Goal: Task Accomplishment & Management: Complete application form

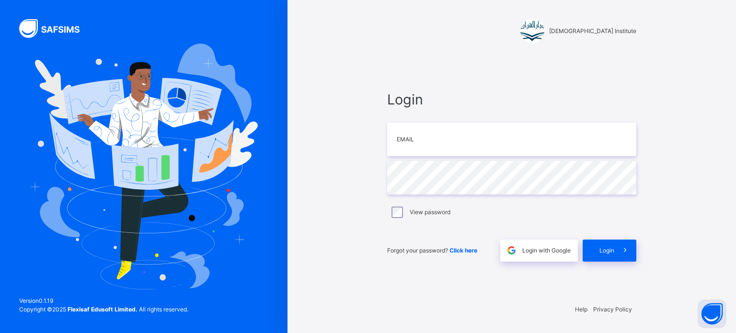
click at [0, 123] on div at bounding box center [143, 166] width 287 height 333
click at [423, 95] on span "Login" at bounding box center [511, 99] width 249 height 21
click at [429, 123] on input "email" at bounding box center [511, 140] width 249 height 34
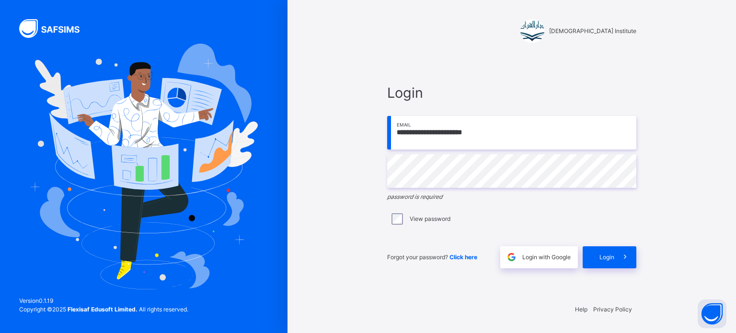
click at [506, 143] on input "**********" at bounding box center [511, 133] width 249 height 34
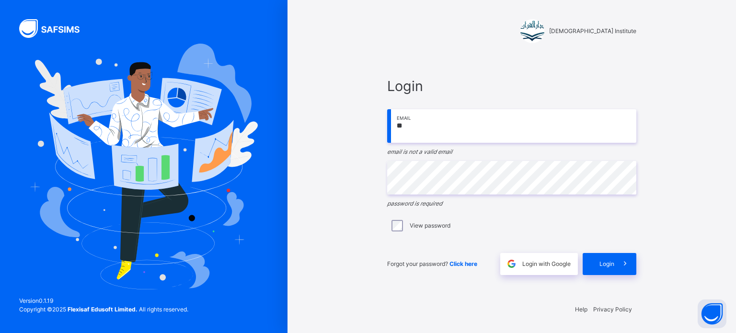
type input "*"
click at [369, 50] on div "Darul Quran Institute Login Email email is required Password password is requir…" at bounding box center [511, 166] width 287 height 333
click at [468, 128] on input "email" at bounding box center [511, 126] width 249 height 34
type input "**********"
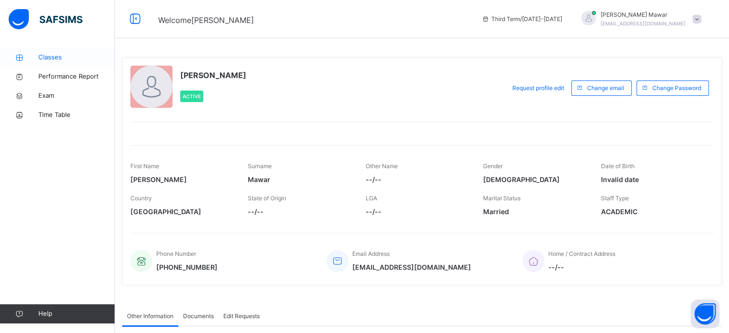
click at [27, 50] on link "Classes" at bounding box center [57, 57] width 115 height 19
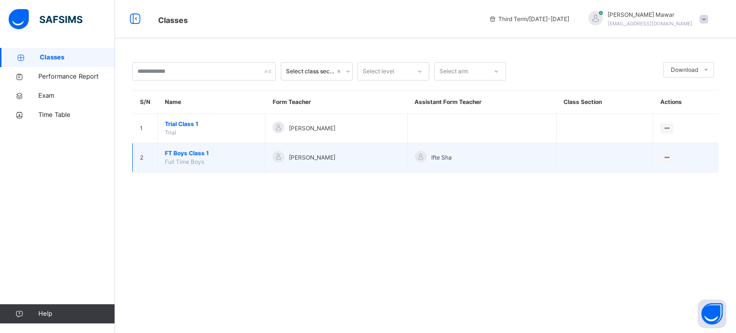
click at [175, 156] on span "FT Boys Class 1" at bounding box center [211, 153] width 93 height 9
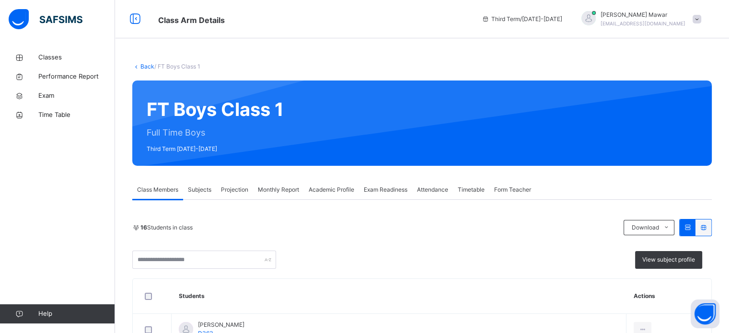
scroll to position [32, 0]
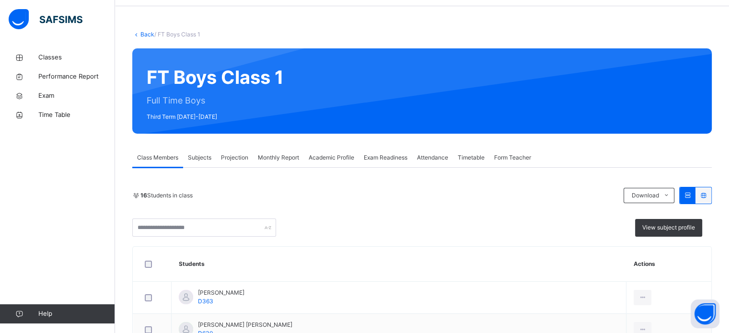
click at [223, 155] on span "Projection" at bounding box center [234, 157] width 27 height 9
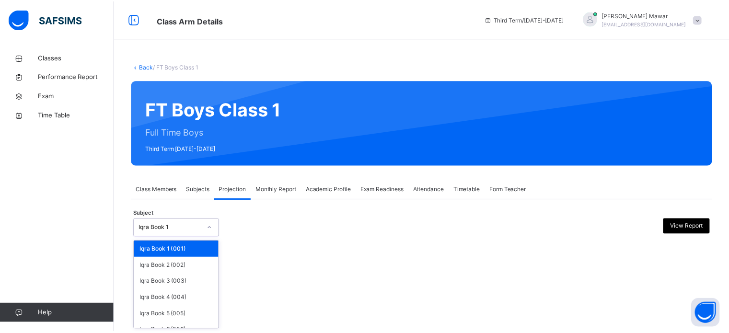
scroll to position [50, 0]
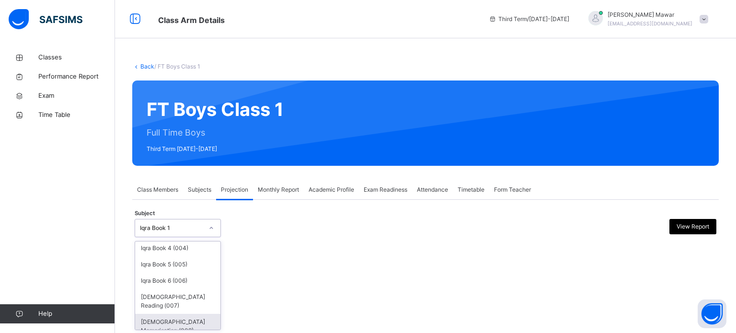
click at [142, 320] on div "[DEMOGRAPHIC_DATA] Memorisation (008)" at bounding box center [177, 326] width 85 height 25
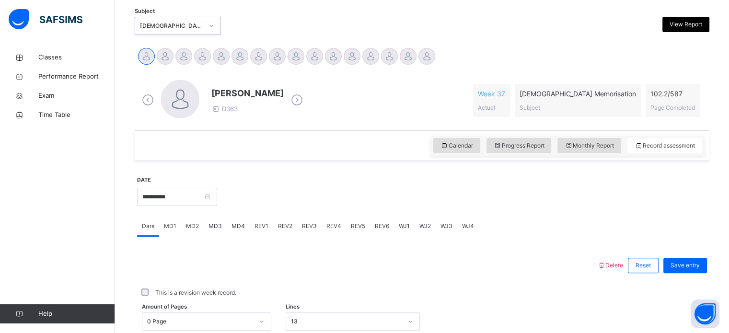
scroll to position [198, 0]
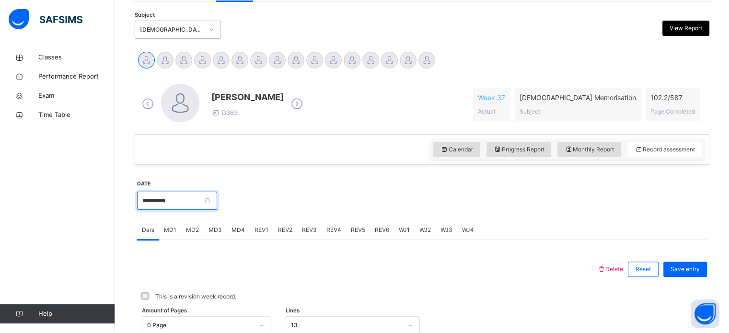
click at [153, 192] on input "**********" at bounding box center [177, 201] width 80 height 18
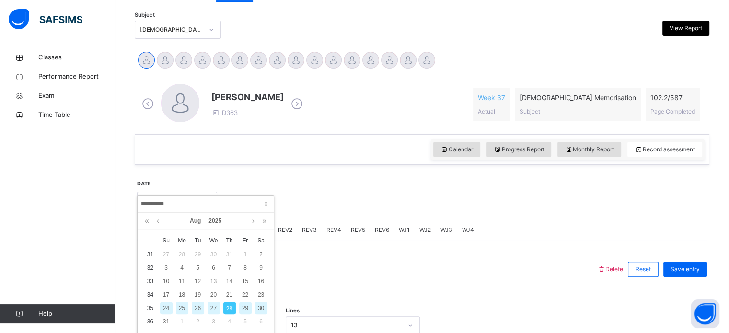
click at [211, 307] on div "27" at bounding box center [213, 308] width 12 height 12
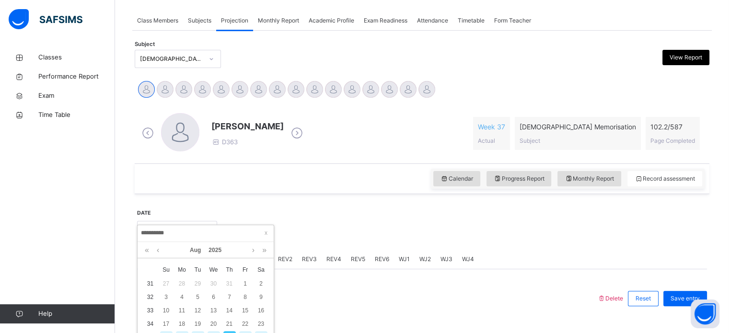
type input "**********"
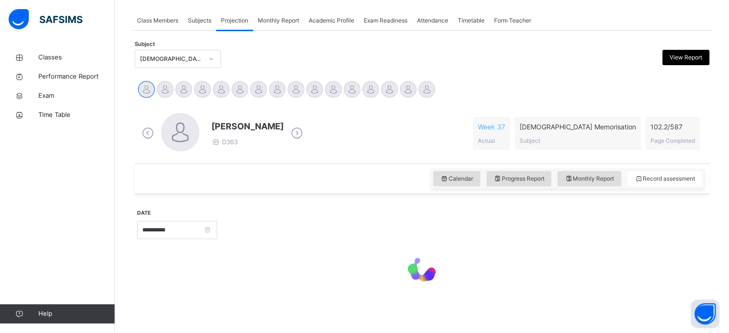
click at [390, 113] on div "Abdibaasit Hussein D363 Week 37 Actual Quran Memorisation Subject 102.2 / 587 P…" at bounding box center [421, 133] width 565 height 41
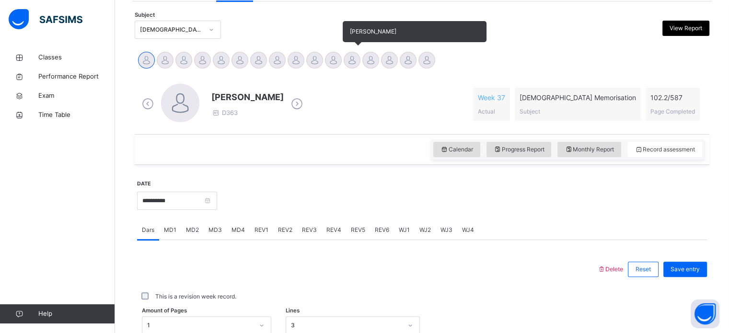
click at [359, 54] on div "[PERSON_NAME]" at bounding box center [352, 61] width 19 height 21
click at [368, 62] on div at bounding box center [370, 60] width 17 height 17
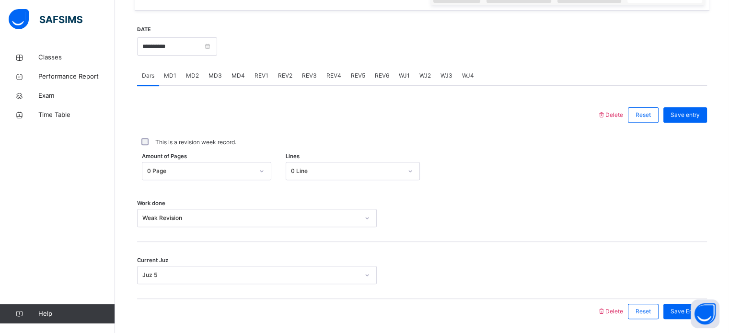
scroll to position [345, 0]
click at [196, 80] on span "MD2" at bounding box center [192, 75] width 13 height 9
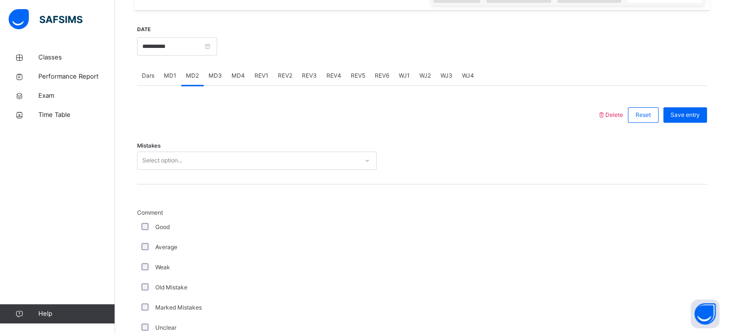
click at [212, 85] on div "MD3" at bounding box center [215, 75] width 23 height 19
click at [0, 207] on div "Classes Performance Report Exam Time Table Help" at bounding box center [57, 185] width 115 height 295
click at [7, 248] on div "Classes Performance Report Exam Time Table Help" at bounding box center [57, 185] width 115 height 295
click at [186, 79] on span "MD2" at bounding box center [192, 75] width 13 height 9
click at [0, 235] on div "Classes Performance Report Exam Time Table Help" at bounding box center [57, 185] width 115 height 295
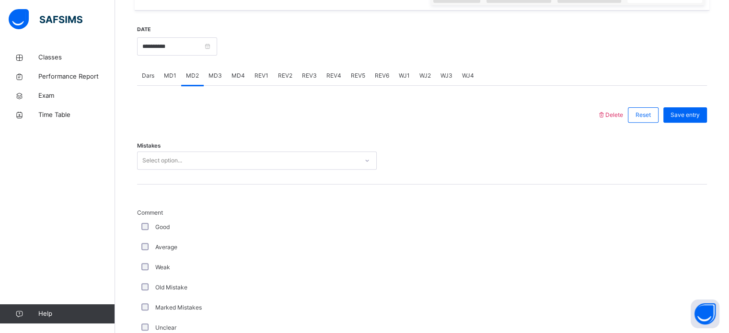
click at [149, 78] on div "Dars" at bounding box center [148, 75] width 22 height 19
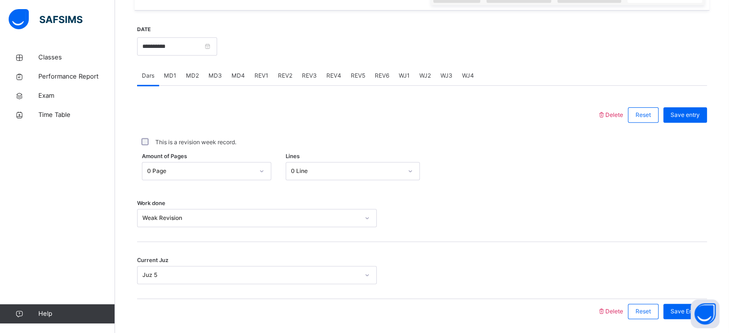
click at [168, 79] on span "MD1" at bounding box center [170, 75] width 12 height 9
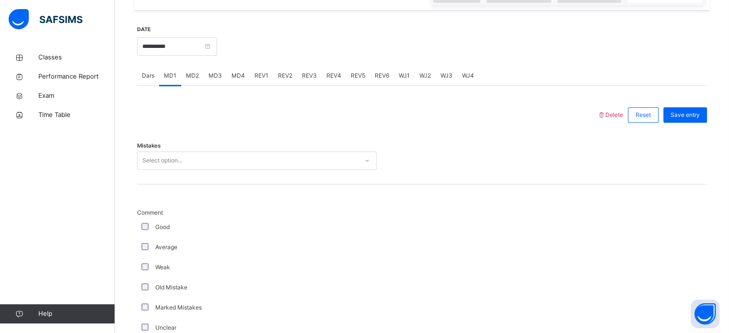
click at [176, 85] on div "MD1" at bounding box center [170, 75] width 22 height 19
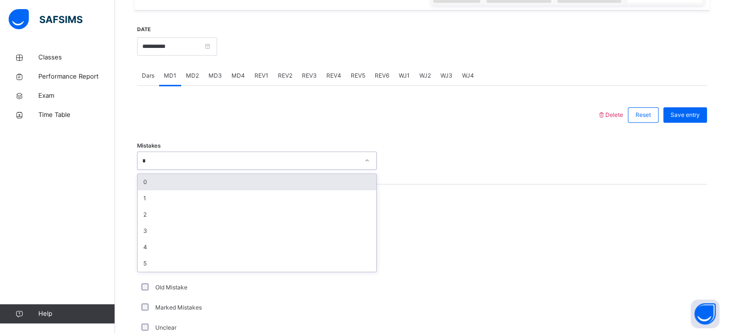
type input "*"
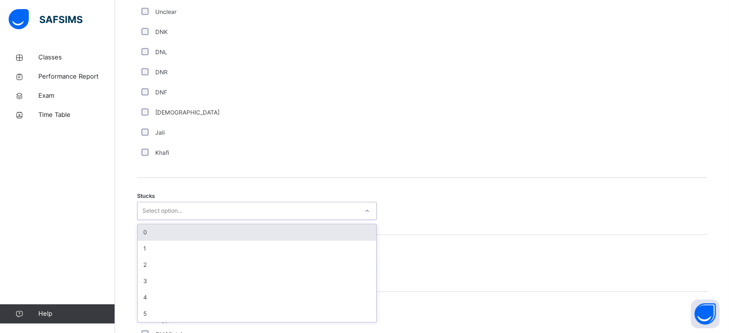
scroll to position [661, 0]
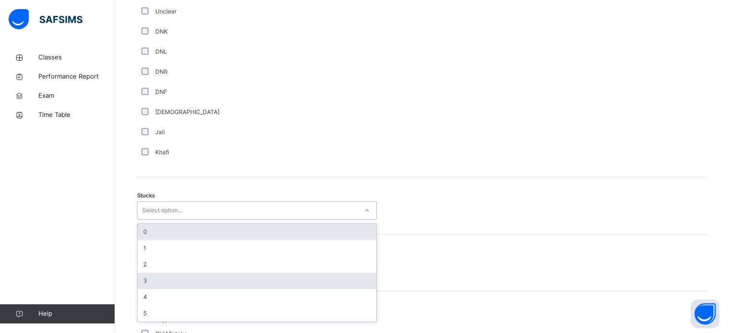
click at [143, 289] on div "3" at bounding box center [256, 281] width 239 height 16
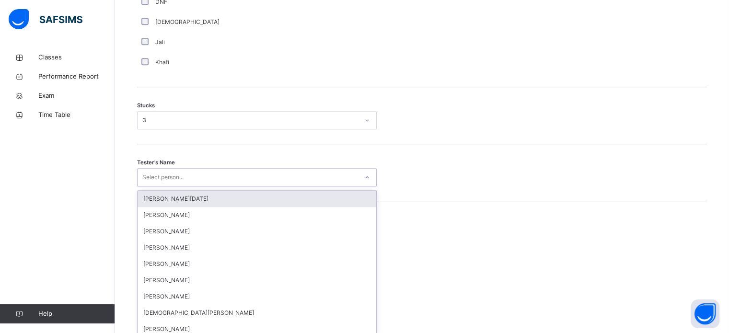
scroll to position [764, 0]
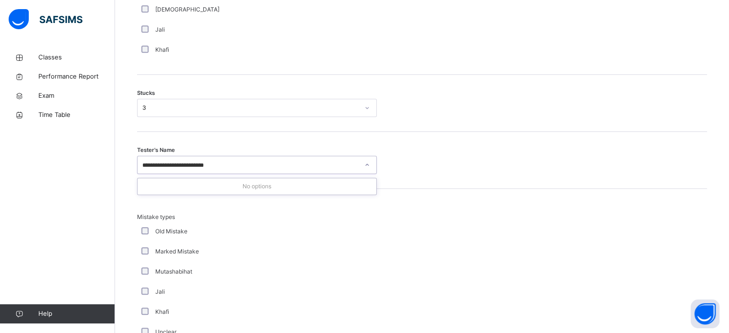
type input "**********"
click at [268, 157] on div "Tester's Name Select person..." at bounding box center [422, 160] width 570 height 57
click at [271, 151] on div "Tester's Name Select person..." at bounding box center [422, 160] width 570 height 57
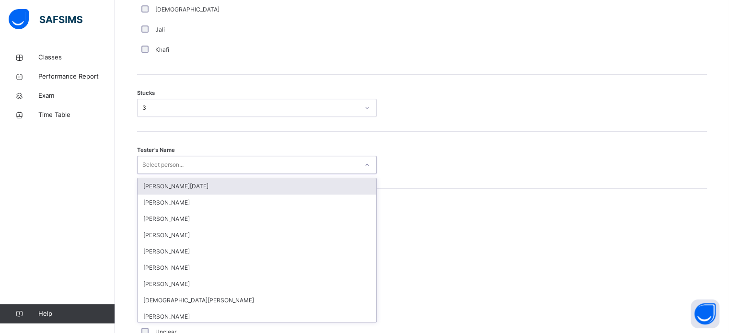
click at [266, 174] on div "Select person..." at bounding box center [257, 165] width 240 height 18
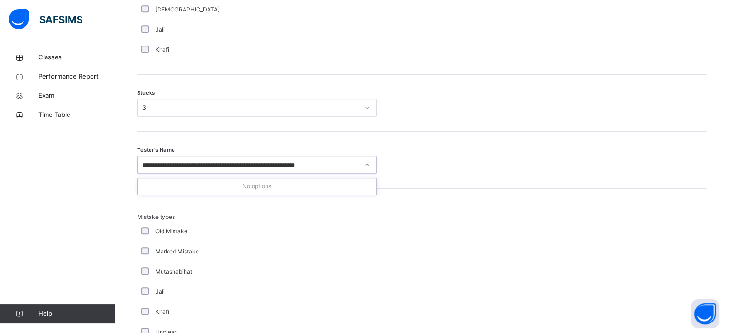
scroll to position [0, 0]
type input "*"
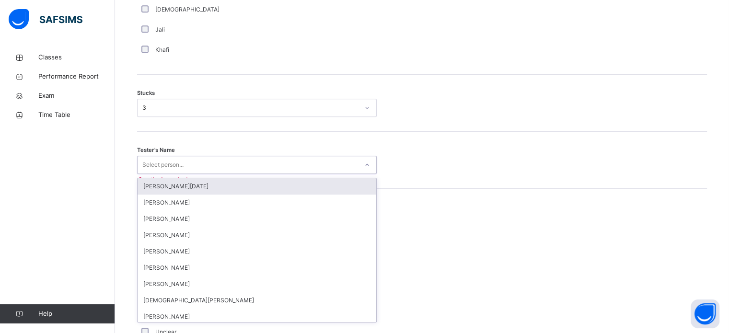
paste input "**********"
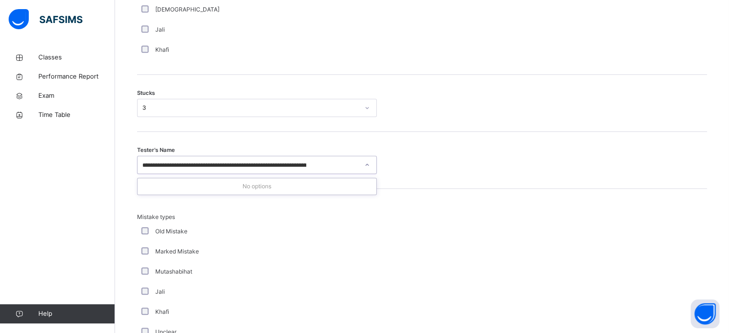
type input "**********"
click at [237, 148] on div "Tester's Name Select person..." at bounding box center [422, 160] width 570 height 57
click at [166, 182] on div "Tester's Name Select person..." at bounding box center [422, 160] width 570 height 57
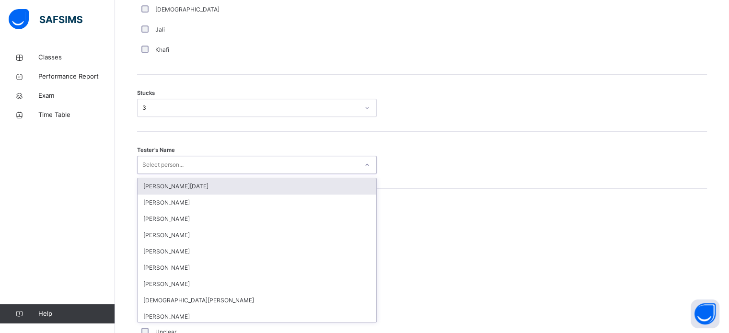
click at [166, 164] on div "Select person..." at bounding box center [162, 165] width 41 height 18
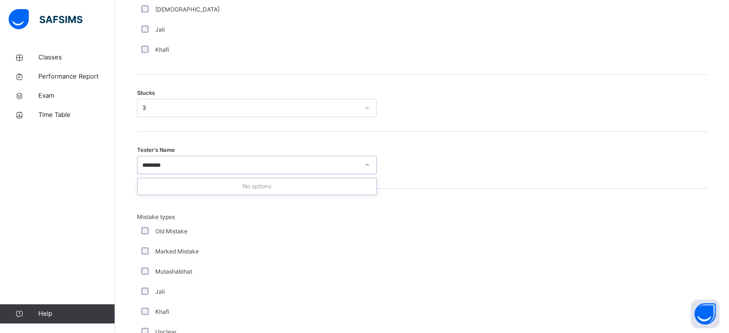
type input "********"
click at [441, 234] on div at bounding box center [421, 287] width 81 height 149
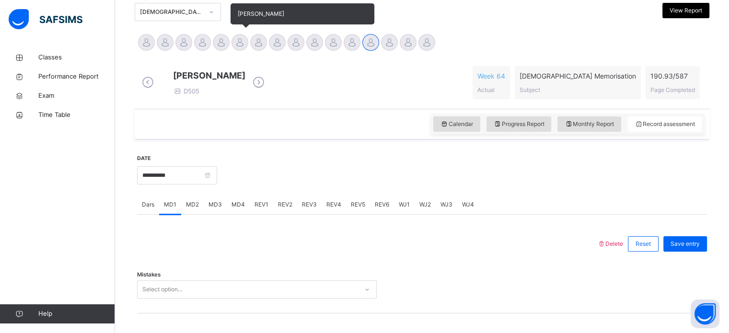
click at [246, 52] on div "[PERSON_NAME]" at bounding box center [239, 43] width 19 height 21
click at [263, 45] on div at bounding box center [258, 42] width 17 height 17
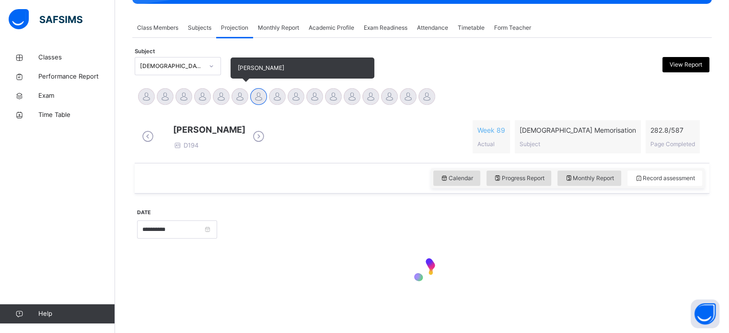
click at [238, 88] on div at bounding box center [239, 96] width 17 height 17
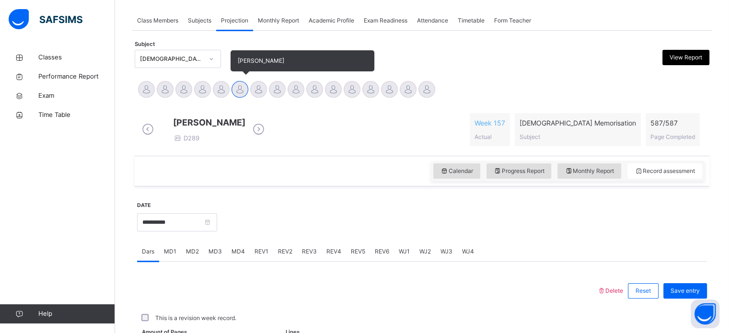
scroll to position [216, 0]
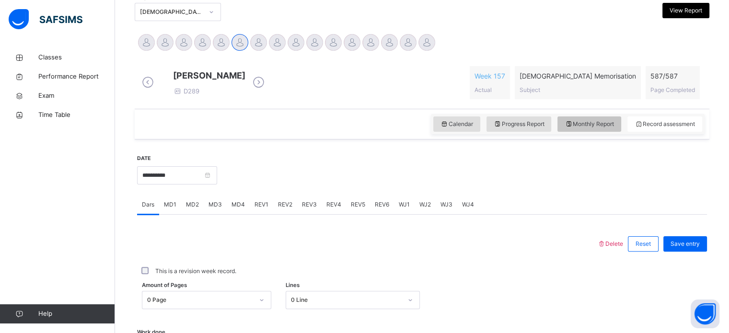
click at [589, 132] on div "Monthly Report" at bounding box center [589, 123] width 64 height 15
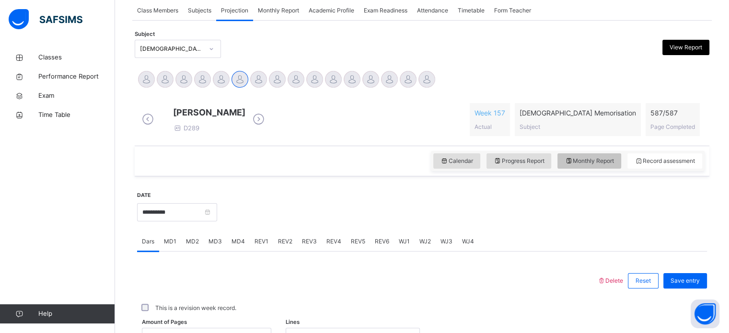
select select "****"
select select "*"
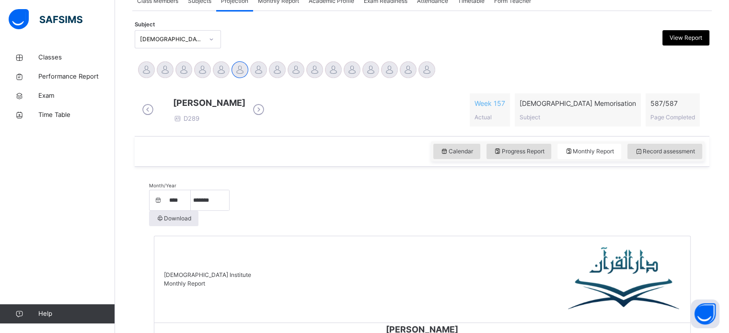
click at [446, 251] on div "Darul Quran Institute Monthly Report" at bounding box center [422, 279] width 536 height 87
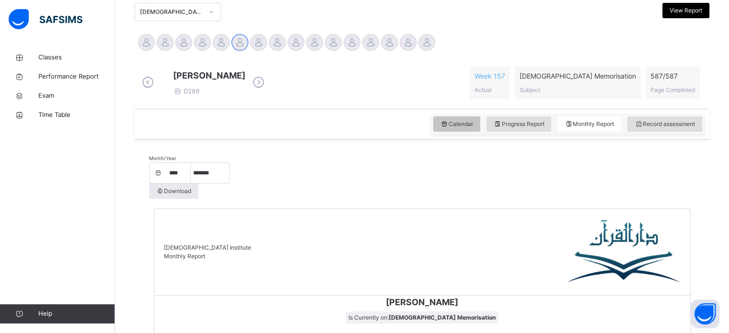
click at [439, 125] on div "Calendar" at bounding box center [456, 123] width 47 height 15
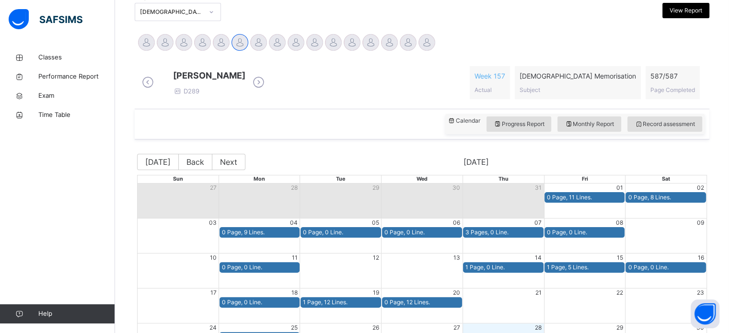
scroll to position [327, 0]
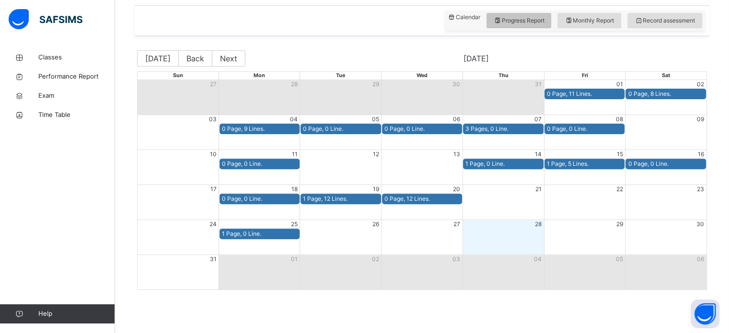
click at [538, 16] on span "Progress Report" at bounding box center [518, 20] width 51 height 9
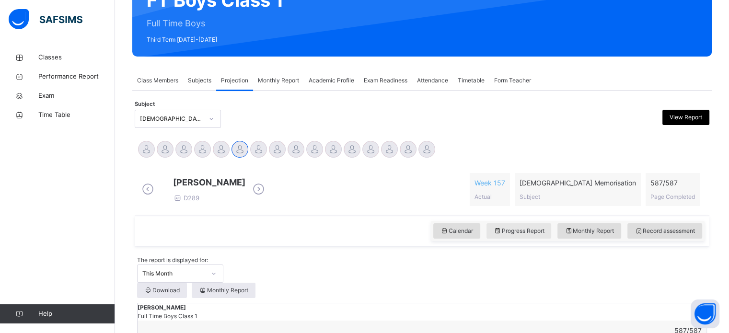
scroll to position [111, 0]
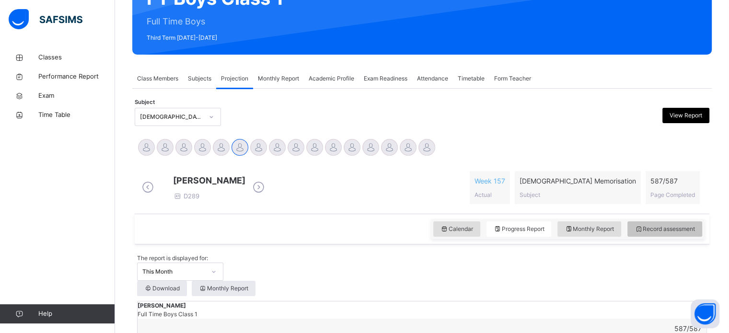
click at [661, 233] on span "Record assessment" at bounding box center [664, 229] width 60 height 9
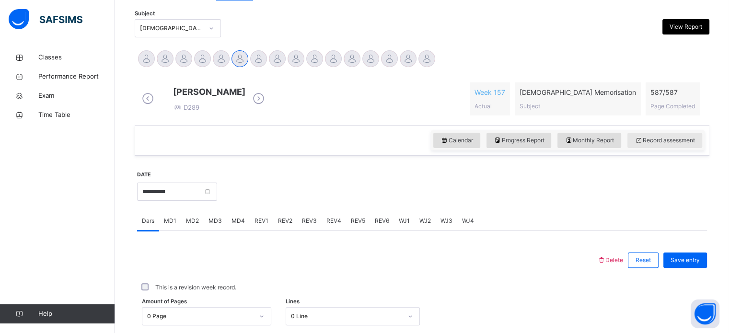
scroll to position [209, 0]
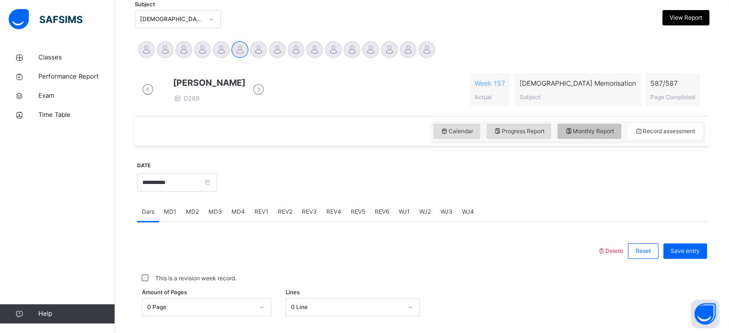
click at [600, 136] on span "Monthly Report" at bounding box center [588, 131] width 49 height 9
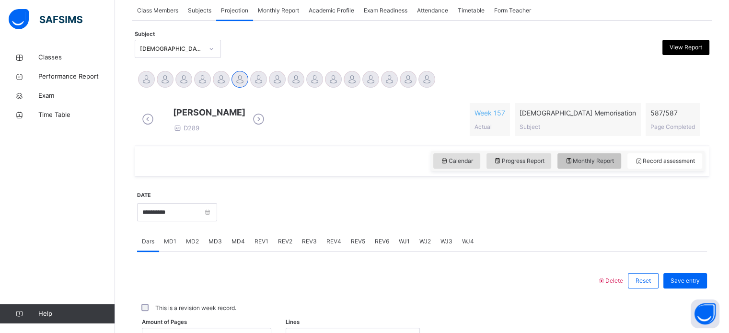
select select "****"
select select "*"
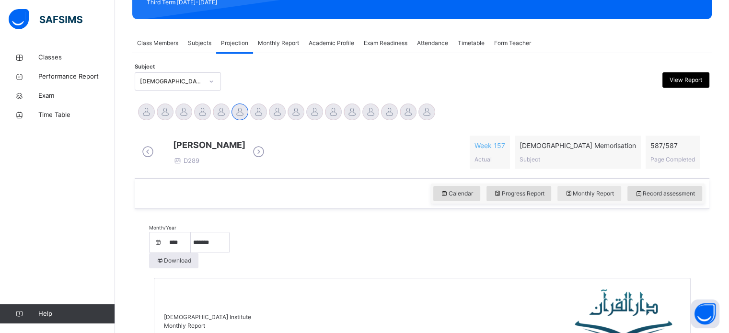
scroll to position [204, 0]
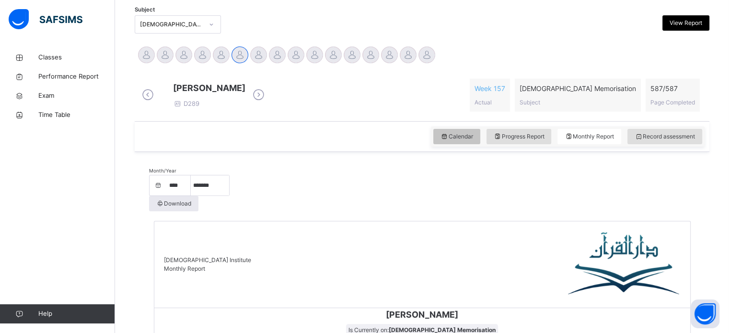
click at [464, 141] on span "Calendar" at bounding box center [456, 136] width 33 height 9
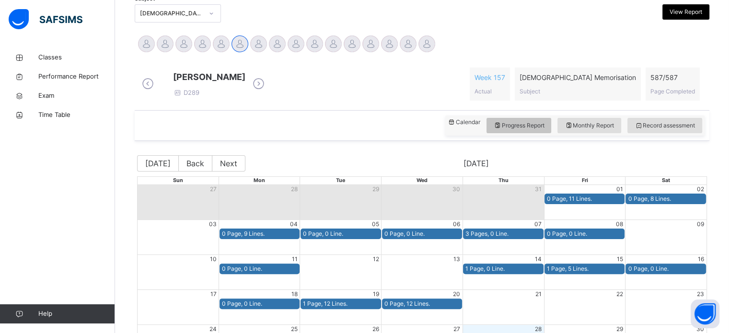
click at [539, 130] on span "Progress Report" at bounding box center [518, 125] width 51 height 9
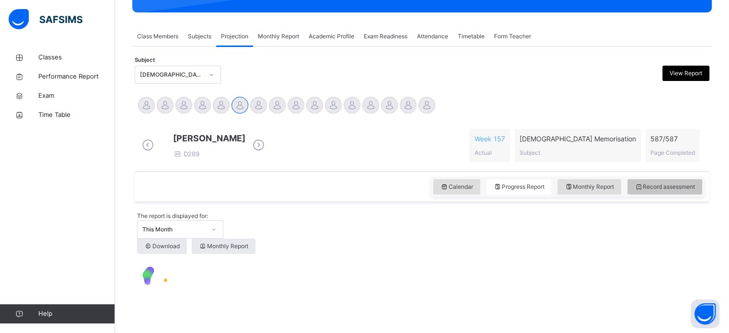
click at [695, 191] on span "Record assessment" at bounding box center [664, 187] width 60 height 9
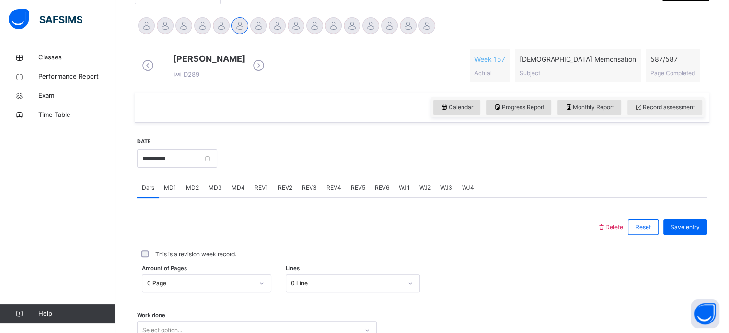
scroll to position [234, 0]
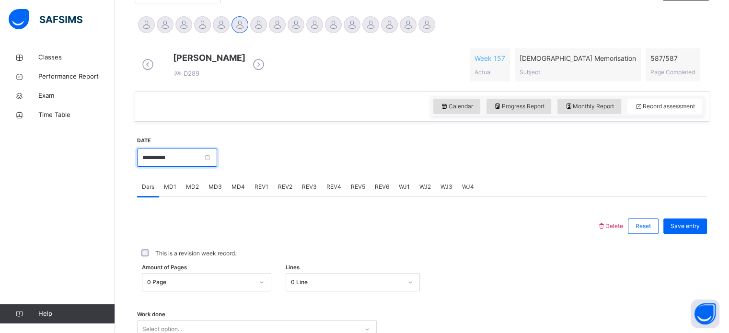
click at [209, 167] on input "**********" at bounding box center [177, 157] width 80 height 18
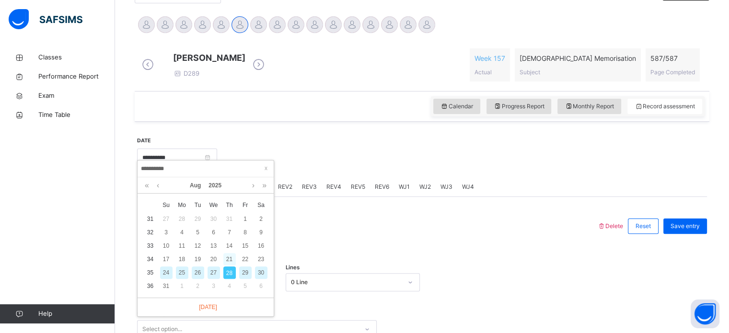
click at [229, 259] on div "21" at bounding box center [229, 259] width 12 height 12
type input "**********"
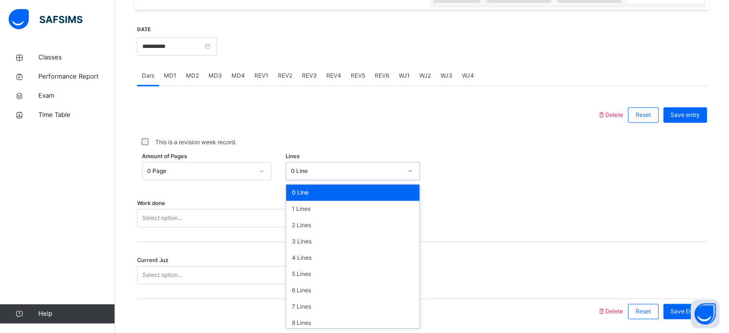
scroll to position [352, 0]
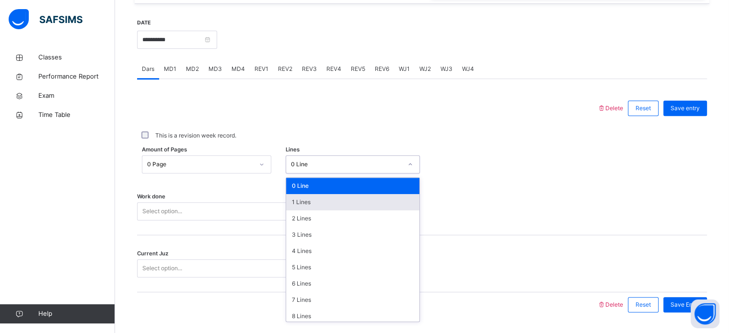
click at [347, 210] on div "1 Lines" at bounding box center [352, 202] width 133 height 16
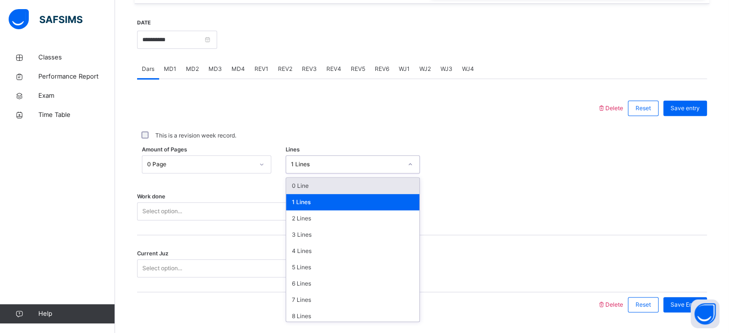
click at [359, 194] on div "0 Line" at bounding box center [352, 186] width 133 height 16
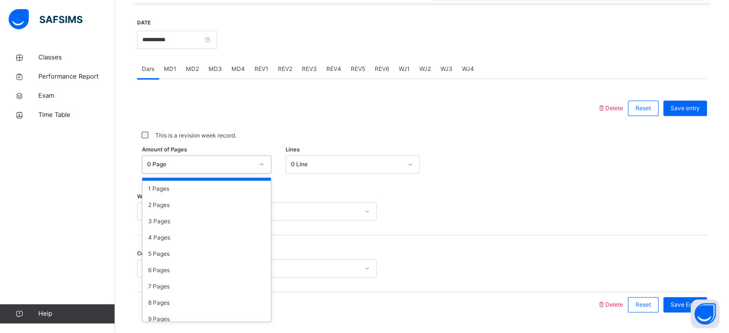
scroll to position [14, 0]
click at [252, 203] on div "2 Pages" at bounding box center [206, 204] width 128 height 16
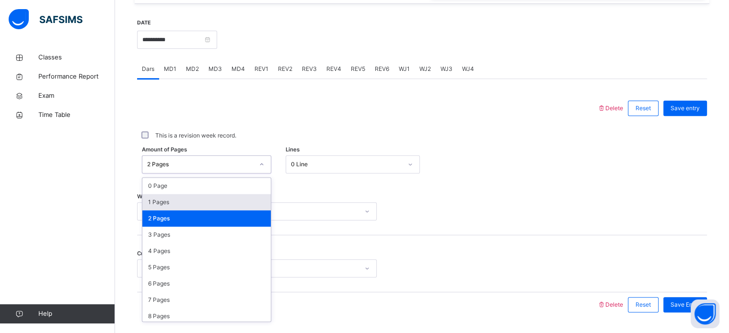
click at [243, 208] on div "1 Pages" at bounding box center [206, 202] width 128 height 16
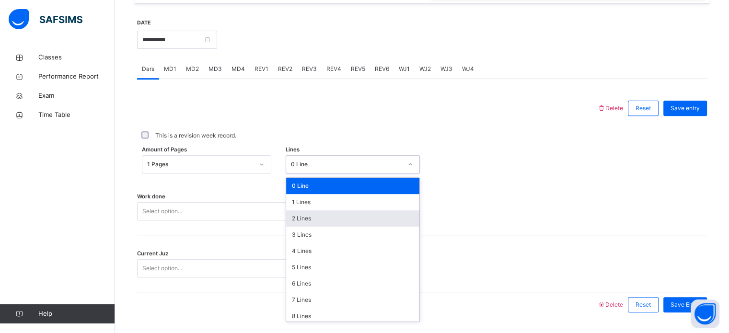
click at [354, 222] on div "2 Lines" at bounding box center [352, 218] width 133 height 16
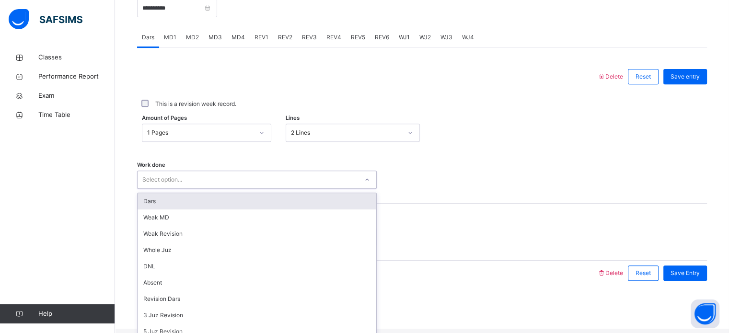
scroll to position [386, 0]
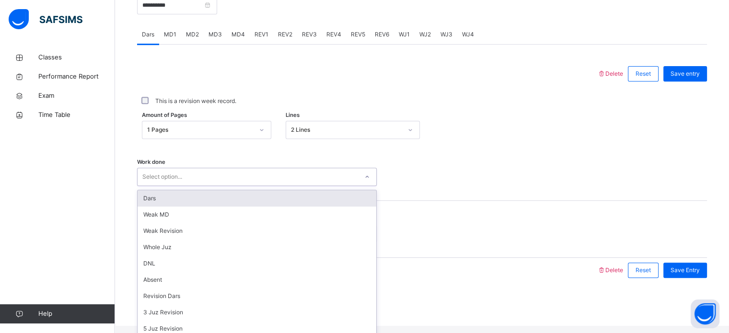
click at [264, 205] on div "Dars" at bounding box center [256, 198] width 239 height 16
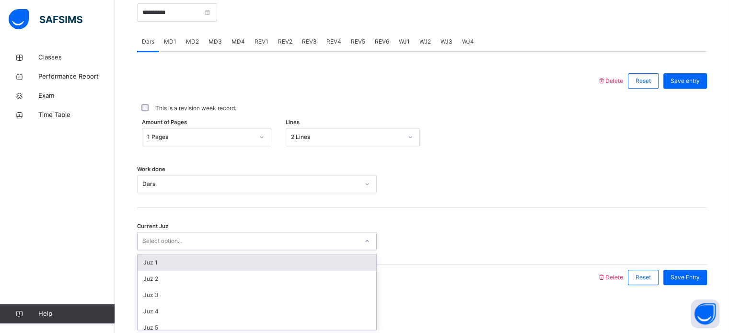
scroll to position [413, 0]
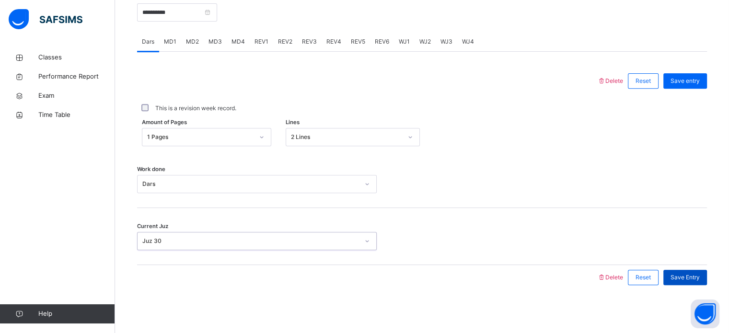
click at [707, 280] on div "Save Entry" at bounding box center [685, 277] width 44 height 15
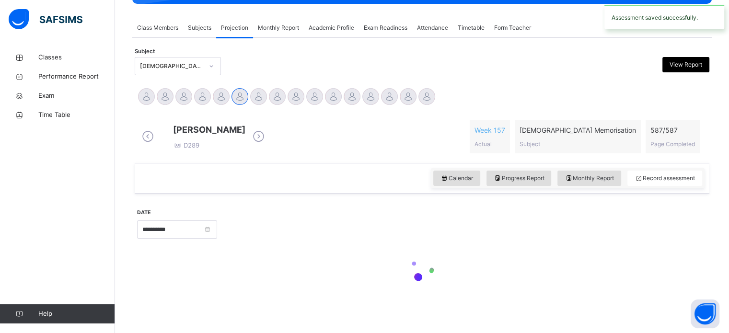
scroll to position [386, 0]
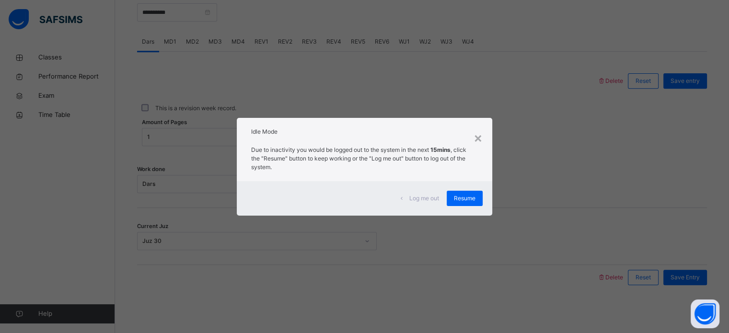
click at [463, 221] on div "× Idle Mode Due to inactivity you would be logged out to the system in the next…" at bounding box center [364, 166] width 729 height 333
click at [467, 205] on div "Resume" at bounding box center [464, 198] width 36 height 15
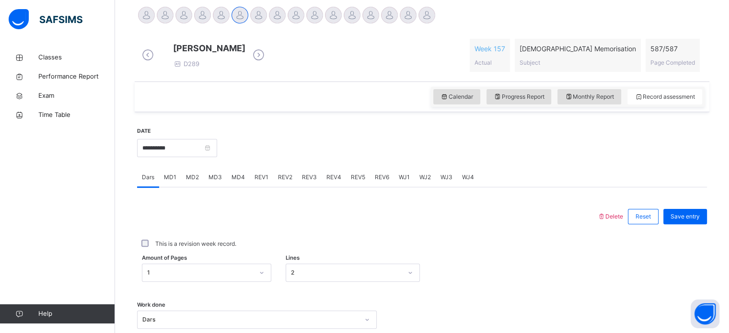
scroll to position [242, 0]
click at [213, 158] on input "**********" at bounding box center [177, 149] width 80 height 18
click at [398, 229] on div at bounding box center [367, 217] width 450 height 25
click at [699, 222] on span "Save entry" at bounding box center [684, 217] width 29 height 9
click at [707, 199] on div "Delete Reset Save entry This is a revision week record. Amount of Pages 1 Lines…" at bounding box center [422, 307] width 570 height 238
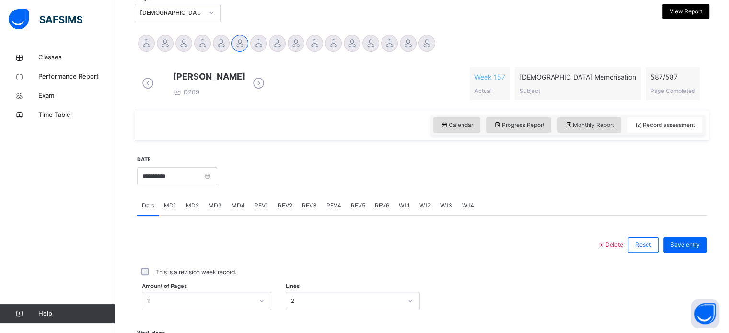
scroll to position [211, 0]
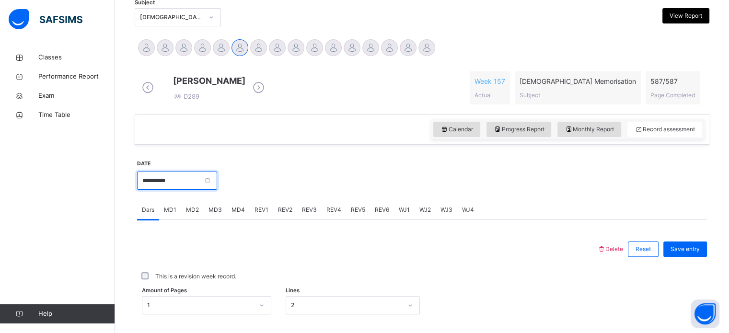
click at [205, 183] on input "**********" at bounding box center [177, 180] width 80 height 18
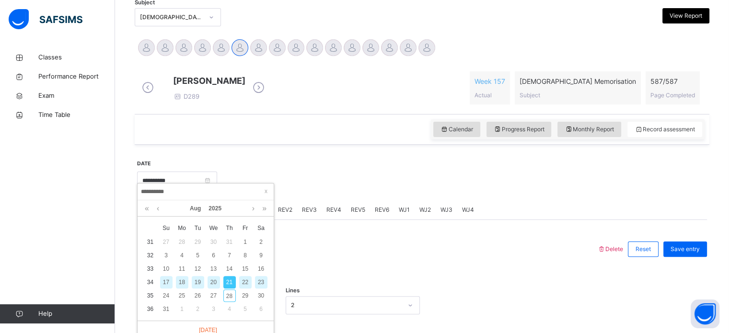
click at [489, 184] on div at bounding box center [462, 179] width 480 height 41
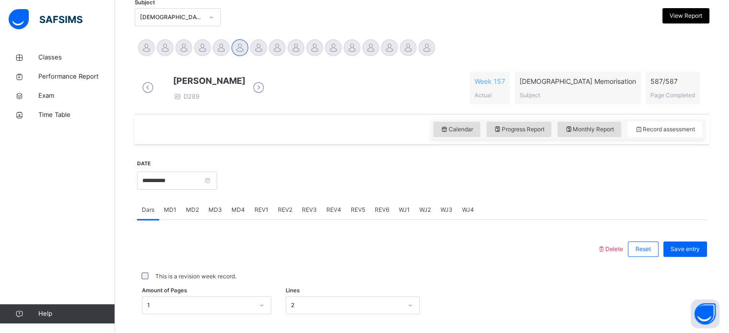
click at [215, 219] on div "MD3" at bounding box center [215, 209] width 23 height 19
click at [239, 214] on span "MD4" at bounding box center [237, 210] width 13 height 9
click at [275, 286] on div "Mistakes Select option..." at bounding box center [422, 290] width 570 height 57
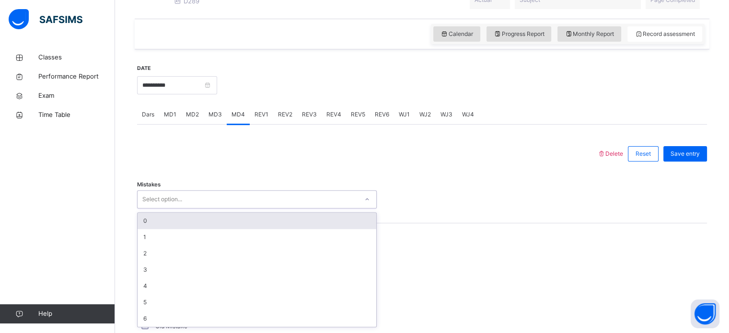
scroll to position [311, 0]
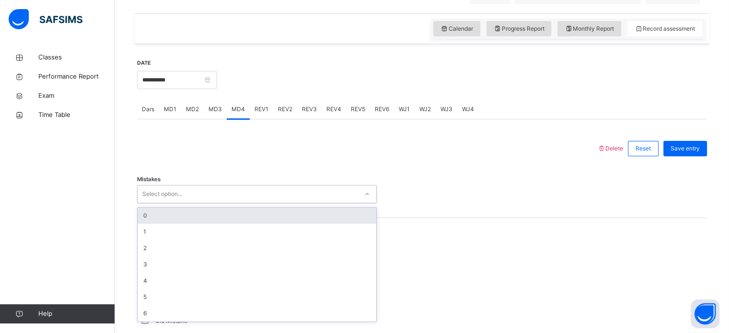
click at [214, 222] on div "0" at bounding box center [256, 215] width 239 height 16
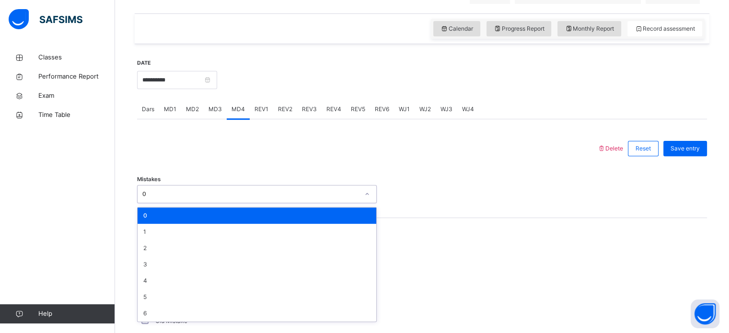
click at [263, 174] on div "Mistakes option 0, selected. option 0 focused, 1 of 7. 7 results available. Use…" at bounding box center [422, 189] width 570 height 57
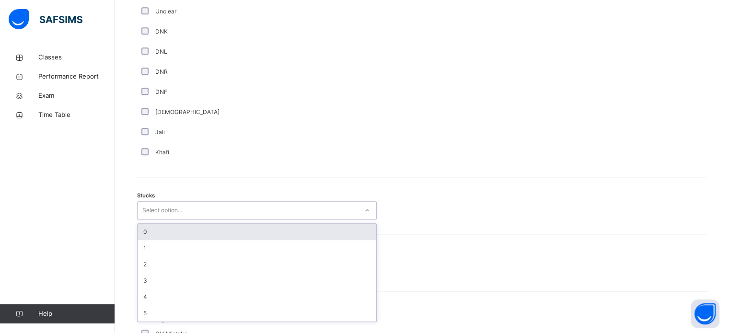
click at [202, 236] on div "0" at bounding box center [256, 232] width 239 height 16
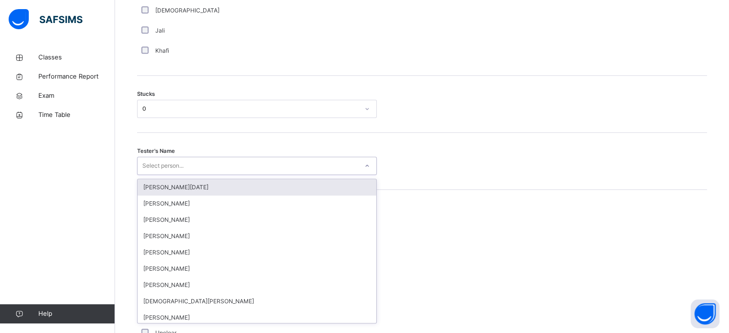
scroll to position [764, 0]
type input "*"
click at [333, 194] on div "[PERSON_NAME][DATE]" at bounding box center [256, 186] width 239 height 16
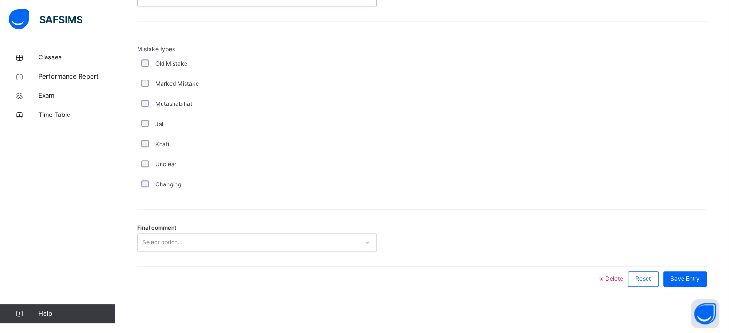
scroll to position [939, 0]
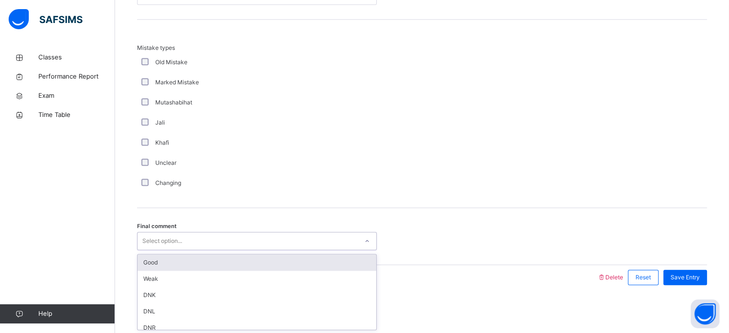
click at [251, 266] on div "Good" at bounding box center [256, 262] width 239 height 16
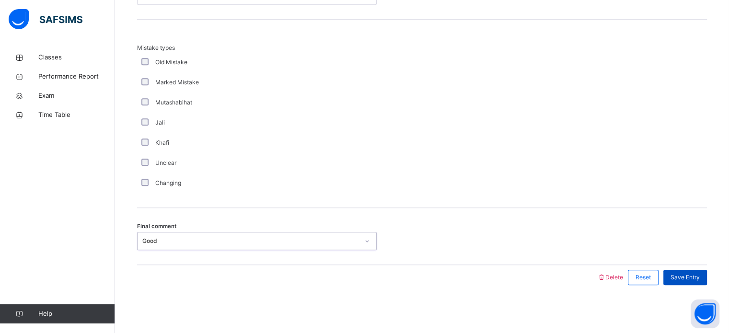
click at [696, 280] on span "Save Entry" at bounding box center [684, 277] width 29 height 9
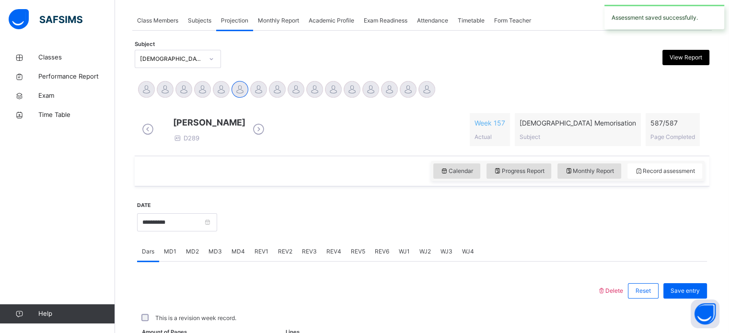
scroll to position [386, 0]
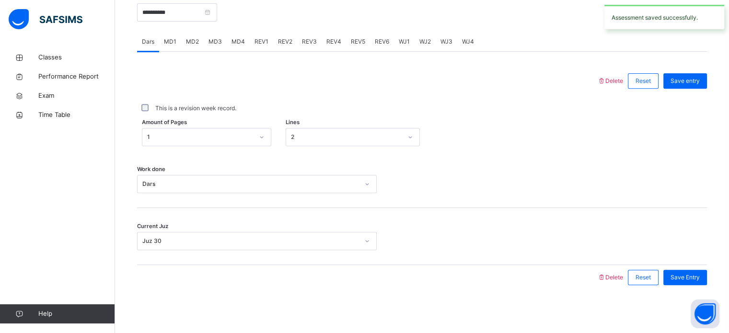
click at [212, 38] on span "MD3" at bounding box center [214, 41] width 13 height 9
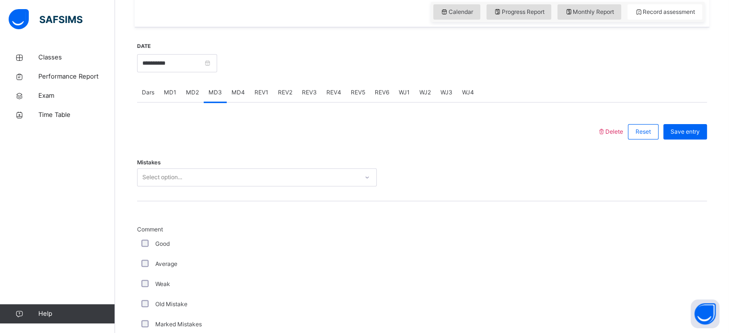
scroll to position [329, 0]
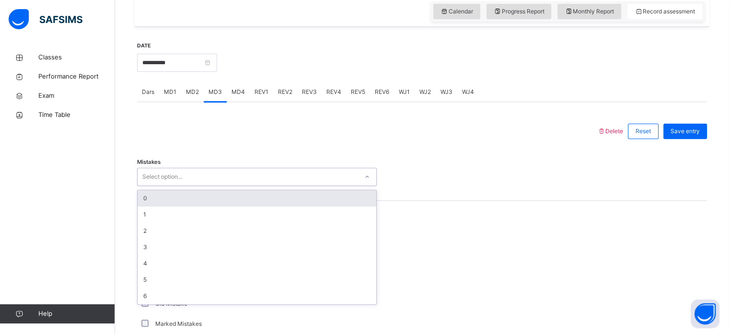
click at [264, 206] on div "0" at bounding box center [256, 198] width 239 height 16
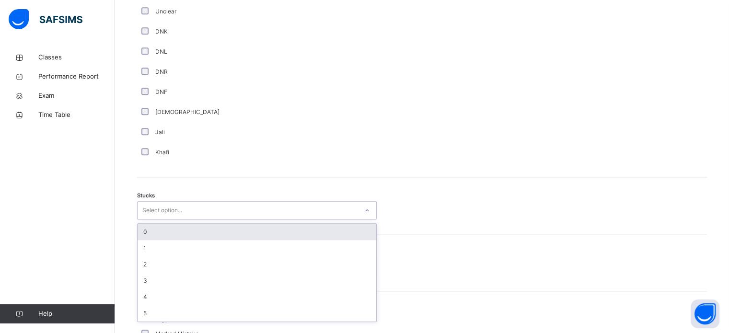
click at [219, 240] on div "0" at bounding box center [256, 232] width 239 height 16
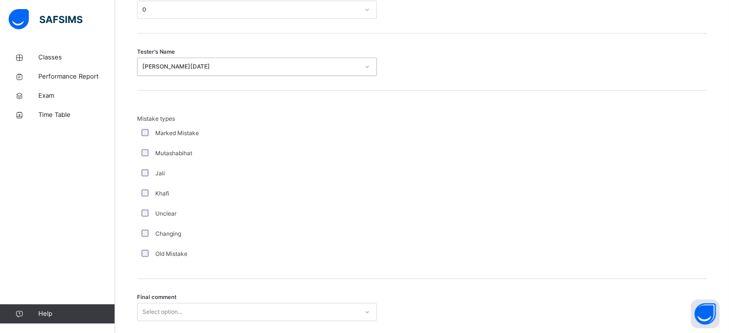
scroll to position [939, 0]
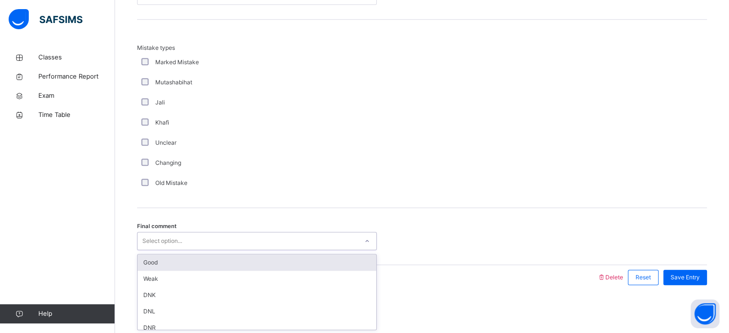
click at [320, 265] on div "Good" at bounding box center [256, 262] width 239 height 16
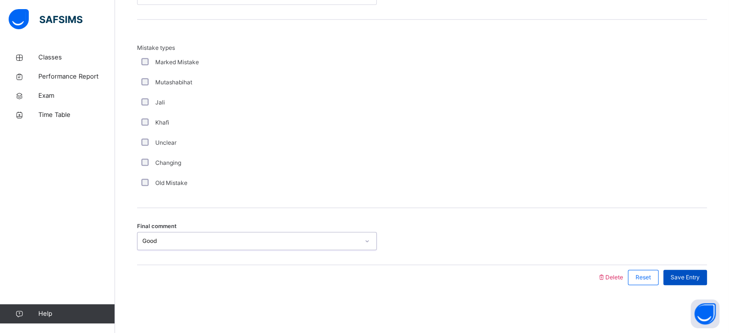
click at [691, 279] on span "Save Entry" at bounding box center [684, 277] width 29 height 9
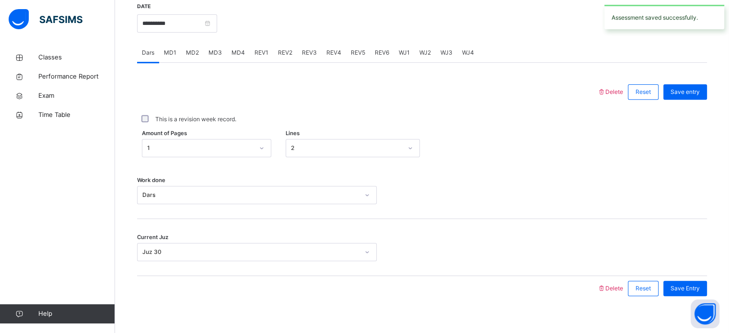
scroll to position [366, 0]
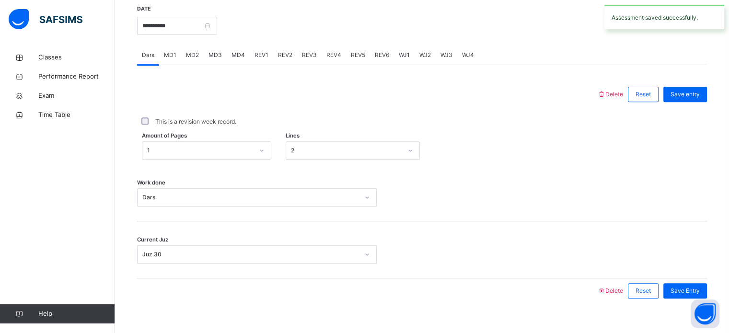
click at [259, 59] on span "REV1" at bounding box center [261, 55] width 14 height 9
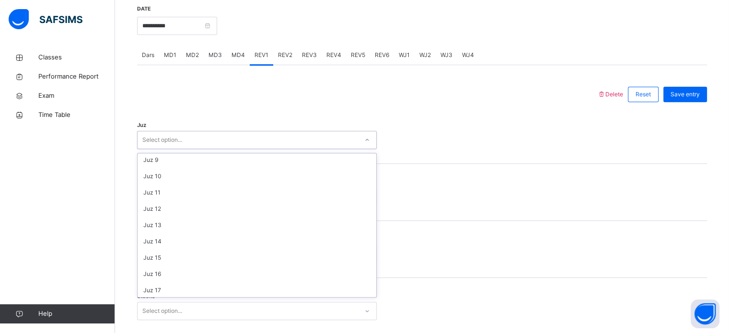
scroll to position [345, 0]
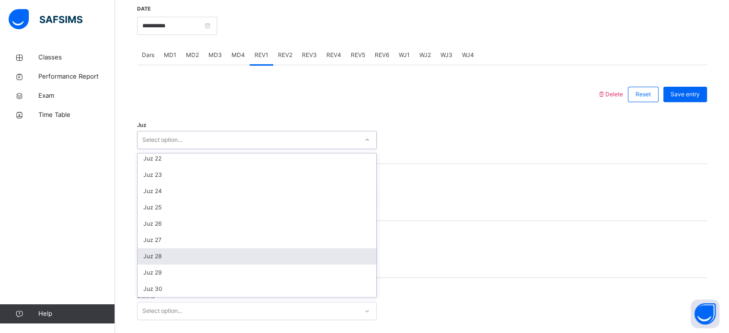
click at [184, 261] on div "Juz 28" at bounding box center [256, 256] width 239 height 16
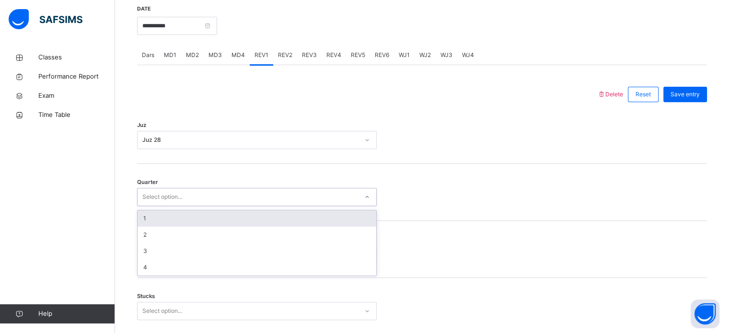
click at [231, 219] on div "1" at bounding box center [256, 218] width 239 height 16
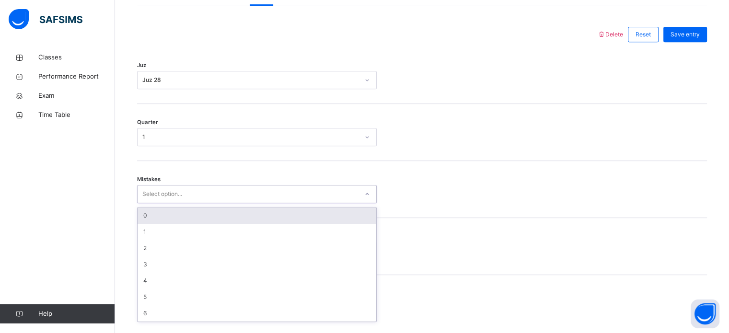
click at [238, 223] on div "0" at bounding box center [256, 215] width 239 height 16
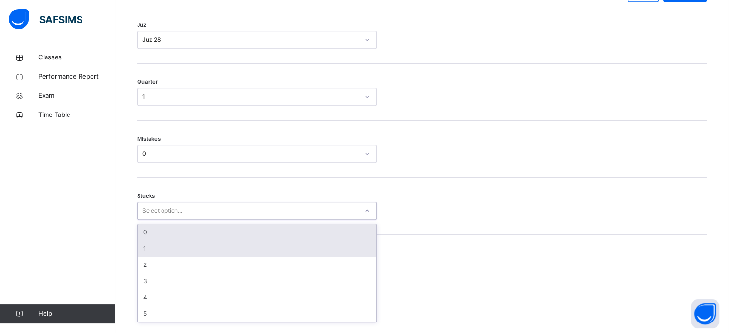
click at [197, 251] on div "1" at bounding box center [256, 248] width 239 height 16
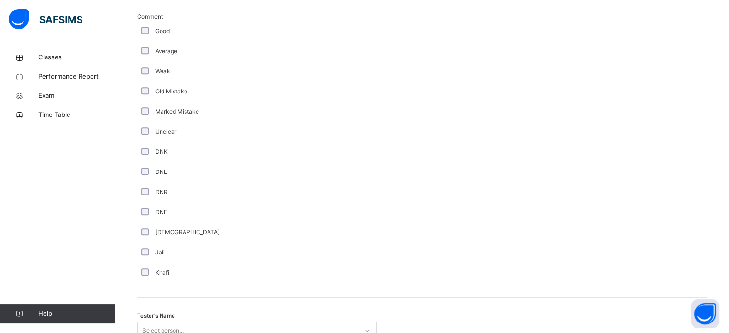
scroll to position [996, 0]
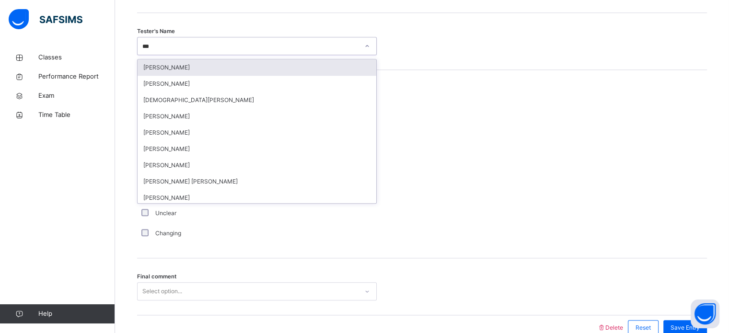
type input "****"
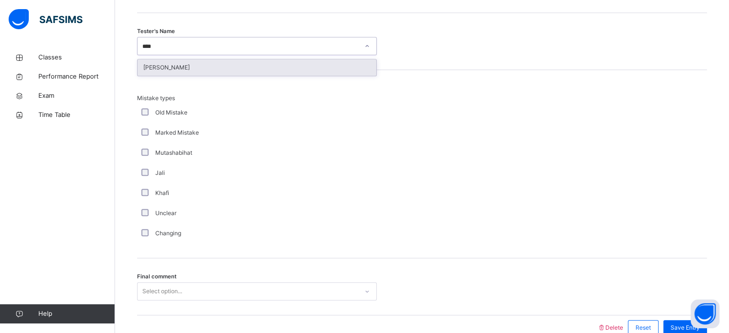
click at [219, 67] on div "[PERSON_NAME]" at bounding box center [256, 67] width 239 height 16
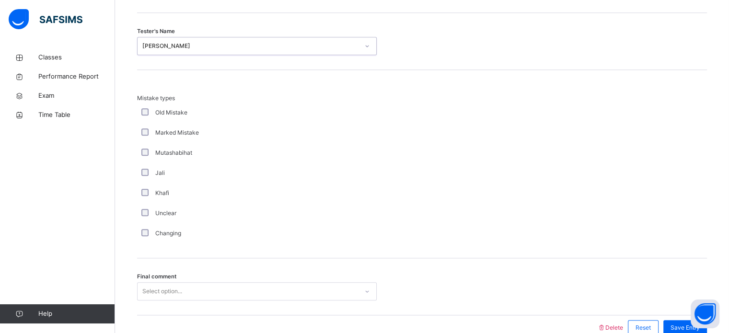
scroll to position [1053, 0]
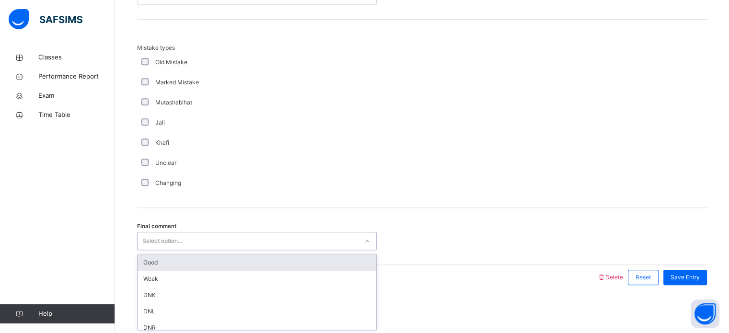
click at [264, 260] on div "Good" at bounding box center [256, 262] width 239 height 16
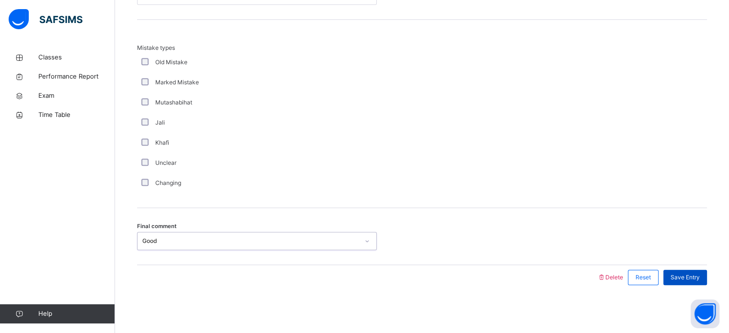
click at [702, 270] on div "Save Entry" at bounding box center [685, 277] width 44 height 15
click at [703, 284] on div "Save Entry" at bounding box center [685, 277] width 44 height 15
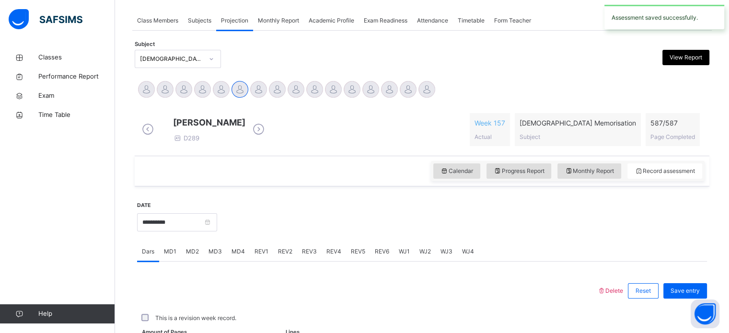
scroll to position [386, 0]
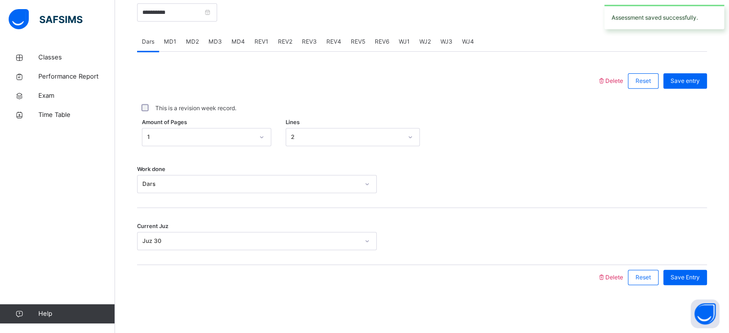
click at [294, 47] on div "REV2" at bounding box center [285, 41] width 24 height 19
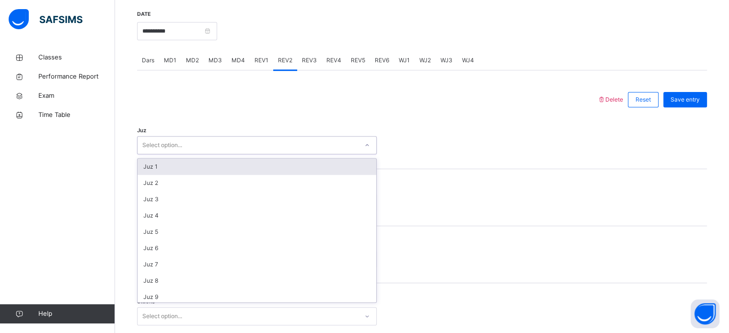
scroll to position [345, 0]
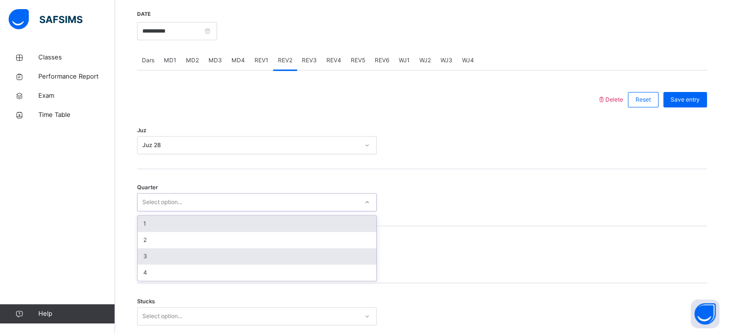
click at [255, 255] on div "3" at bounding box center [256, 256] width 239 height 16
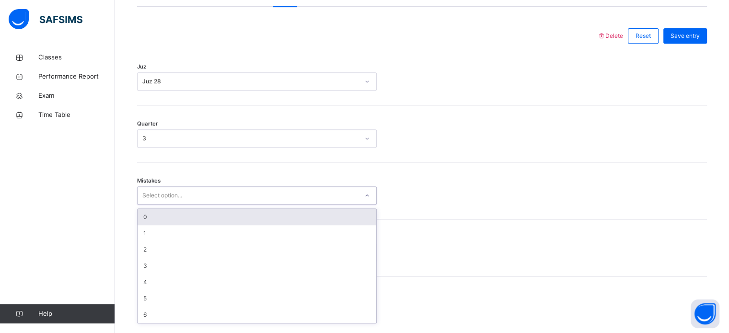
scroll to position [425, 0]
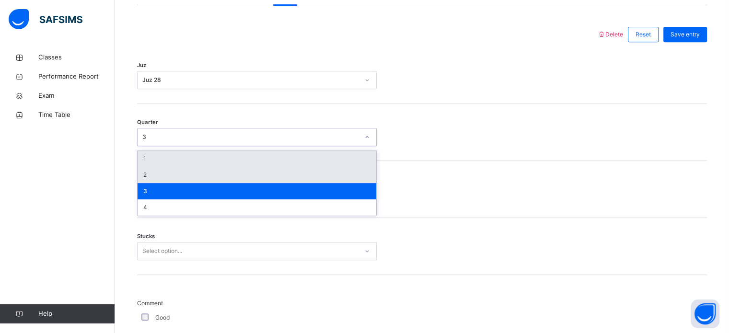
click at [238, 183] on div "2" at bounding box center [256, 175] width 239 height 16
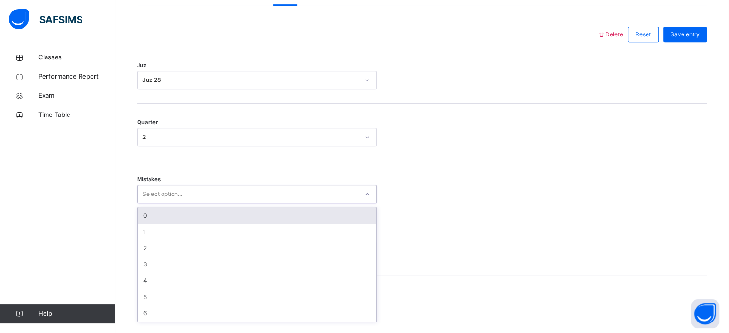
click at [224, 218] on div "0" at bounding box center [256, 215] width 239 height 16
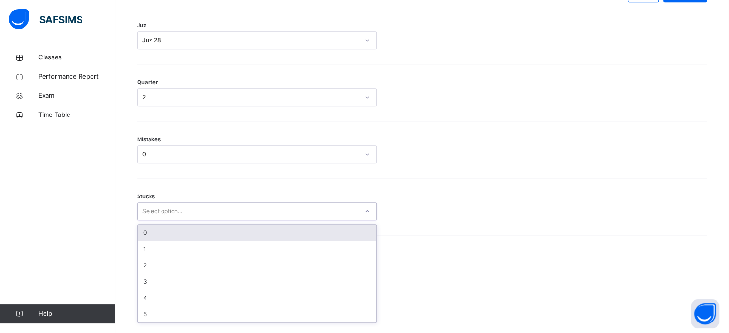
scroll to position [466, 0]
click at [208, 240] on div "0" at bounding box center [256, 232] width 239 height 16
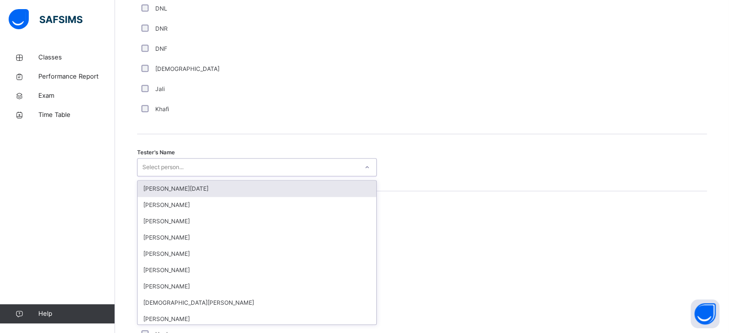
scroll to position [878, 0]
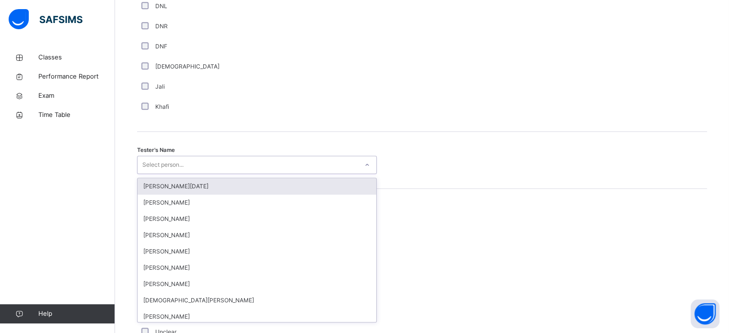
type input "*"
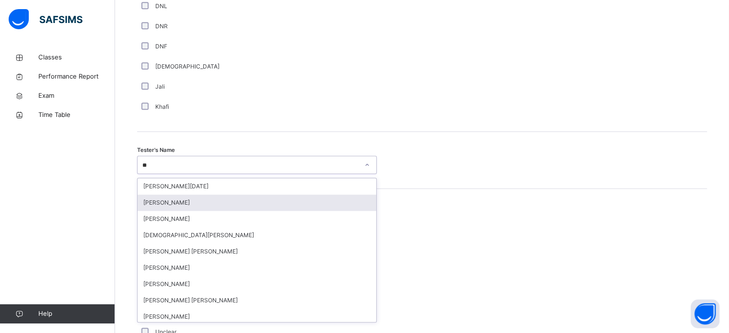
type input "*"
type input "***"
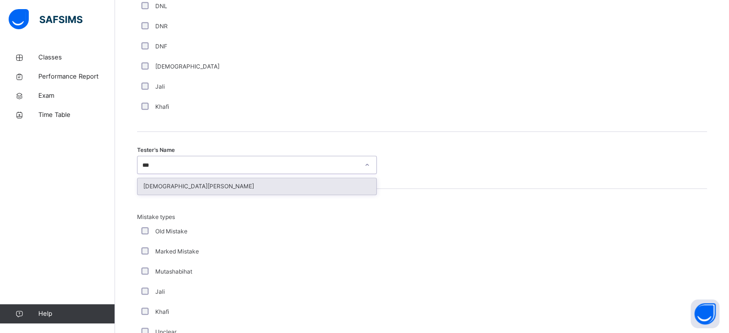
click at [277, 194] on div "[DEMOGRAPHIC_DATA][PERSON_NAME]" at bounding box center [256, 186] width 239 height 16
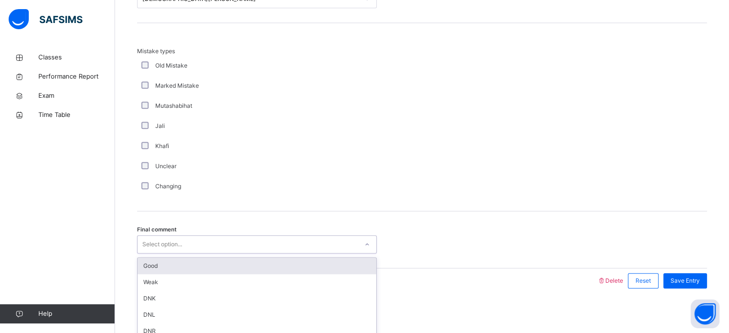
scroll to position [1053, 0]
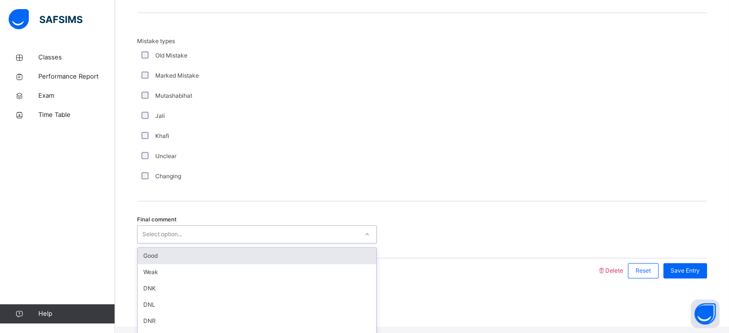
click at [227, 263] on div "Good" at bounding box center [256, 256] width 239 height 16
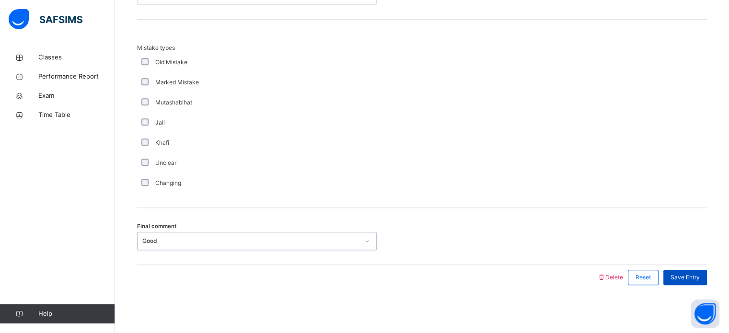
click at [699, 277] on span "Save Entry" at bounding box center [684, 277] width 29 height 9
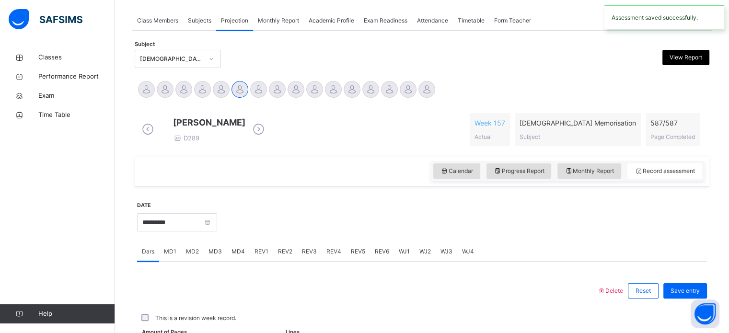
scroll to position [386, 0]
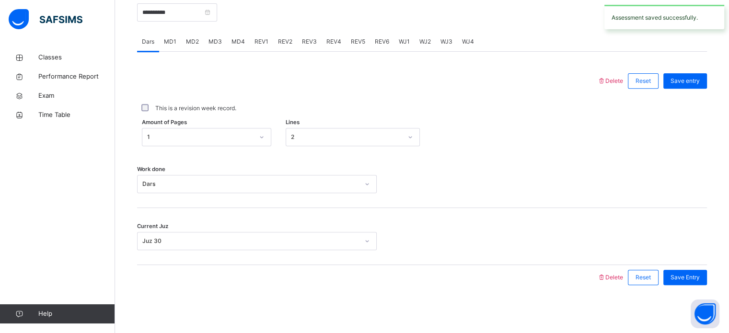
click at [315, 37] on div "REV3" at bounding box center [309, 41] width 24 height 19
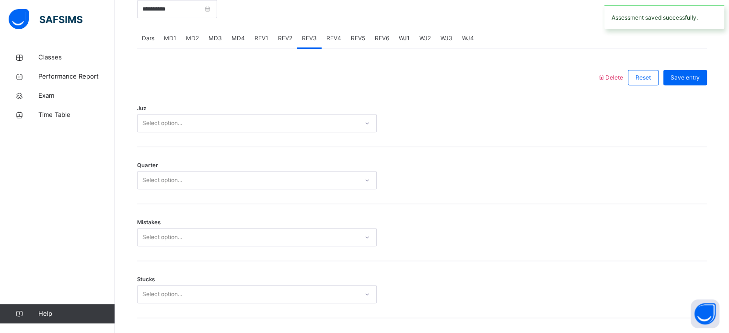
scroll to position [384, 0]
click at [339, 143] on div "Juz Select option..." at bounding box center [422, 117] width 570 height 57
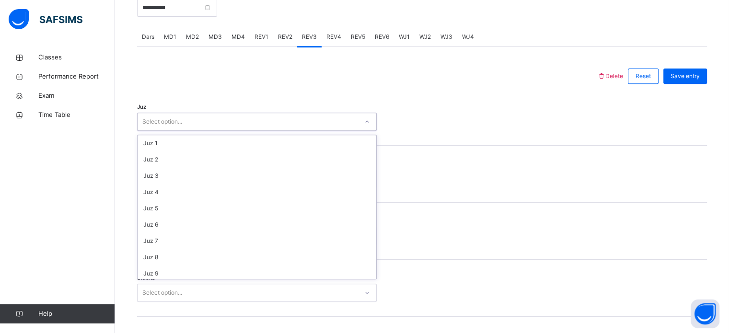
scroll to position [345, 0]
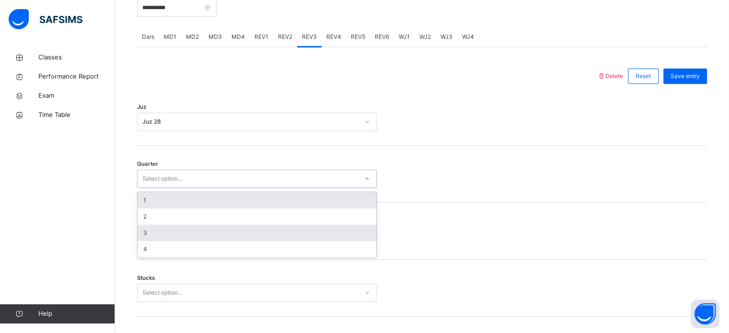
click at [219, 241] on div "3" at bounding box center [256, 233] width 239 height 16
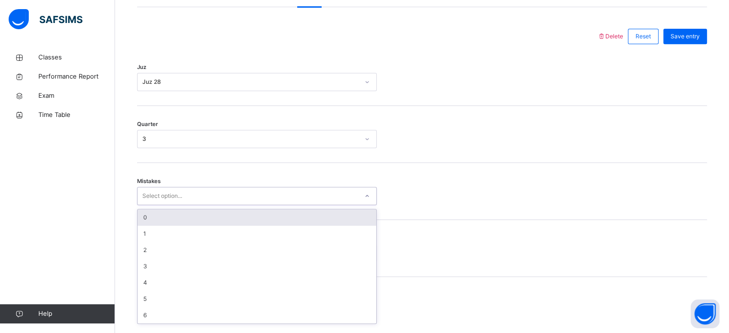
scroll to position [425, 0]
click at [221, 224] on div "0" at bounding box center [256, 215] width 239 height 16
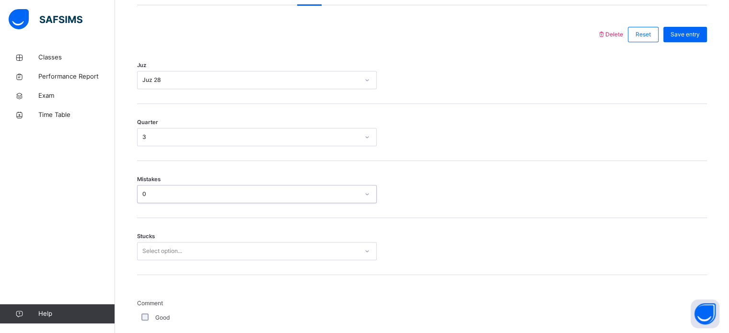
click at [216, 243] on div "Stucks Select option..." at bounding box center [422, 246] width 570 height 57
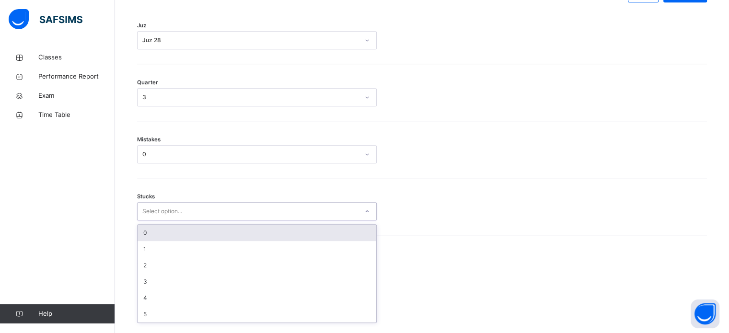
scroll to position [466, 0]
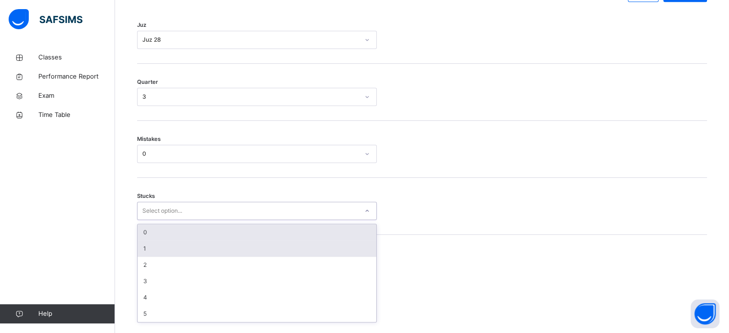
click at [214, 249] on div "1" at bounding box center [256, 248] width 239 height 16
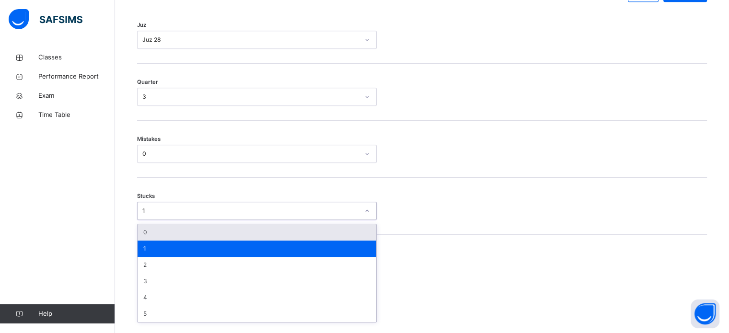
click at [217, 238] on div "0" at bounding box center [256, 232] width 239 height 16
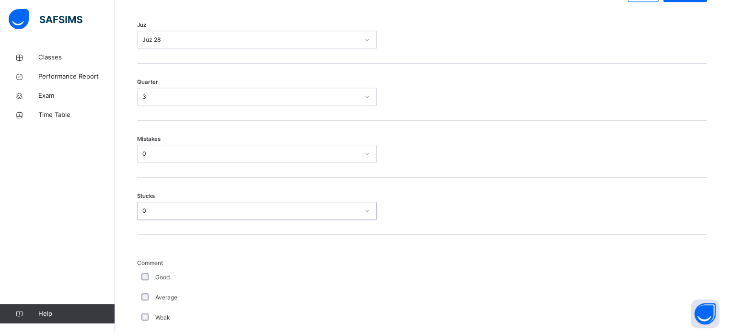
click at [144, 294] on div "Average" at bounding box center [257, 297] width 240 height 20
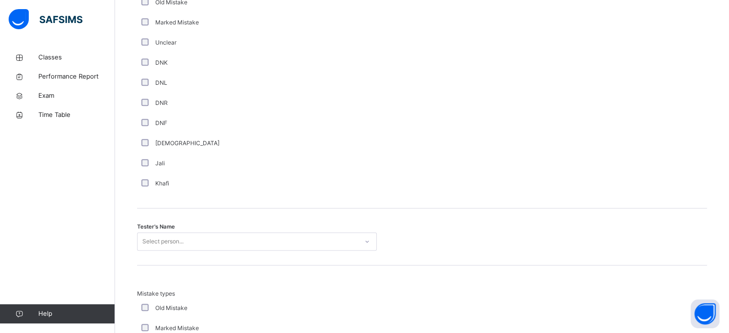
click at [278, 221] on div "Tester's Name Select person..." at bounding box center [422, 236] width 570 height 57
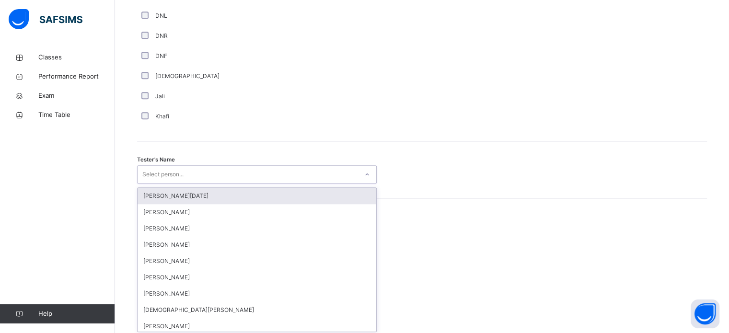
scroll to position [878, 0]
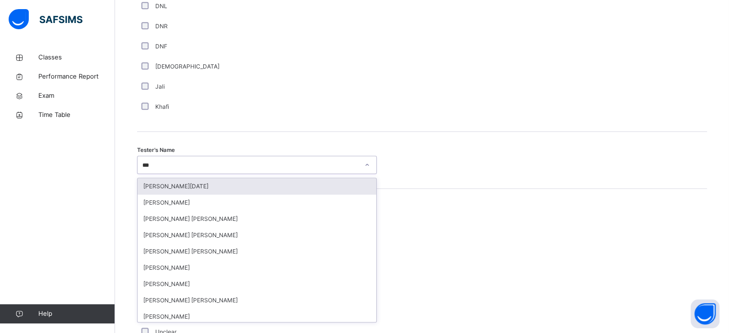
type input "****"
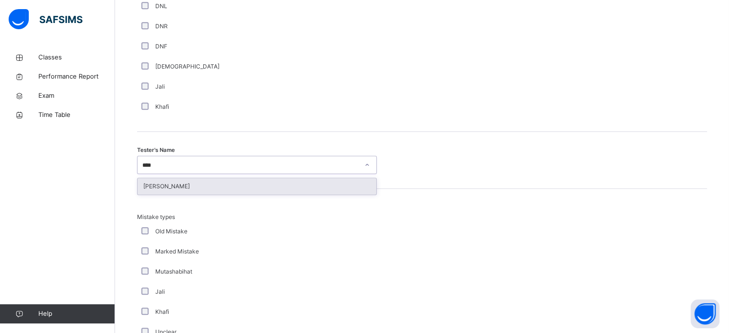
click at [333, 194] on div "[PERSON_NAME]" at bounding box center [256, 186] width 239 height 16
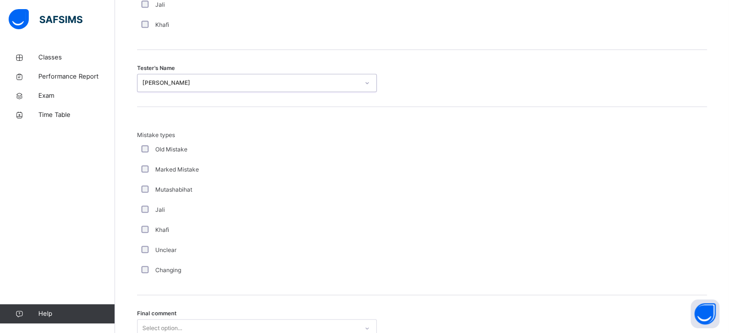
scroll to position [1053, 0]
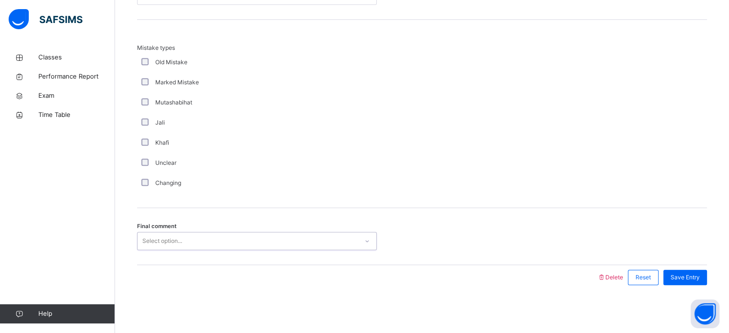
click at [274, 257] on div "Final comment 0 results available. Select is focused ,type to refine list, pres…" at bounding box center [422, 236] width 570 height 57
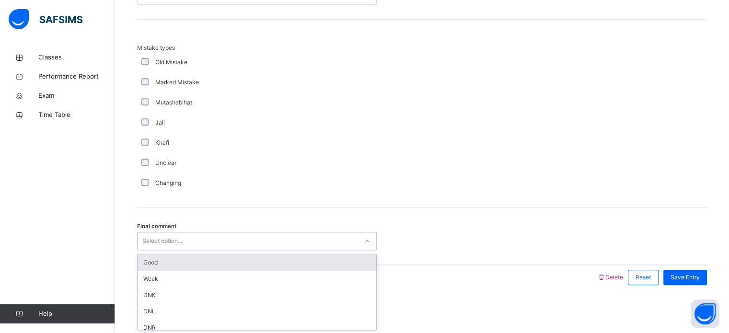
click at [280, 263] on div "Good" at bounding box center [256, 262] width 239 height 16
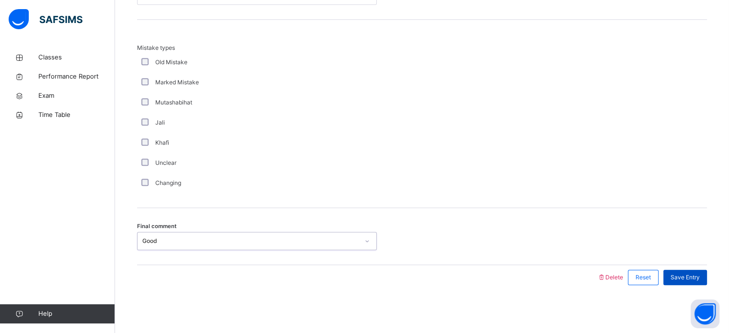
click at [688, 271] on div "Save Entry" at bounding box center [685, 277] width 44 height 15
click at [690, 279] on span "Save Entry" at bounding box center [684, 277] width 29 height 9
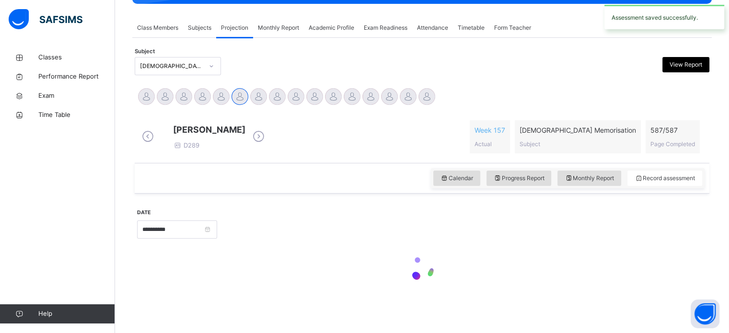
scroll to position [386, 0]
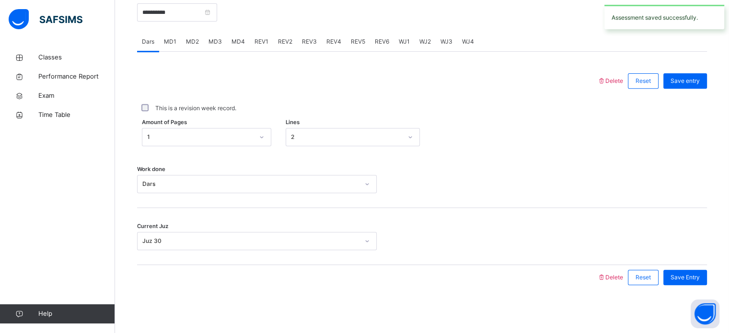
click at [331, 40] on span "REV4" at bounding box center [333, 41] width 15 height 9
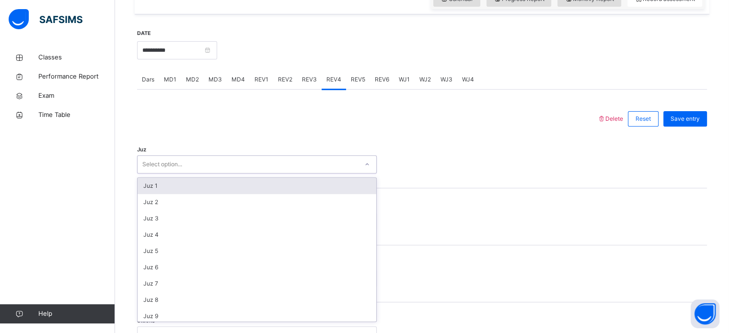
scroll to position [345, 0]
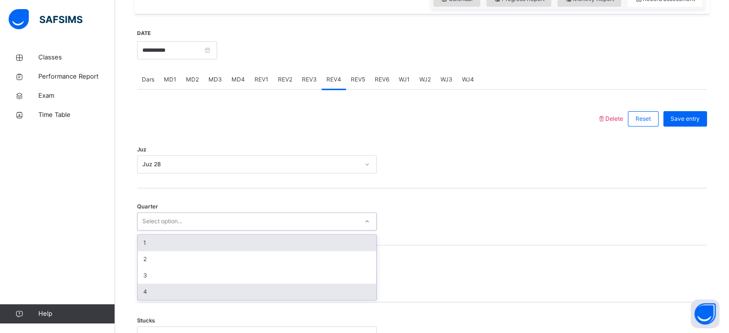
click at [188, 300] on div "4" at bounding box center [256, 292] width 239 height 16
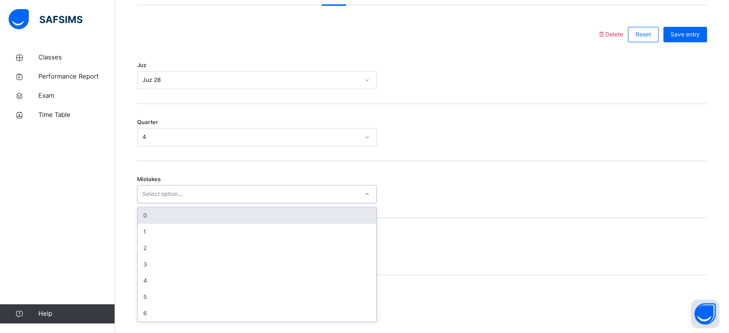
click at [254, 220] on div "0" at bounding box center [256, 215] width 239 height 16
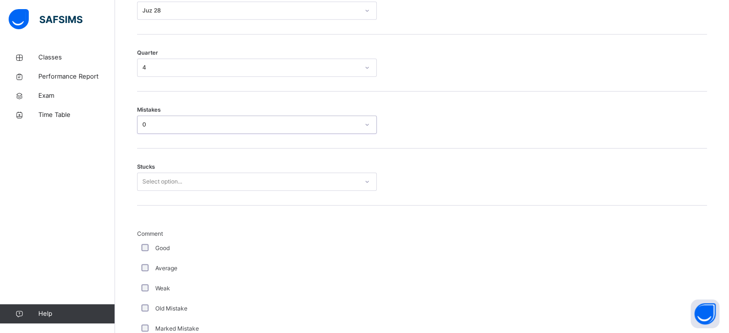
scroll to position [504, 0]
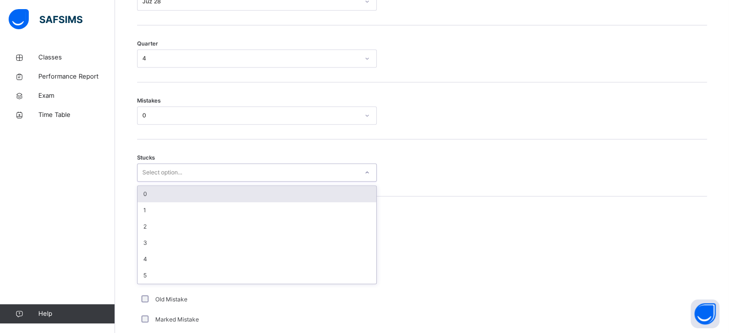
click at [244, 202] on div "0" at bounding box center [256, 194] width 239 height 16
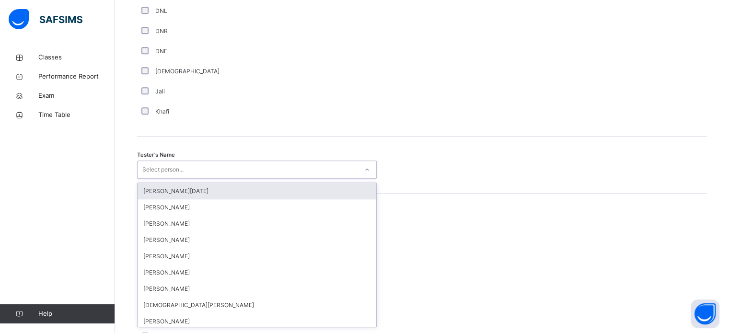
scroll to position [878, 0]
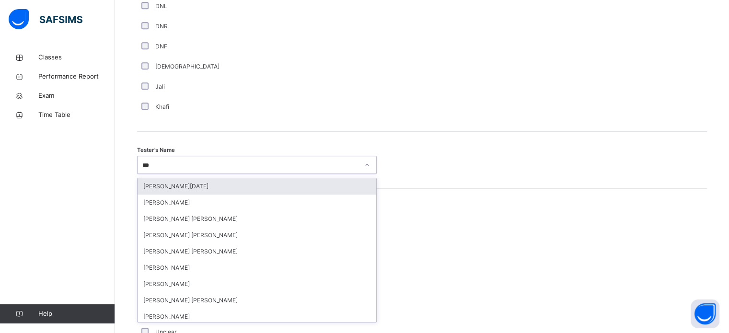
type input "****"
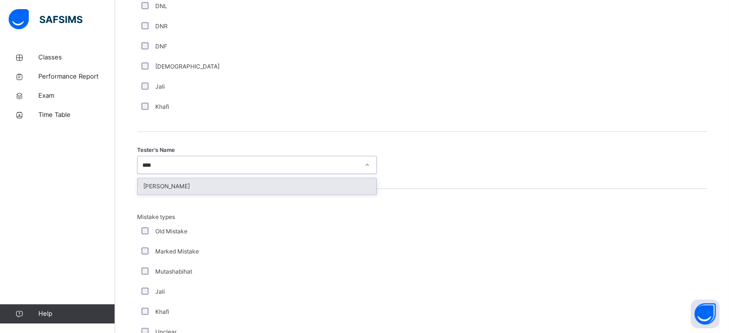
click at [272, 193] on div "[PERSON_NAME]" at bounding box center [256, 186] width 239 height 16
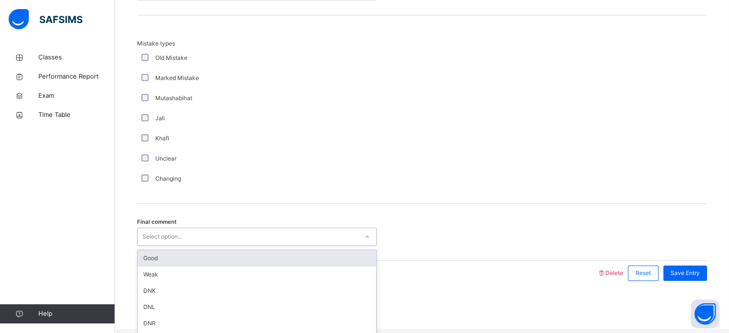
scroll to position [1053, 0]
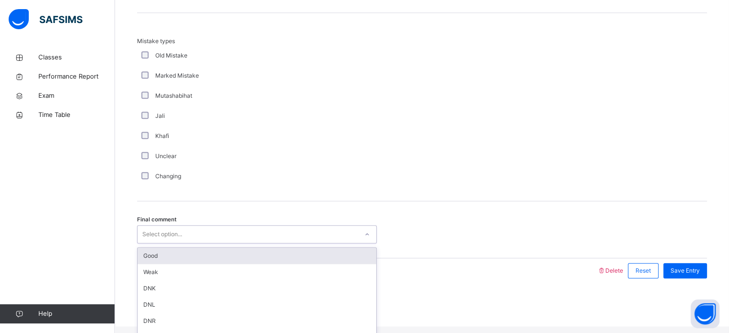
click at [228, 256] on div "Good" at bounding box center [256, 256] width 239 height 16
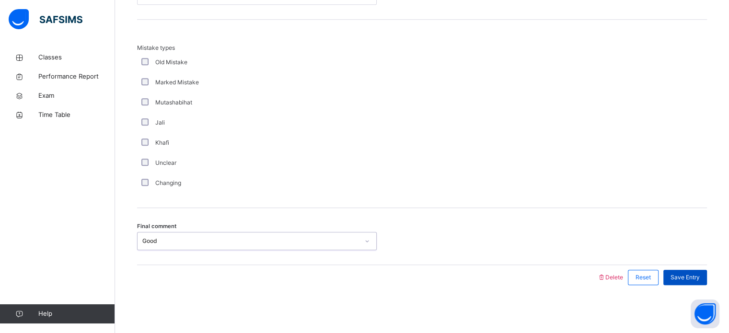
click at [684, 284] on div "Save Entry" at bounding box center [685, 277] width 44 height 15
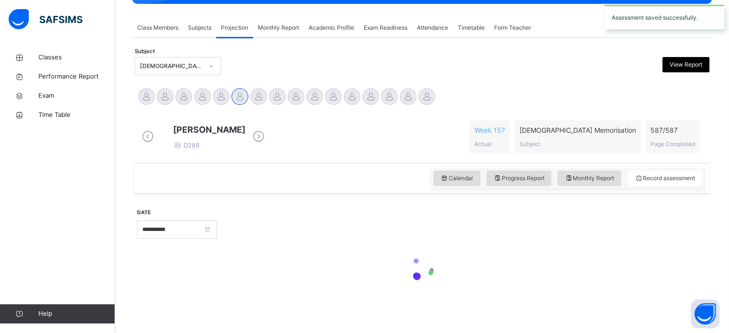
scroll to position [386, 0]
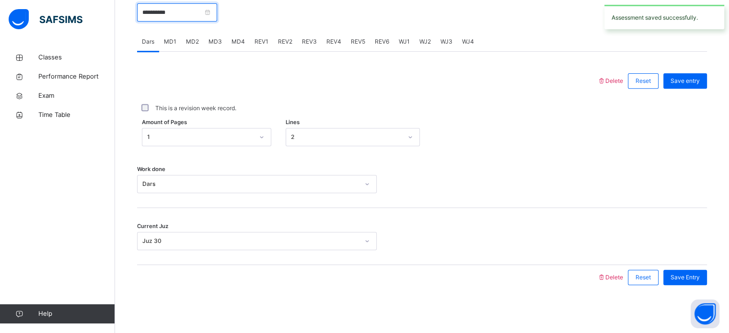
click at [207, 17] on input "**********" at bounding box center [177, 12] width 80 height 18
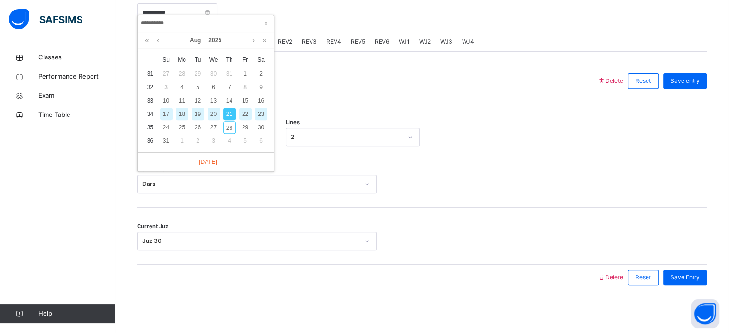
click at [246, 108] on div "22" at bounding box center [245, 114] width 12 height 12
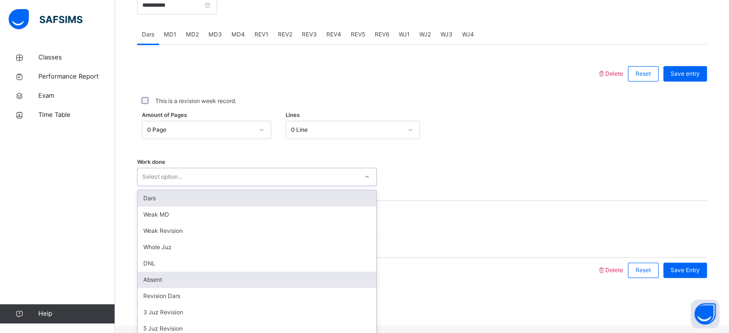
click at [183, 288] on div "Absent" at bounding box center [256, 280] width 239 height 16
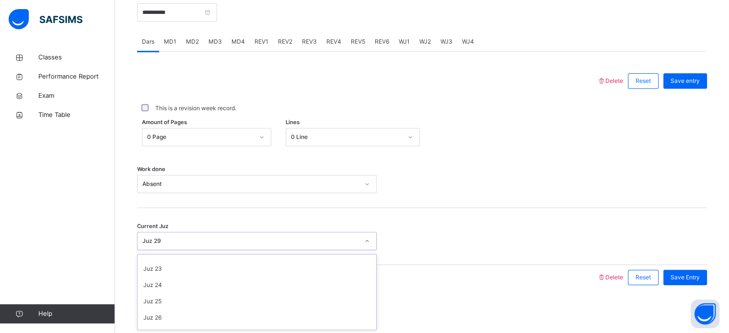
scroll to position [413, 0]
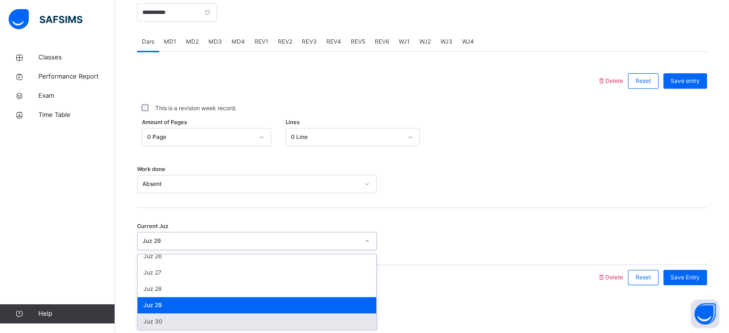
click at [256, 323] on div "Juz 30" at bounding box center [256, 321] width 239 height 16
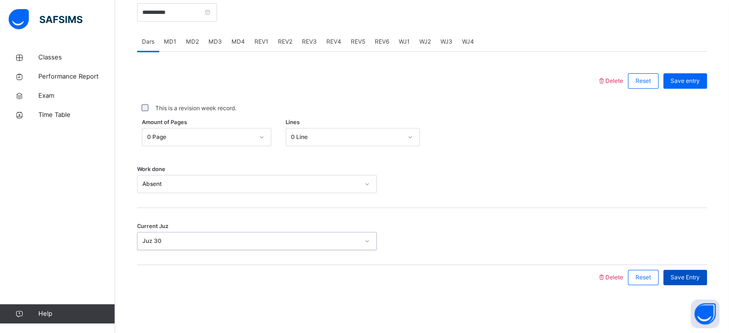
click at [698, 283] on div "Save Entry" at bounding box center [685, 277] width 44 height 15
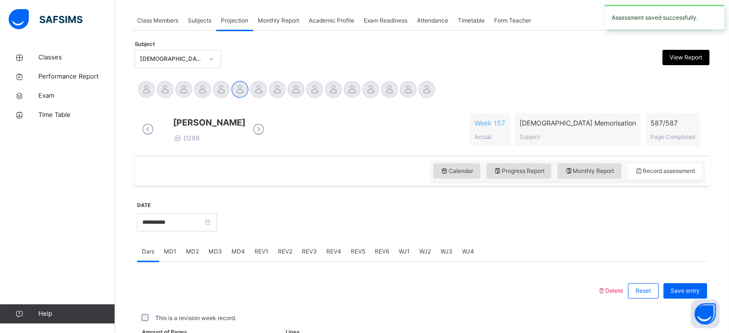
scroll to position [386, 0]
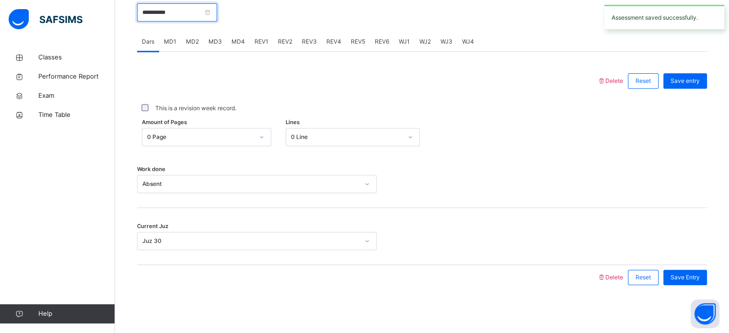
click at [195, 21] on input "**********" at bounding box center [177, 12] width 80 height 18
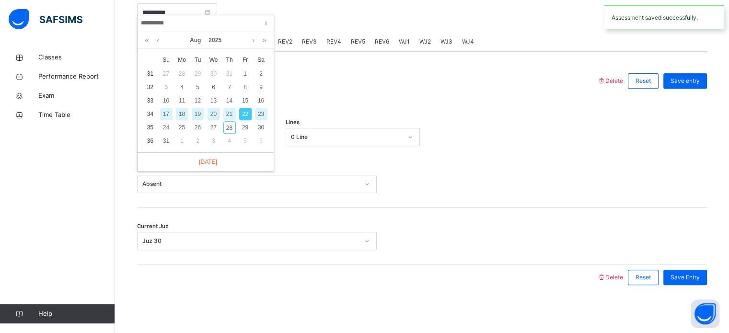
click at [262, 108] on div "23" at bounding box center [261, 114] width 12 height 12
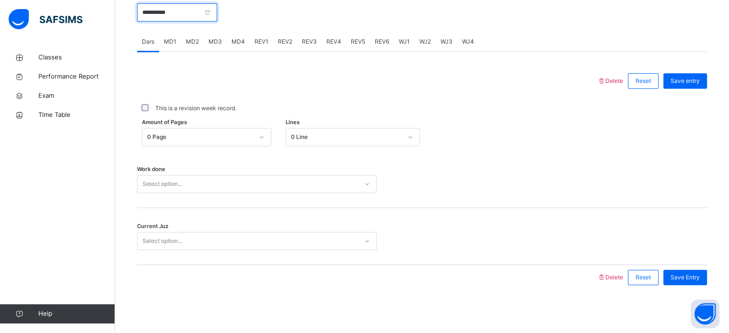
click at [168, 8] on input "**********" at bounding box center [177, 12] width 80 height 18
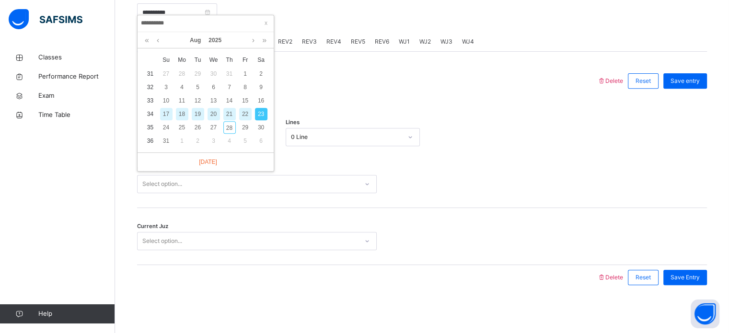
click at [261, 109] on div "23" at bounding box center [261, 114] width 12 height 12
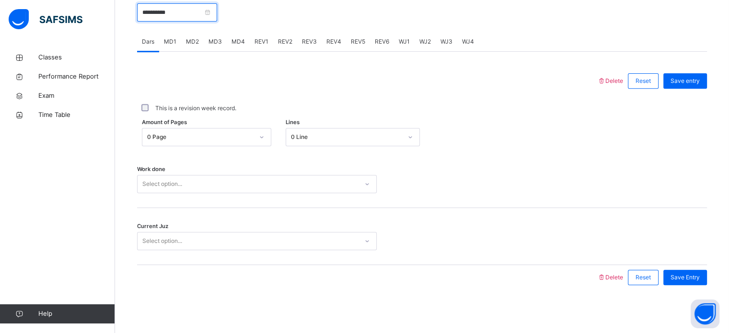
click at [194, 18] on input "**********" at bounding box center [177, 12] width 80 height 18
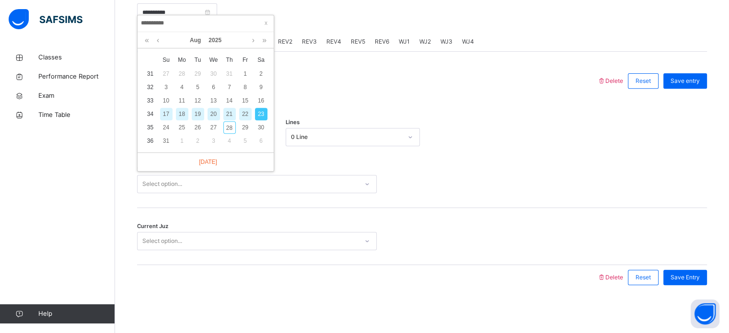
click at [243, 108] on div "22" at bounding box center [245, 114] width 12 height 12
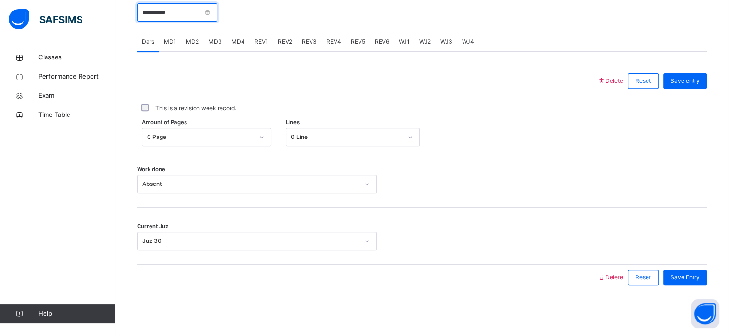
click at [210, 12] on input "**********" at bounding box center [177, 12] width 80 height 18
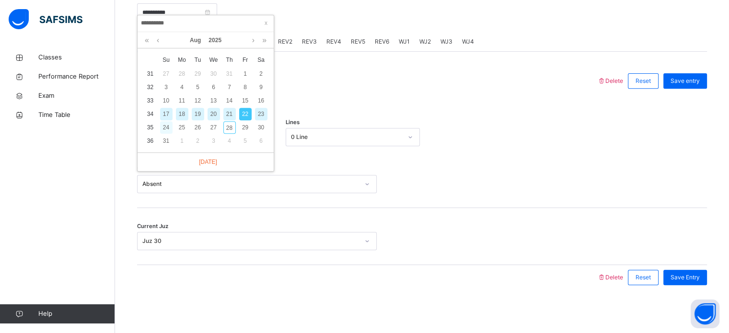
click at [165, 121] on div "24" at bounding box center [166, 127] width 12 height 12
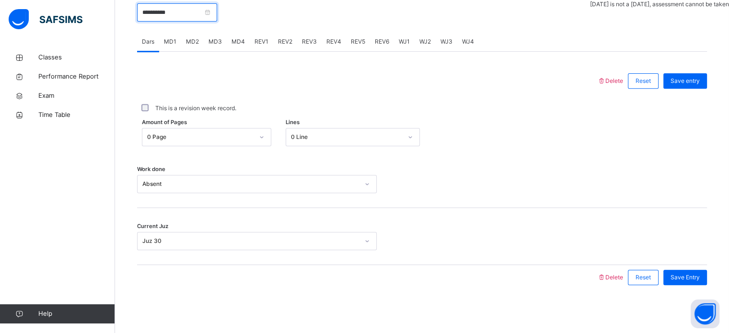
click at [217, 9] on input "**********" at bounding box center [177, 12] width 80 height 18
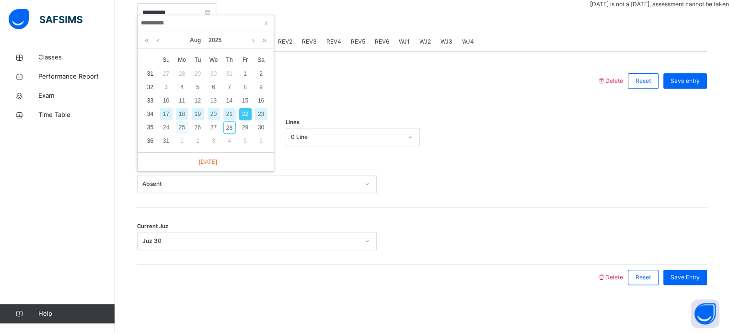
click at [178, 124] on div "25" at bounding box center [182, 127] width 12 height 12
type input "**********"
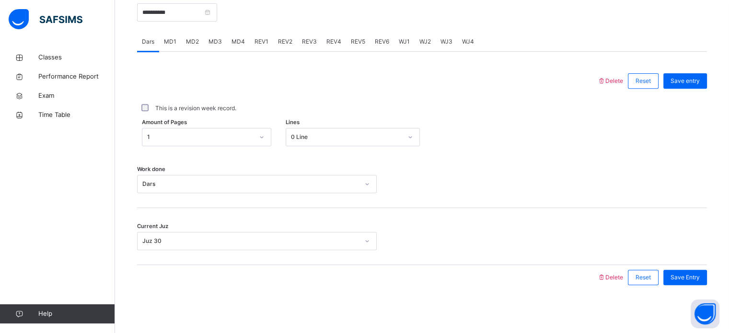
click at [232, 49] on div "MD4" at bounding box center [238, 41] width 23 height 19
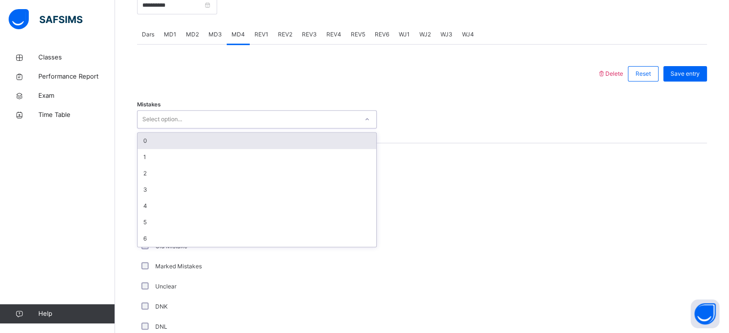
click at [242, 127] on div "Select option..." at bounding box center [247, 119] width 220 height 15
click at [235, 144] on div "0" at bounding box center [256, 141] width 239 height 16
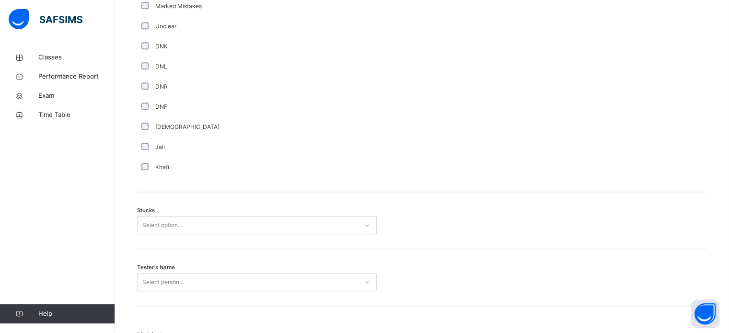
scroll to position [660, 0]
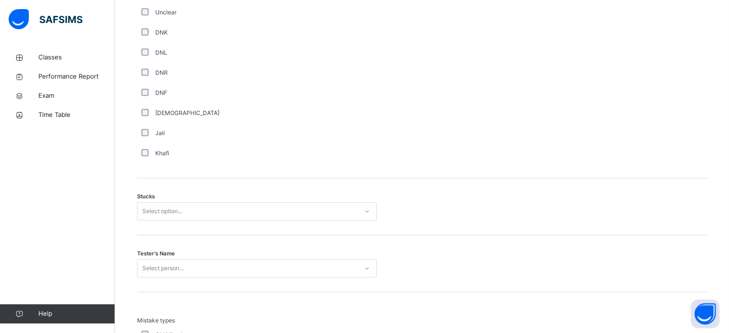
click at [295, 204] on div "Stucks Select option..." at bounding box center [422, 206] width 570 height 57
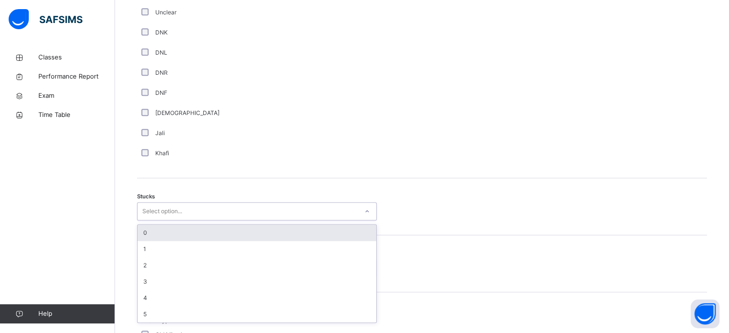
click at [268, 241] on div "0" at bounding box center [256, 233] width 239 height 16
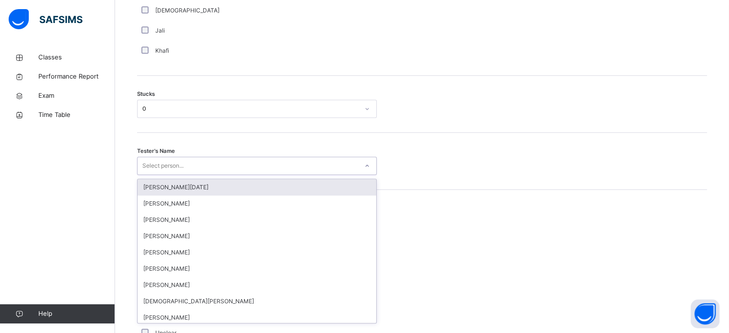
scroll to position [764, 0]
type input "****"
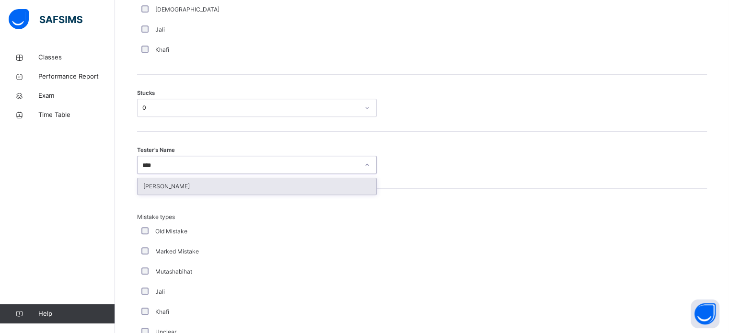
click at [287, 194] on div "[PERSON_NAME]" at bounding box center [256, 186] width 239 height 16
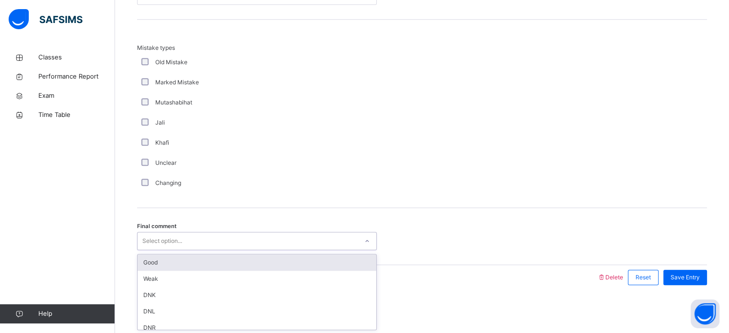
scroll to position [939, 0]
click at [263, 264] on div "Good" at bounding box center [256, 262] width 239 height 16
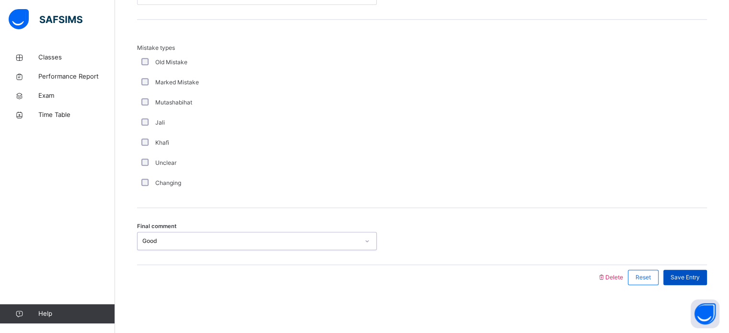
click at [699, 272] on div "Save Entry" at bounding box center [685, 277] width 44 height 15
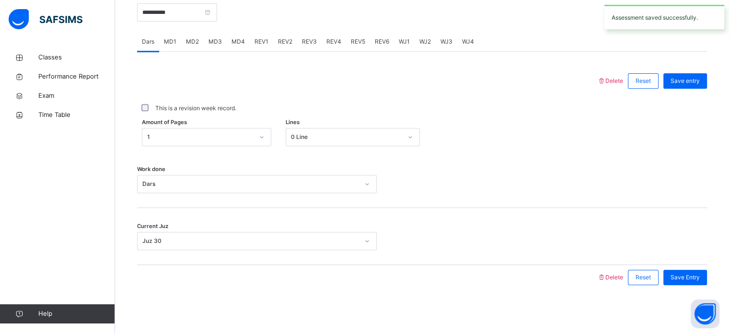
click at [211, 44] on span "MD3" at bounding box center [214, 41] width 13 height 9
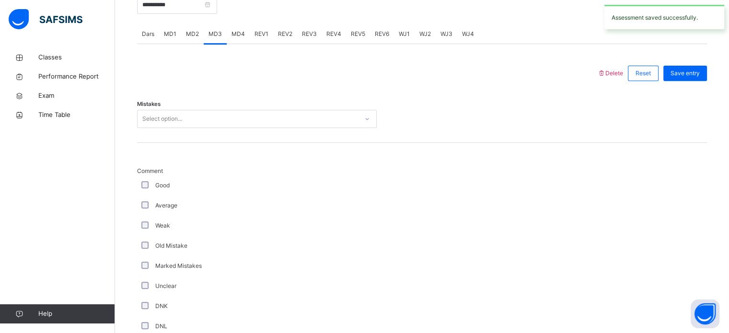
scroll to position [358, 0]
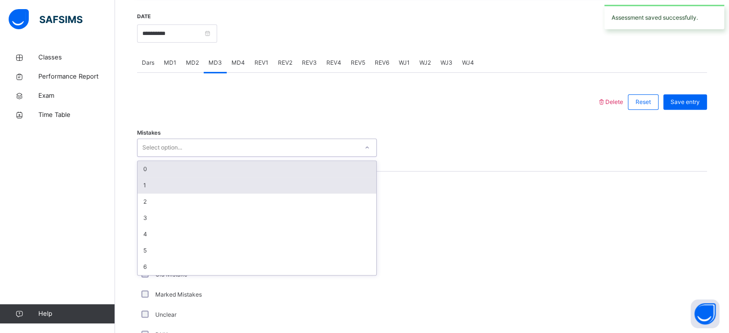
click at [272, 194] on div "1" at bounding box center [256, 185] width 239 height 16
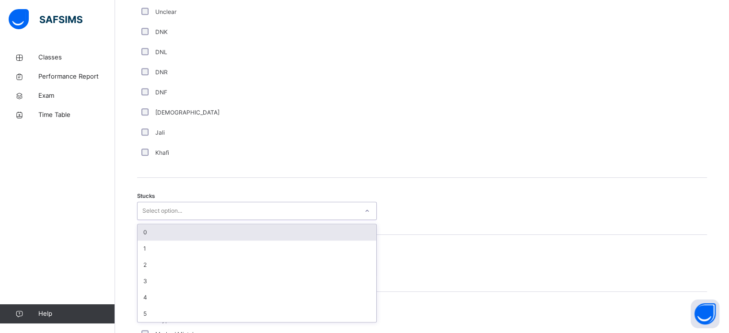
scroll to position [661, 0]
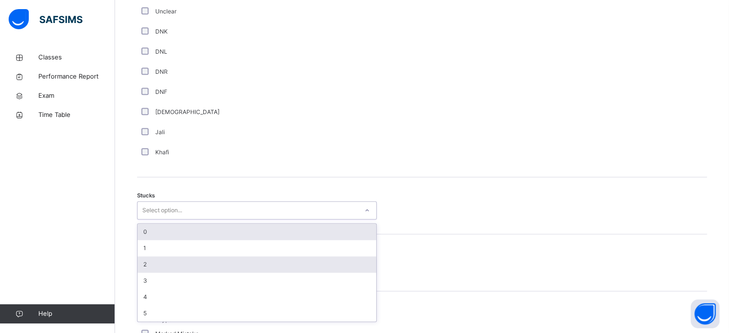
click at [210, 269] on div "2" at bounding box center [256, 264] width 239 height 16
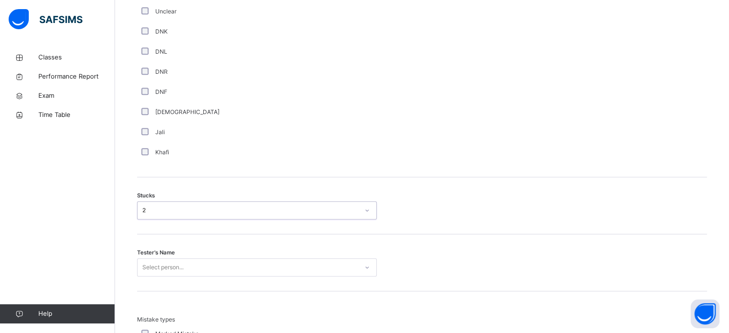
click at [190, 288] on div "Tester's Name Select person..." at bounding box center [422, 262] width 570 height 57
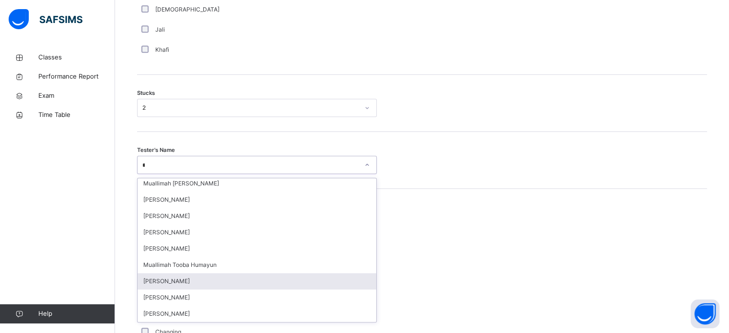
scroll to position [0, 0]
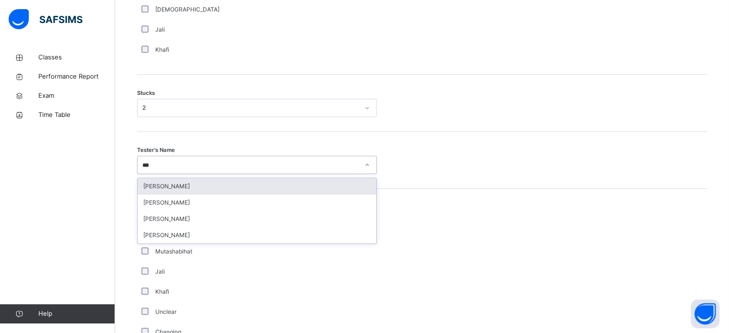
type input "****"
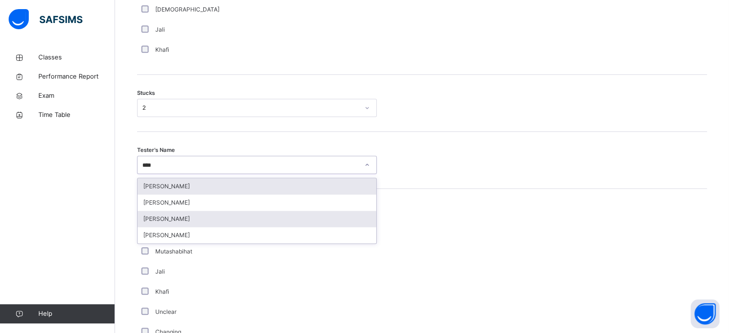
click at [224, 227] on div "[PERSON_NAME]" at bounding box center [256, 219] width 239 height 16
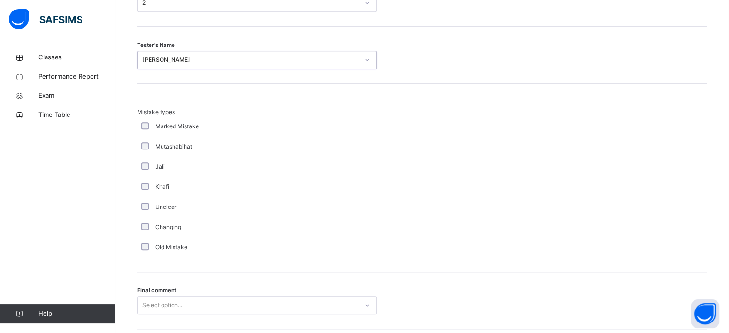
click at [214, 297] on div "Final comment Select option..." at bounding box center [422, 300] width 570 height 57
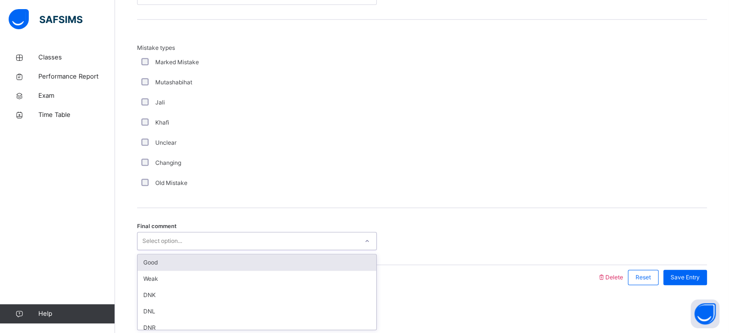
click at [241, 263] on div "Good" at bounding box center [256, 262] width 239 height 16
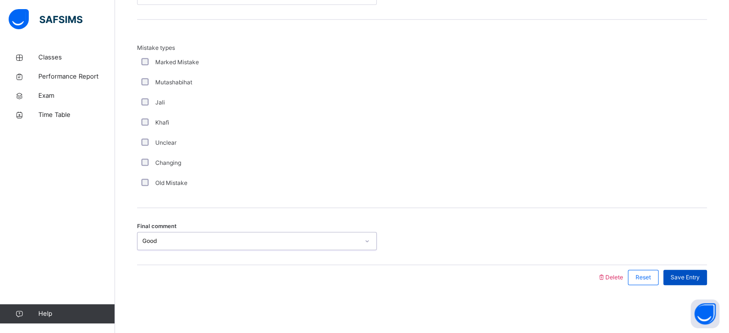
click at [685, 271] on div "Save Entry" at bounding box center [685, 277] width 44 height 15
click at [698, 284] on div "Save Entry" at bounding box center [685, 277] width 44 height 15
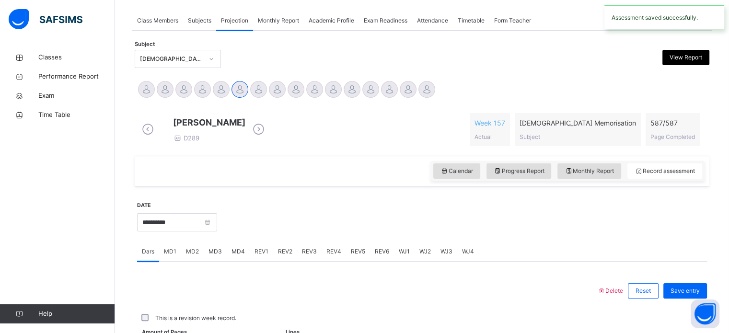
scroll to position [386, 0]
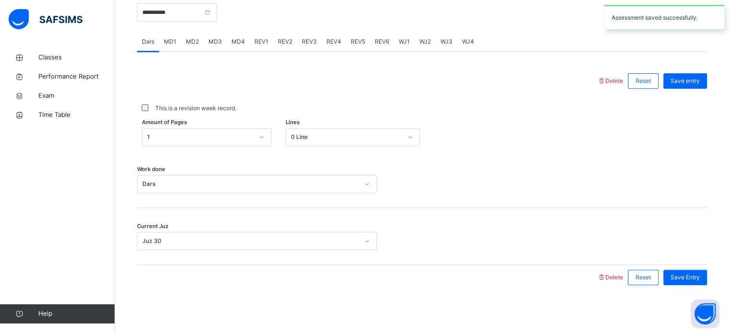
click at [268, 47] on div "REV1" at bounding box center [261, 41] width 23 height 19
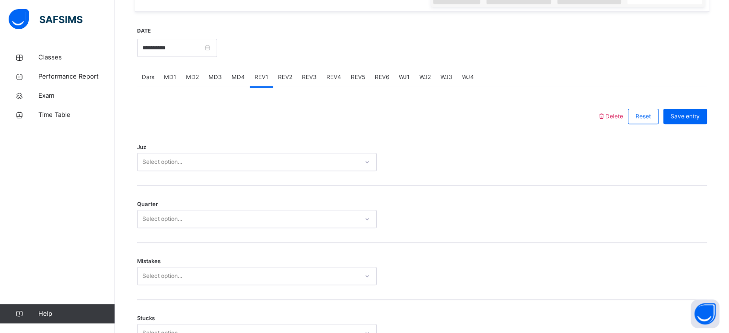
scroll to position [351, 0]
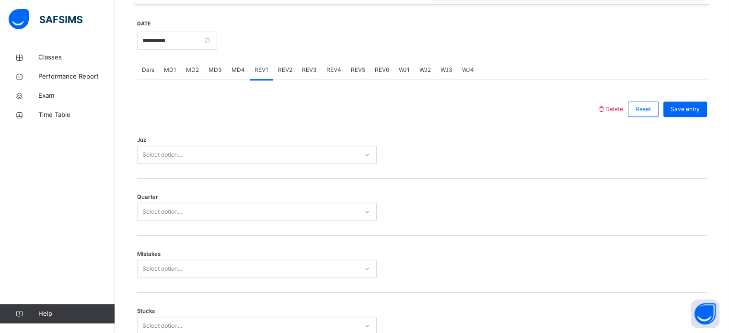
click at [349, 179] on div "Juz Select option..." at bounding box center [422, 150] width 570 height 57
click at [238, 236] on div "Quarter Select option..." at bounding box center [422, 207] width 570 height 57
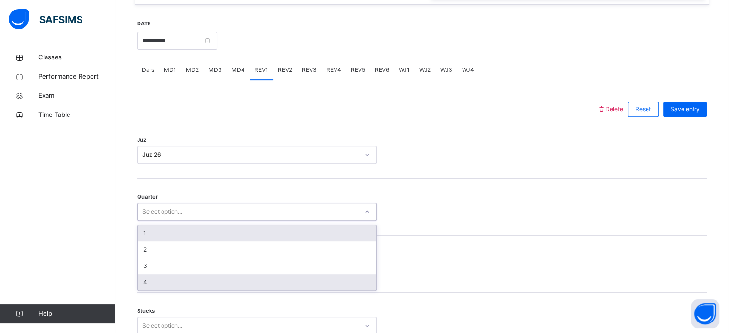
click at [188, 290] on div "4" at bounding box center [256, 282] width 239 height 16
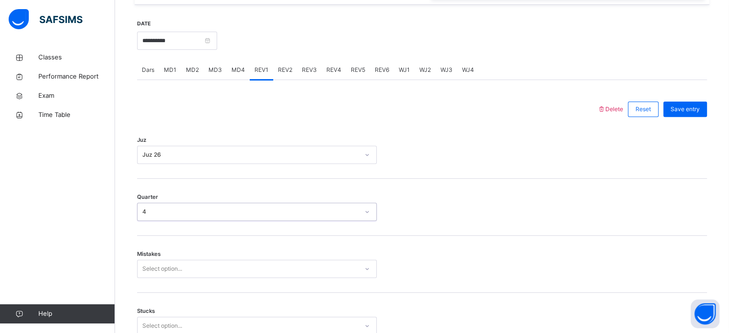
click at [214, 258] on div "Mistakes Select option..." at bounding box center [422, 264] width 570 height 57
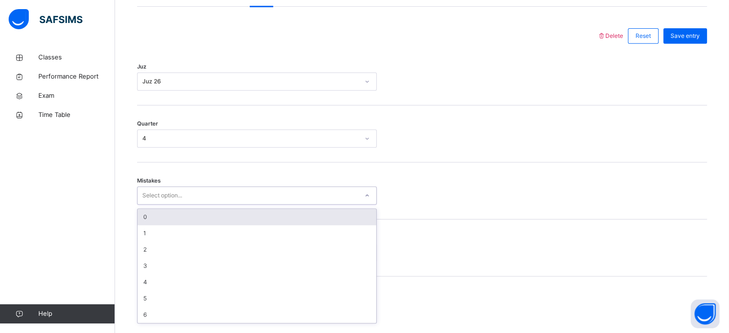
scroll to position [425, 0]
click at [227, 219] on div "0" at bounding box center [256, 215] width 239 height 16
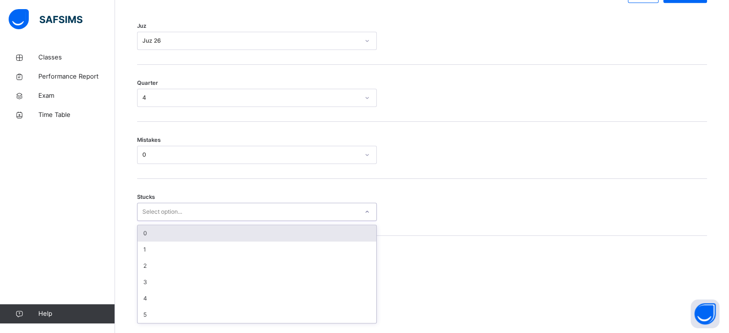
scroll to position [466, 0]
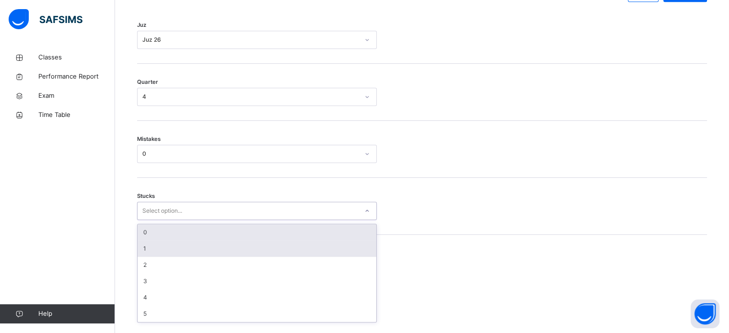
click at [304, 253] on div "1" at bounding box center [256, 248] width 239 height 16
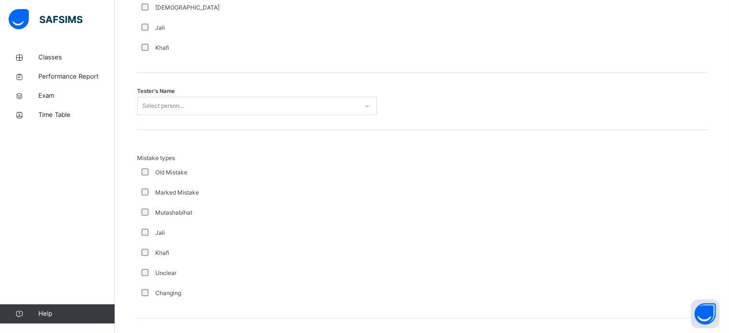
scroll to position [930, 0]
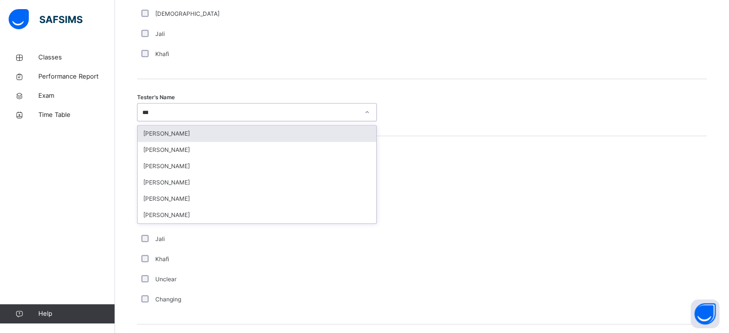
type input "****"
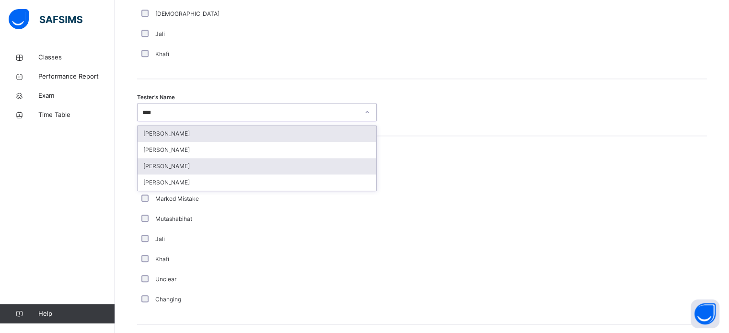
click at [213, 174] on div "[PERSON_NAME]" at bounding box center [256, 166] width 239 height 16
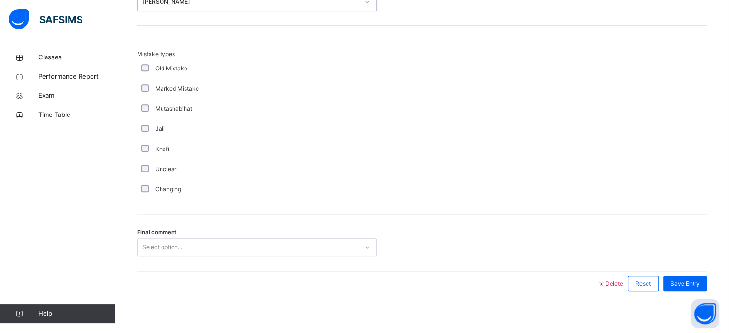
scroll to position [1053, 0]
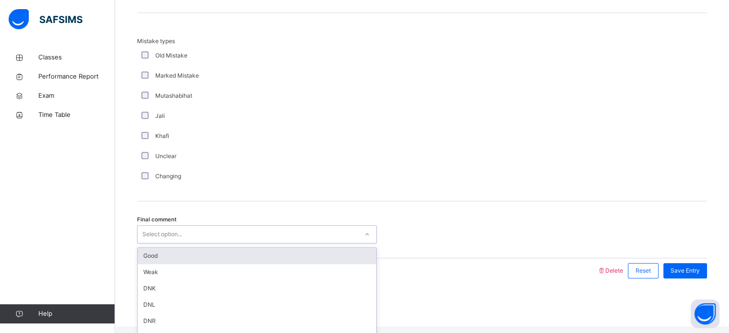
click at [203, 264] on div "Good" at bounding box center [256, 256] width 239 height 16
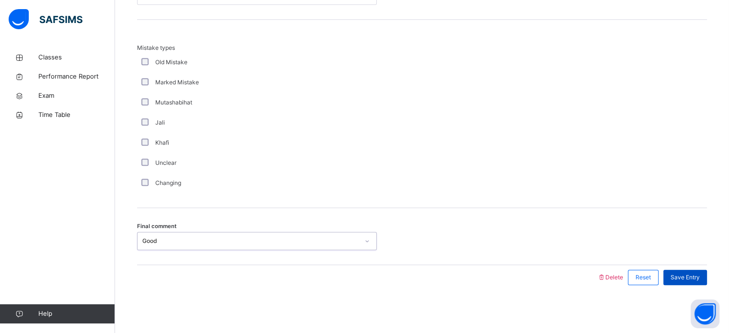
click at [696, 271] on div "Save Entry" at bounding box center [685, 277] width 44 height 15
click at [684, 283] on div "Save Entry" at bounding box center [685, 277] width 44 height 15
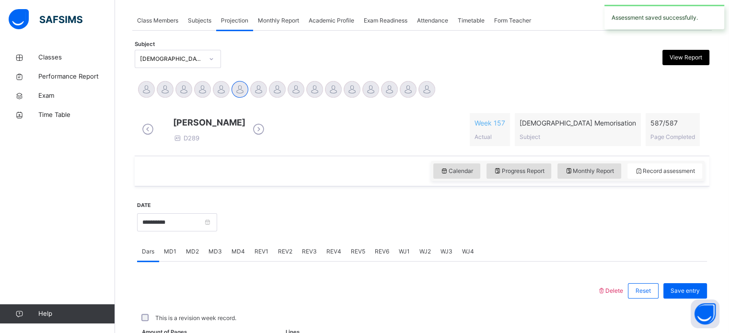
scroll to position [386, 0]
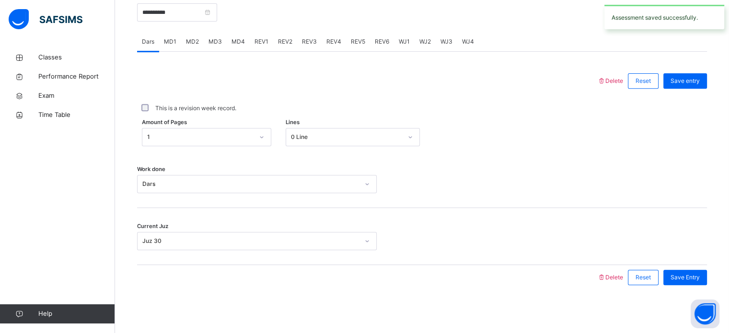
click at [282, 40] on span "REV2" at bounding box center [285, 41] width 14 height 9
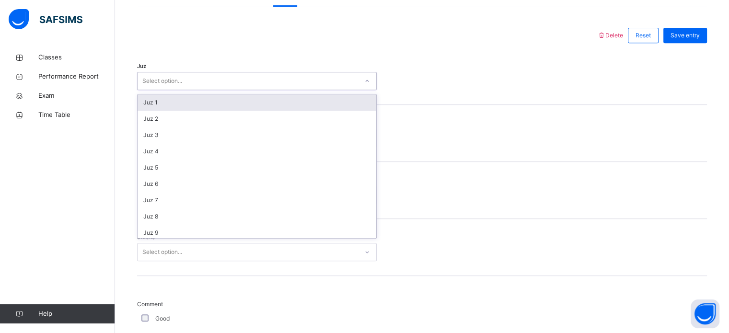
scroll to position [345, 0]
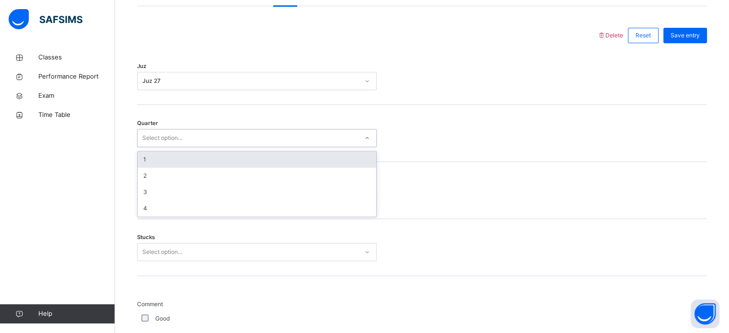
click at [240, 168] on div "1" at bounding box center [256, 159] width 239 height 16
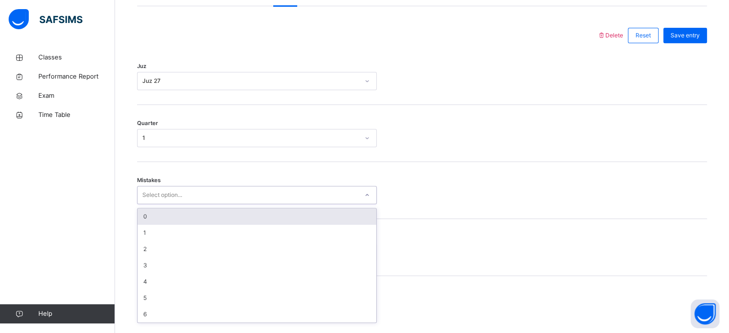
click at [231, 220] on div "0" at bounding box center [256, 216] width 239 height 16
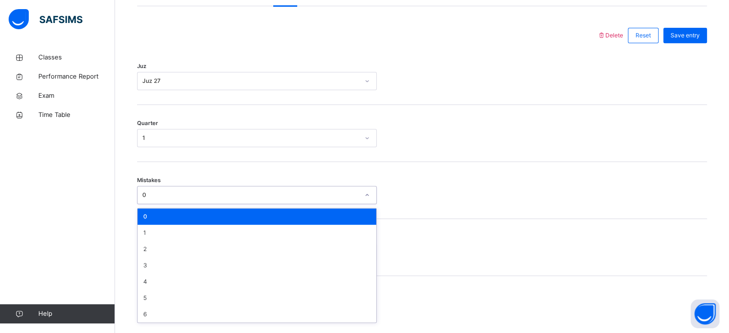
click at [347, 161] on div "Quarter 1" at bounding box center [422, 133] width 570 height 57
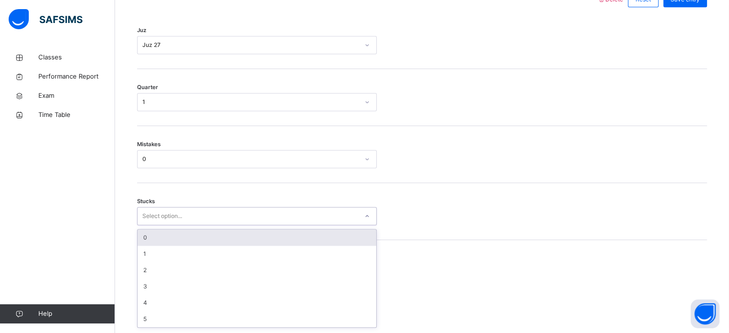
scroll to position [466, 0]
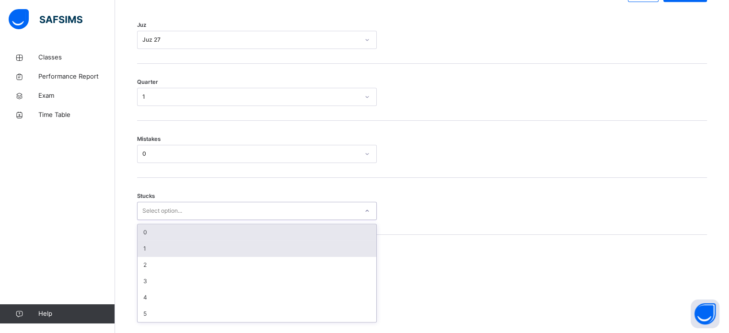
click at [211, 255] on div "1" at bounding box center [256, 248] width 239 height 16
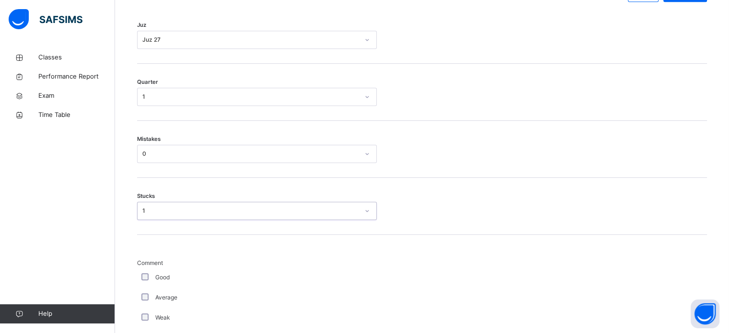
click at [123, 285] on div "Back / FT Boys Class 1 FT Boys Class 1 Full Time Boys Third Term 2024-2025 Clas…" at bounding box center [422, 248] width 614 height 1332
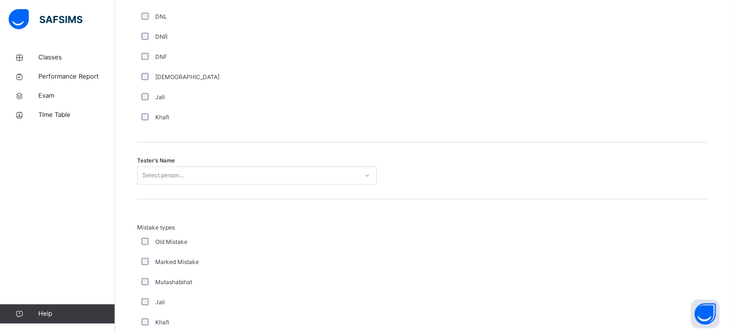
scroll to position [878, 0]
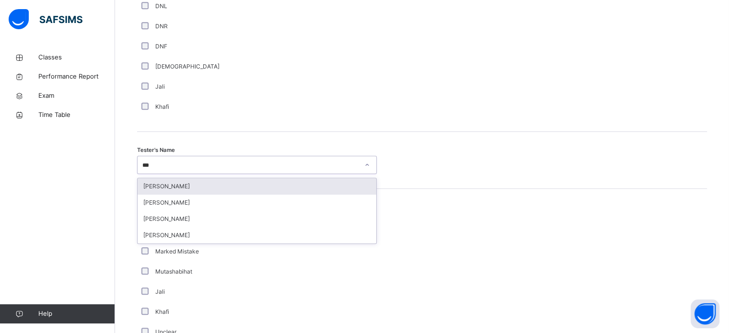
type input "****"
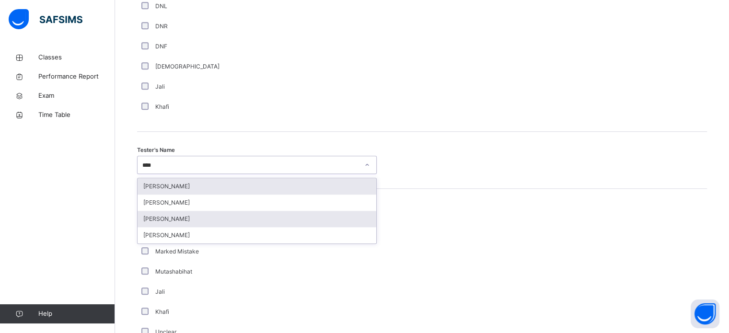
click at [230, 227] on div "[PERSON_NAME]" at bounding box center [256, 219] width 239 height 16
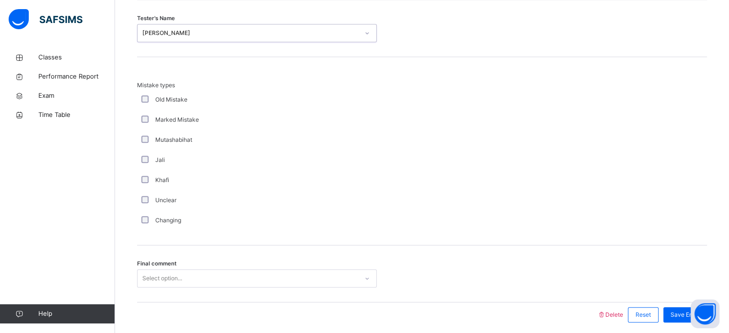
scroll to position [1053, 0]
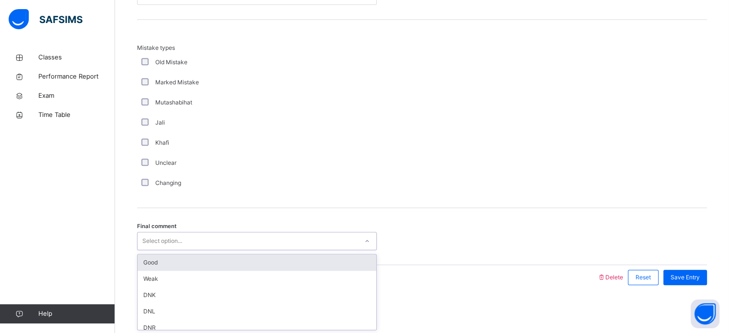
click at [235, 265] on div "Good" at bounding box center [256, 262] width 239 height 16
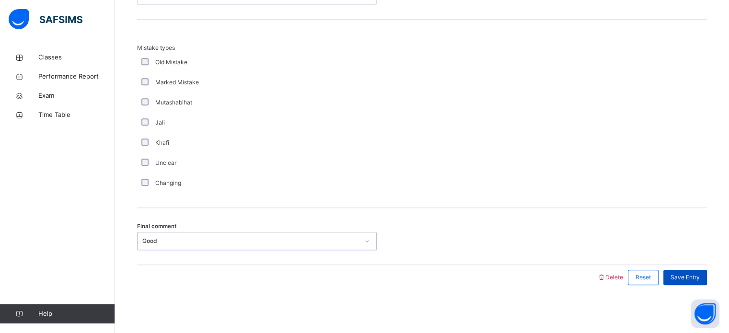
click at [707, 284] on div "Save Entry" at bounding box center [685, 277] width 44 height 15
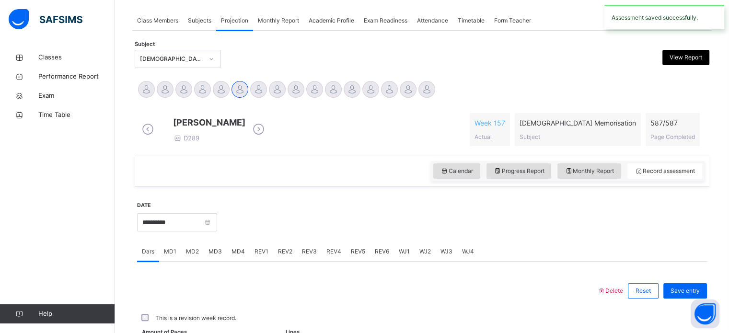
scroll to position [386, 0]
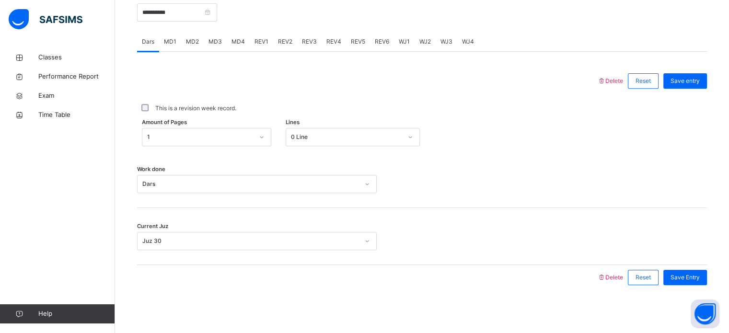
click at [304, 45] on span "REV3" at bounding box center [309, 41] width 15 height 9
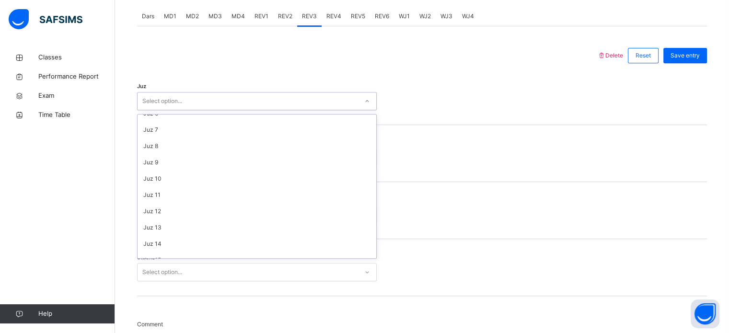
scroll to position [345, 0]
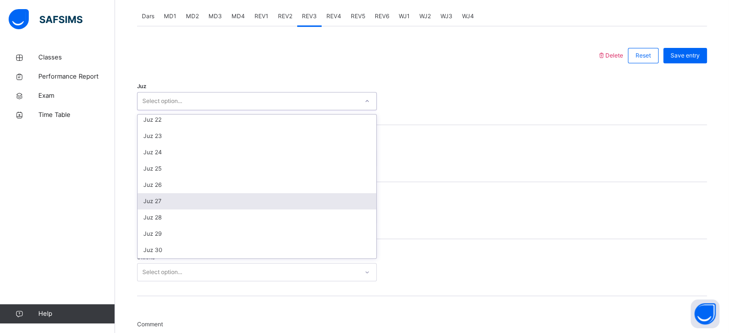
click at [235, 209] on div "Juz 27" at bounding box center [256, 201] width 239 height 16
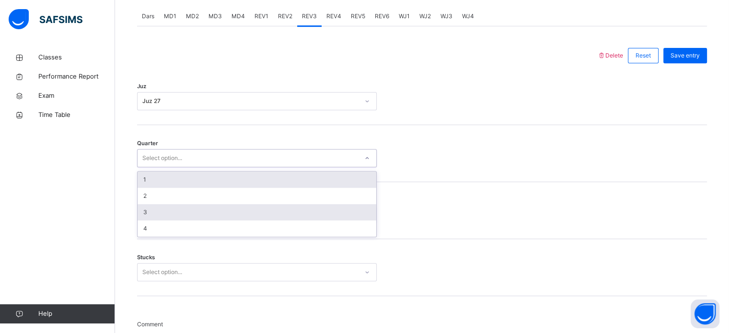
click at [228, 211] on div "3" at bounding box center [256, 212] width 239 height 16
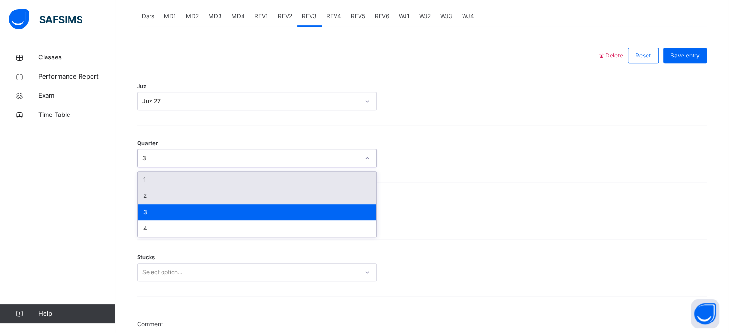
click at [230, 203] on div "2" at bounding box center [256, 196] width 239 height 16
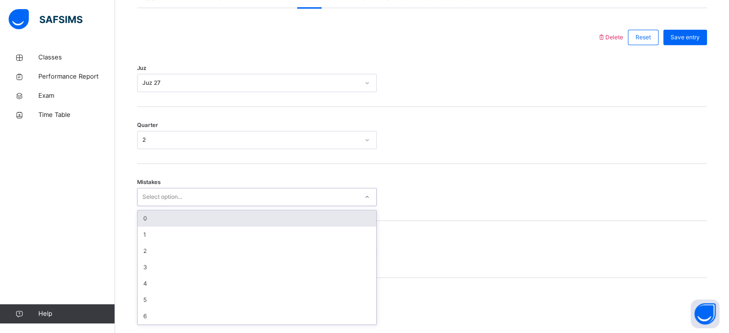
scroll to position [425, 0]
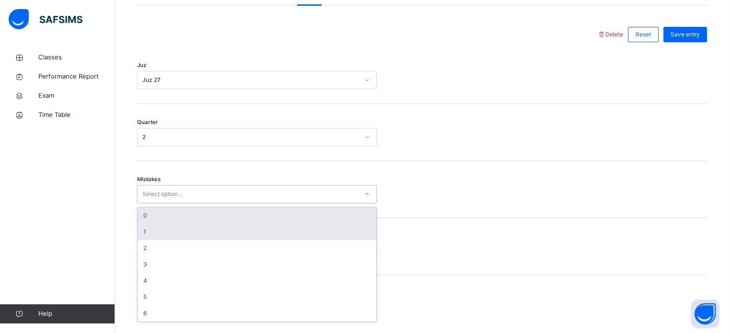
click at [259, 232] on div "1" at bounding box center [256, 232] width 239 height 16
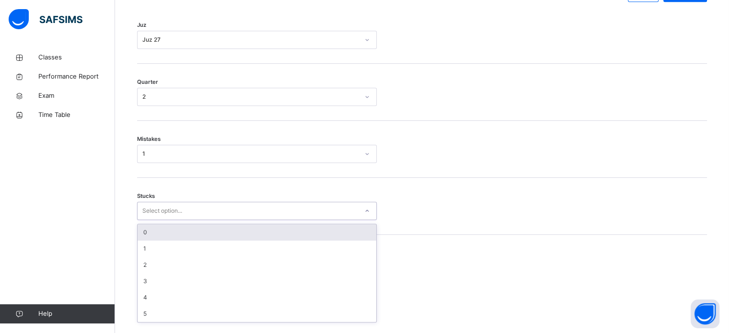
scroll to position [577, 0]
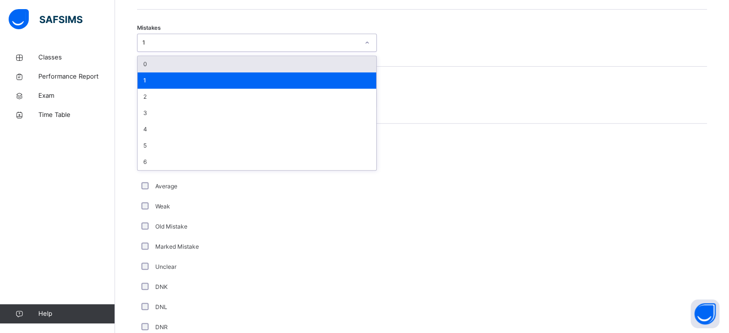
click at [215, 72] on div "0" at bounding box center [256, 64] width 239 height 16
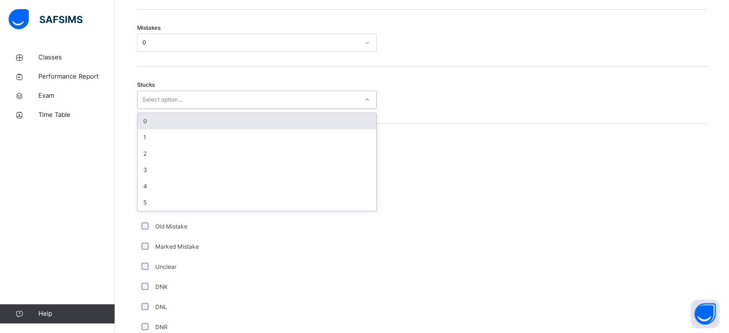
click at [210, 129] on div "0" at bounding box center [256, 121] width 239 height 16
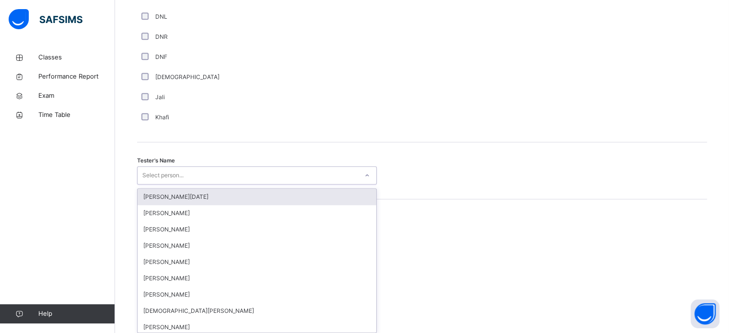
scroll to position [878, 0]
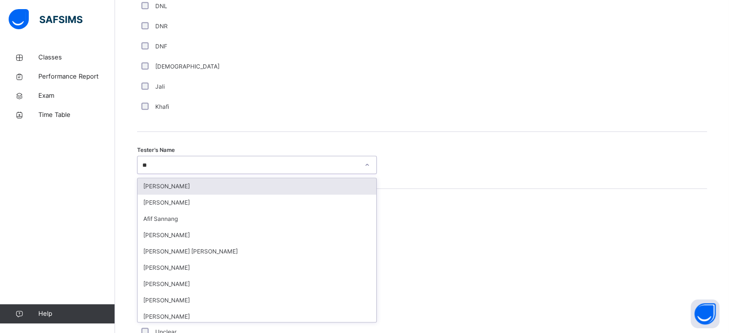
type input "*"
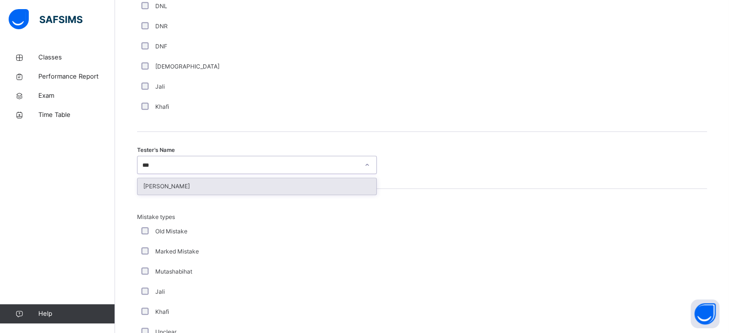
type input "****"
click at [240, 194] on div "[PERSON_NAME]" at bounding box center [256, 186] width 239 height 16
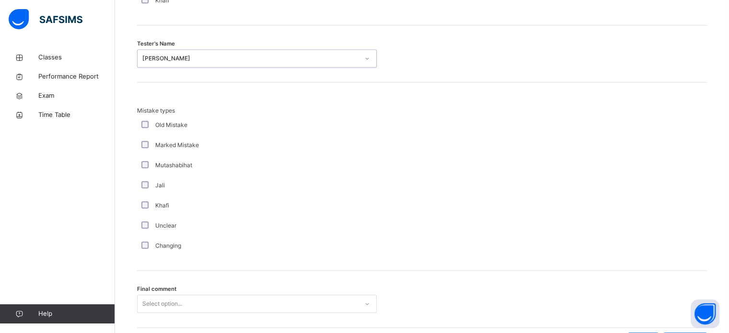
click at [273, 291] on div "Final comment Select option..." at bounding box center [422, 299] width 570 height 57
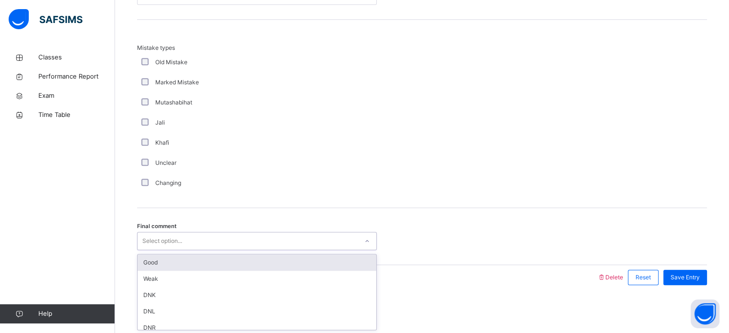
click at [261, 255] on div "Good" at bounding box center [256, 262] width 239 height 16
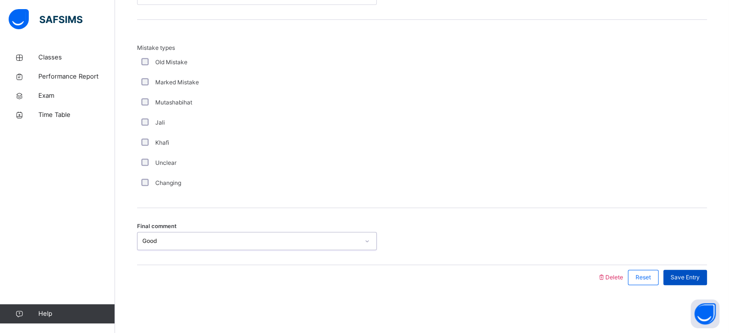
click at [697, 277] on span "Save Entry" at bounding box center [684, 277] width 29 height 9
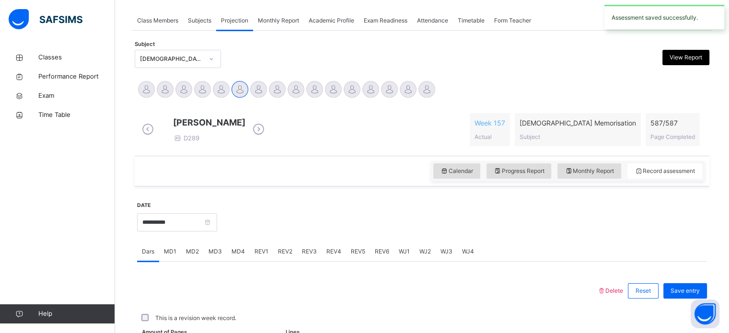
scroll to position [386, 0]
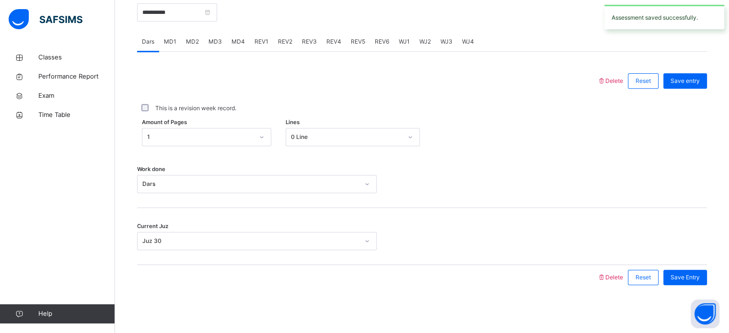
click at [306, 47] on div "REV3" at bounding box center [309, 41] width 24 height 19
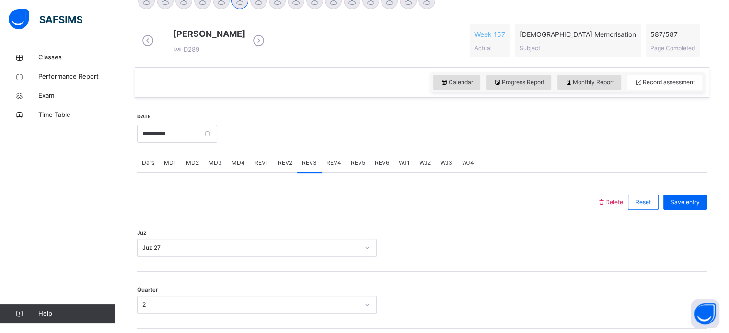
scroll to position [258, 0]
click at [333, 162] on div "REV4" at bounding box center [333, 162] width 24 height 19
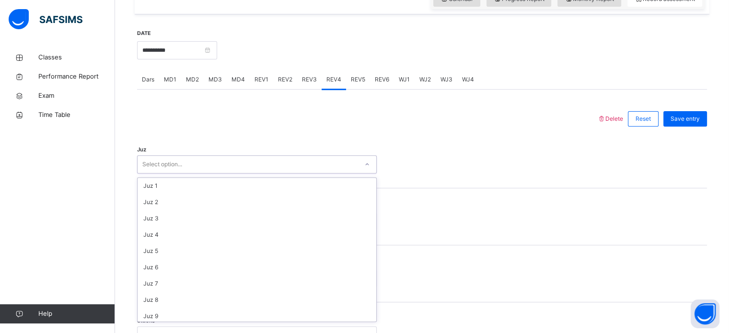
scroll to position [345, 0]
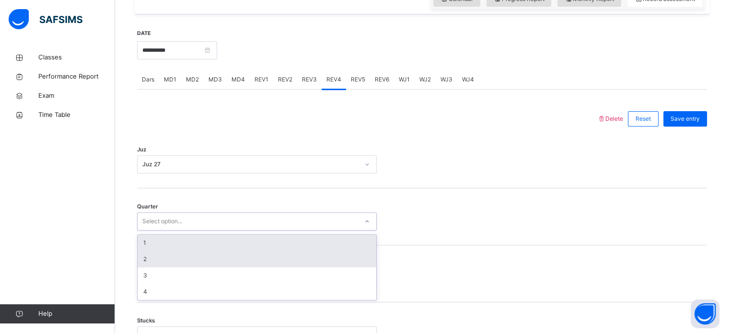
click at [176, 267] on div "2" at bounding box center [256, 259] width 239 height 16
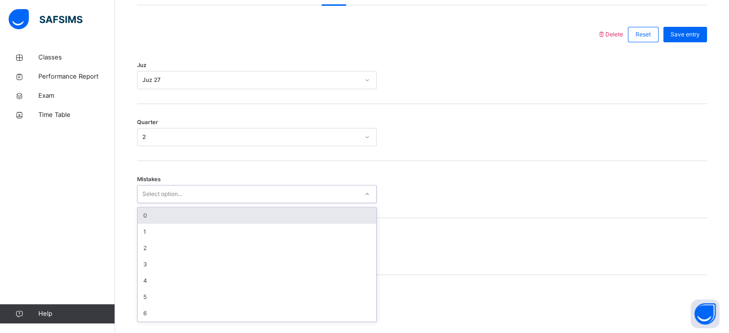
click at [209, 223] on div "0" at bounding box center [256, 215] width 239 height 16
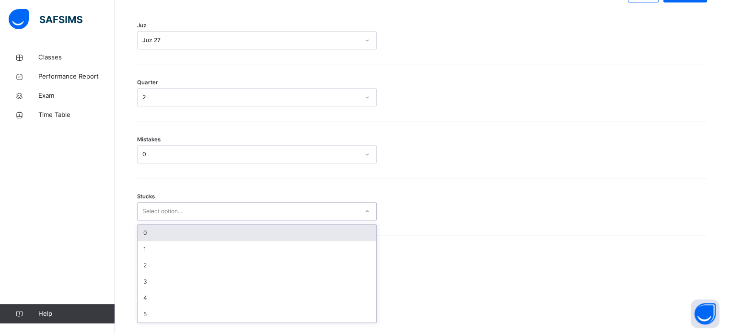
scroll to position [466, 0]
click at [199, 240] on div "0" at bounding box center [256, 232] width 239 height 16
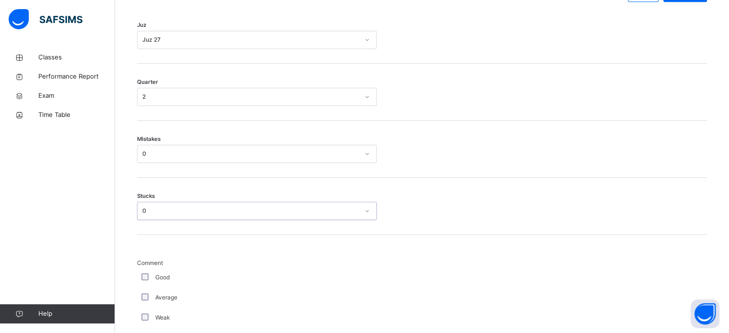
click at [144, 295] on div "Average" at bounding box center [257, 297] width 240 height 20
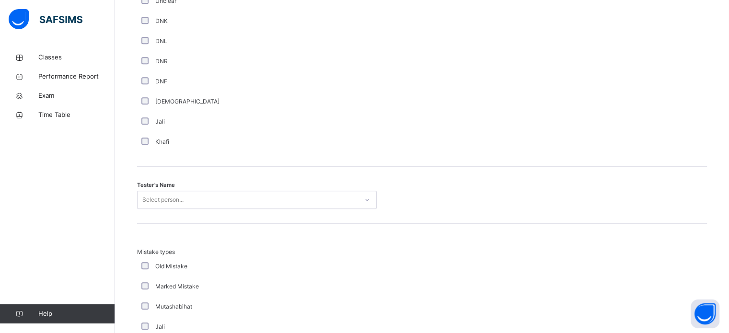
click at [293, 182] on div "Tester's Name Select person..." at bounding box center [422, 195] width 570 height 57
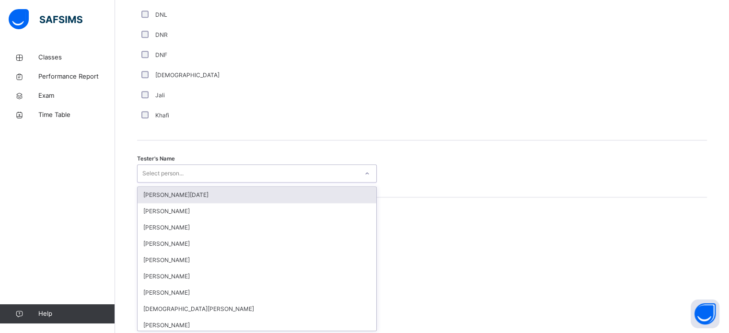
scroll to position [878, 0]
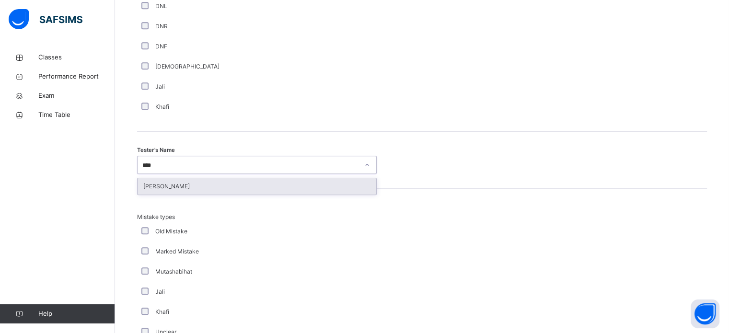
type input "*****"
click at [277, 194] on div "[PERSON_NAME]" at bounding box center [256, 186] width 239 height 16
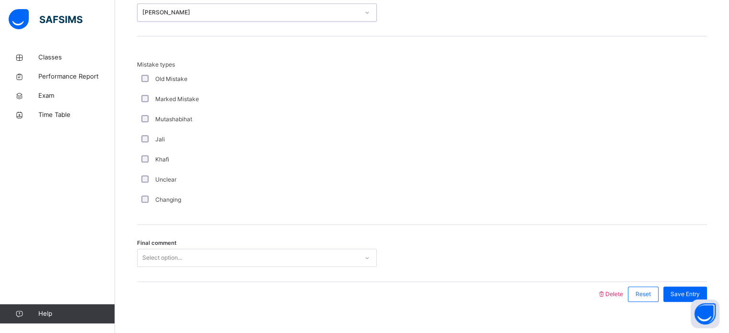
scroll to position [1053, 0]
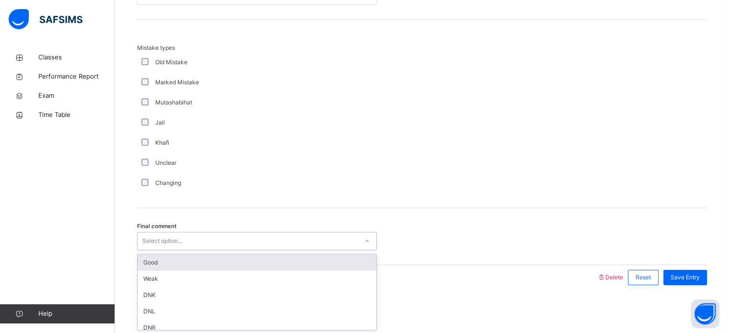
click at [220, 256] on div "Good" at bounding box center [256, 262] width 239 height 16
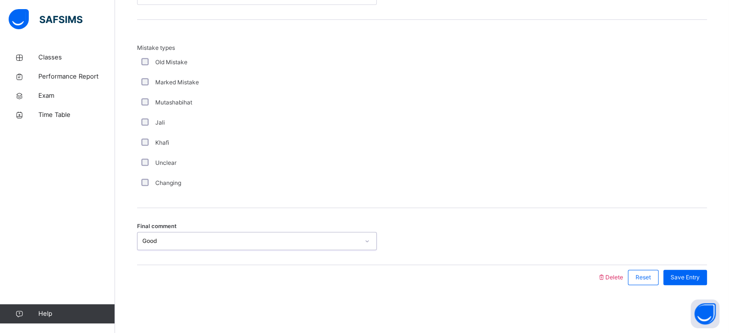
click at [703, 284] on div "Save Entry" at bounding box center [685, 277] width 44 height 15
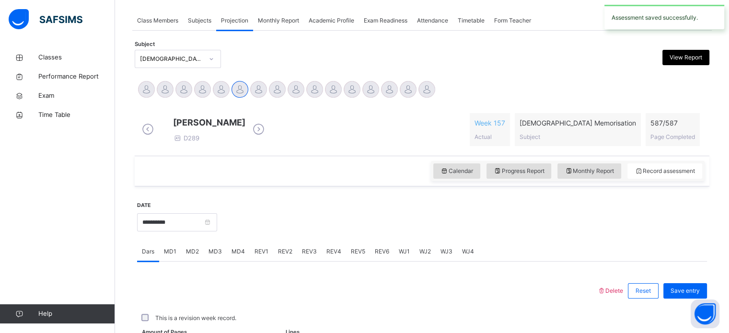
scroll to position [386, 0]
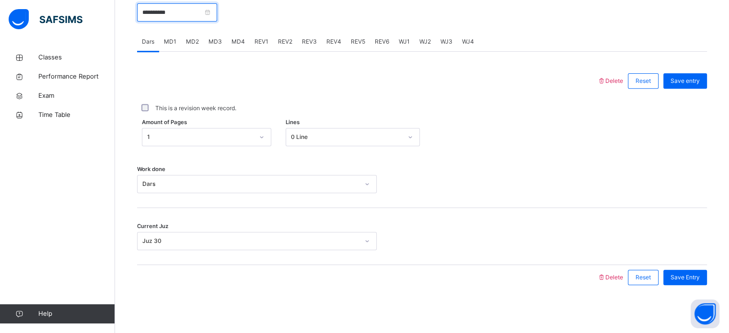
click at [217, 13] on input "**********" at bounding box center [177, 12] width 80 height 18
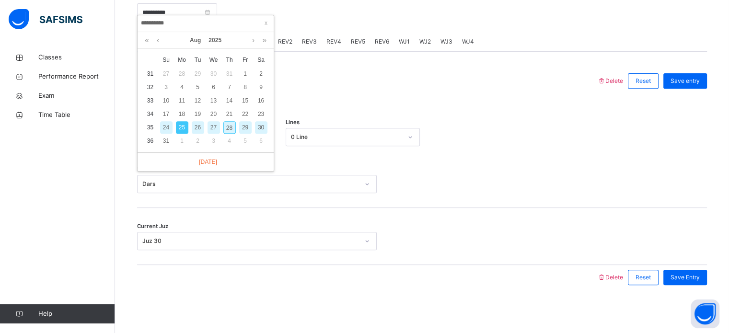
click at [243, 122] on div "29" at bounding box center [245, 127] width 12 height 12
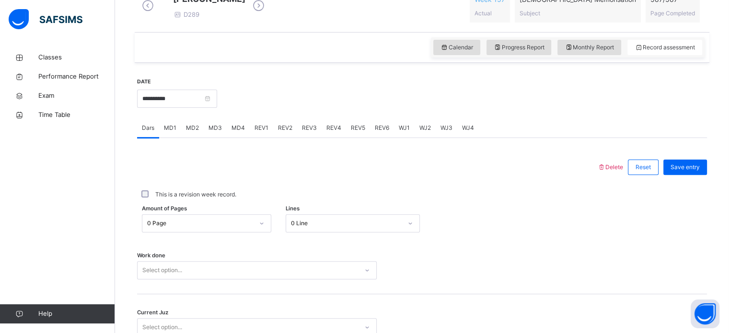
scroll to position [291, 0]
click at [203, 117] on div "**********" at bounding box center [177, 99] width 80 height 41
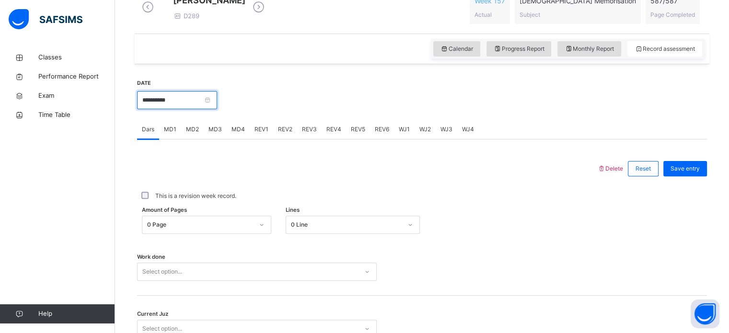
click at [203, 109] on input "**********" at bounding box center [177, 100] width 80 height 18
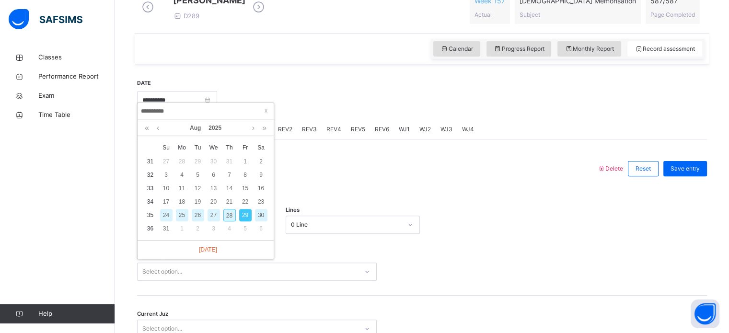
click at [199, 215] on div "26" at bounding box center [198, 215] width 12 height 12
type input "**********"
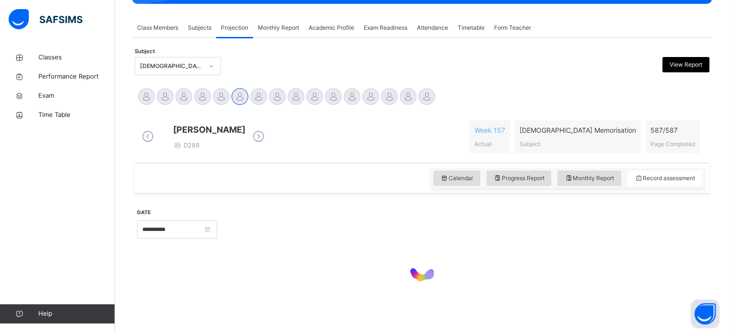
click at [199, 215] on div "**********" at bounding box center [177, 228] width 80 height 41
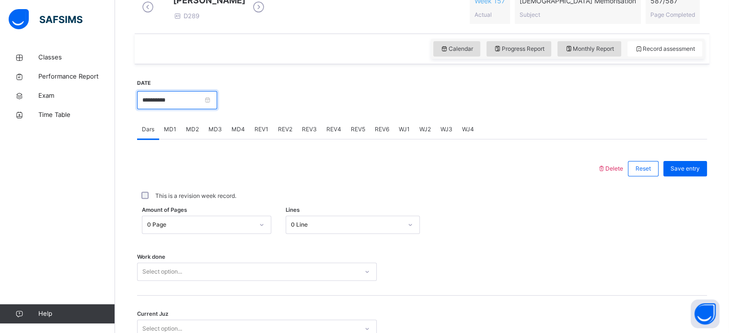
click at [197, 109] on input "**********" at bounding box center [177, 100] width 80 height 18
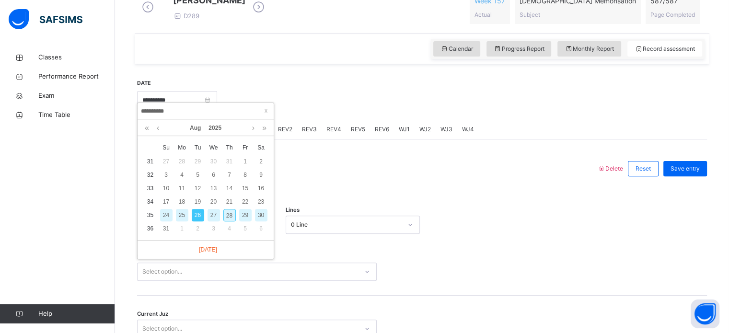
click at [628, 253] on div "Work done Select option..." at bounding box center [422, 267] width 570 height 57
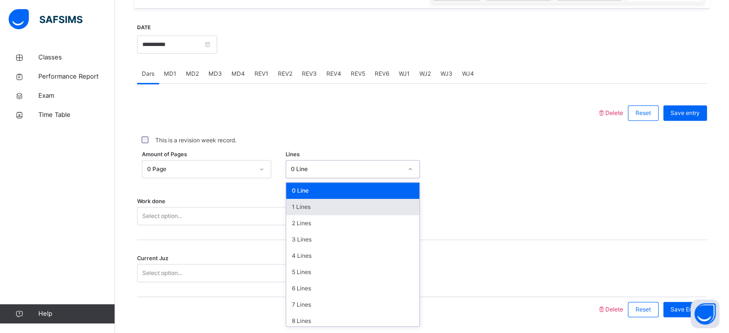
click at [321, 178] on div "option 1 Lines focused, 2 of 16. 16 results available. Use Up and Down to choos…" at bounding box center [353, 169] width 134 height 18
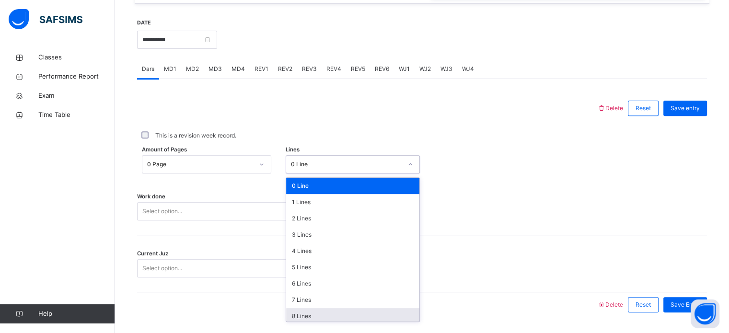
click at [310, 323] on div "8 Lines" at bounding box center [352, 316] width 133 height 16
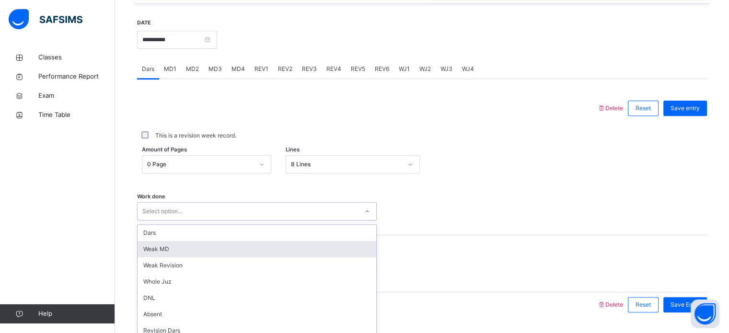
scroll to position [386, 0]
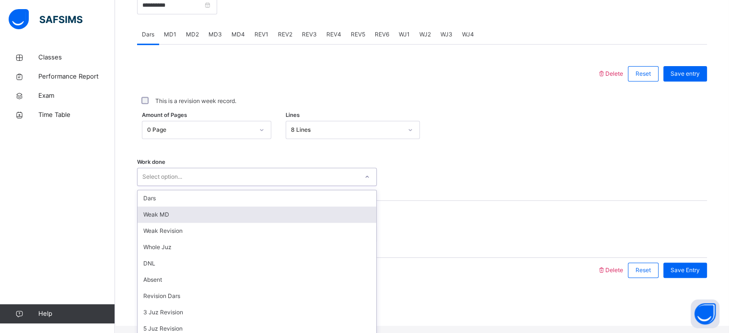
click at [297, 186] on div "option Weak MD focused, 2 of 16. 16 results available. Use Up and Down to choos…" at bounding box center [257, 177] width 240 height 18
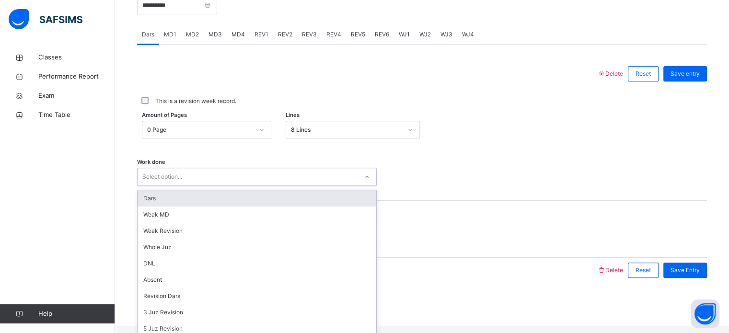
click at [258, 206] on div "Dars" at bounding box center [256, 198] width 239 height 16
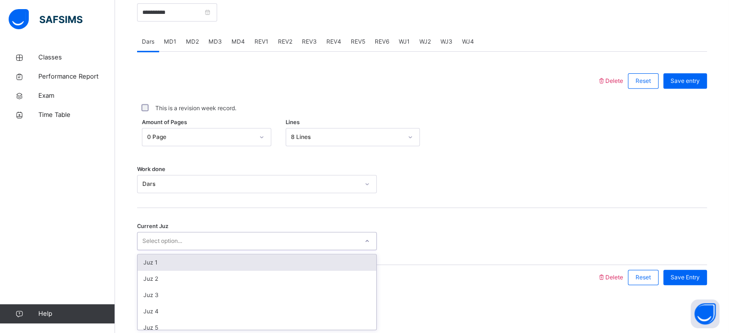
click at [263, 247] on div "Select option..." at bounding box center [247, 241] width 220 height 15
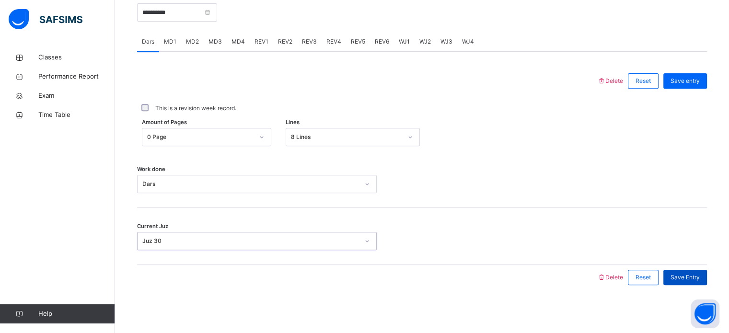
click at [693, 282] on div "Save Entry" at bounding box center [685, 277] width 44 height 15
click at [693, 275] on span "Save Entry" at bounding box center [684, 277] width 29 height 9
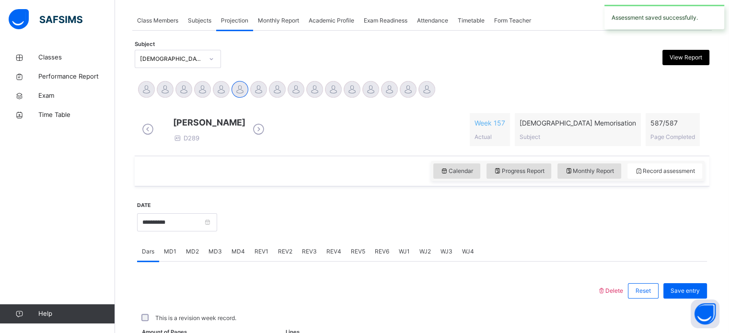
scroll to position [386, 0]
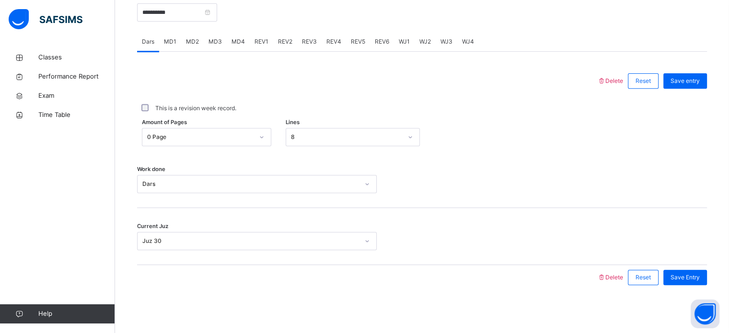
click at [194, 40] on span "MD2" at bounding box center [192, 41] width 13 height 9
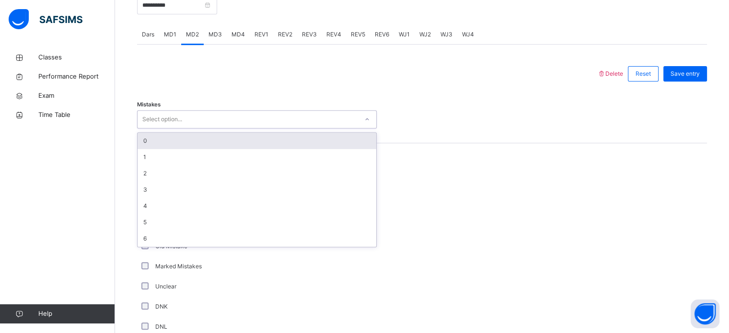
click at [274, 140] on div "0" at bounding box center [256, 141] width 239 height 16
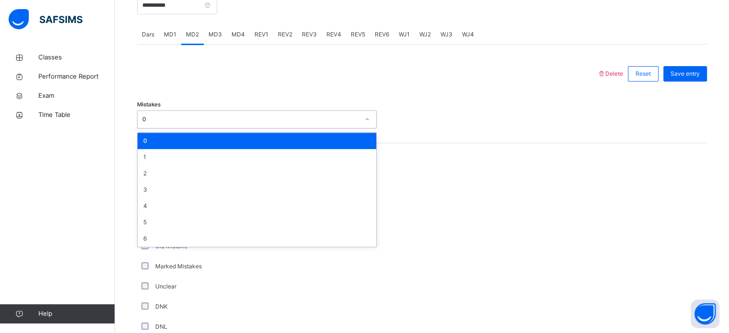
click at [292, 149] on div "0" at bounding box center [256, 141] width 239 height 16
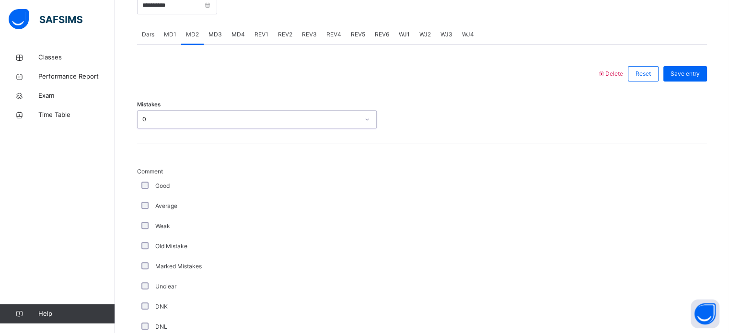
click at [146, 176] on span "Comment" at bounding box center [257, 171] width 240 height 9
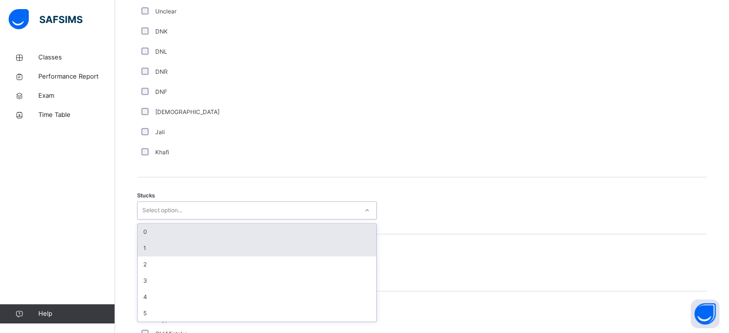
click at [219, 254] on div "1" at bounding box center [256, 248] width 239 height 16
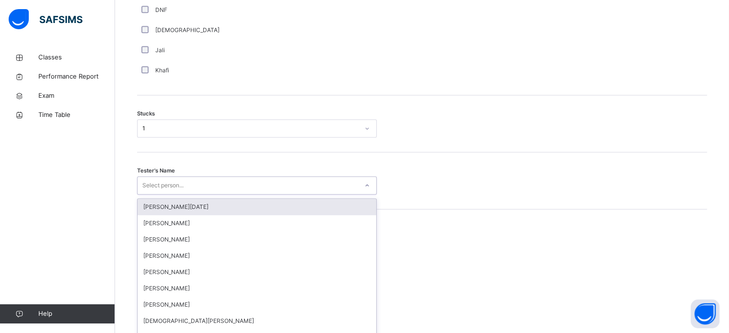
scroll to position [764, 0]
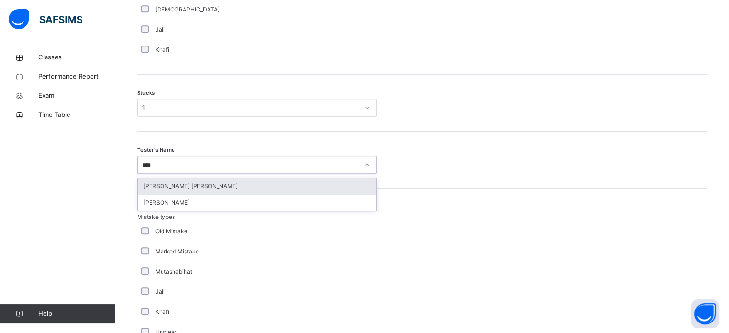
type input "*****"
click at [249, 191] on div "[PERSON_NAME] [PERSON_NAME]" at bounding box center [256, 186] width 239 height 16
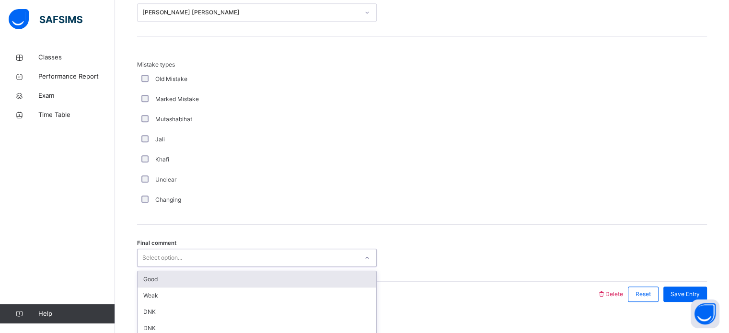
scroll to position [939, 0]
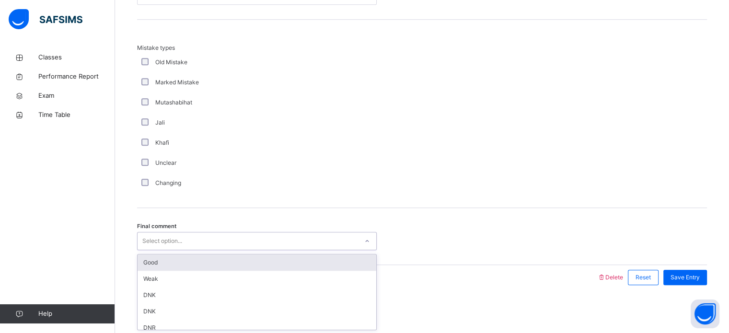
click at [224, 262] on div "Good" at bounding box center [256, 262] width 239 height 16
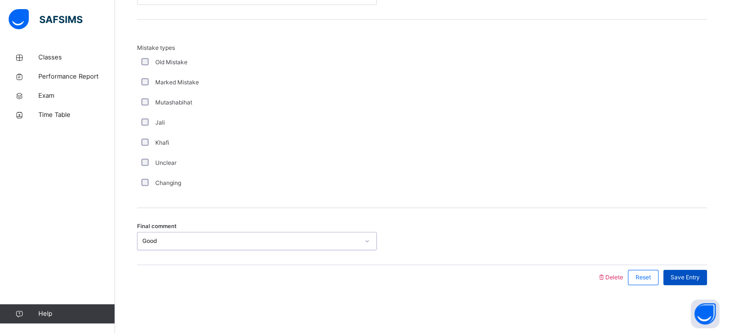
click at [696, 283] on div "Save Entry" at bounding box center [685, 277] width 44 height 15
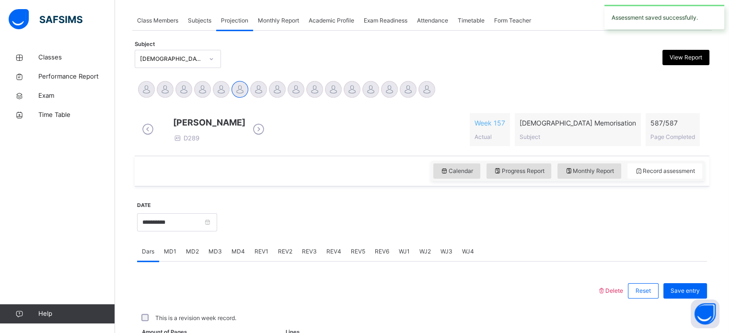
scroll to position [386, 0]
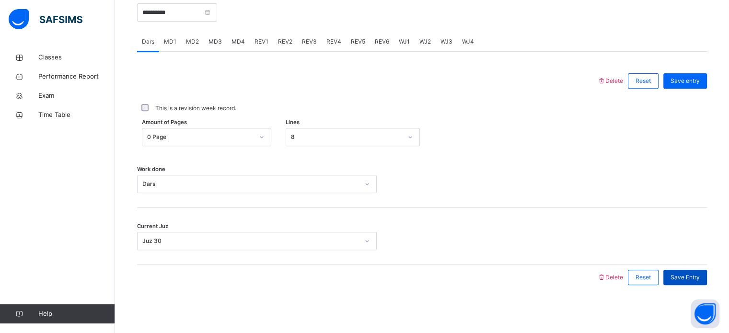
click at [689, 283] on div "Save Entry" at bounding box center [685, 277] width 44 height 15
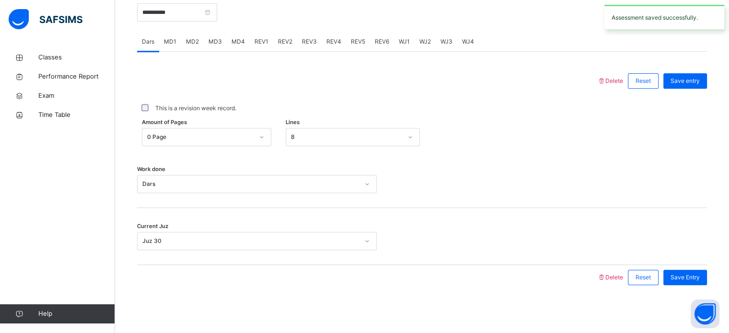
click at [167, 44] on span "MD1" at bounding box center [170, 41] width 12 height 9
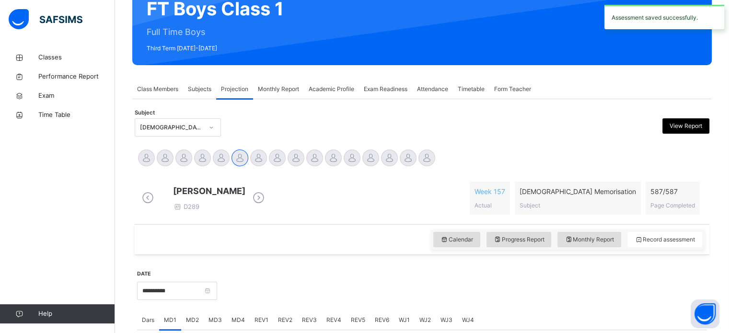
scroll to position [0, 0]
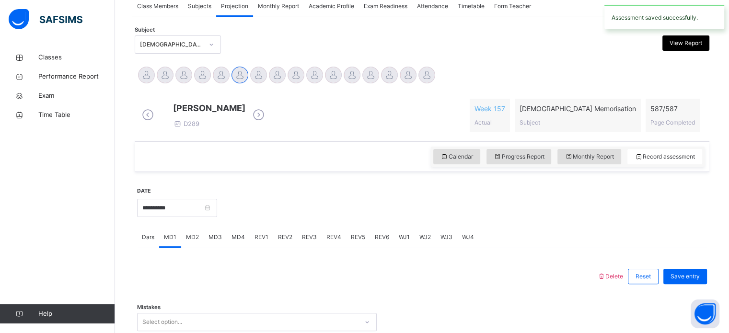
click at [194, 241] on span "MD2" at bounding box center [192, 237] width 13 height 9
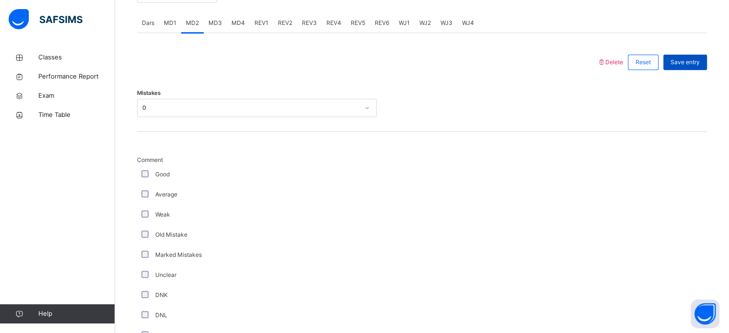
click at [697, 66] on span "Save entry" at bounding box center [684, 62] width 29 height 9
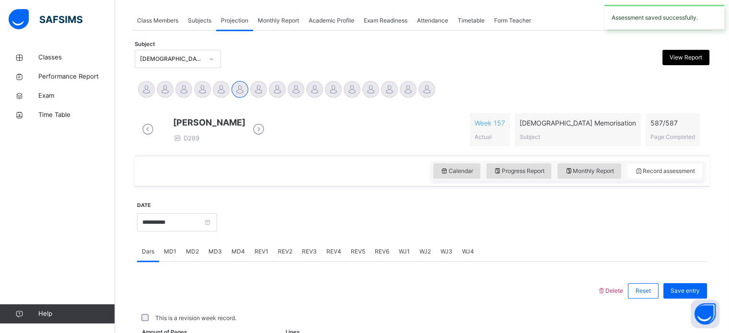
scroll to position [386, 0]
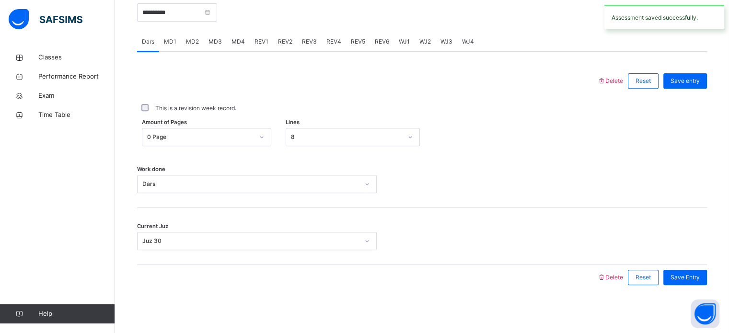
click at [239, 46] on span "MD4" at bounding box center [237, 41] width 13 height 9
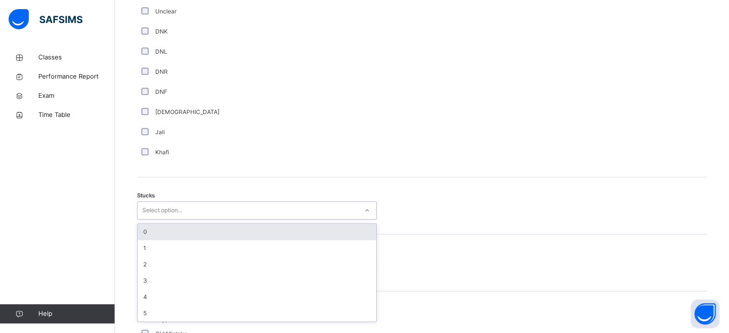
click at [220, 240] on div "0" at bounding box center [256, 232] width 239 height 16
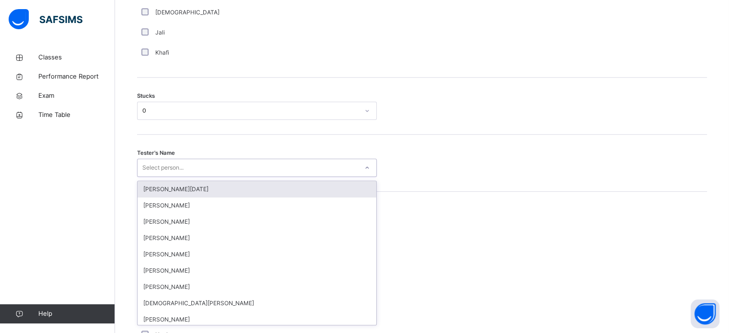
scroll to position [764, 0]
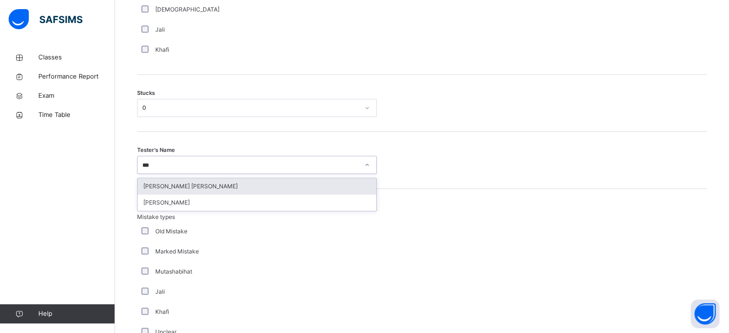
type input "****"
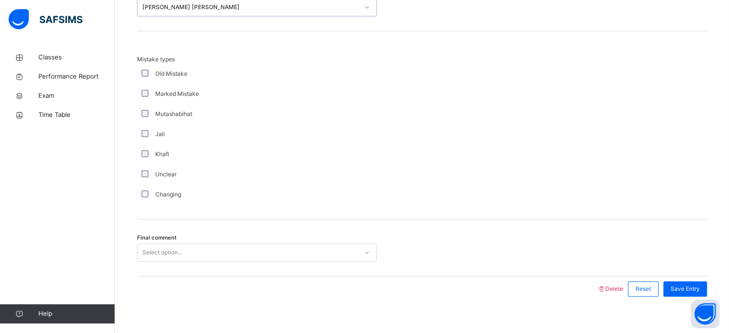
scroll to position [939, 0]
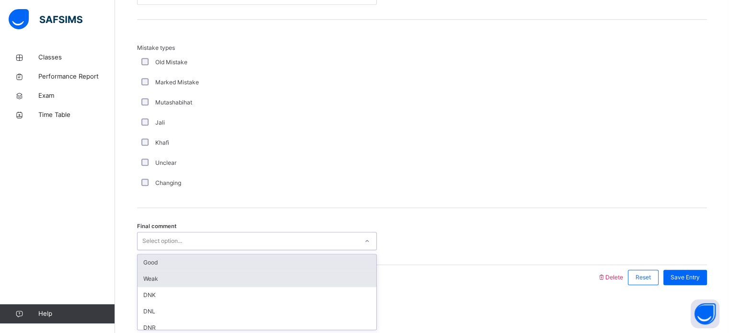
click at [312, 274] on div "Weak" at bounding box center [256, 279] width 239 height 16
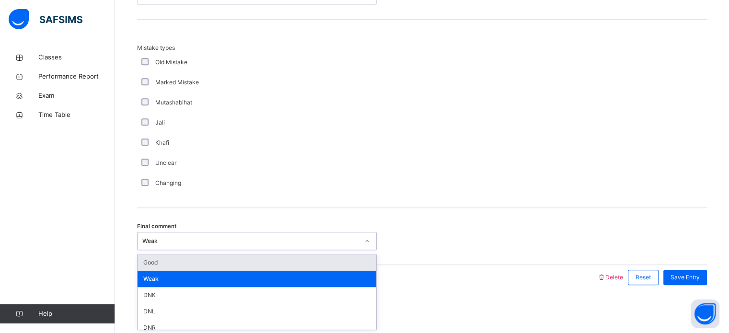
click at [302, 257] on div "Good" at bounding box center [256, 262] width 239 height 16
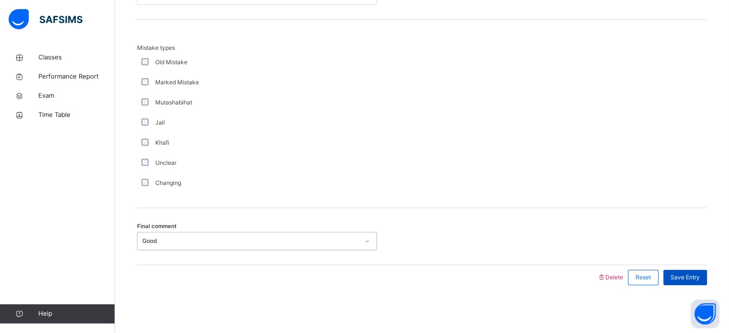
click at [691, 274] on span "Save Entry" at bounding box center [684, 277] width 29 height 9
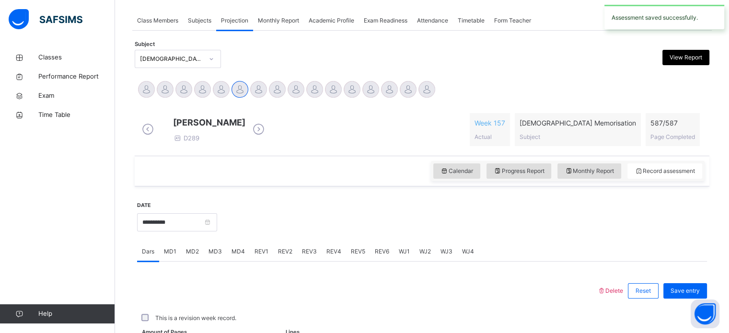
scroll to position [386, 0]
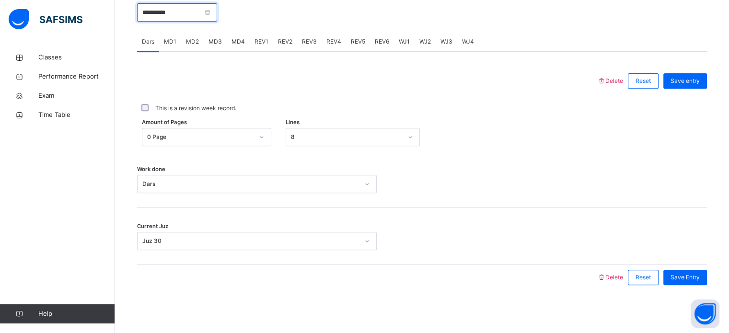
click at [191, 12] on input "**********" at bounding box center [177, 12] width 80 height 18
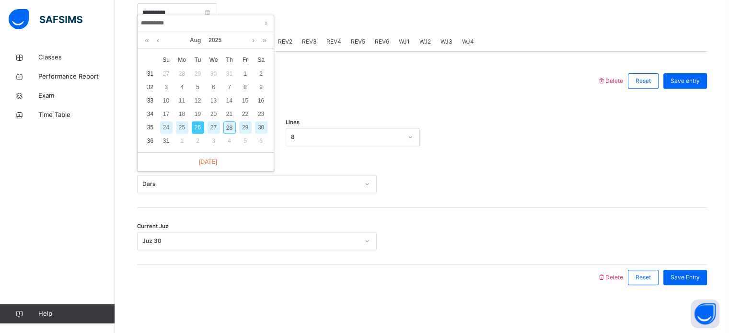
click at [214, 121] on div "27" at bounding box center [213, 127] width 12 height 12
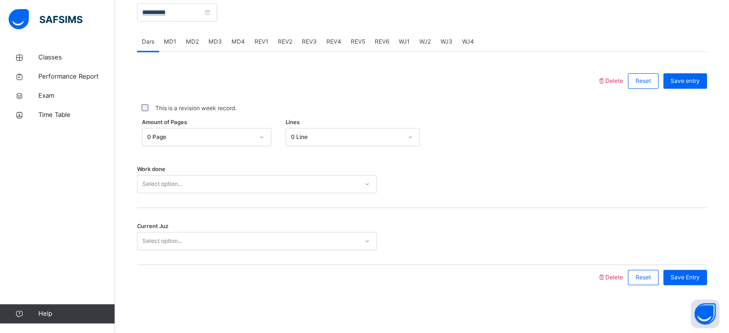
drag, startPoint x: 181, startPoint y: 23, endPoint x: 185, endPoint y: 17, distance: 7.2
click at [185, 17] on div "**********" at bounding box center [177, 11] width 80 height 41
click at [185, 17] on input "**********" at bounding box center [177, 12] width 80 height 18
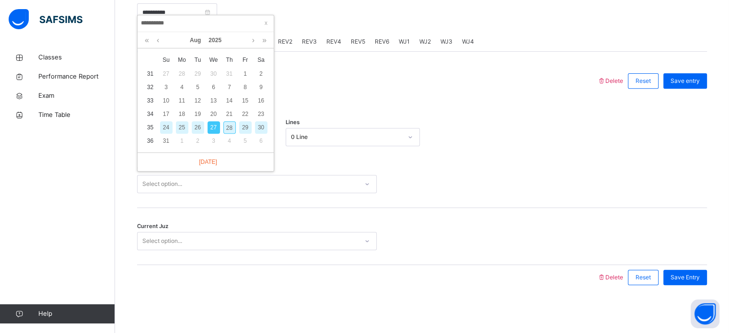
click at [198, 121] on div "26" at bounding box center [198, 127] width 12 height 12
type input "**********"
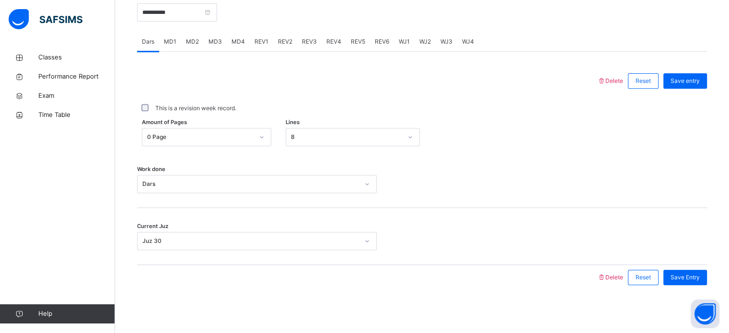
click at [265, 47] on div "REV1" at bounding box center [261, 41] width 23 height 19
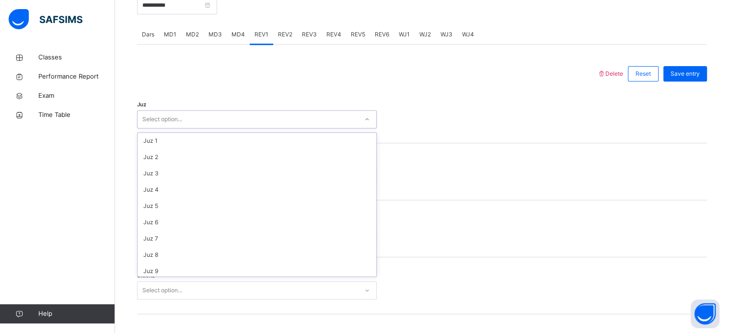
scroll to position [345, 0]
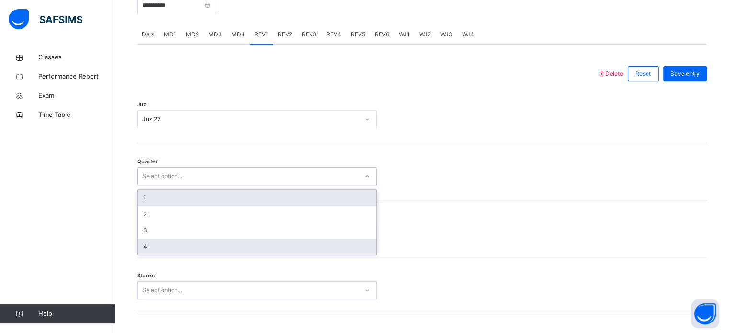
click at [216, 252] on div "4" at bounding box center [256, 247] width 239 height 16
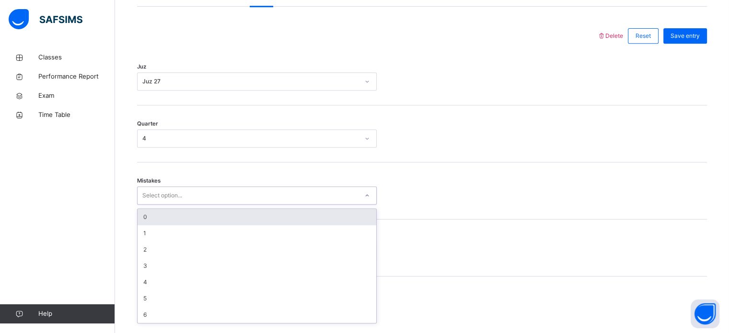
scroll to position [425, 0]
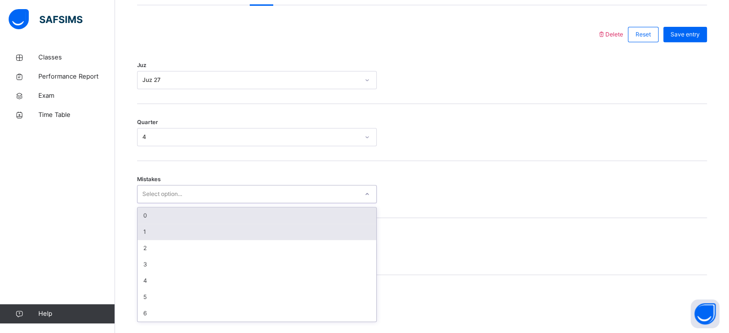
click at [220, 240] on div "1" at bounding box center [256, 232] width 239 height 16
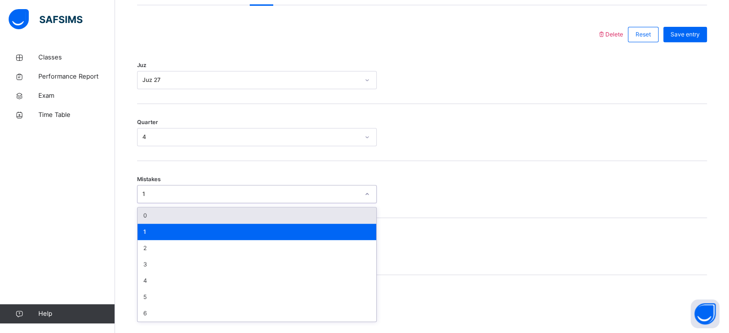
click at [220, 219] on div "0" at bounding box center [256, 215] width 239 height 16
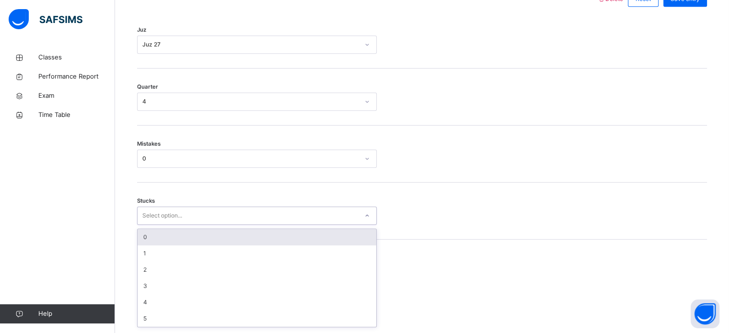
scroll to position [466, 0]
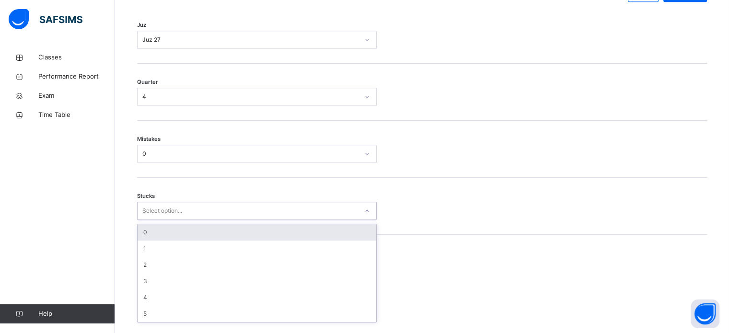
click at [206, 240] on div "0" at bounding box center [256, 232] width 239 height 16
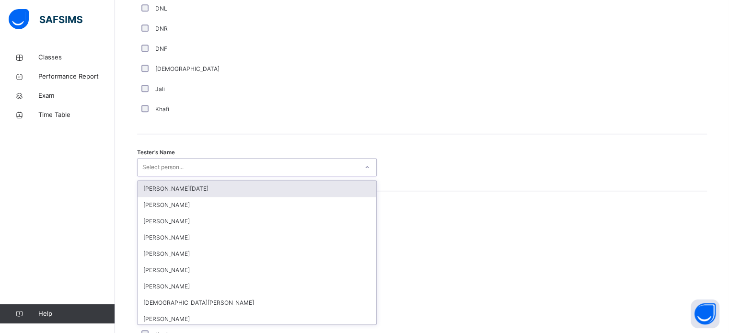
scroll to position [878, 0]
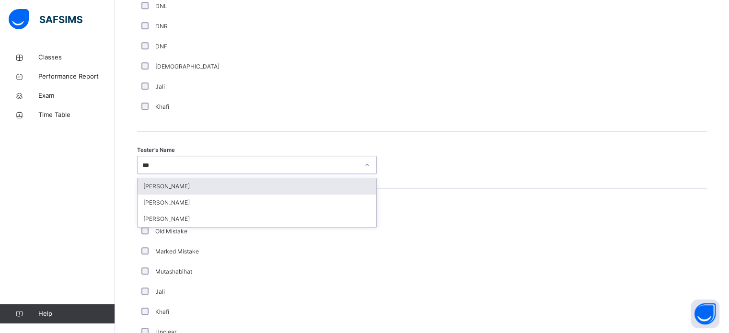
type input "****"
click at [235, 194] on div "[PERSON_NAME]" at bounding box center [256, 186] width 239 height 16
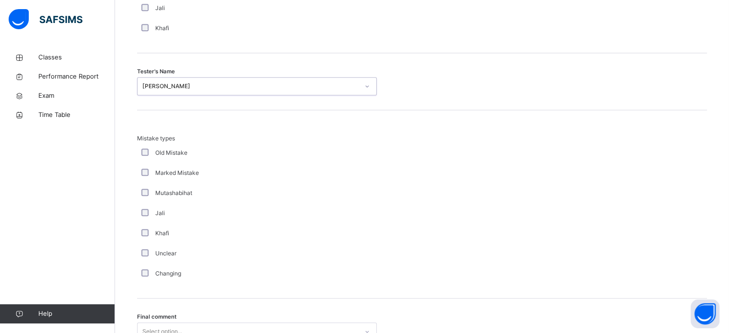
scroll to position [1053, 0]
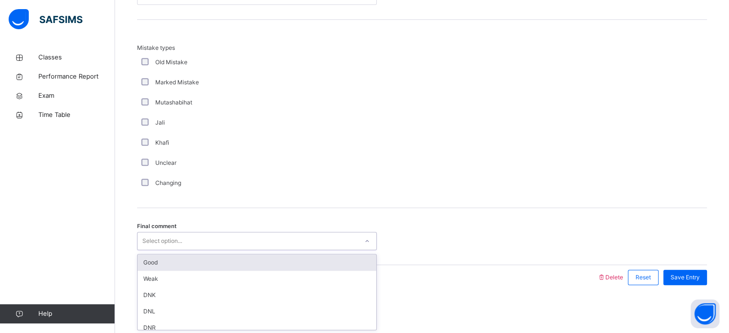
click at [223, 264] on div "Good" at bounding box center [256, 262] width 239 height 16
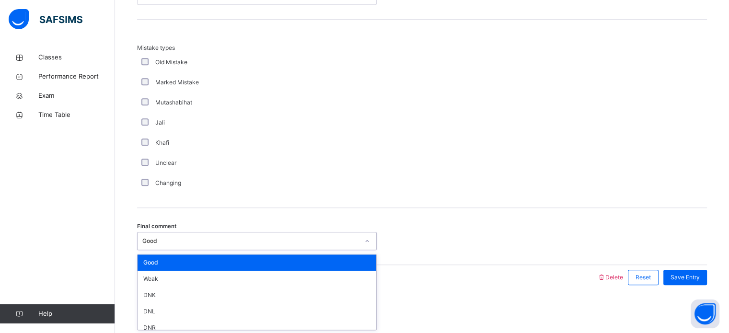
click at [259, 264] on div "Good" at bounding box center [256, 262] width 239 height 16
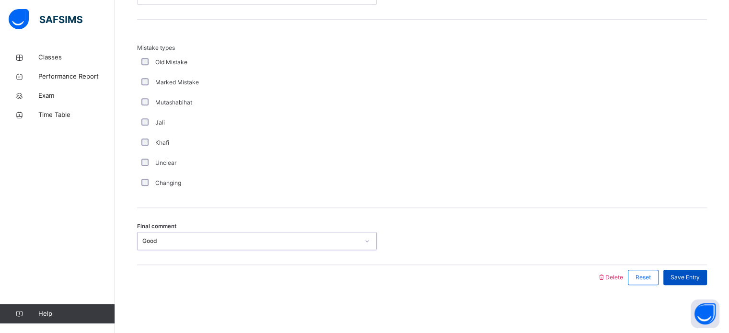
click at [698, 275] on span "Save Entry" at bounding box center [684, 277] width 29 height 9
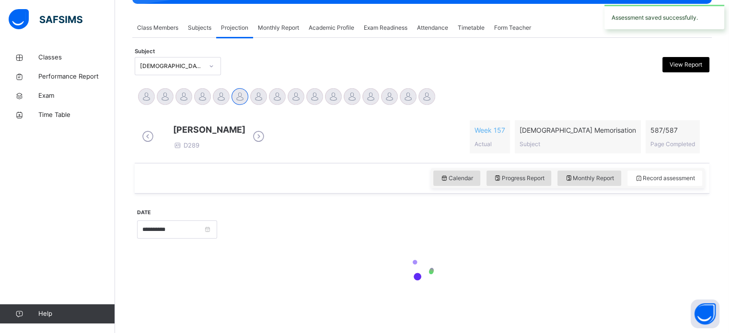
scroll to position [386, 0]
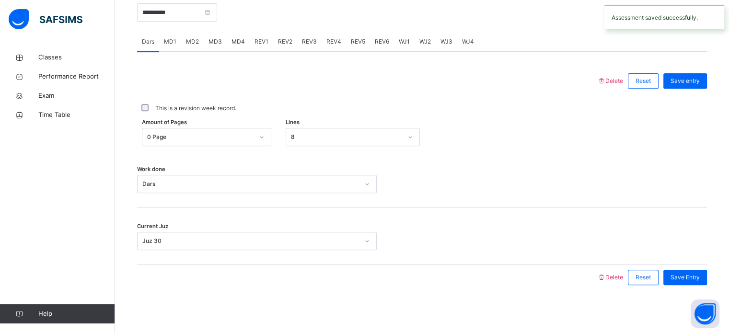
click at [257, 45] on span "REV1" at bounding box center [261, 41] width 14 height 9
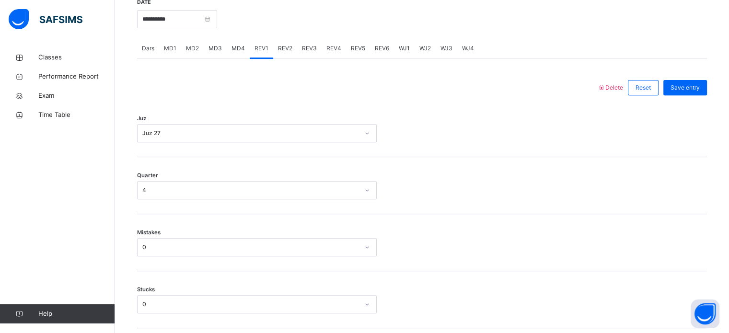
scroll to position [364, 0]
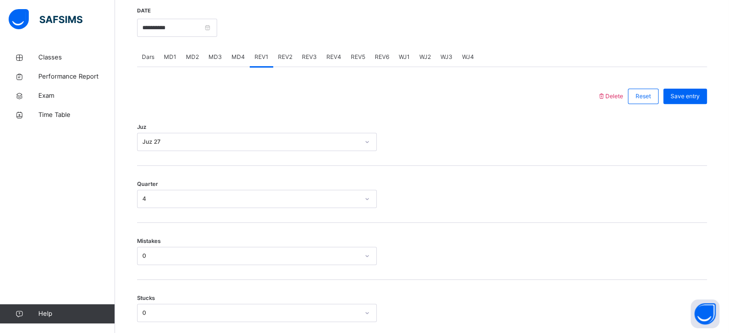
click at [269, 67] on div "REV1" at bounding box center [261, 56] width 23 height 19
click at [284, 67] on div "REV2" at bounding box center [285, 56] width 24 height 19
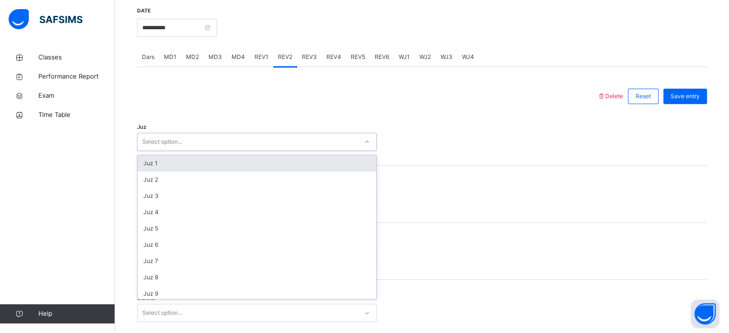
scroll to position [345, 0]
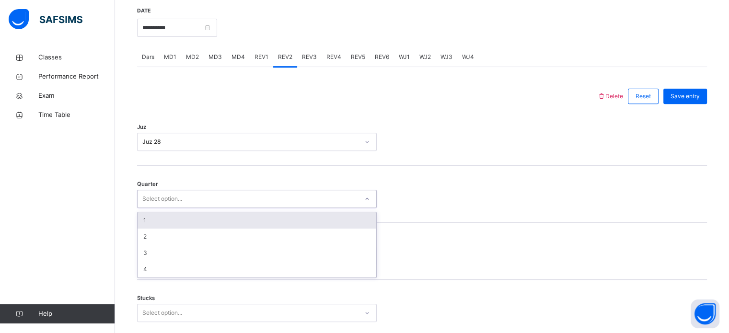
click at [268, 220] on div "1" at bounding box center [256, 220] width 239 height 16
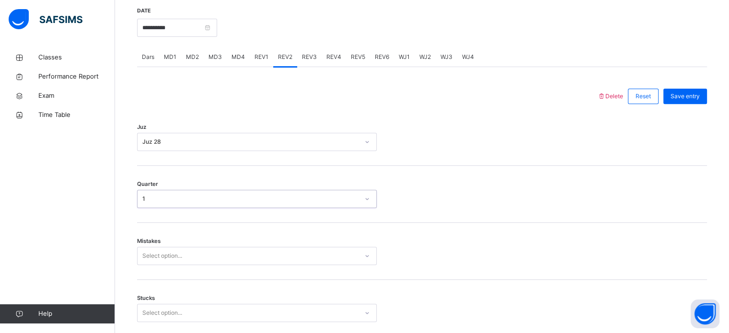
click at [225, 249] on div "Mistakes Select option..." at bounding box center [422, 251] width 570 height 57
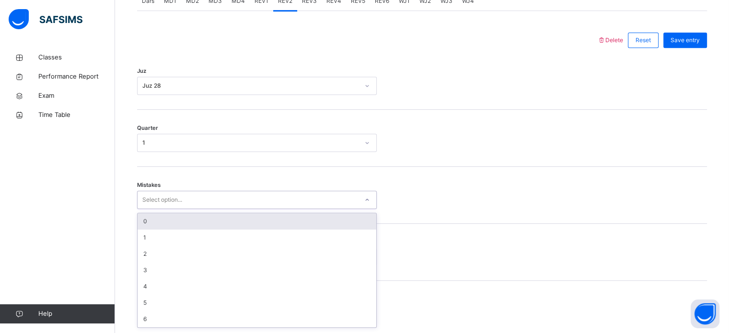
scroll to position [425, 0]
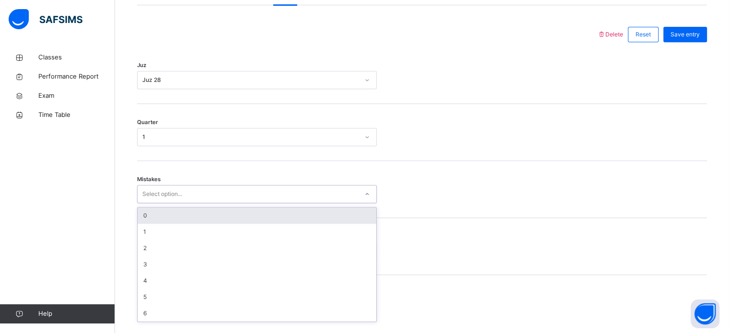
click at [221, 217] on div "0" at bounding box center [256, 215] width 239 height 16
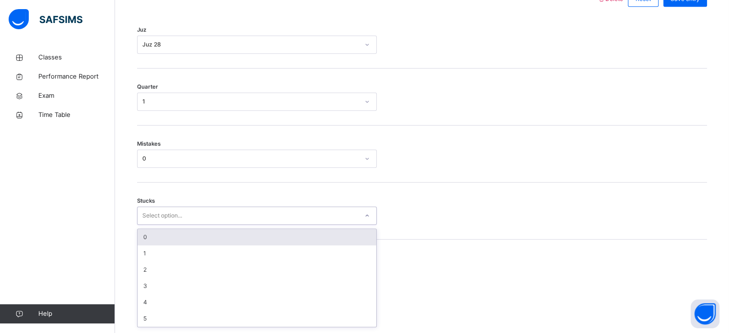
scroll to position [466, 0]
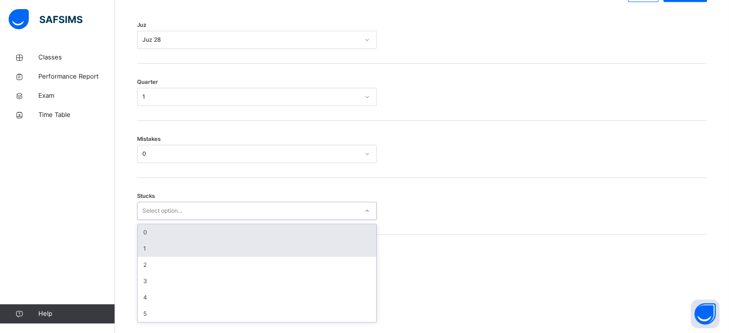
click at [197, 253] on div "1" at bounding box center [256, 248] width 239 height 16
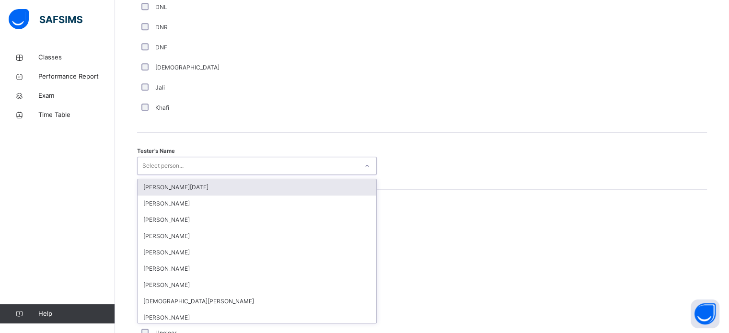
scroll to position [878, 0]
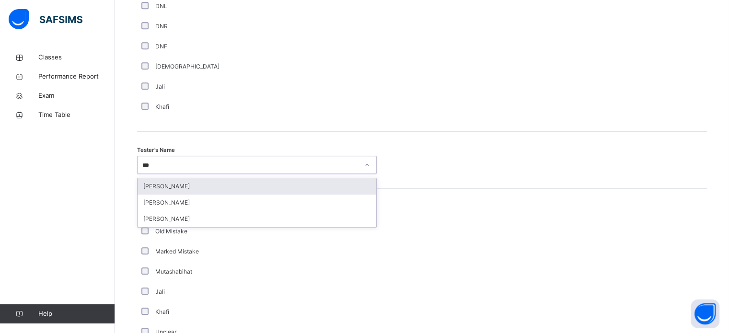
type input "****"
click at [238, 194] on div "[PERSON_NAME]" at bounding box center [256, 186] width 239 height 16
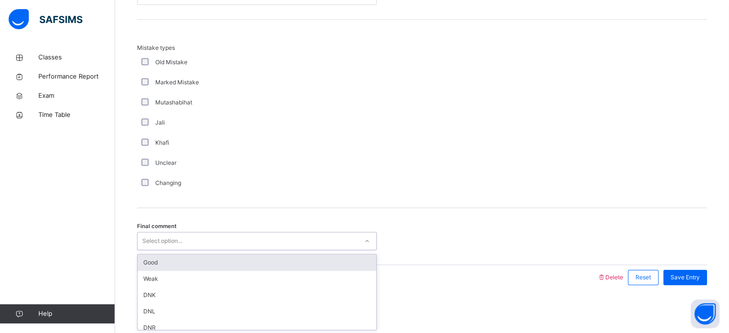
scroll to position [1053, 0]
click at [229, 262] on div "Good" at bounding box center [256, 262] width 239 height 16
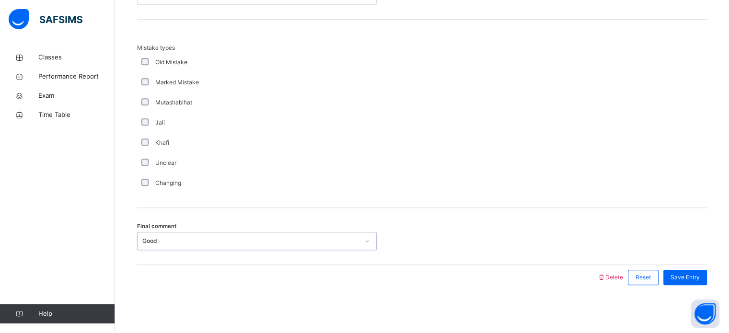
click at [697, 277] on span "Save Entry" at bounding box center [684, 277] width 29 height 9
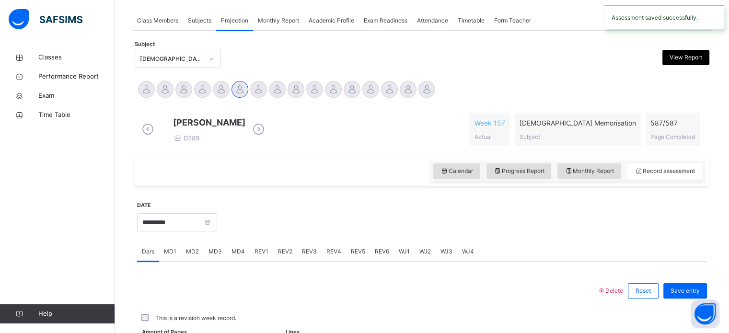
scroll to position [386, 0]
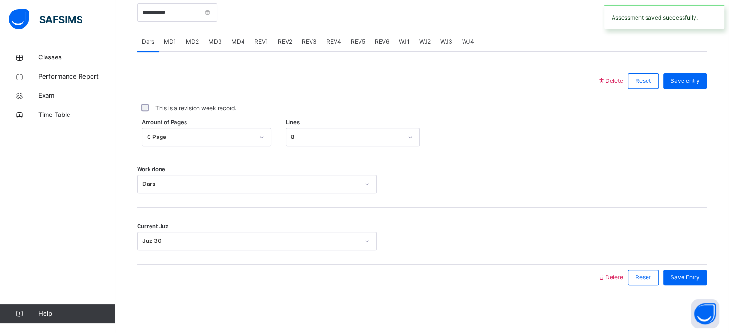
click at [306, 49] on div "REV3" at bounding box center [309, 41] width 24 height 19
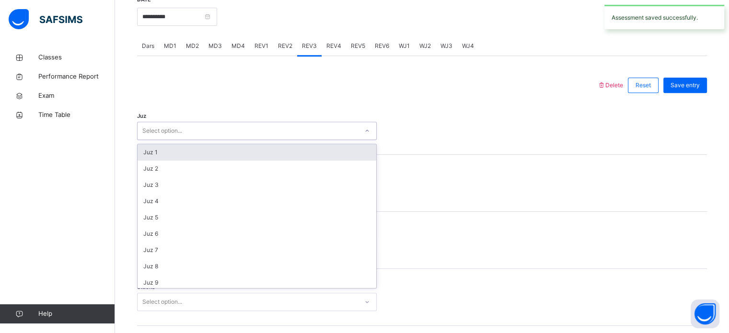
scroll to position [345, 0]
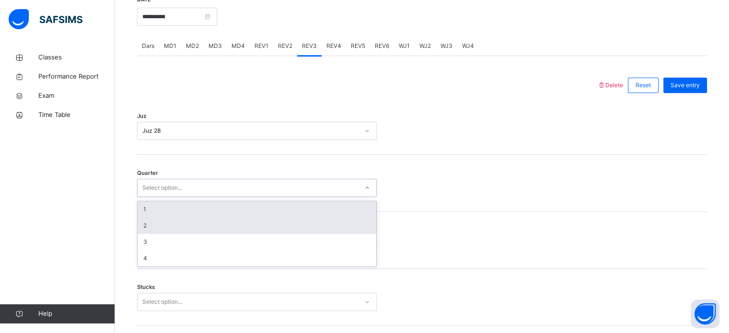
click at [230, 234] on div "2" at bounding box center [256, 225] width 239 height 16
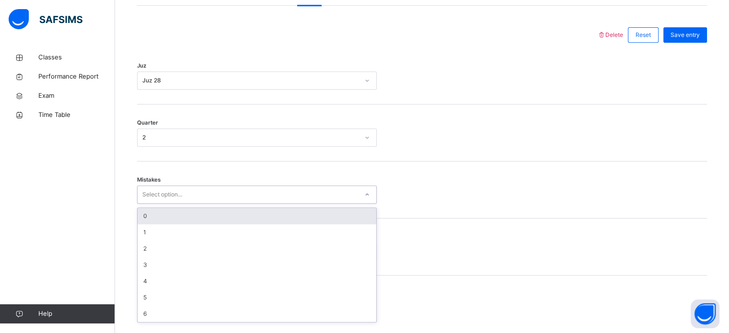
scroll to position [425, 0]
click at [306, 222] on div "0" at bounding box center [256, 215] width 239 height 16
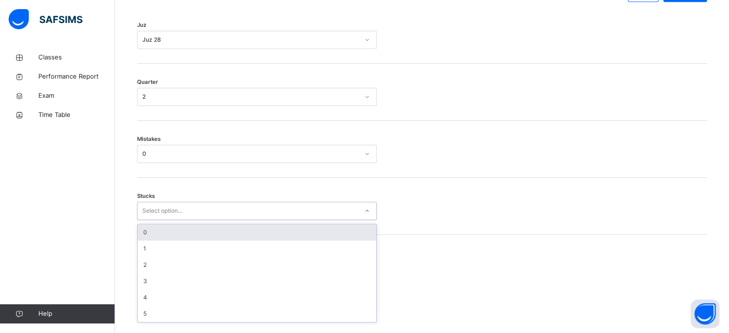
click at [224, 234] on div "0" at bounding box center [256, 232] width 239 height 16
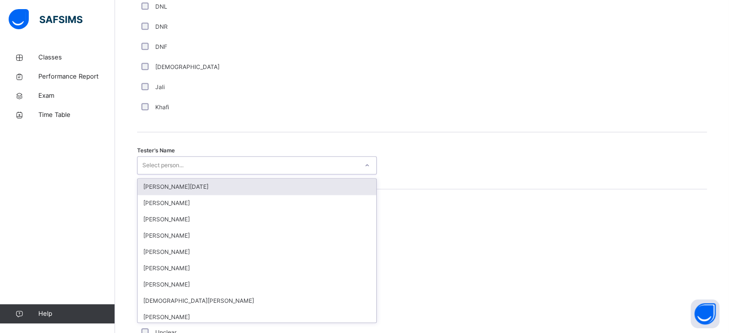
scroll to position [878, 0]
type input "****"
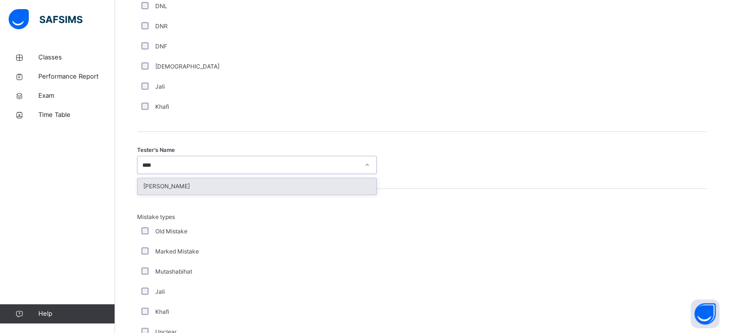
click at [283, 194] on div "[PERSON_NAME]" at bounding box center [256, 186] width 239 height 16
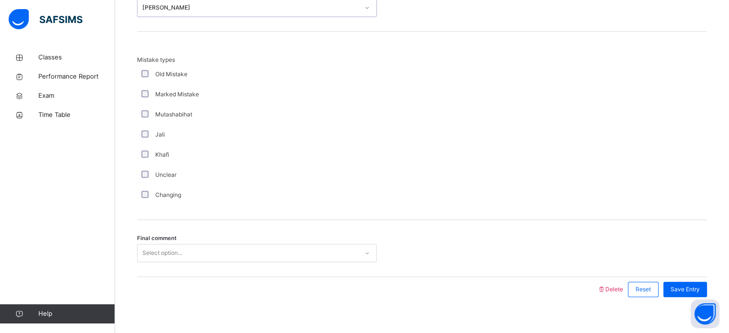
scroll to position [1037, 0]
click at [268, 274] on div "Final comment Select option..." at bounding box center [422, 246] width 570 height 57
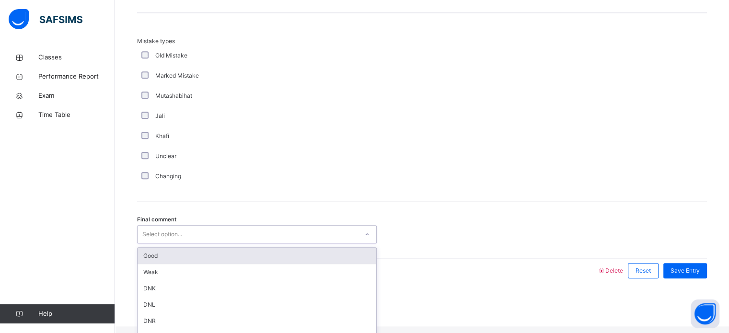
click at [341, 263] on div "Good" at bounding box center [256, 256] width 239 height 16
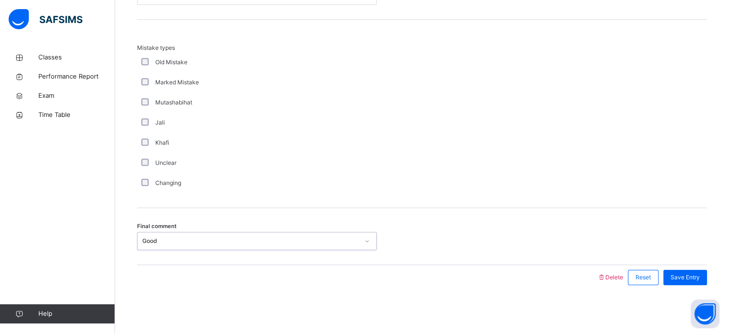
click at [685, 270] on div "Save Entry" at bounding box center [685, 277] width 44 height 15
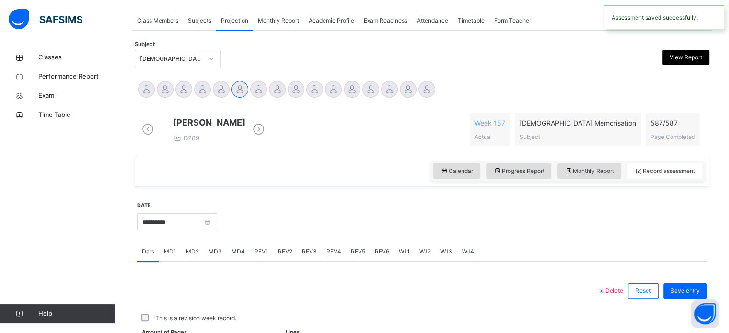
scroll to position [386, 0]
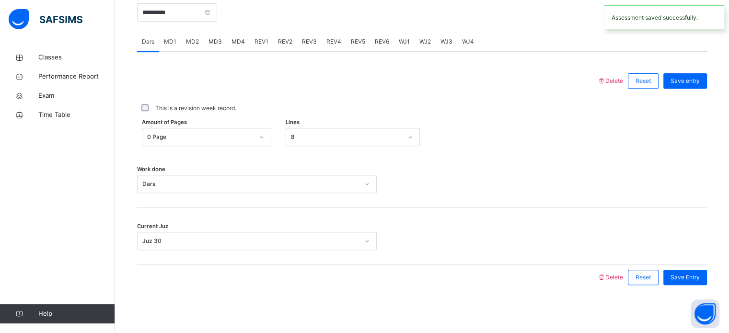
click at [337, 46] on div "REV4" at bounding box center [333, 41] width 24 height 19
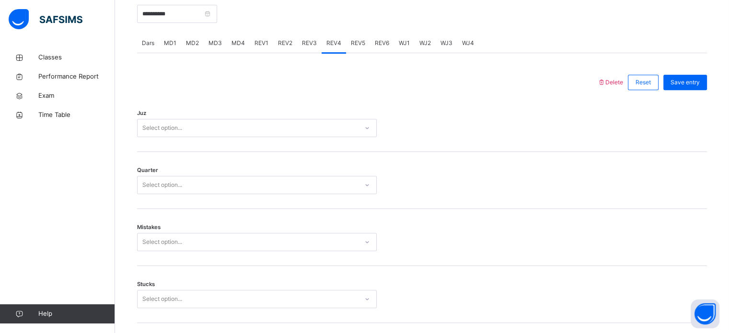
scroll to position [376, 0]
click at [312, 55] on div "REV3" at bounding box center [309, 44] width 24 height 19
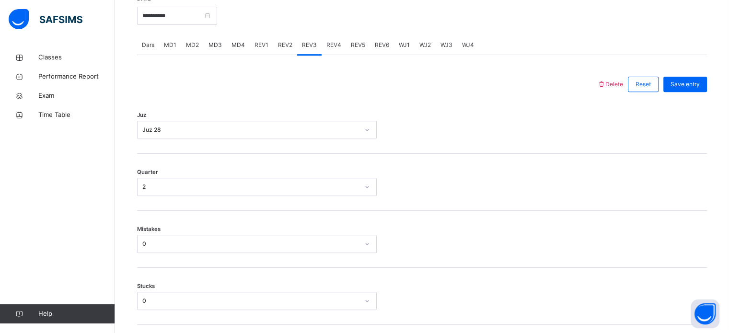
click at [337, 49] on span "REV4" at bounding box center [333, 45] width 15 height 9
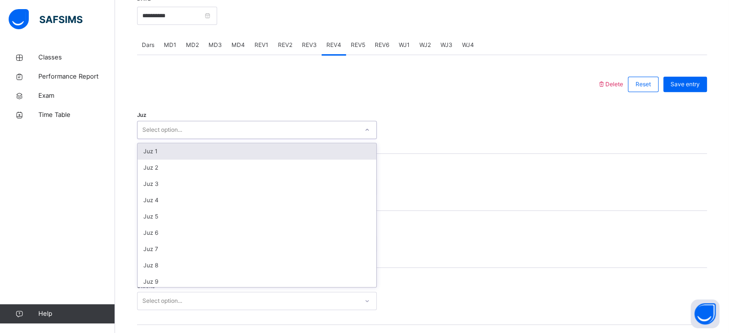
scroll to position [345, 0]
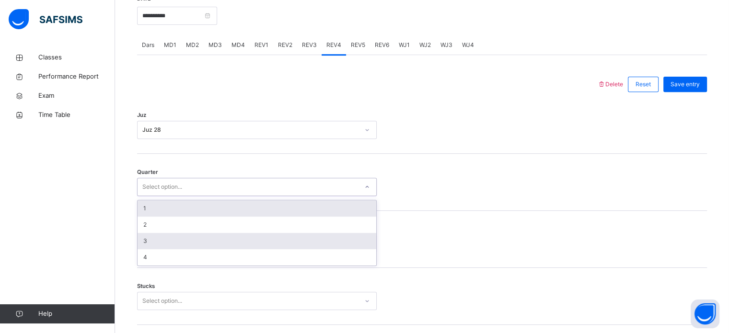
click at [211, 249] on div "3" at bounding box center [256, 241] width 239 height 16
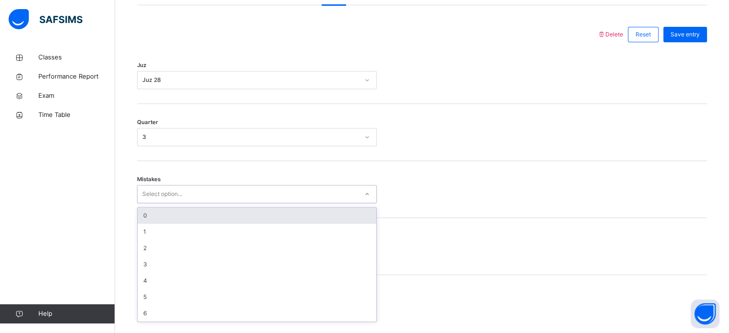
click at [250, 218] on div "0" at bounding box center [256, 215] width 239 height 16
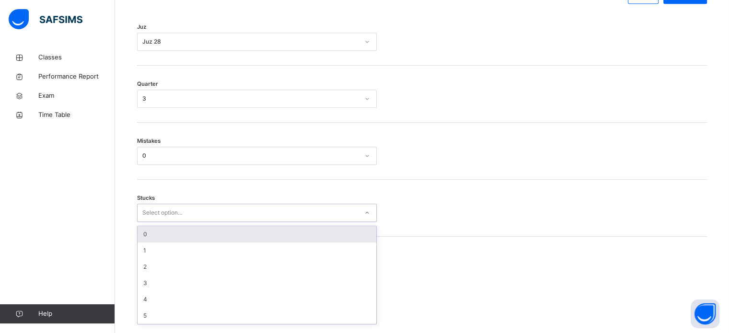
scroll to position [466, 0]
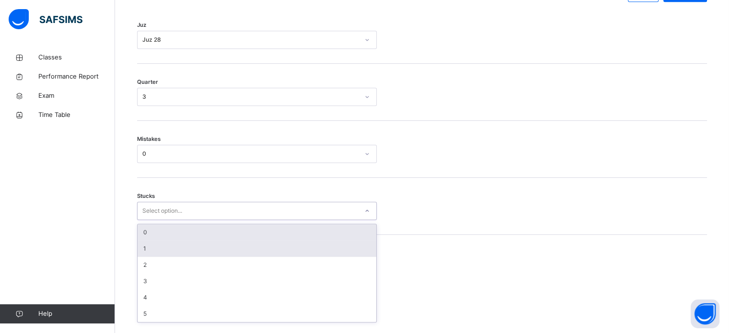
click at [202, 251] on div "1" at bounding box center [256, 248] width 239 height 16
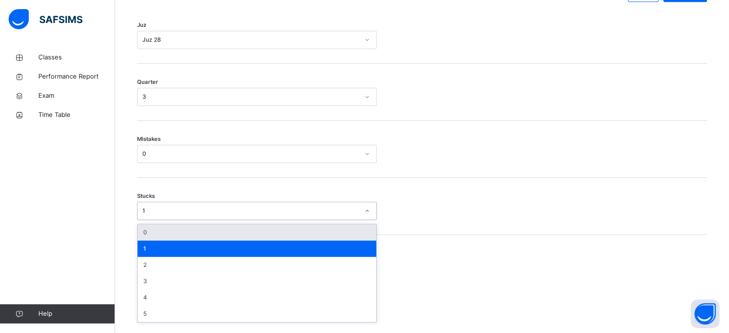
click at [215, 238] on div "0" at bounding box center [256, 232] width 239 height 16
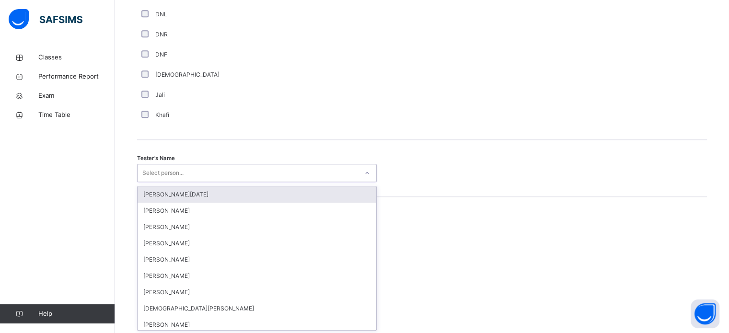
scroll to position [878, 0]
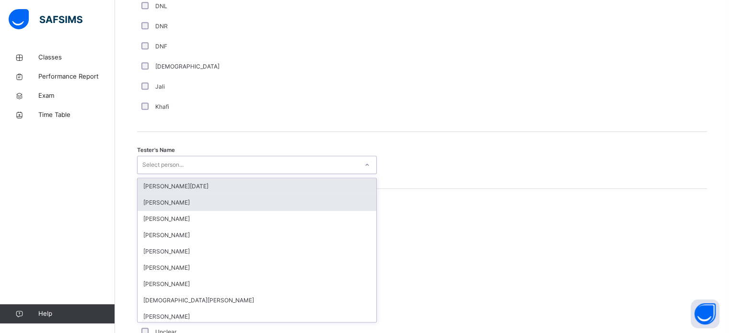
click at [266, 201] on div "[PERSON_NAME]" at bounding box center [256, 202] width 239 height 16
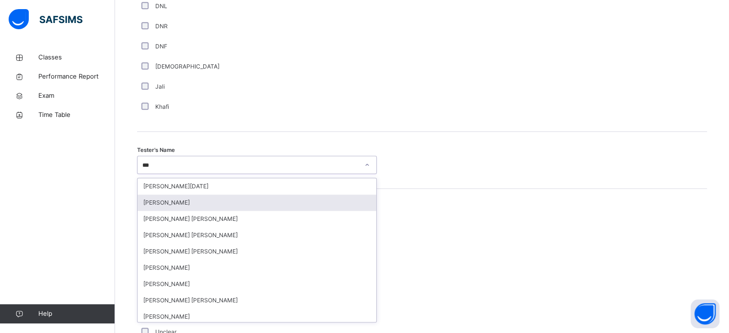
type input "****"
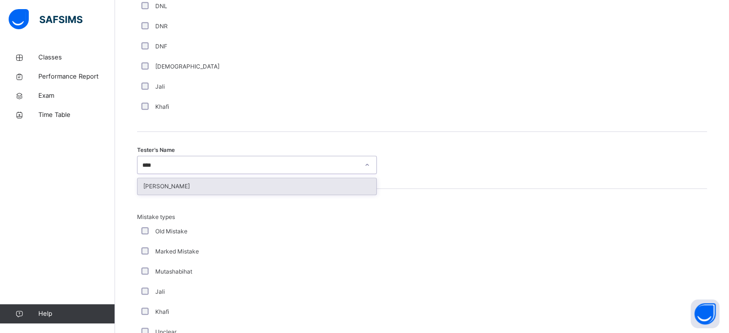
click at [305, 185] on div "[PERSON_NAME]" at bounding box center [256, 186] width 239 height 16
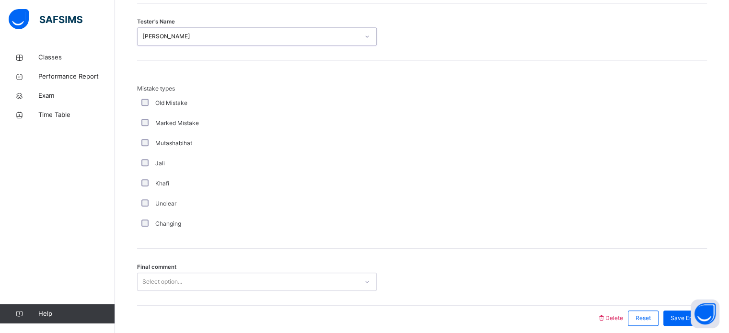
scroll to position [1053, 0]
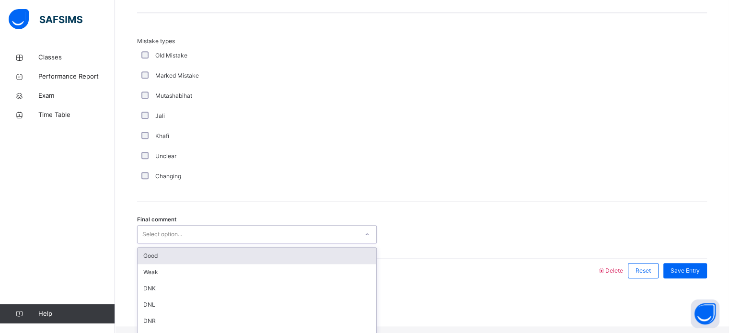
click at [255, 264] on div "Good" at bounding box center [256, 256] width 239 height 16
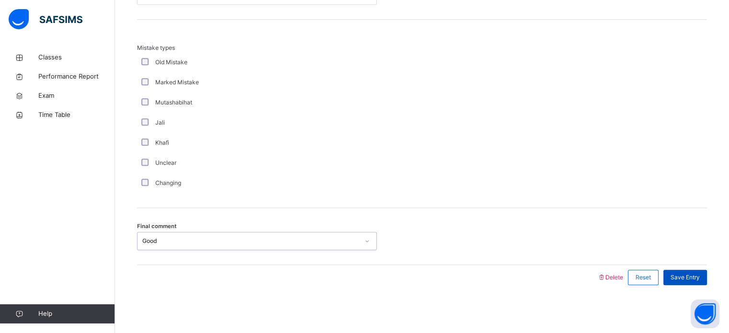
click at [699, 281] on span "Save Entry" at bounding box center [684, 277] width 29 height 9
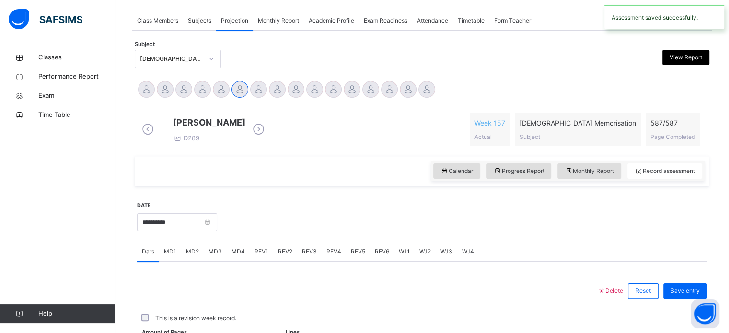
scroll to position [386, 0]
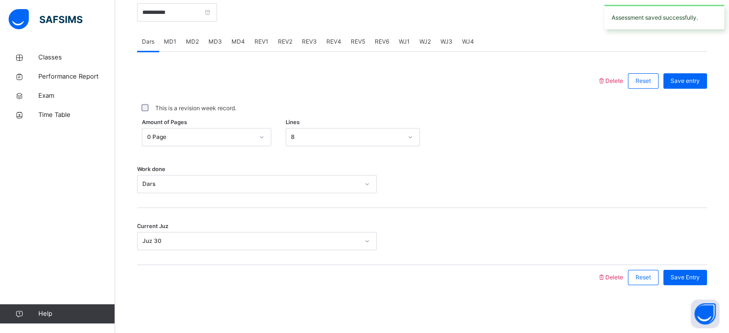
click at [331, 49] on div "REV4" at bounding box center [333, 41] width 24 height 19
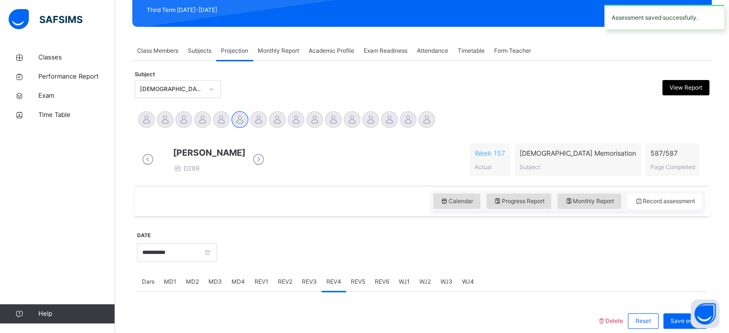
scroll to position [131, 0]
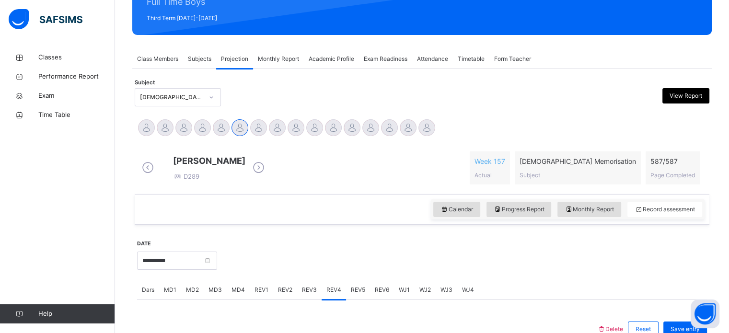
click at [158, 299] on div "Dars" at bounding box center [148, 289] width 22 height 19
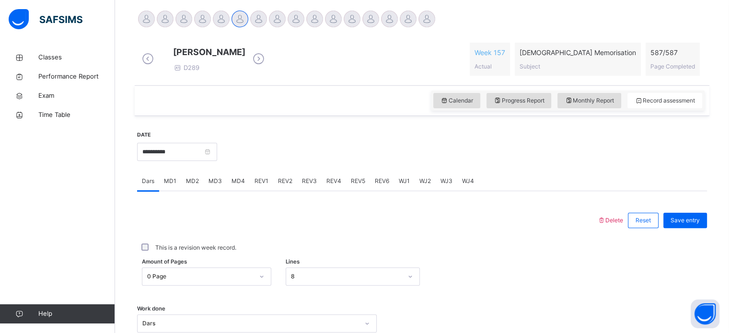
scroll to position [217, 0]
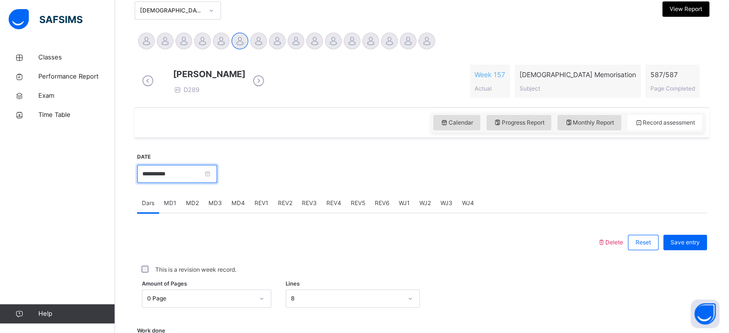
click at [194, 174] on input "**********" at bounding box center [177, 174] width 80 height 18
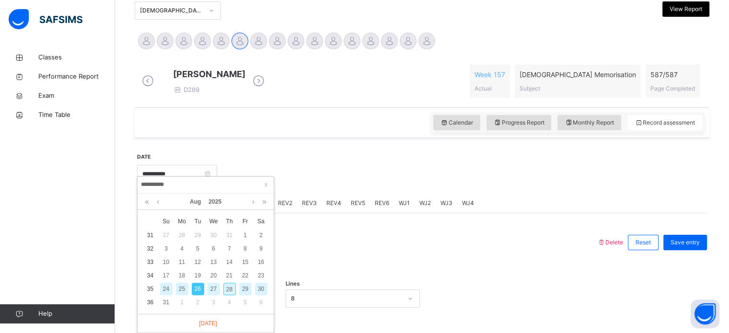
click at [213, 286] on div "27" at bounding box center [213, 289] width 12 height 12
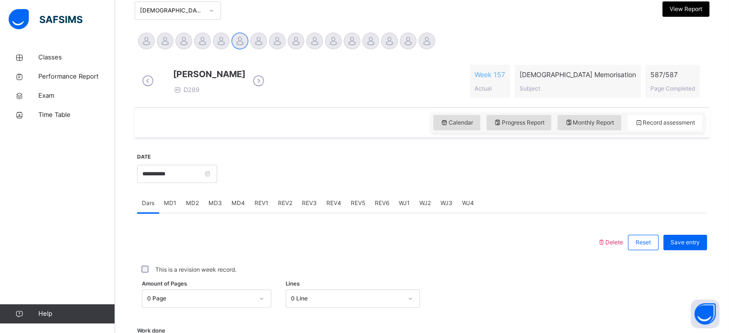
click at [430, 193] on div at bounding box center [462, 172] width 480 height 41
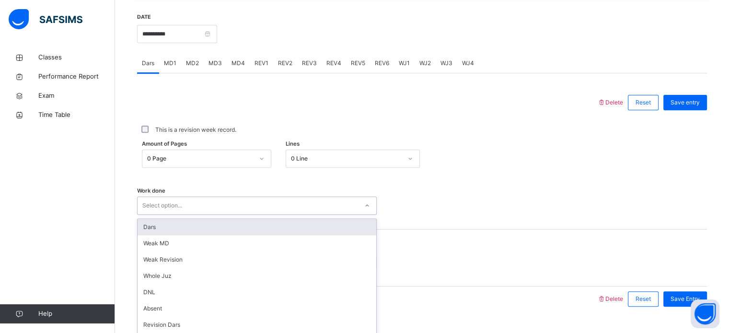
scroll to position [386, 0]
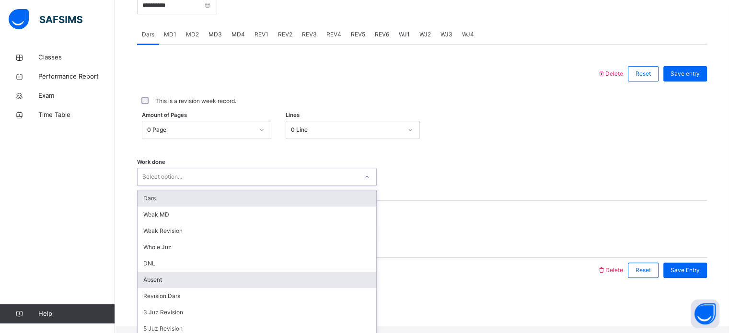
click at [187, 288] on div "Absent" at bounding box center [256, 280] width 239 height 16
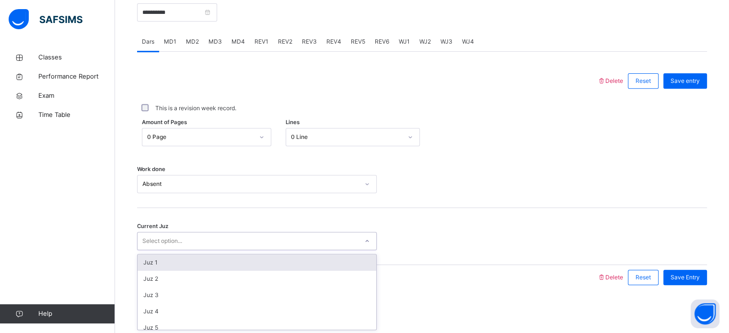
scroll to position [413, 0]
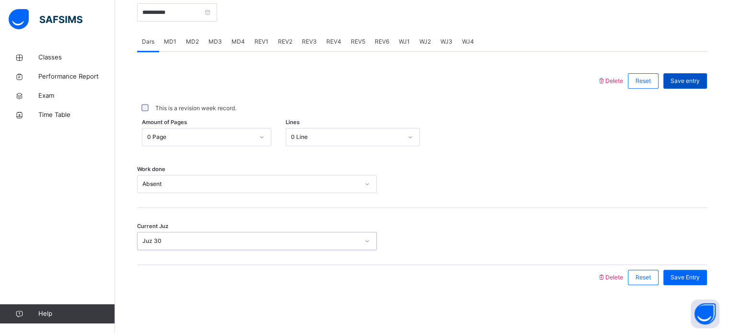
click at [699, 86] on div "Save entry" at bounding box center [685, 80] width 44 height 15
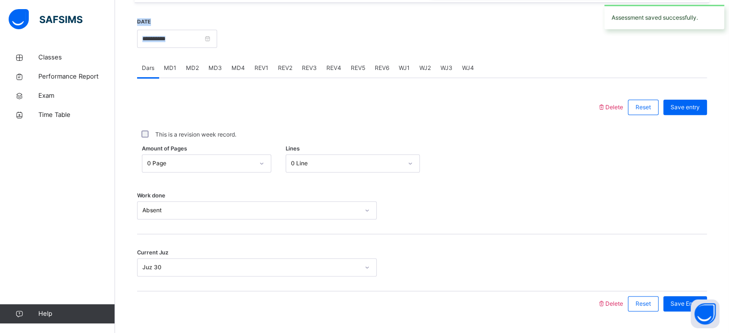
scroll to position [252, 0]
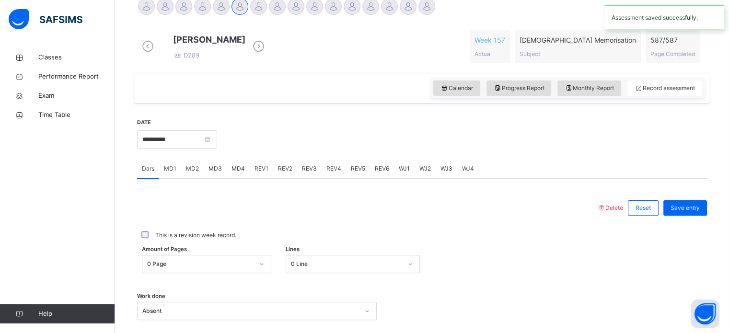
drag, startPoint x: 213, startPoint y: 22, endPoint x: 268, endPoint y: 116, distance: 109.3
click at [268, 116] on div "**********" at bounding box center [422, 267] width 570 height 318
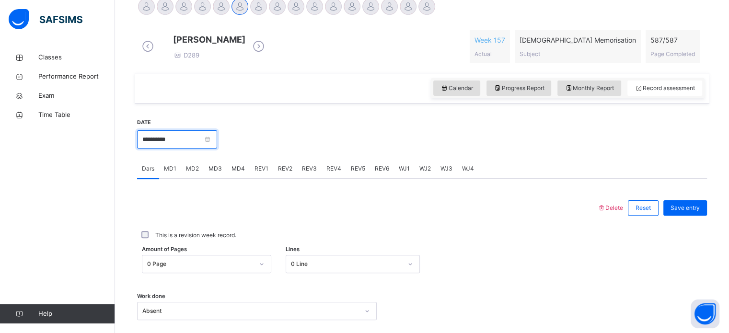
click at [212, 148] on input "**********" at bounding box center [177, 139] width 80 height 18
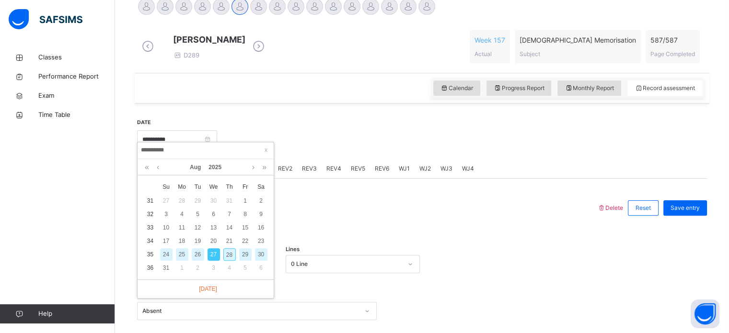
click at [229, 251] on div "28" at bounding box center [229, 254] width 12 height 12
type input "**********"
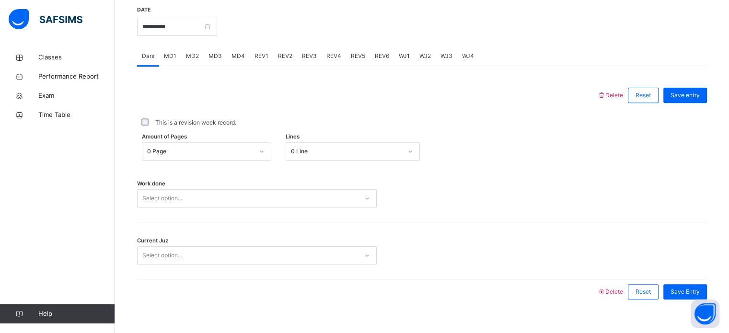
scroll to position [369, 0]
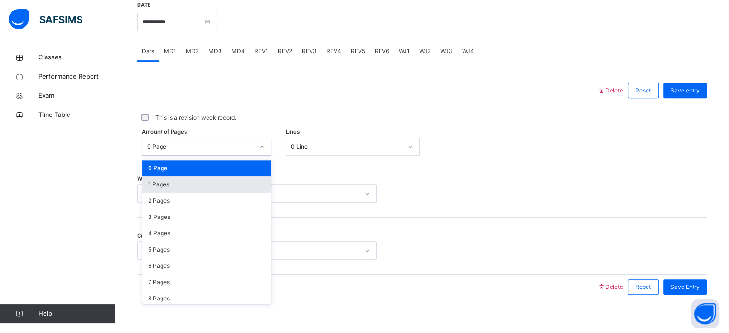
click at [243, 184] on div "1 Pages" at bounding box center [206, 184] width 128 height 16
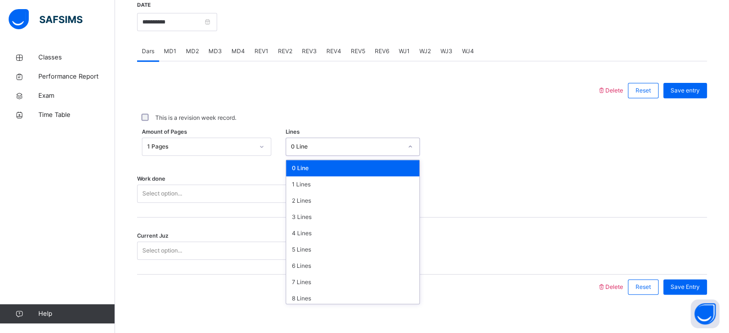
click at [330, 309] on div "**********" at bounding box center [422, 150] width 570 height 318
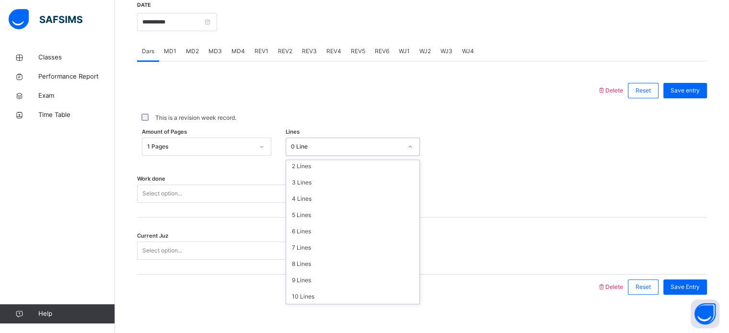
scroll to position [37, 0]
click at [313, 270] on div "8 Lines" at bounding box center [352, 261] width 133 height 16
click at [291, 185] on div "Work done Select option..." at bounding box center [422, 188] width 570 height 57
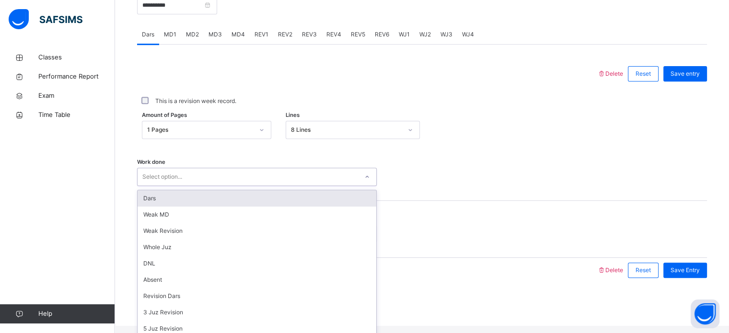
click at [273, 206] on div "Dars" at bounding box center [256, 198] width 239 height 16
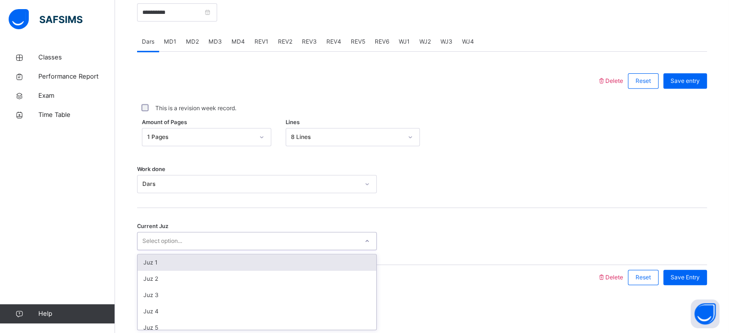
scroll to position [413, 0]
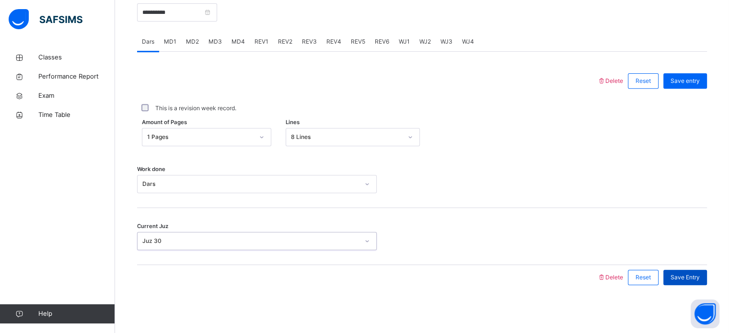
click at [699, 270] on div "Save Entry" at bounding box center [685, 277] width 44 height 15
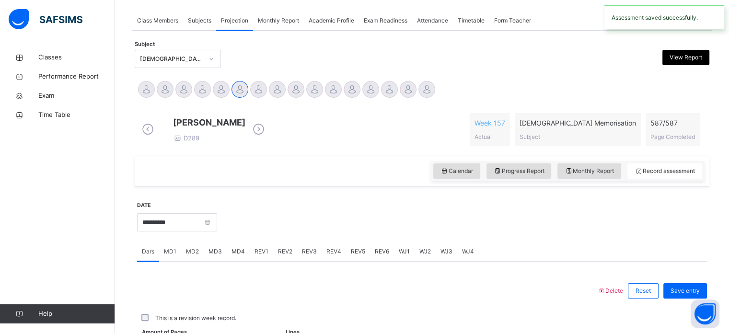
scroll to position [386, 0]
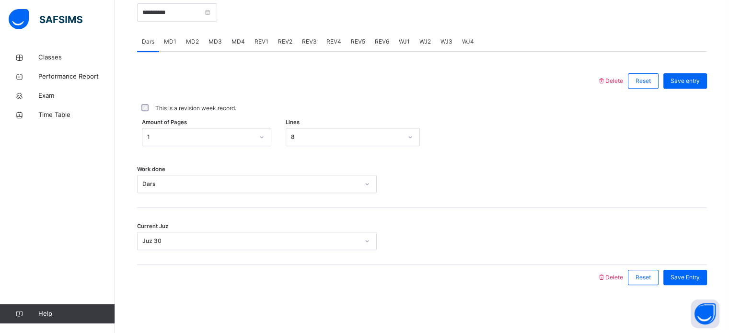
click at [216, 41] on span "MD3" at bounding box center [214, 41] width 13 height 9
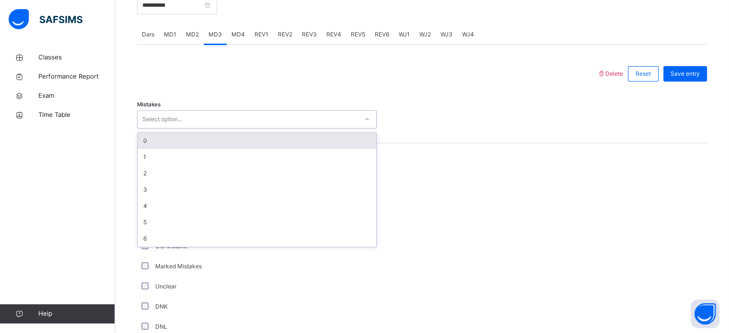
click at [266, 149] on div "0" at bounding box center [256, 141] width 239 height 16
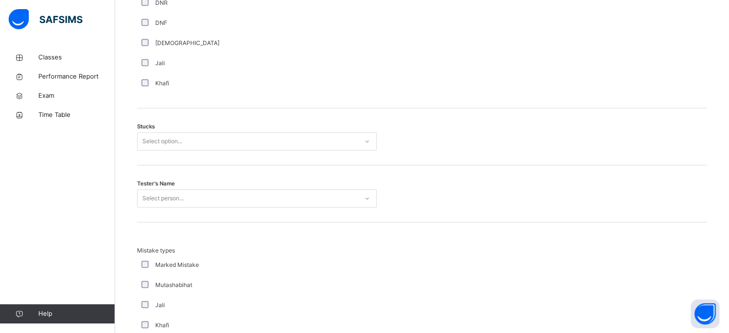
scroll to position [761, 0]
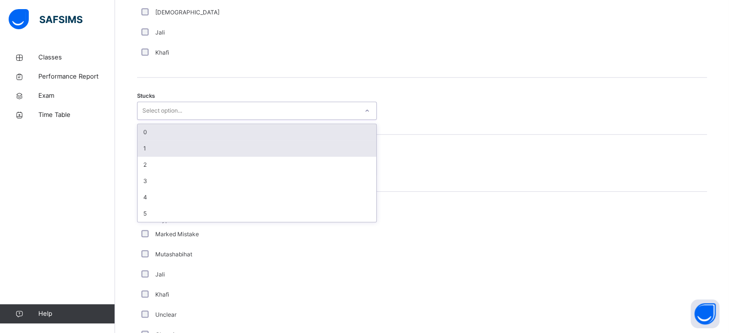
click at [250, 149] on div "1" at bounding box center [256, 148] width 239 height 16
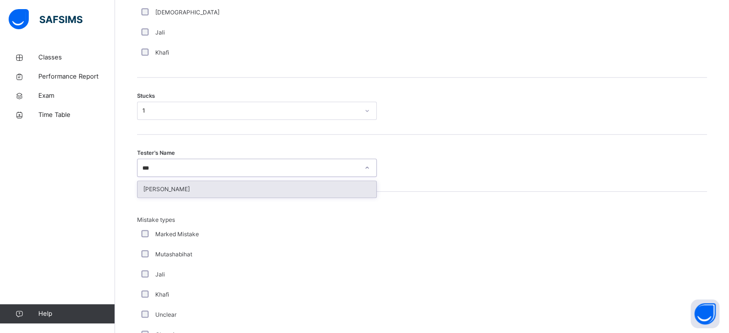
type input "****"
click at [260, 197] on div "[PERSON_NAME]" at bounding box center [256, 189] width 239 height 16
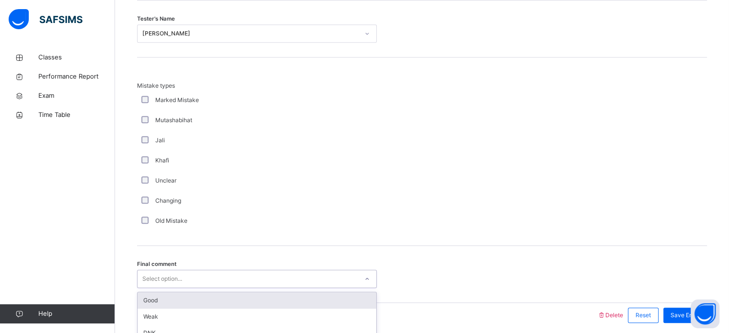
scroll to position [939, 0]
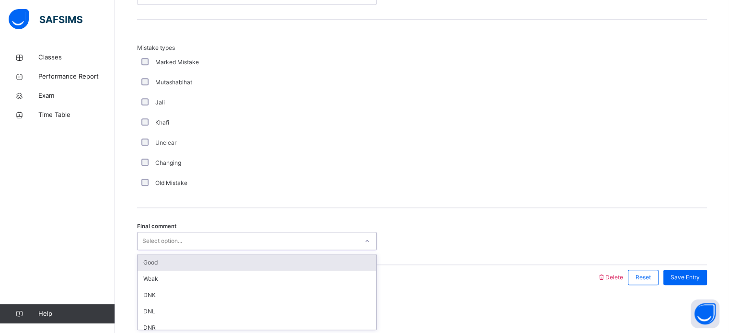
click at [234, 258] on div "Good" at bounding box center [256, 262] width 239 height 16
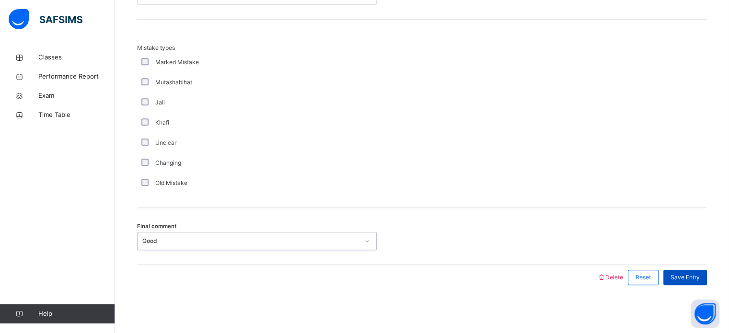
click at [696, 276] on span "Save Entry" at bounding box center [684, 277] width 29 height 9
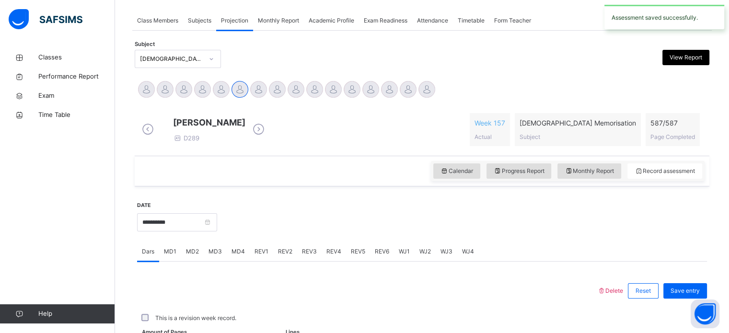
scroll to position [386, 0]
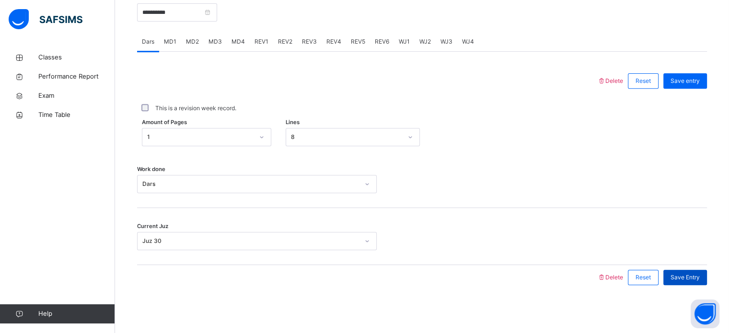
click at [693, 274] on span "Save Entry" at bounding box center [684, 277] width 29 height 9
click at [218, 50] on div "MD3" at bounding box center [215, 41] width 23 height 19
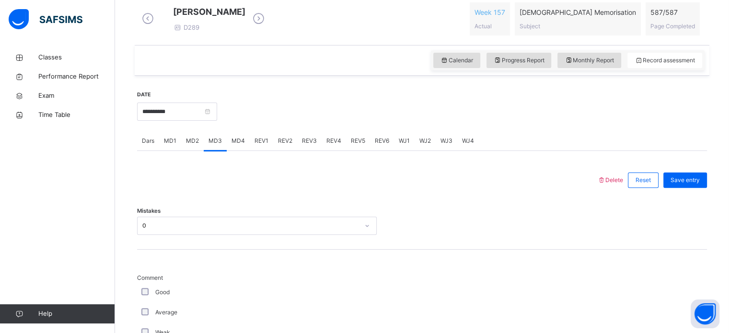
click at [234, 145] on span "MD4" at bounding box center [237, 141] width 13 height 9
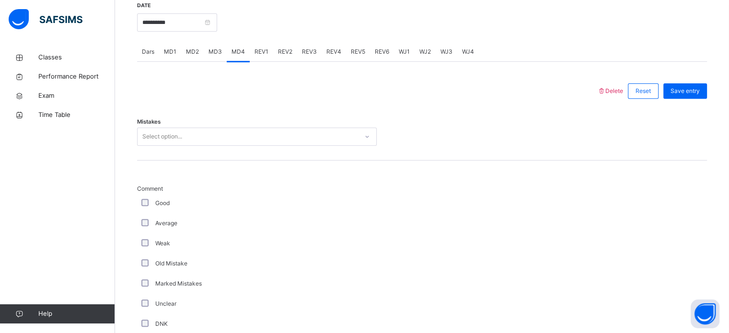
scroll to position [371, 0]
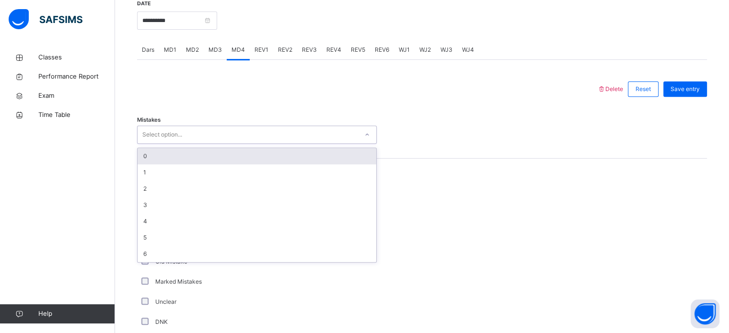
click at [291, 164] on div "0" at bounding box center [256, 156] width 239 height 16
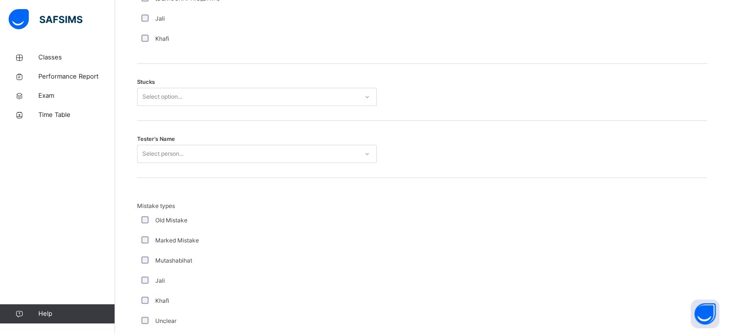
scroll to position [789, 0]
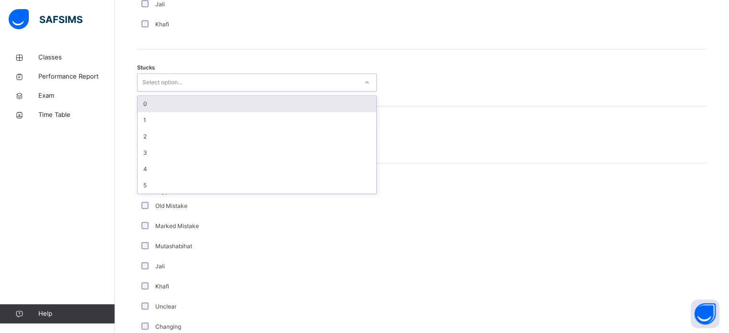
click at [287, 110] on div "0" at bounding box center [256, 104] width 239 height 16
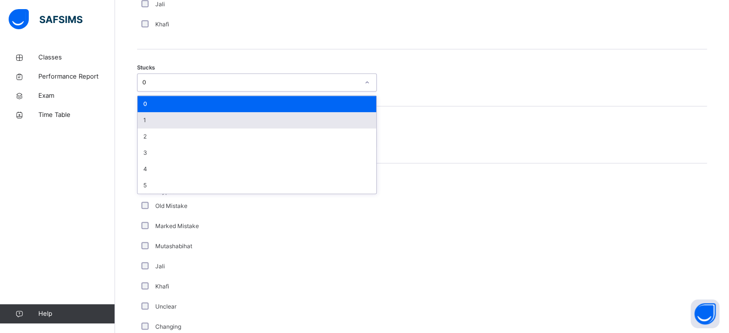
click at [238, 123] on div "1" at bounding box center [256, 120] width 239 height 16
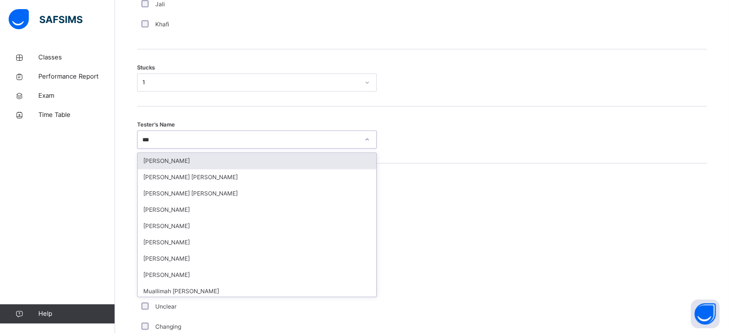
type input "****"
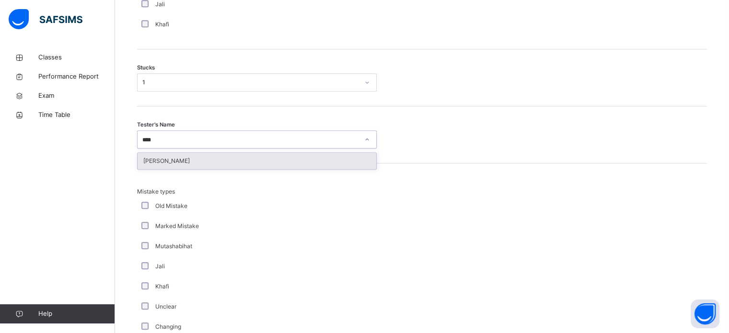
click at [266, 169] on div "[PERSON_NAME]" at bounding box center [256, 161] width 239 height 16
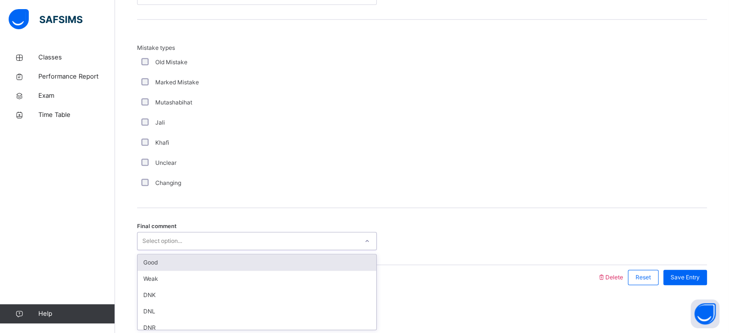
scroll to position [939, 0]
click at [314, 261] on div "Good" at bounding box center [256, 262] width 239 height 16
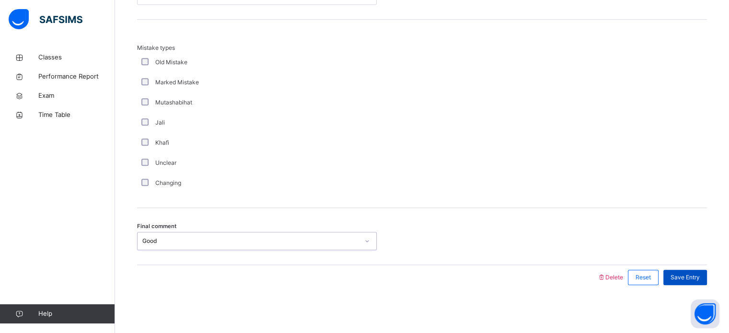
click at [705, 285] on div "Save Entry" at bounding box center [685, 277] width 44 height 15
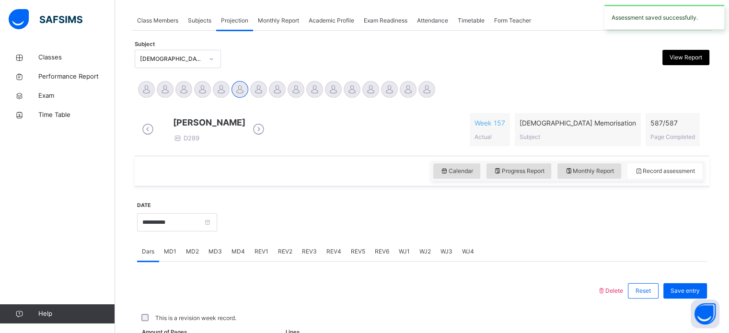
scroll to position [386, 0]
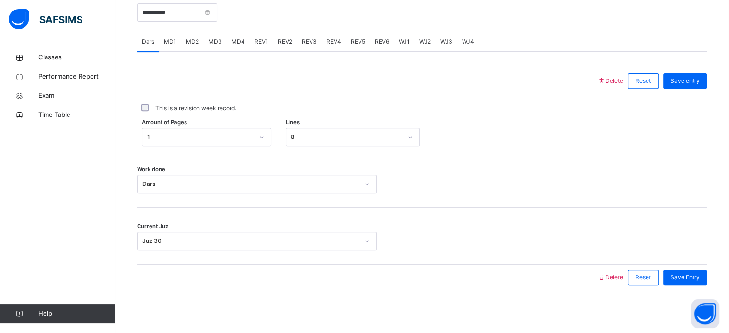
click at [262, 45] on span "REV1" at bounding box center [261, 41] width 14 height 9
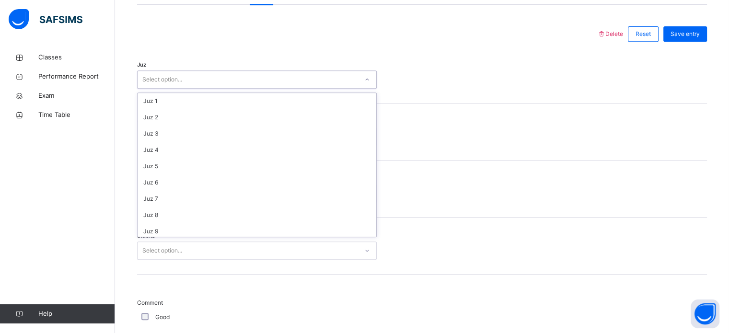
scroll to position [345, 0]
click at [242, 128] on div "Quarter Select option..." at bounding box center [422, 131] width 570 height 57
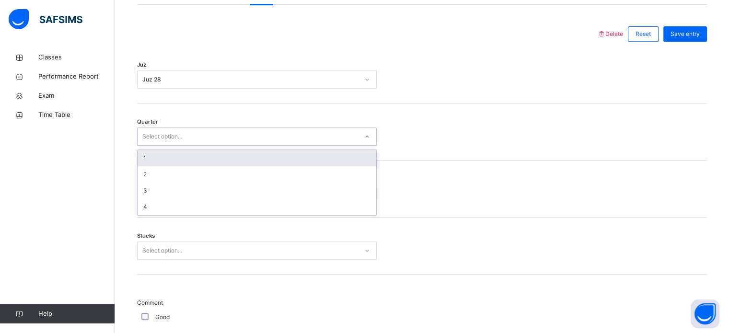
click at [224, 162] on div "1" at bounding box center [256, 158] width 239 height 16
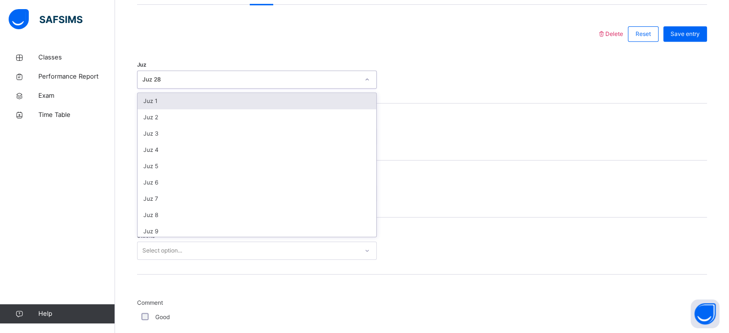
click at [429, 62] on div "Juz option Juz 28, selected. option Juz 1 focused, 1 of 30. 30 results availabl…" at bounding box center [422, 74] width 570 height 57
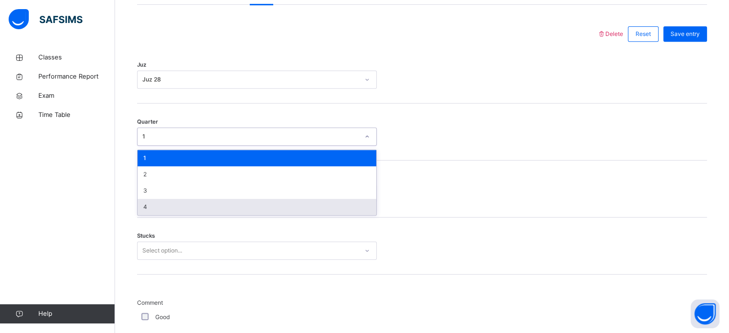
click at [319, 215] on div "4" at bounding box center [256, 207] width 239 height 16
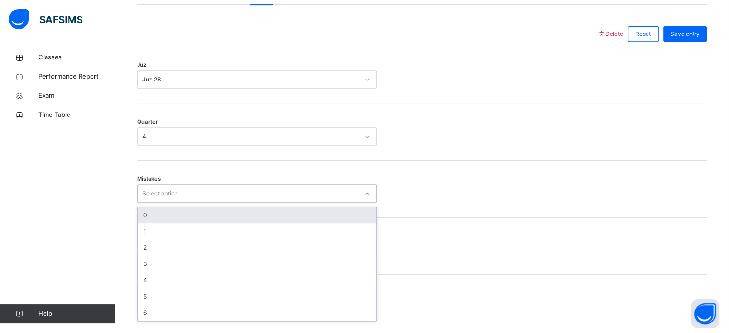
click at [326, 218] on div "0" at bounding box center [256, 215] width 239 height 16
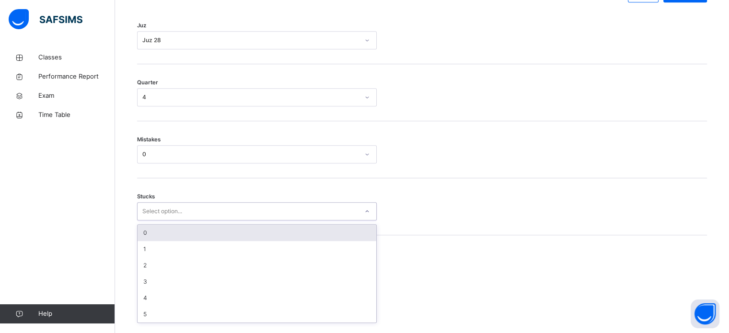
scroll to position [466, 0]
click at [282, 233] on div "0" at bounding box center [256, 232] width 239 height 16
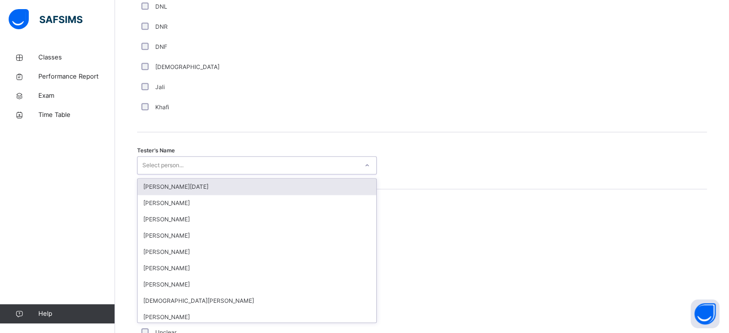
scroll to position [878, 0]
type input "****"
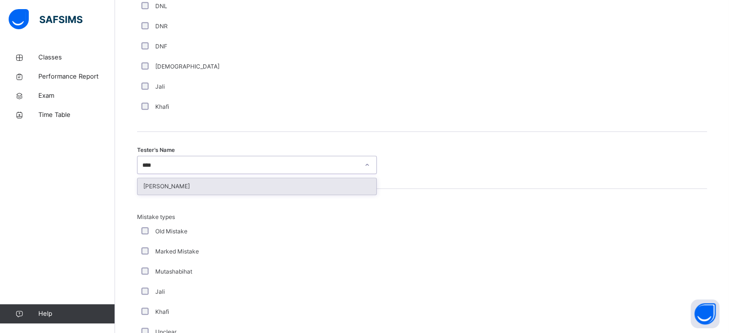
click at [290, 193] on div "[PERSON_NAME]" at bounding box center [256, 186] width 239 height 16
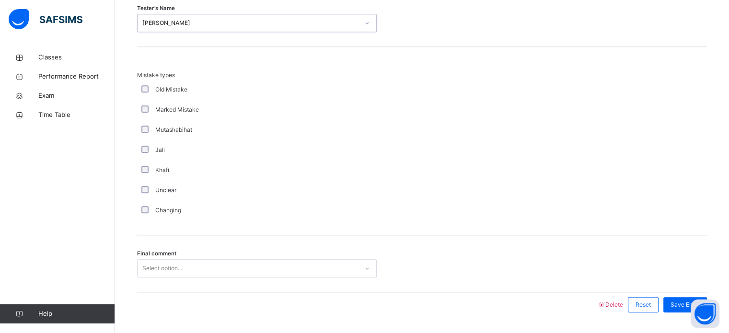
scroll to position [1053, 0]
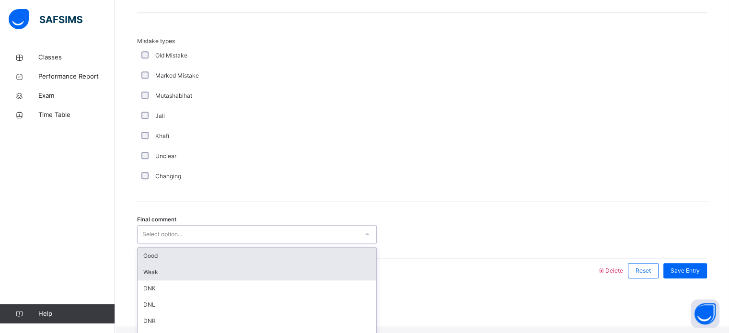
click at [249, 271] on div "Weak" at bounding box center [256, 272] width 239 height 16
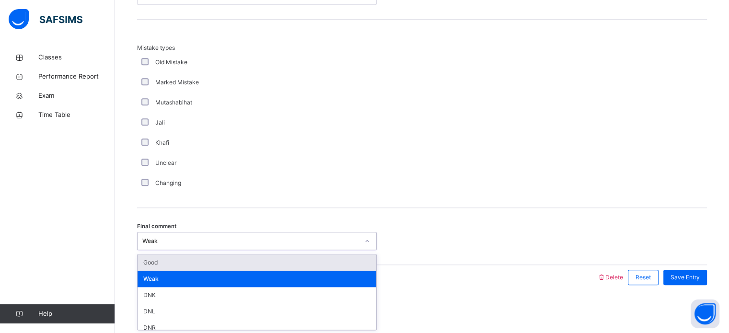
click at [342, 254] on div "Good" at bounding box center [256, 262] width 239 height 16
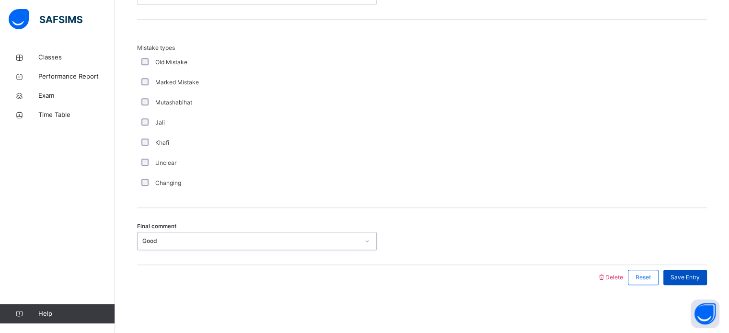
click at [703, 283] on div "Save Entry" at bounding box center [685, 277] width 44 height 15
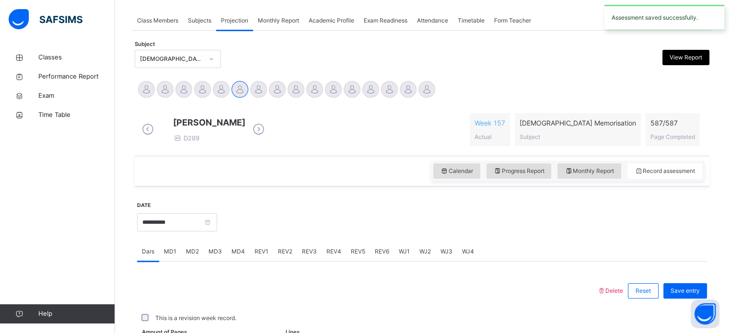
scroll to position [386, 0]
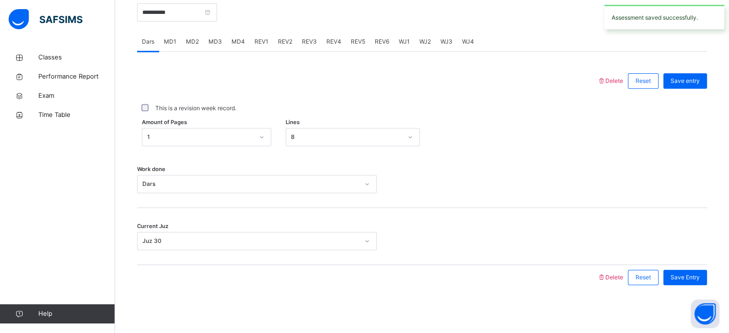
click at [287, 46] on div "REV2" at bounding box center [285, 41] width 24 height 19
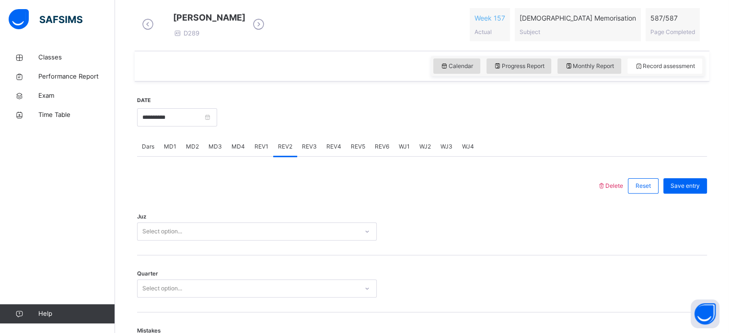
scroll to position [277, 0]
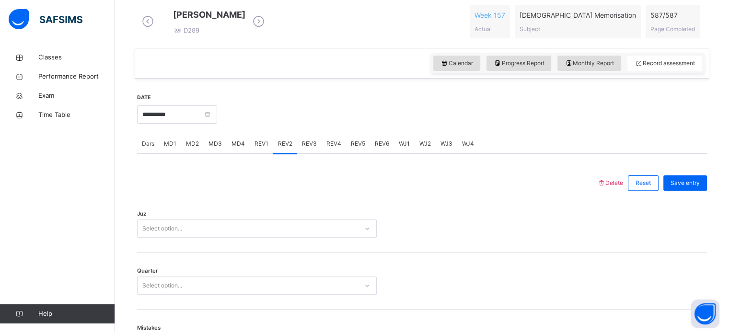
click at [259, 148] on span "REV1" at bounding box center [261, 143] width 14 height 9
click at [286, 153] on div "REV2" at bounding box center [285, 143] width 24 height 19
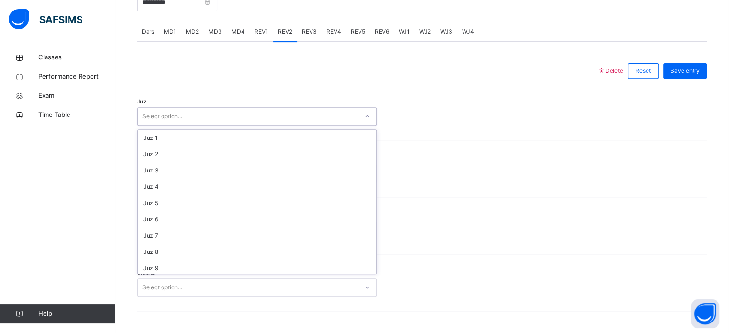
scroll to position [345, 0]
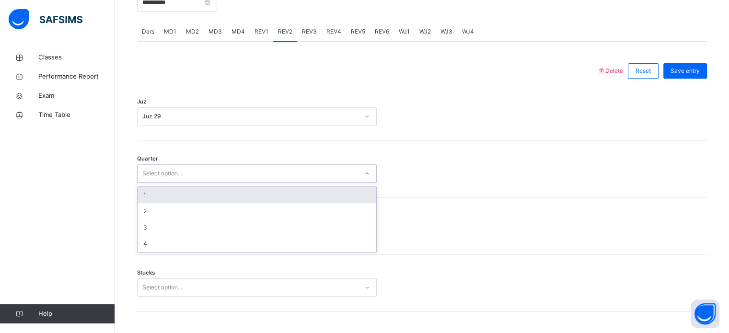
click at [198, 202] on div "1" at bounding box center [256, 195] width 239 height 16
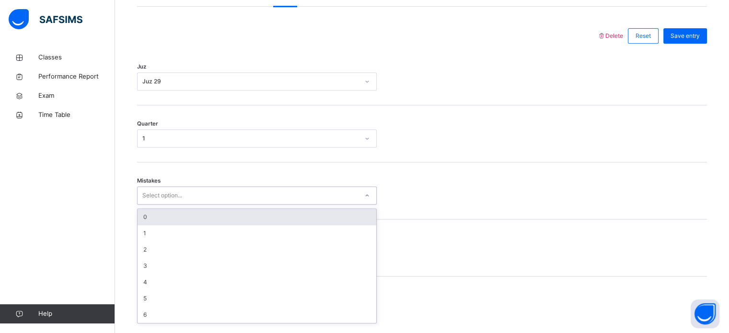
scroll to position [425, 0]
click at [239, 224] on div "0" at bounding box center [256, 215] width 239 height 16
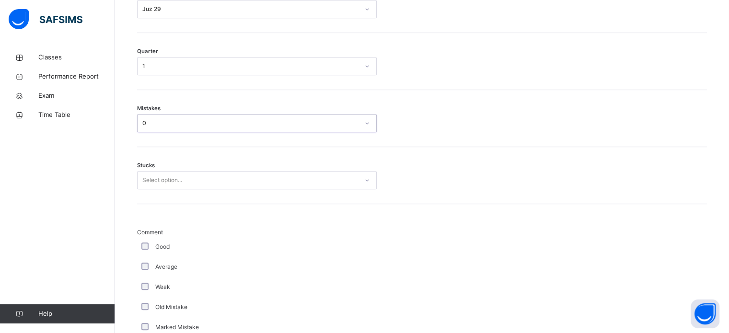
scroll to position [512, 0]
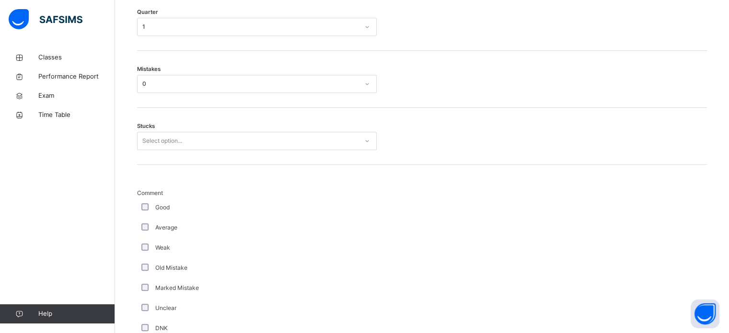
scroll to position [546, 0]
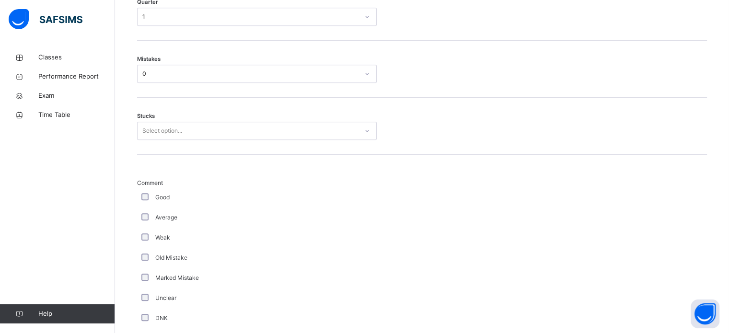
click at [154, 201] on div "Good" at bounding box center [256, 197] width 235 height 9
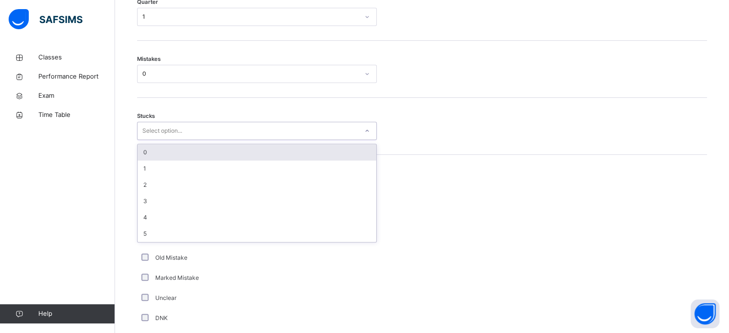
click at [185, 158] on div "0" at bounding box center [256, 152] width 239 height 16
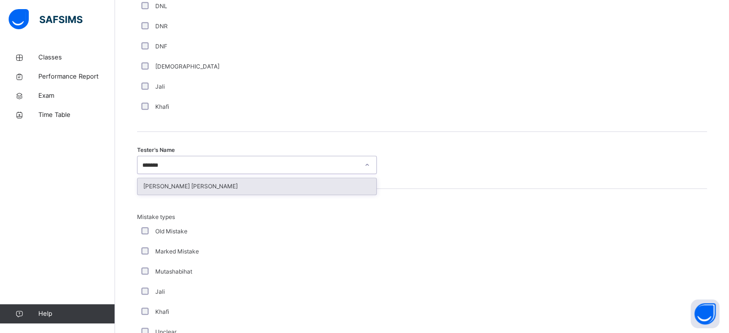
scroll to position [0, 0]
type input "********"
click at [365, 194] on div "[PERSON_NAME] [PERSON_NAME]" at bounding box center [256, 186] width 239 height 16
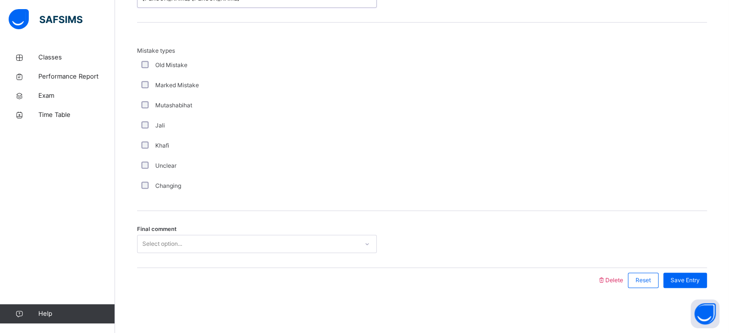
scroll to position [1053, 0]
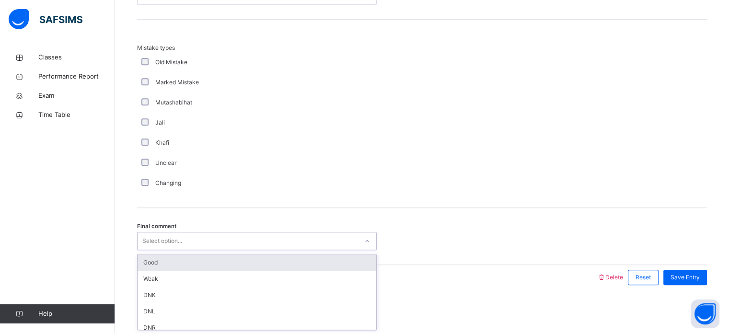
click at [256, 259] on div "Good" at bounding box center [256, 262] width 239 height 16
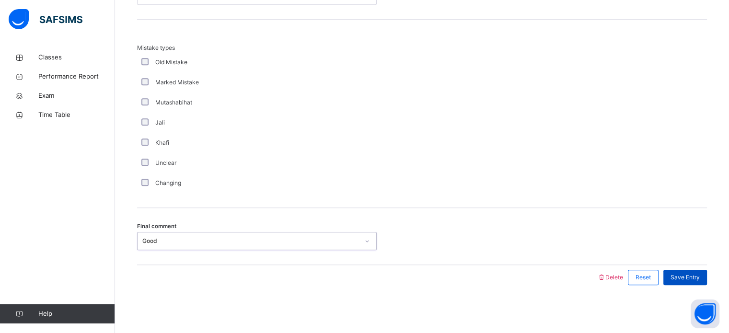
click at [697, 285] on div "Save Entry" at bounding box center [685, 277] width 44 height 15
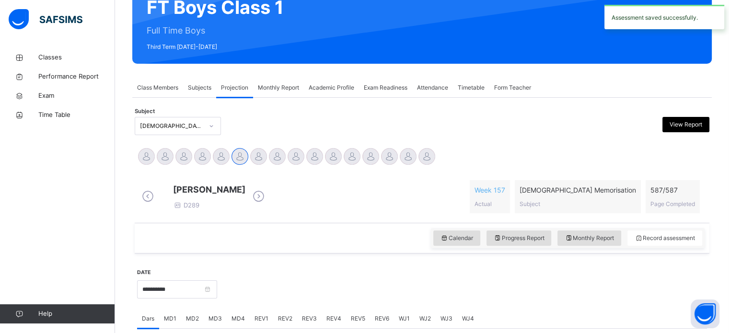
scroll to position [103, 0]
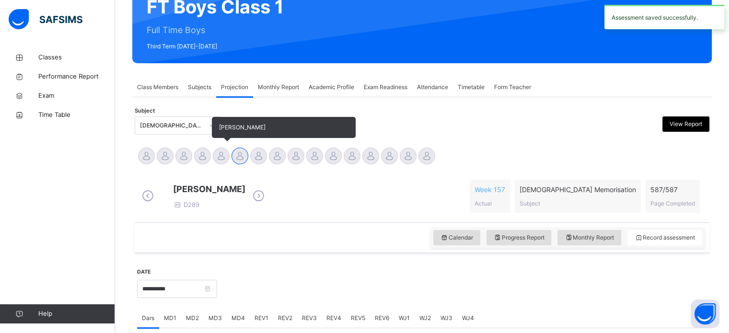
click at [221, 149] on div at bounding box center [221, 156] width 17 height 17
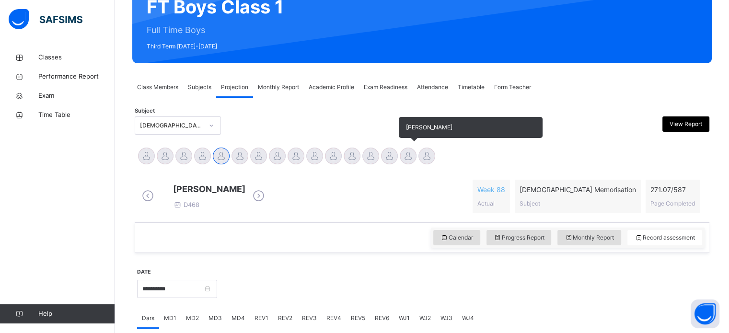
click at [409, 159] on div at bounding box center [408, 156] width 17 height 17
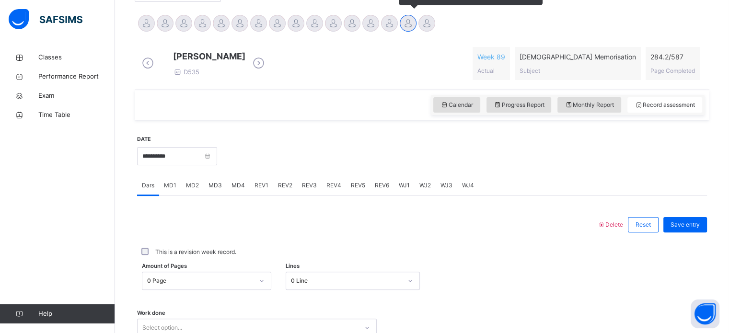
scroll to position [238, 0]
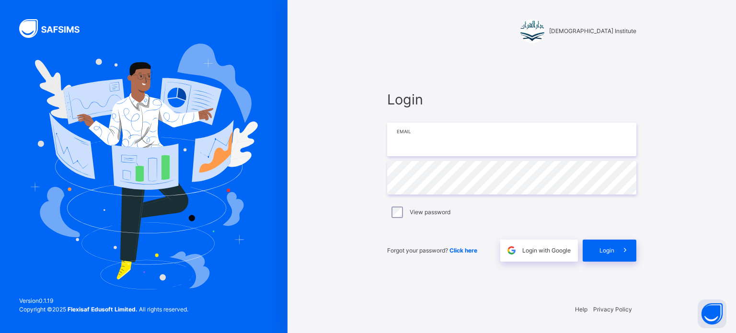
click at [635, 134] on input "email" at bounding box center [511, 140] width 249 height 34
click at [576, 137] on input "email" at bounding box center [511, 140] width 249 height 34
type input "**********"
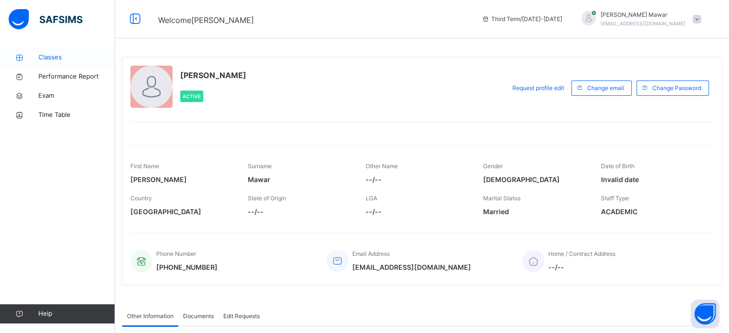
click at [45, 66] on link "Classes" at bounding box center [57, 57] width 115 height 19
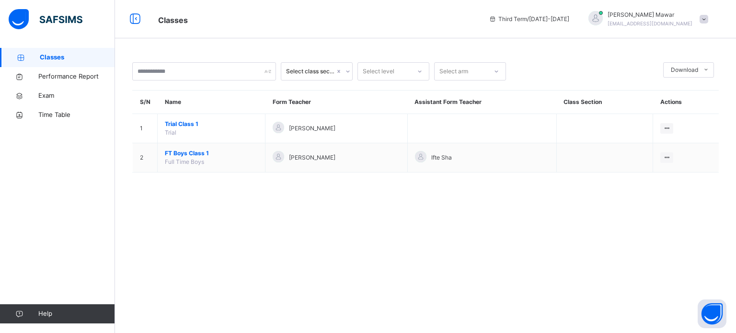
click at [183, 220] on div "Select class section Select level Select arm Download Pdf Report Excel Report S…" at bounding box center [425, 166] width 621 height 333
click at [189, 244] on div "Select class section Select level Select arm Download Pdf Report Excel Report S…" at bounding box center [425, 166] width 621 height 333
click at [183, 189] on div "Select class section Select level Select arm Download Pdf Report Excel Report S…" at bounding box center [425, 122] width 621 height 148
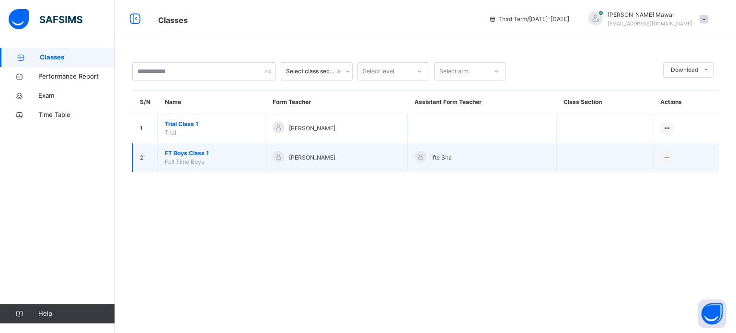
click at [192, 150] on span "FT Boys Class 1" at bounding box center [211, 153] width 93 height 9
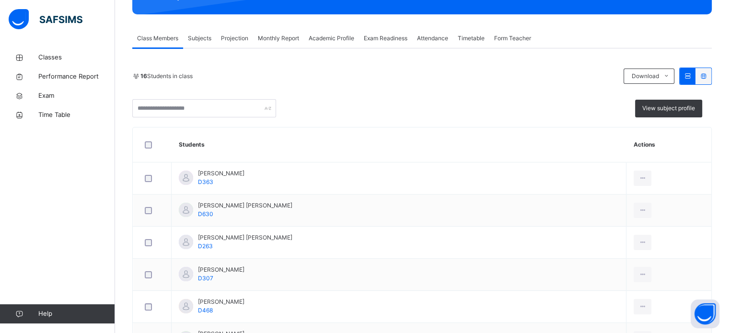
scroll to position [545, 0]
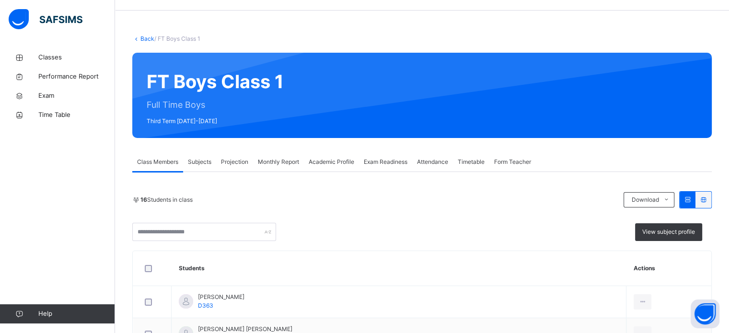
click at [392, 159] on span "Exam Readiness" at bounding box center [386, 162] width 44 height 9
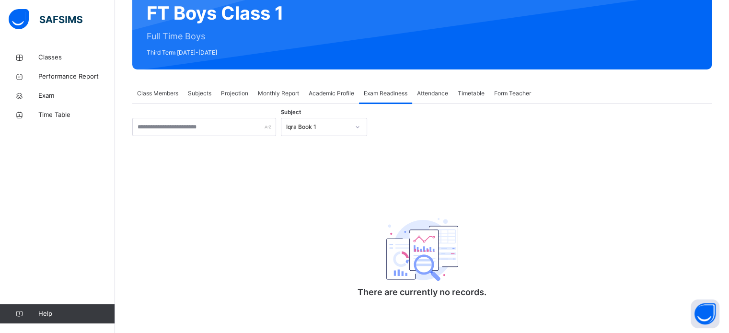
scroll to position [101, 0]
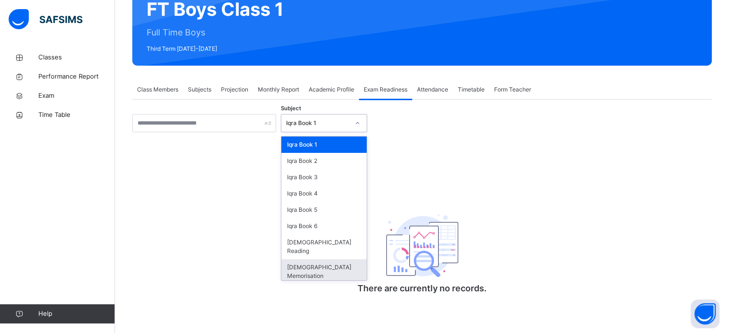
click at [320, 260] on div "[DEMOGRAPHIC_DATA] Memorisation" at bounding box center [323, 271] width 85 height 25
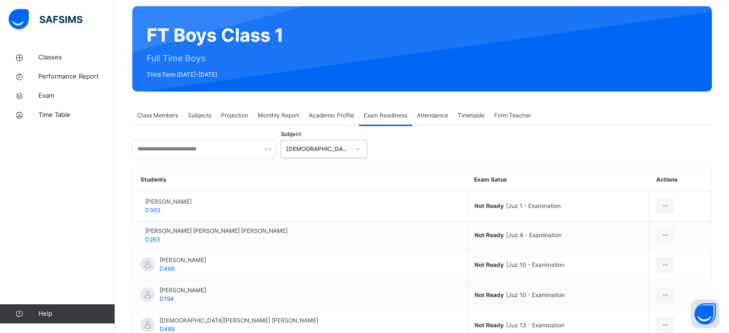
scroll to position [74, 0]
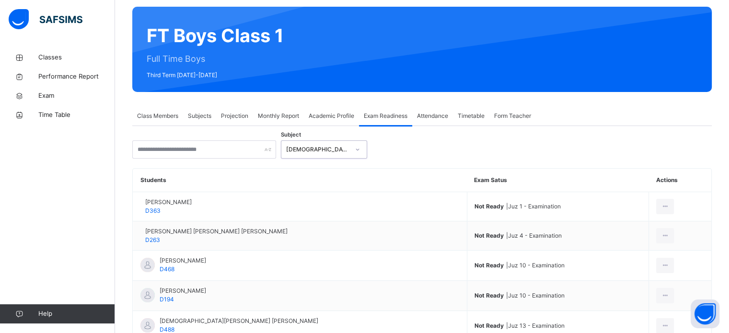
click at [438, 118] on span "Attendance" at bounding box center [432, 116] width 31 height 9
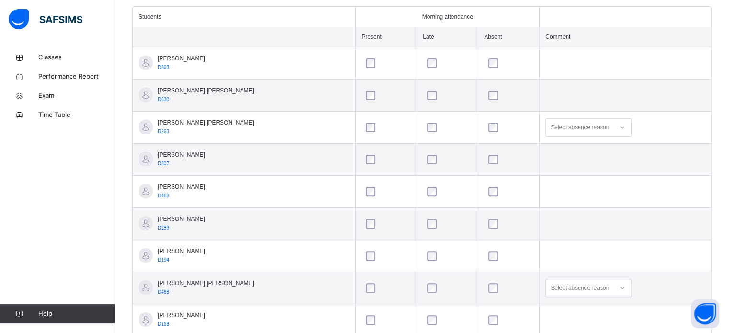
click at [584, 23] on th at bounding box center [624, 17] width 171 height 20
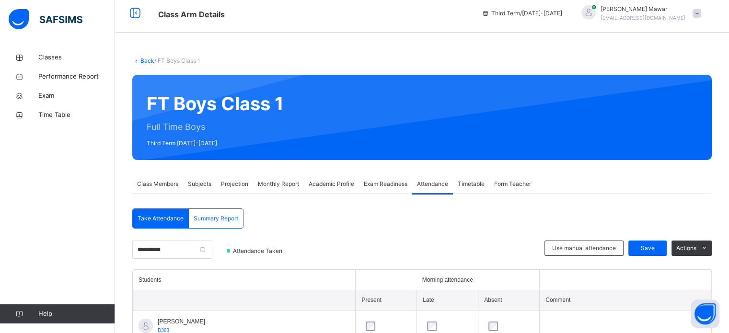
scroll to position [0, 0]
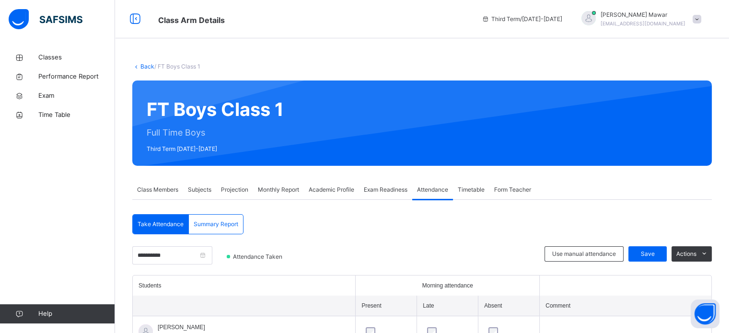
click at [238, 220] on span "Summary Report" at bounding box center [216, 224] width 45 height 9
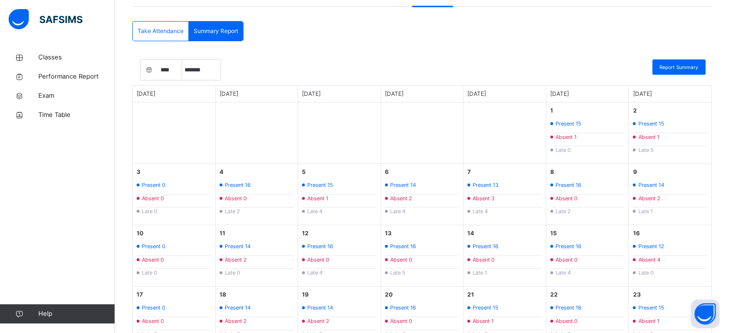
scroll to position [194, 0]
click at [639, 54] on div "**** **** **** **** **** **** **** **** **** **** **** **** **** **** **** ****…" at bounding box center [421, 261] width 579 height 417
click at [640, 51] on div "**** **** **** **** **** **** **** **** **** **** **** **** **** **** **** ****…" at bounding box center [421, 261] width 579 height 422
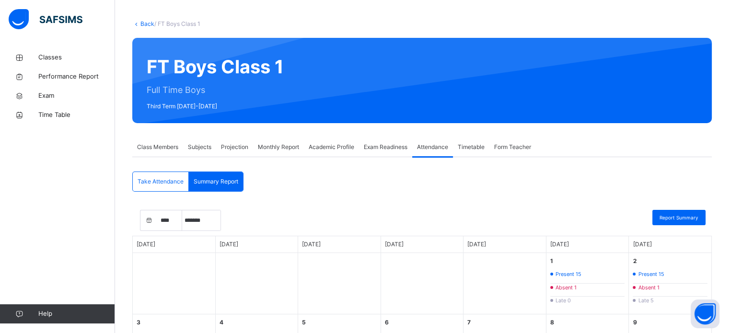
scroll to position [40, 0]
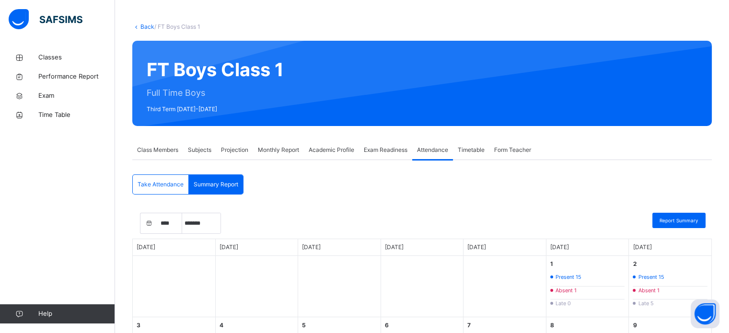
click at [243, 152] on span "Projection" at bounding box center [234, 150] width 27 height 9
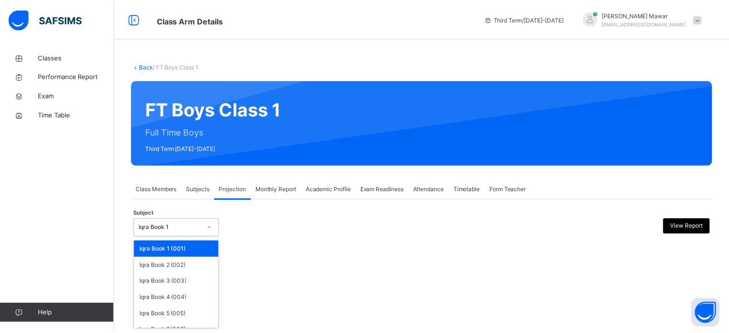
scroll to position [50, 0]
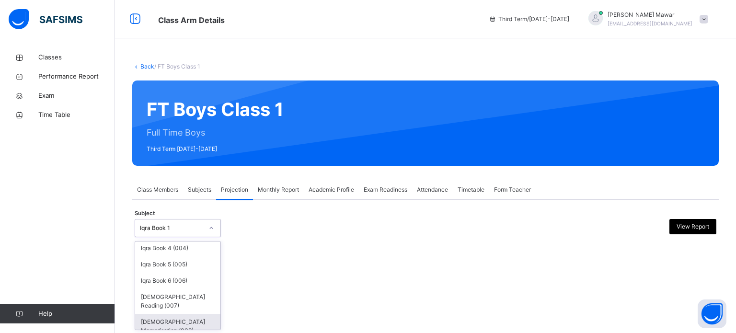
click at [180, 319] on div "[DEMOGRAPHIC_DATA] Memorisation (008)" at bounding box center [177, 326] width 85 height 25
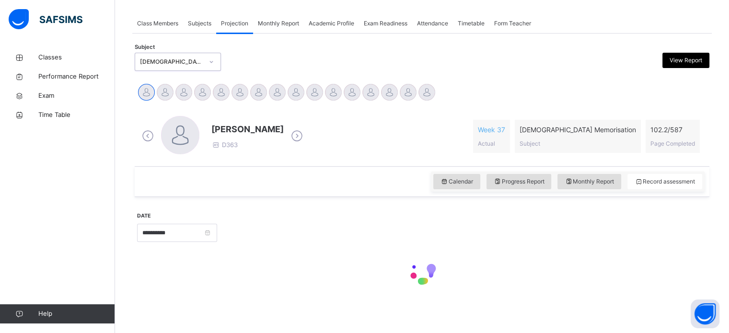
scroll to position [169, 0]
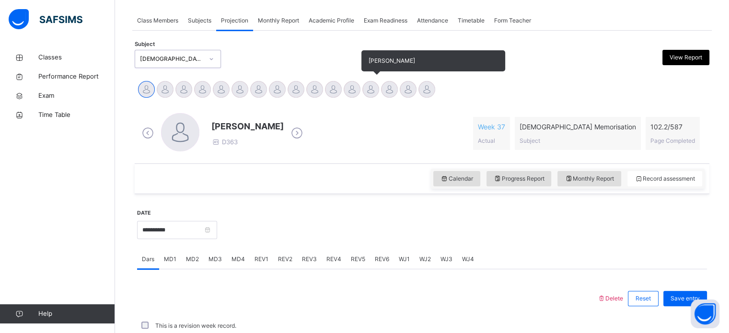
click at [377, 94] on div "[PERSON_NAME]" at bounding box center [370, 90] width 19 height 21
click at [368, 93] on div at bounding box center [370, 89] width 17 height 17
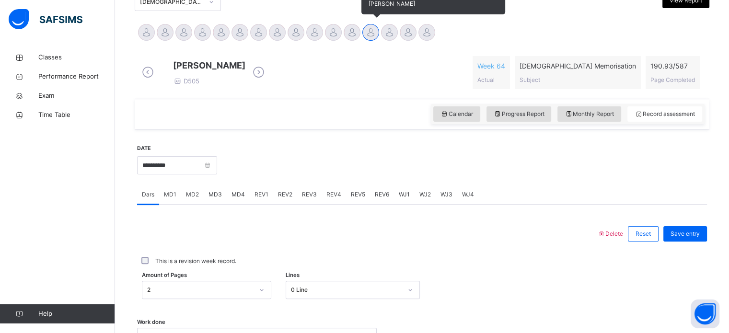
scroll to position [229, 0]
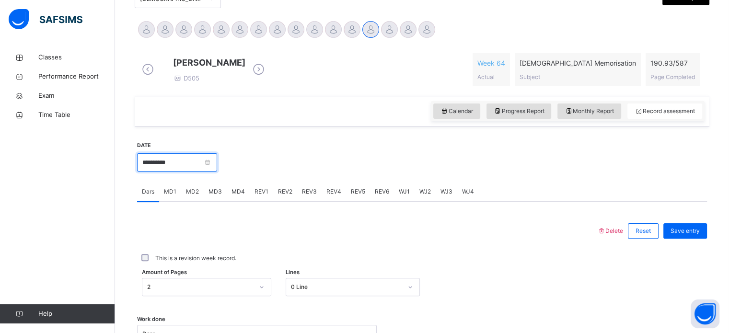
click at [154, 171] on input "**********" at bounding box center [177, 162] width 80 height 18
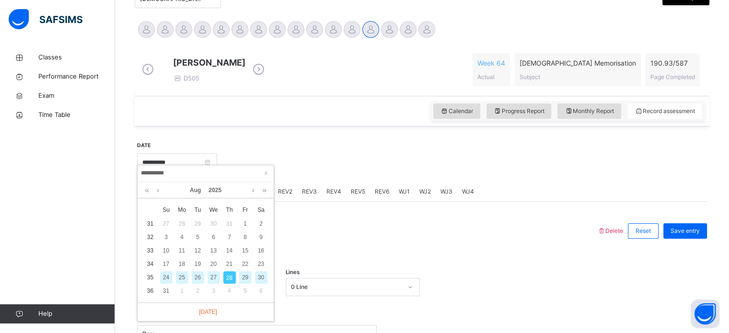
click at [209, 274] on div "27" at bounding box center [213, 277] width 12 height 12
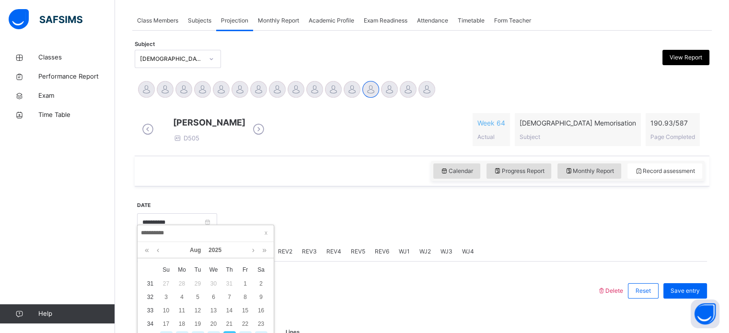
type input "**********"
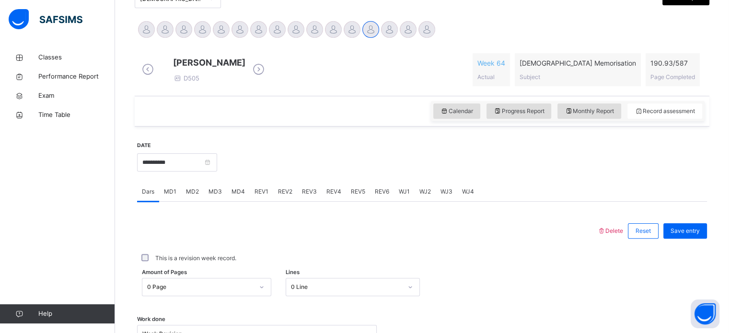
click at [190, 196] on span "MD2" at bounding box center [192, 191] width 13 height 9
click at [171, 196] on span "MD1" at bounding box center [170, 191] width 12 height 9
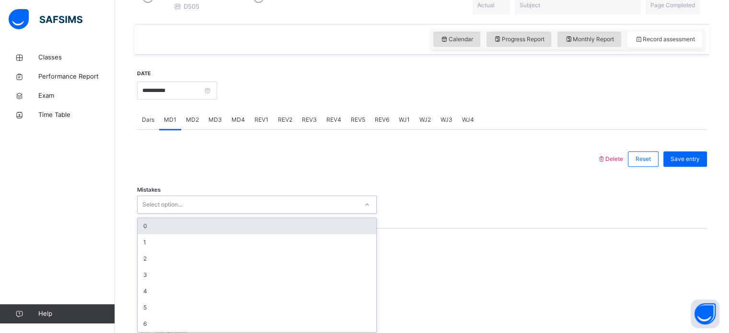
scroll to position [311, 0]
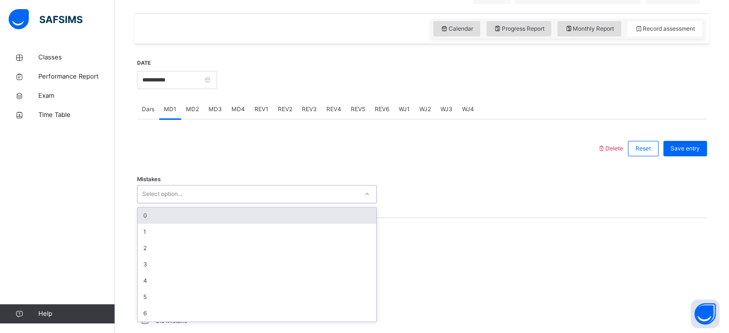
click at [149, 224] on div "0" at bounding box center [256, 215] width 239 height 16
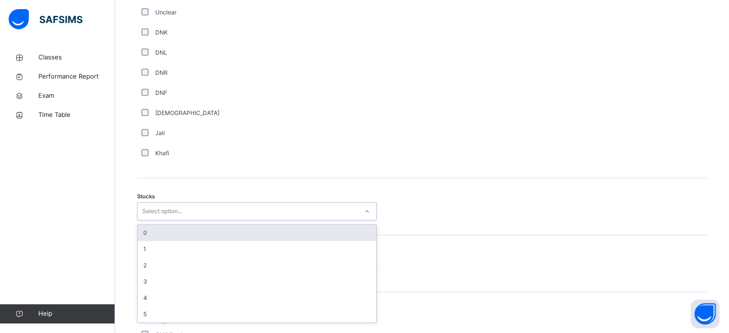
scroll to position [661, 0]
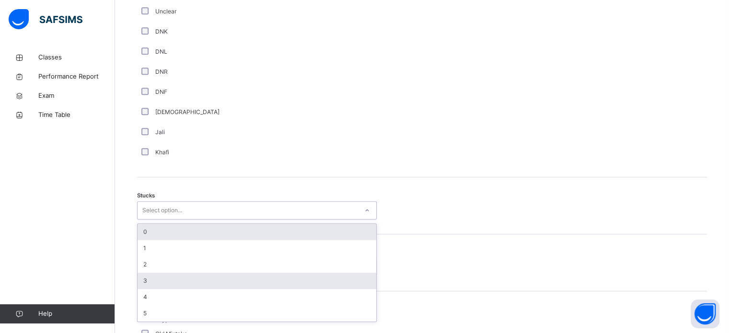
click at [140, 286] on div "3" at bounding box center [256, 281] width 239 height 16
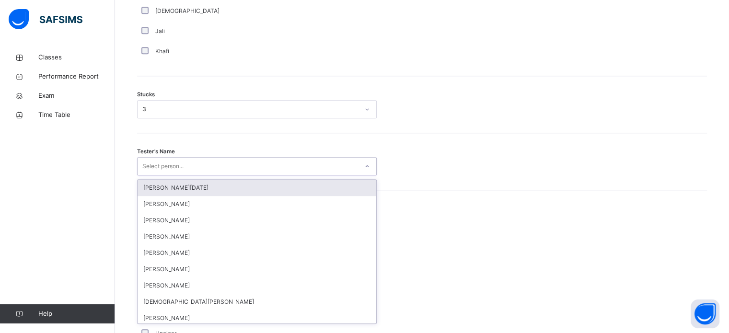
scroll to position [764, 0]
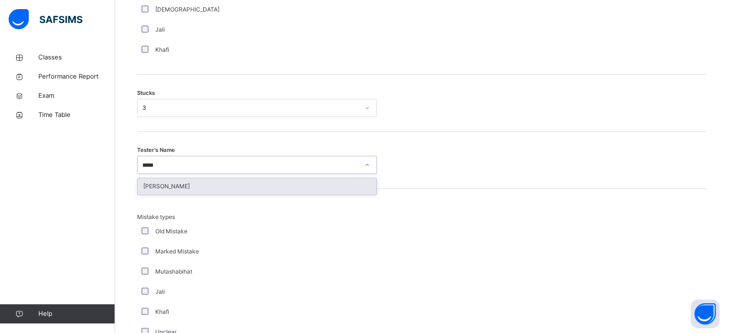
type input "***"
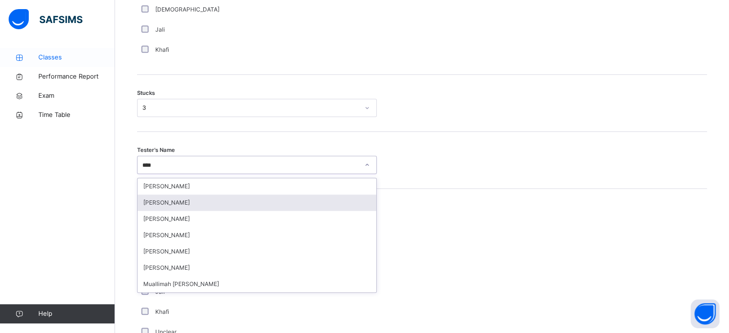
click at [0, 59] on icon at bounding box center [19, 57] width 38 height 7
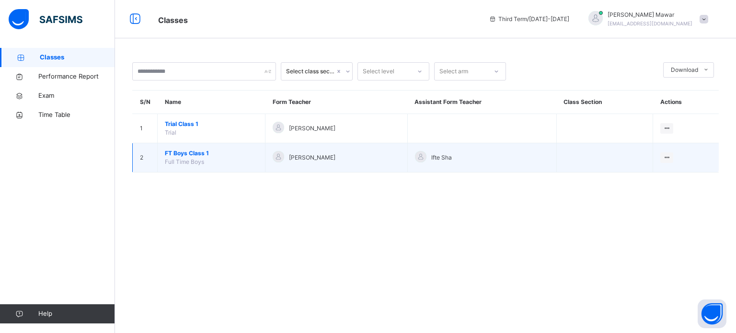
click at [179, 164] on span "Full Time Boys" at bounding box center [184, 161] width 39 height 7
click at [156, 149] on td "2" at bounding box center [145, 157] width 25 height 29
click at [175, 149] on span "FT Boys Class 1" at bounding box center [211, 153] width 93 height 9
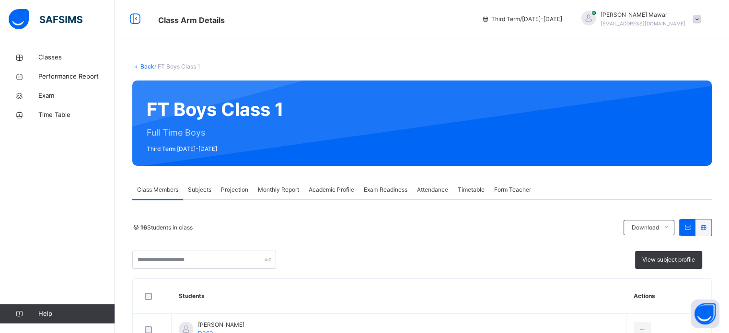
click at [224, 195] on div "Projection" at bounding box center [234, 189] width 37 height 19
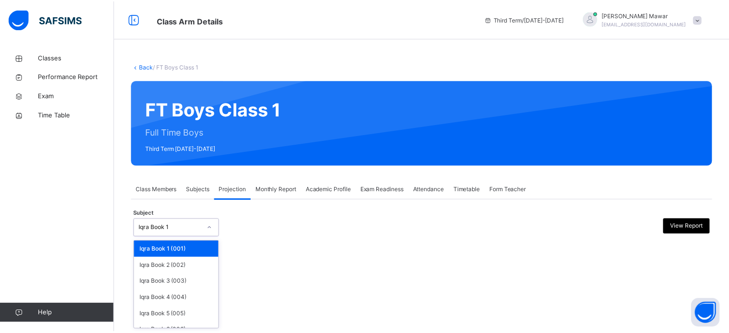
scroll to position [50, 0]
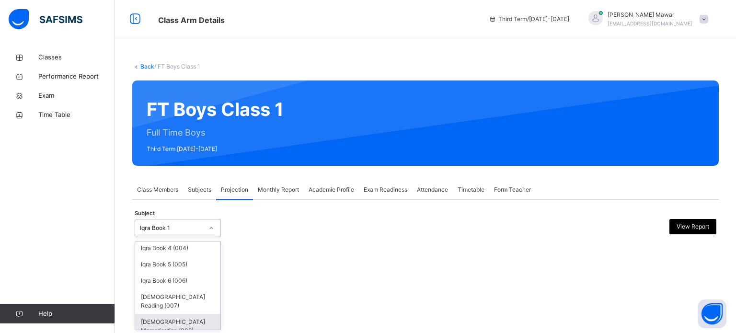
click at [162, 327] on div "[DEMOGRAPHIC_DATA] Memorisation (008)" at bounding box center [177, 326] width 85 height 25
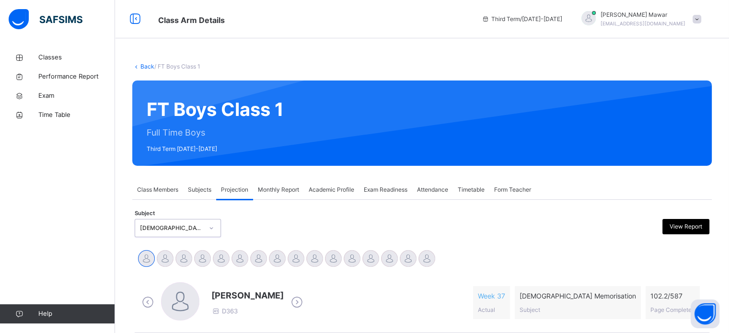
scroll to position [106, 0]
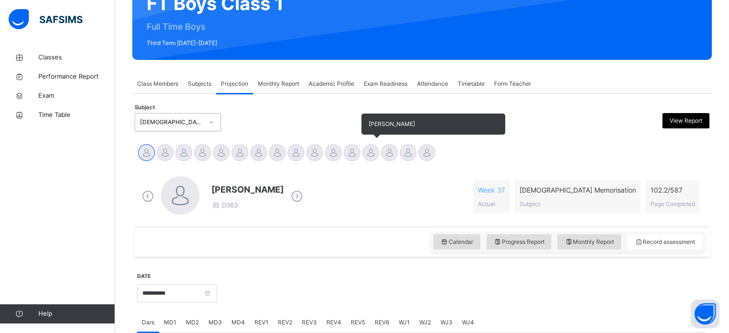
click at [366, 146] on div at bounding box center [370, 152] width 17 height 17
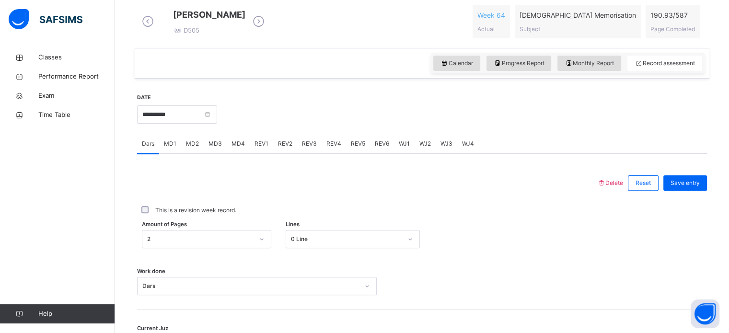
scroll to position [265, 0]
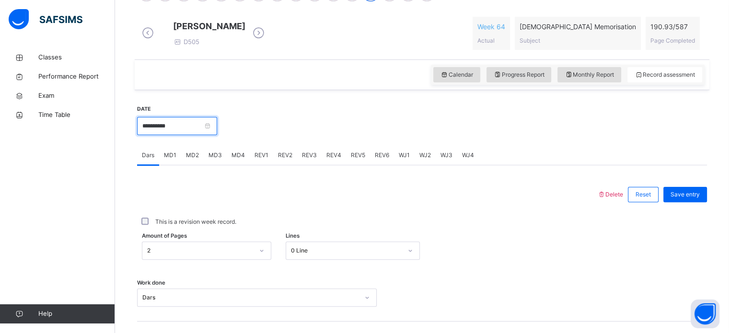
click at [146, 135] on input "**********" at bounding box center [177, 126] width 80 height 18
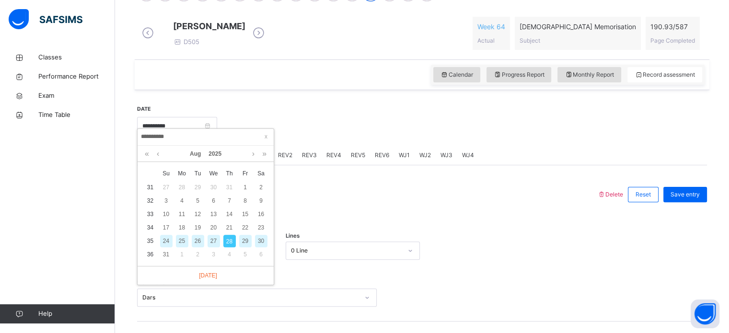
click at [209, 241] on div "27" at bounding box center [213, 241] width 12 height 12
type input "**********"
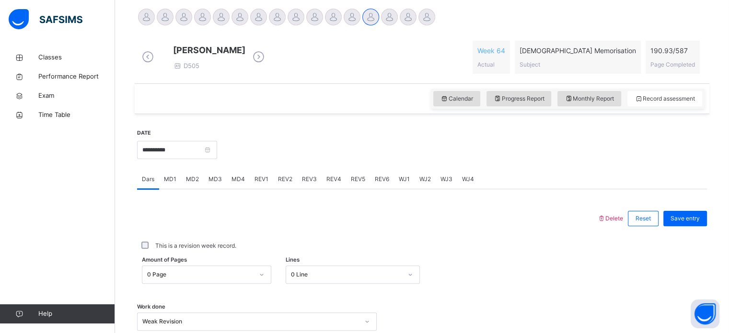
scroll to position [228, 0]
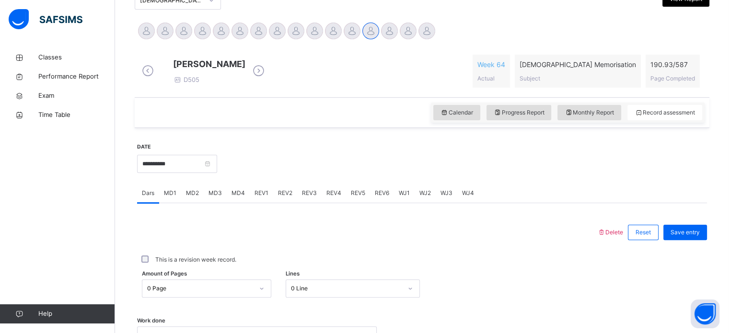
click at [171, 197] on span "MD1" at bounding box center [170, 193] width 12 height 9
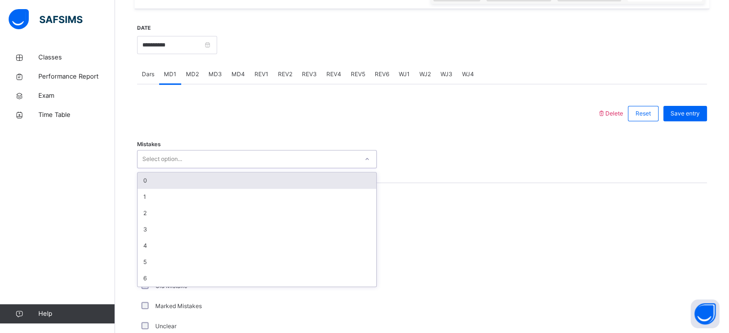
scroll to position [361, 0]
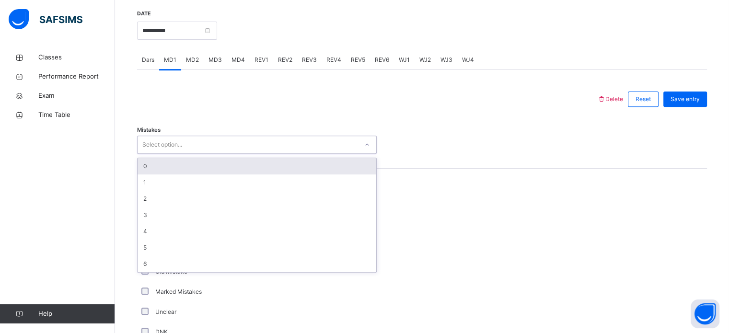
click at [147, 173] on div "0" at bounding box center [256, 166] width 239 height 16
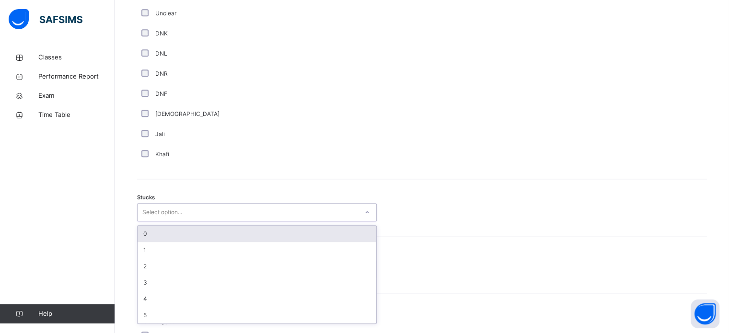
scroll to position [661, 0]
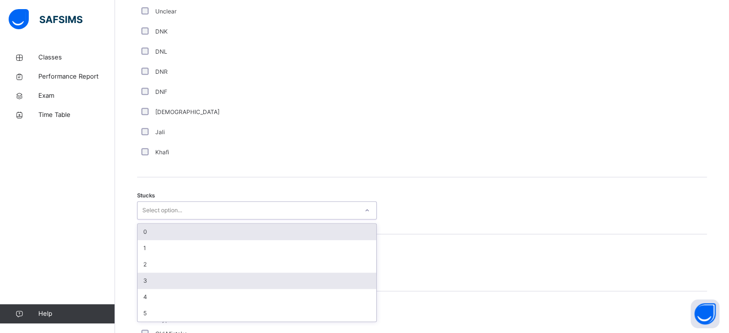
click at [143, 289] on div "3" at bounding box center [256, 281] width 239 height 16
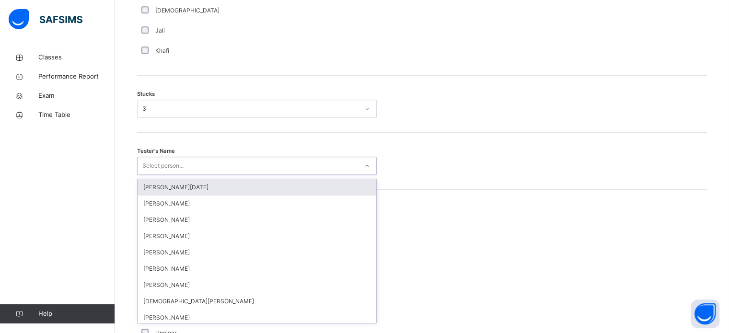
scroll to position [764, 0]
type input "***"
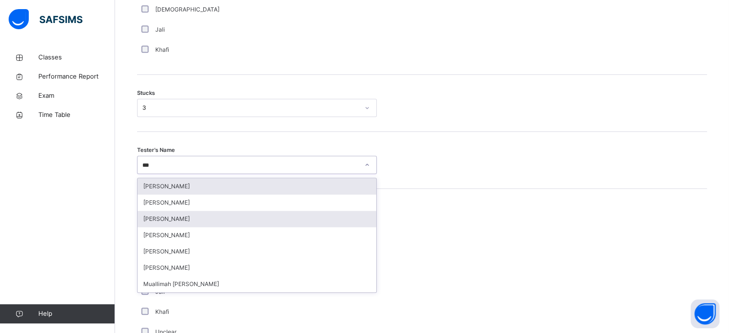
click at [154, 226] on div "[PERSON_NAME]" at bounding box center [256, 219] width 239 height 16
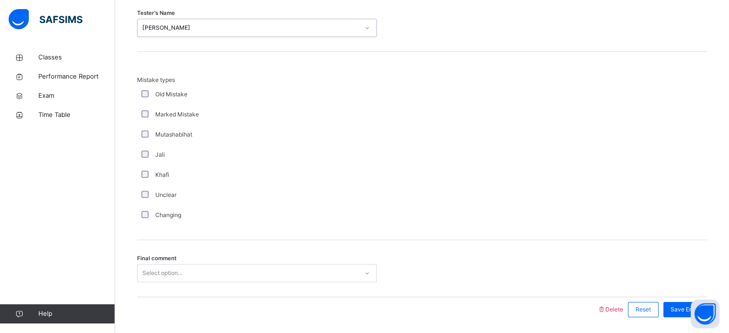
scroll to position [939, 0]
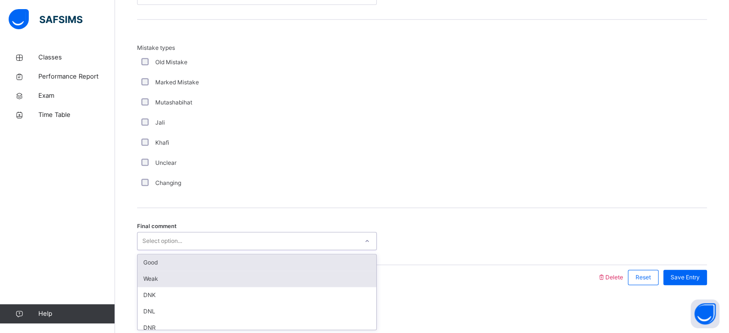
click at [146, 282] on div "Weak" at bounding box center [256, 279] width 239 height 16
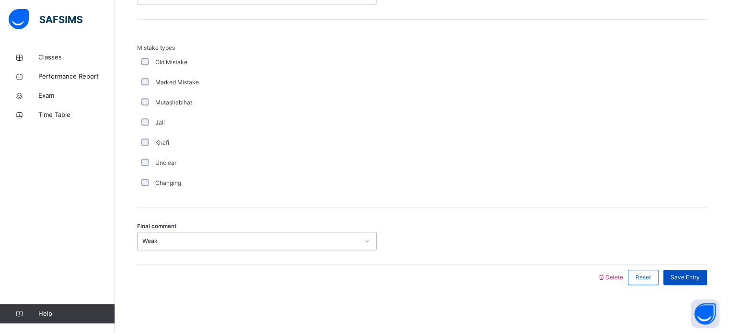
click at [697, 274] on span "Save Entry" at bounding box center [684, 277] width 29 height 9
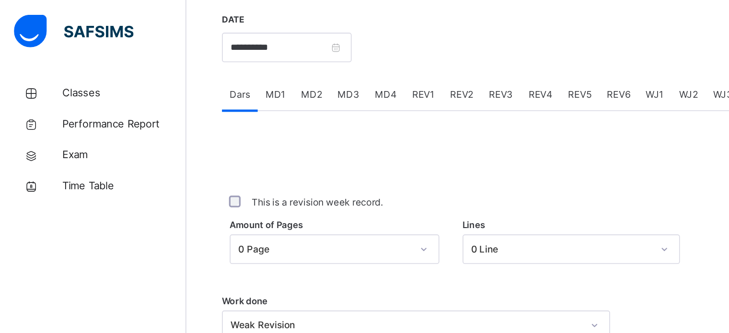
scroll to position [386, 0]
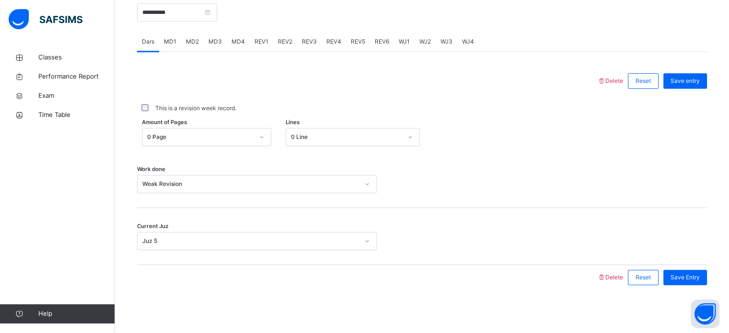
click at [261, 43] on span "REV1" at bounding box center [261, 41] width 14 height 9
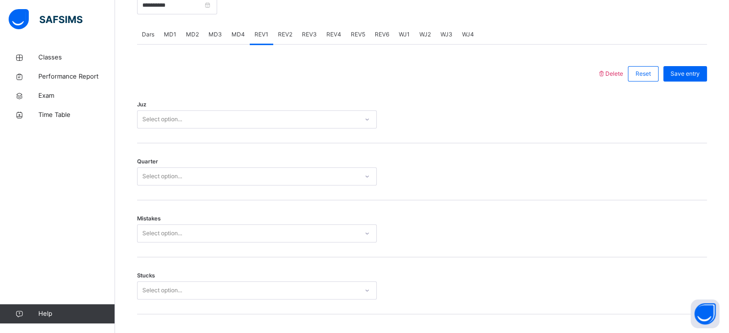
click at [239, 39] on span "MD4" at bounding box center [237, 34] width 13 height 9
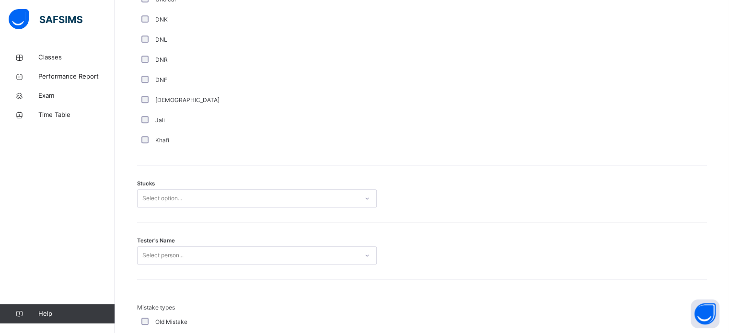
scroll to position [674, 0]
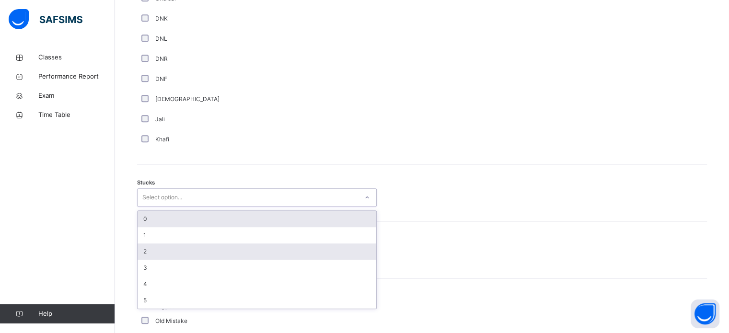
click at [144, 252] on div "2" at bounding box center [256, 251] width 239 height 16
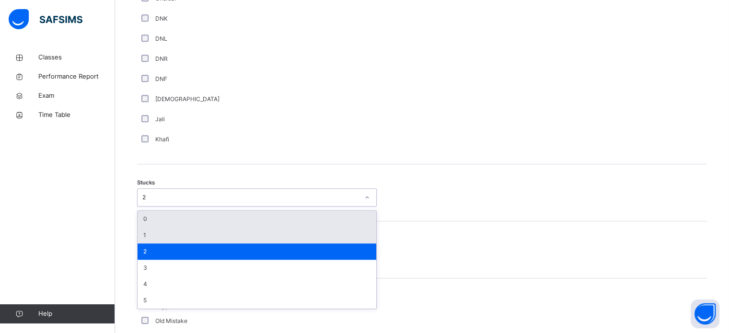
click at [139, 240] on div "1" at bounding box center [256, 235] width 239 height 16
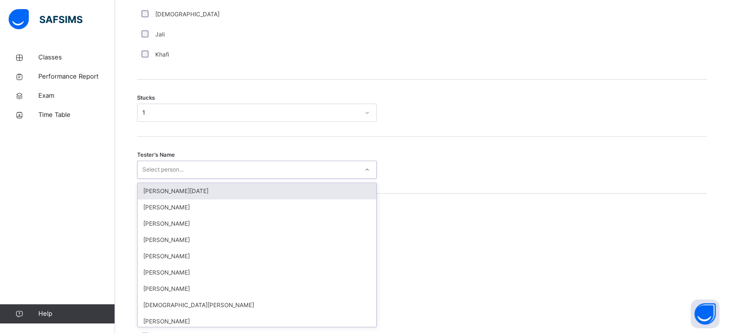
scroll to position [764, 0]
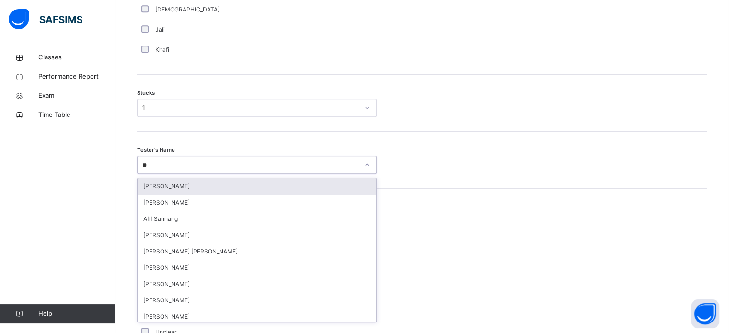
type input "*"
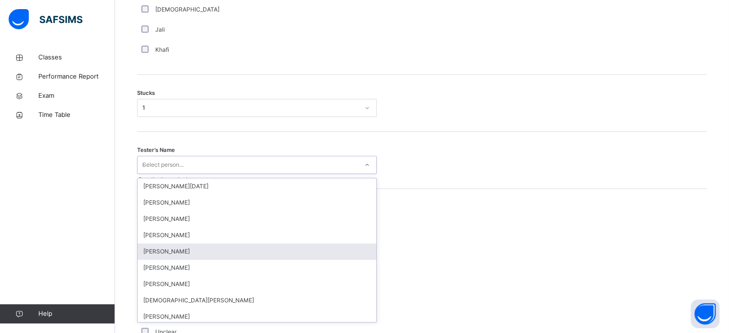
type input "***"
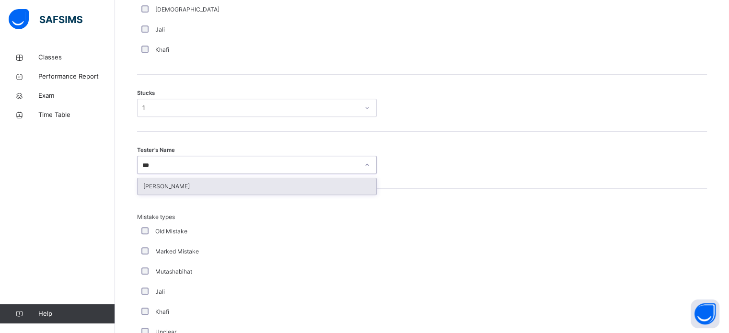
click at [155, 192] on div "[PERSON_NAME]" at bounding box center [256, 186] width 239 height 16
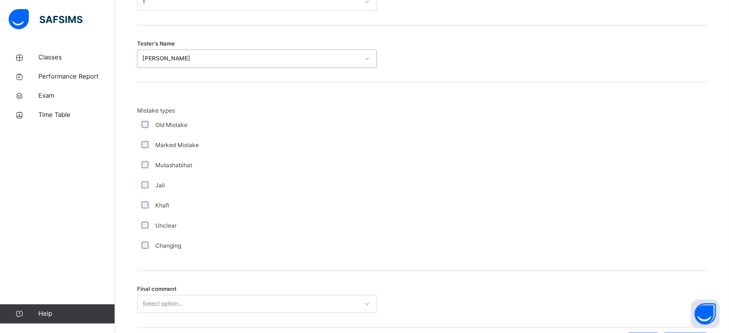
scroll to position [939, 0]
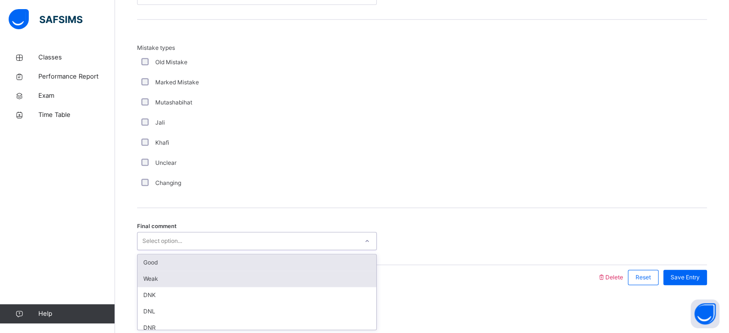
click at [146, 272] on div "Weak" at bounding box center [256, 279] width 239 height 16
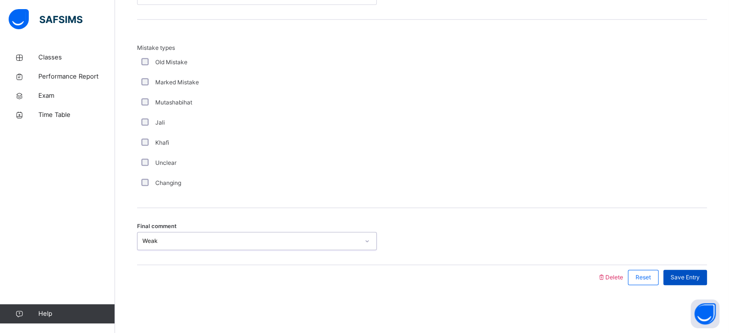
click at [692, 274] on span "Save Entry" at bounding box center [684, 277] width 29 height 9
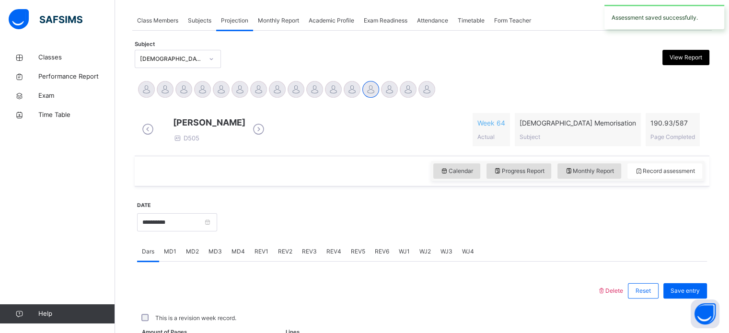
scroll to position [386, 0]
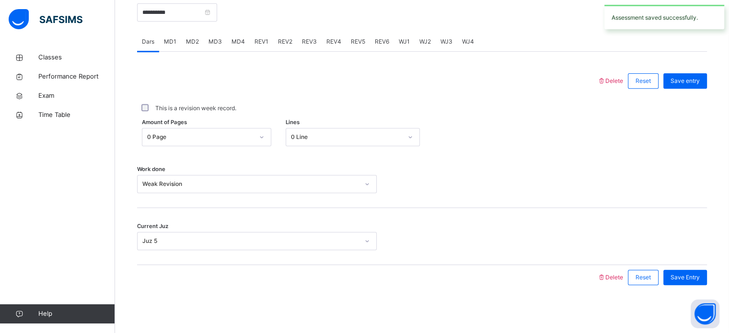
click at [240, 40] on span "MD4" at bounding box center [237, 41] width 13 height 9
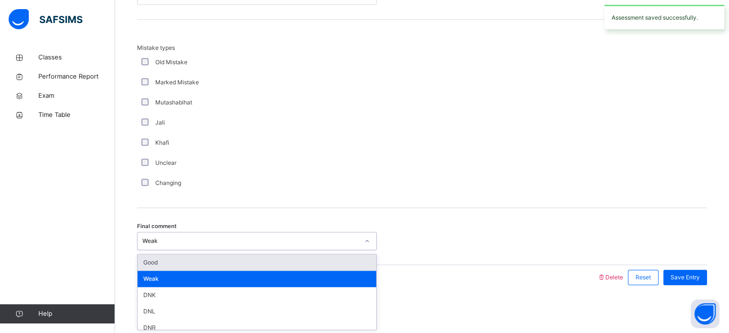
click at [145, 265] on div "Good" at bounding box center [256, 262] width 239 height 16
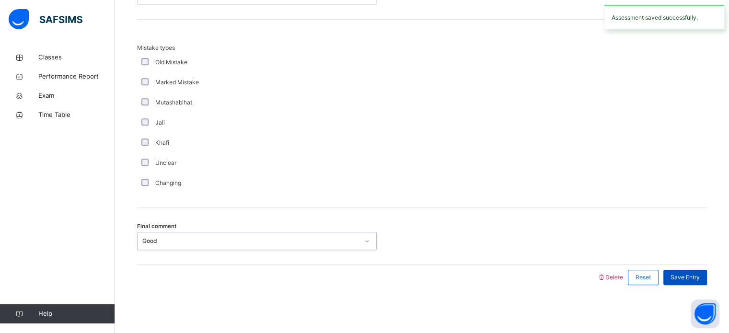
click at [695, 284] on div "Save Entry" at bounding box center [685, 277] width 44 height 15
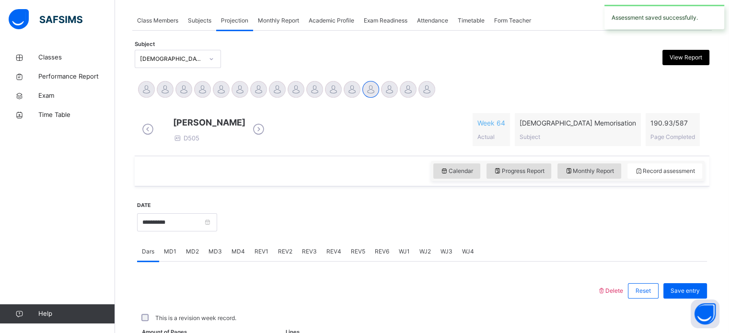
scroll to position [386, 0]
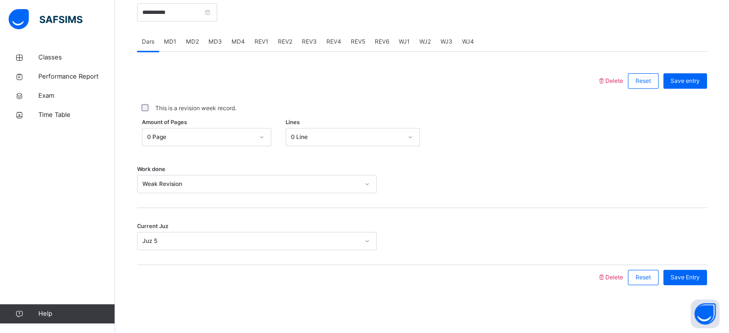
click at [264, 38] on span "REV1" at bounding box center [261, 41] width 14 height 9
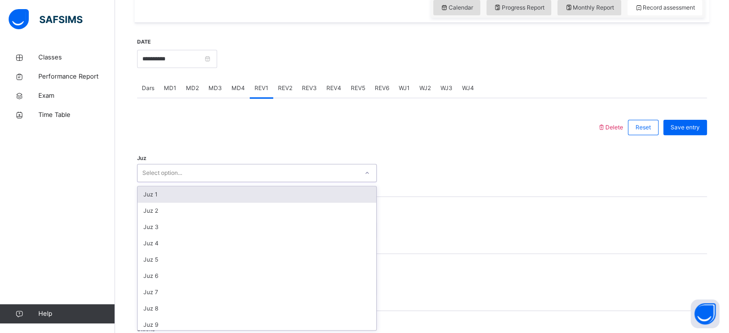
scroll to position [341, 0]
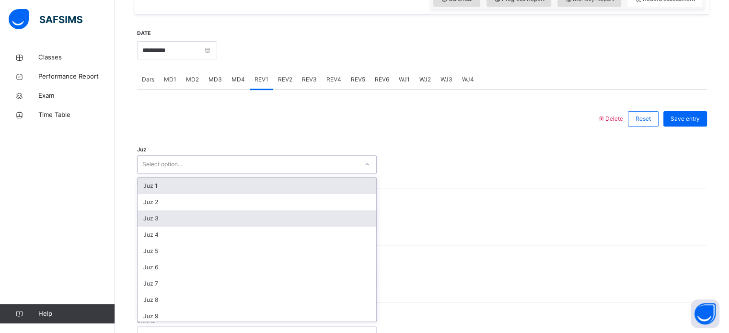
click at [151, 227] on div "Juz 3" at bounding box center [256, 218] width 239 height 16
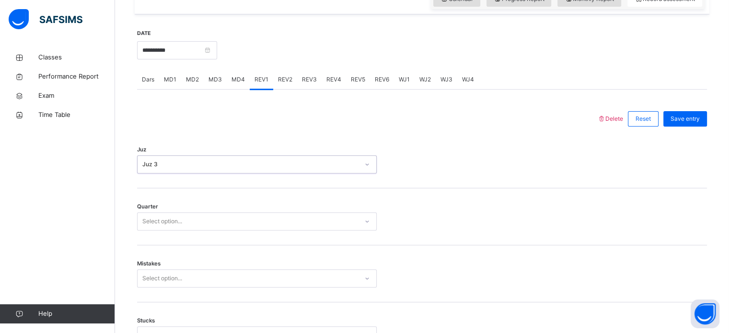
click at [149, 245] on div "Quarter Select option..." at bounding box center [422, 216] width 570 height 57
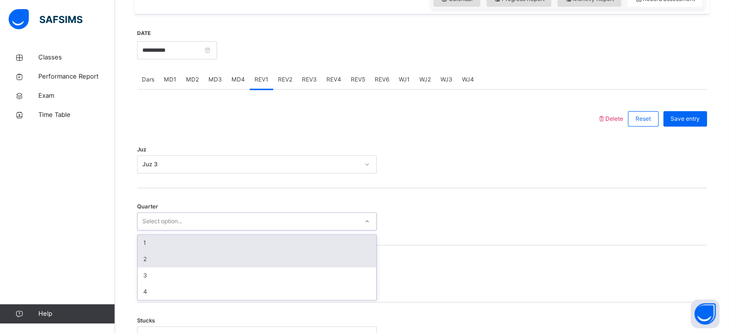
click at [154, 266] on div "2" at bounding box center [256, 259] width 239 height 16
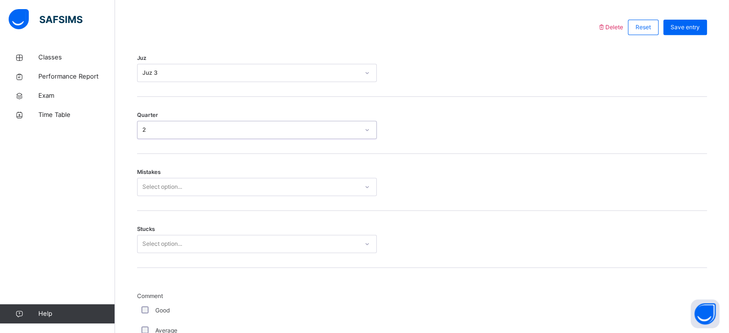
scroll to position [434, 0]
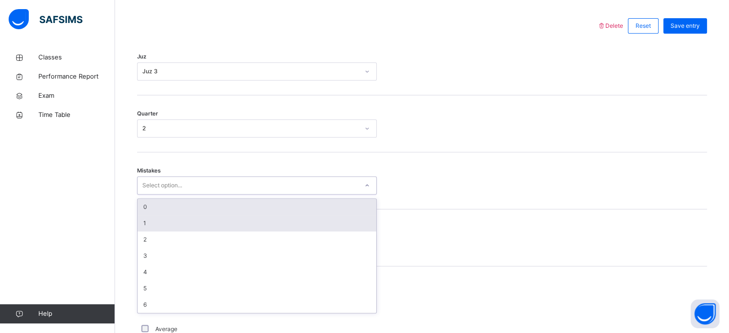
click at [142, 231] on div "1" at bounding box center [256, 223] width 239 height 16
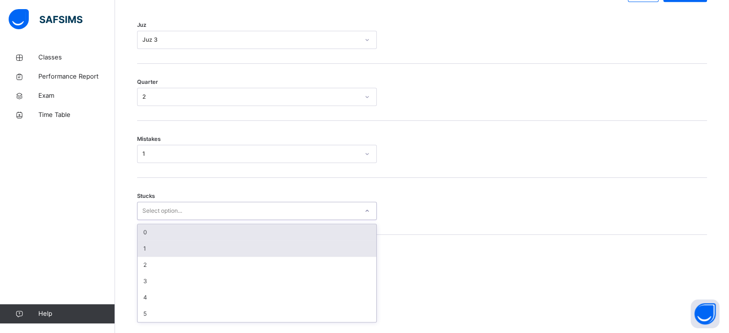
click at [142, 255] on div "1" at bounding box center [256, 248] width 239 height 16
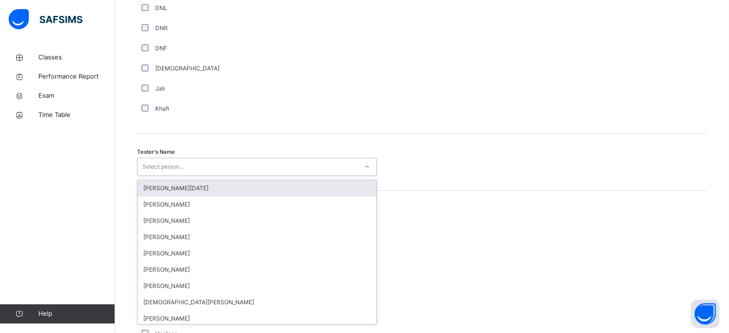
scroll to position [878, 0]
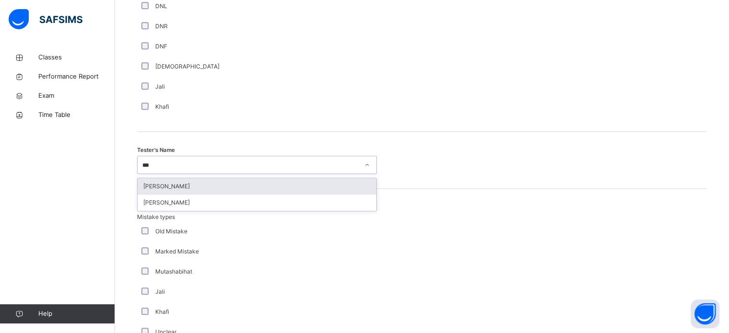
type input "****"
click at [142, 194] on div "[PERSON_NAME]" at bounding box center [256, 186] width 239 height 16
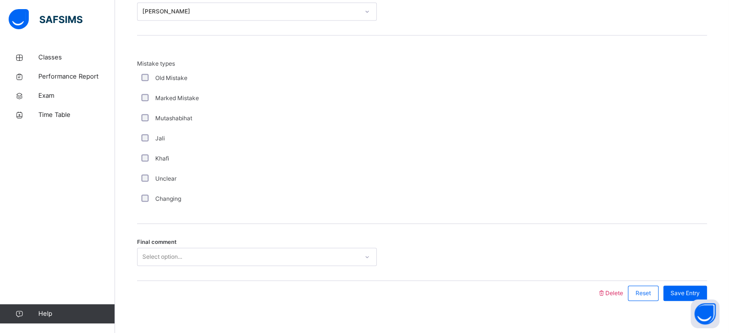
scroll to position [1053, 0]
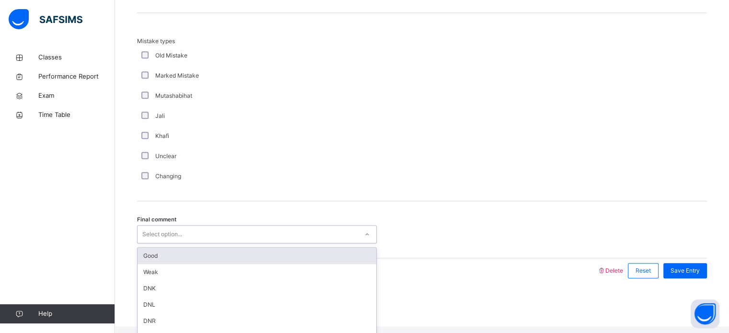
click at [142, 264] on div "Good" at bounding box center [256, 256] width 239 height 16
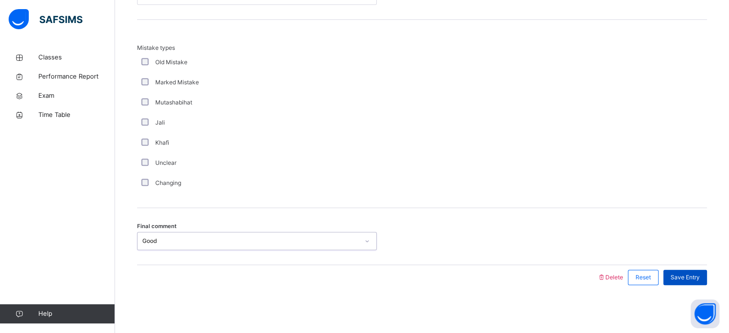
click at [707, 273] on div "Save Entry" at bounding box center [685, 277] width 44 height 15
click at [704, 282] on div "Save Entry" at bounding box center [685, 277] width 44 height 15
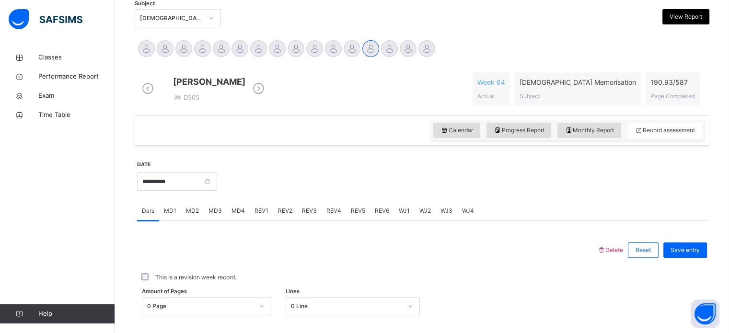
scroll to position [213, 0]
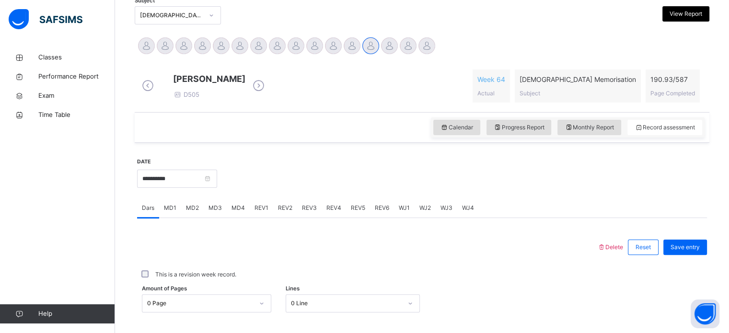
click at [294, 212] on div "REV2" at bounding box center [285, 207] width 24 height 19
click at [0, 222] on div "Classes Performance Report Exam Time Table Help" at bounding box center [57, 185] width 115 height 295
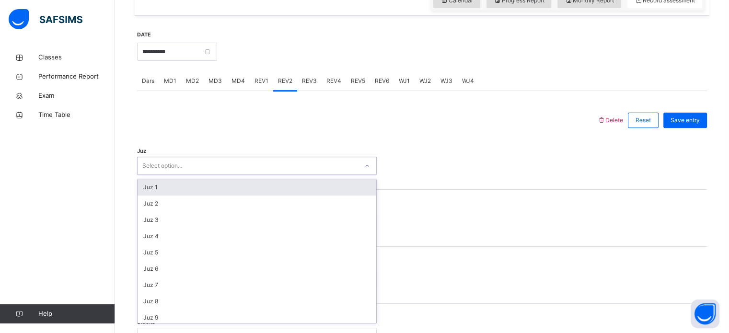
scroll to position [341, 0]
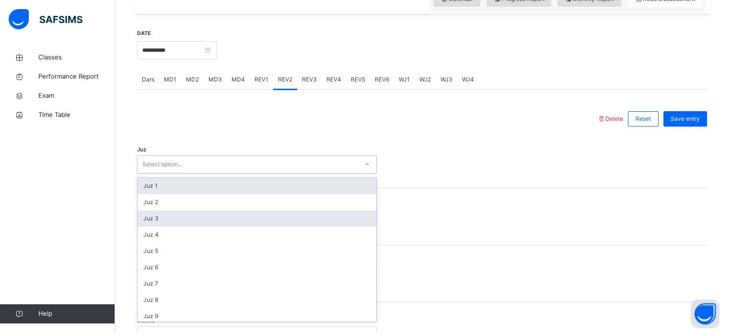
click at [144, 226] on div "Juz 3" at bounding box center [256, 218] width 239 height 16
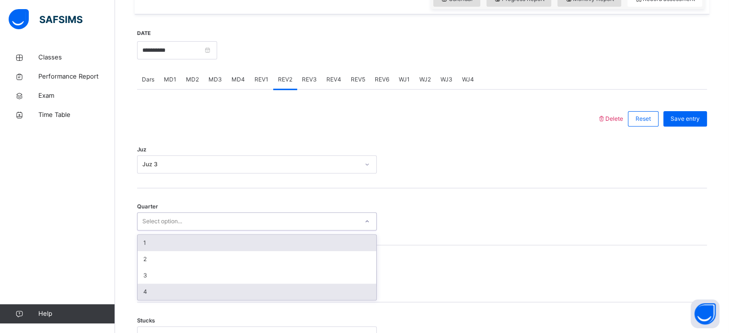
click at [140, 292] on div "4" at bounding box center [256, 292] width 239 height 16
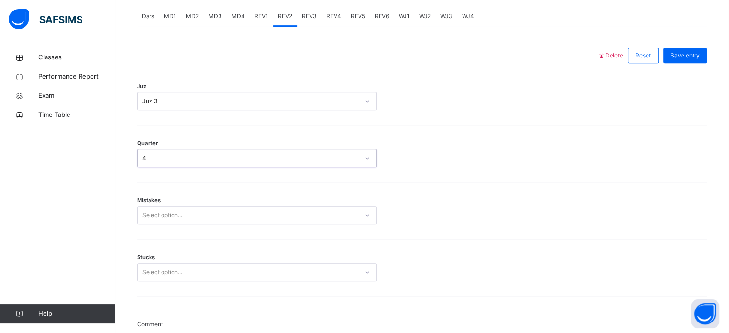
scroll to position [405, 0]
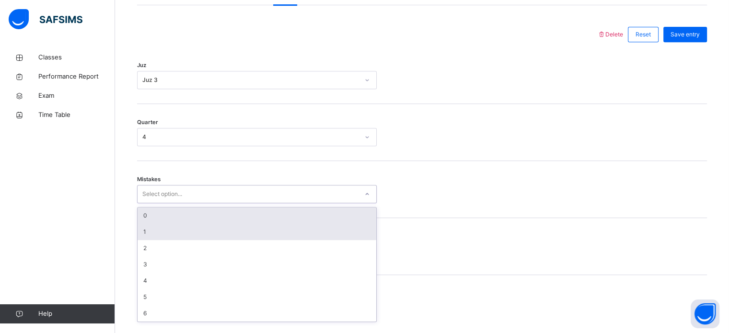
click at [144, 240] on div "1" at bounding box center [256, 232] width 239 height 16
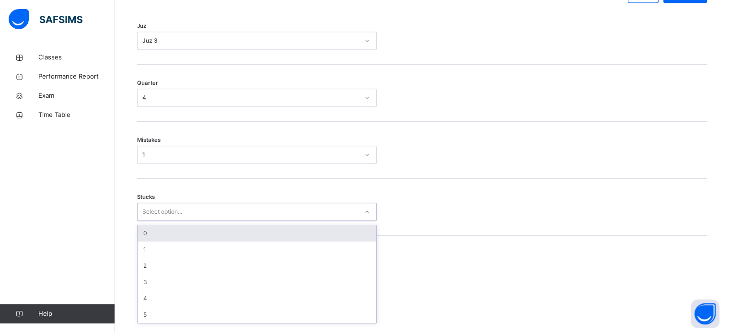
scroll to position [466, 0]
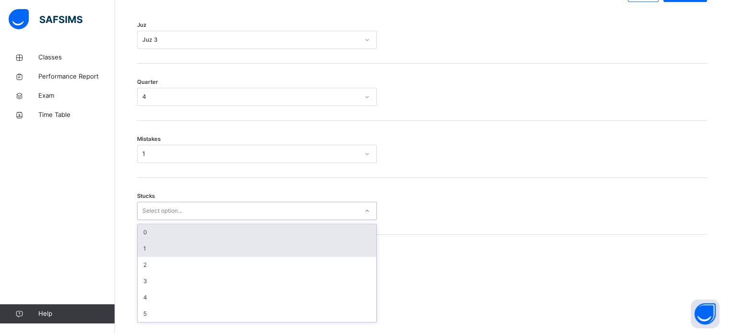
click at [144, 255] on div "1" at bounding box center [256, 248] width 239 height 16
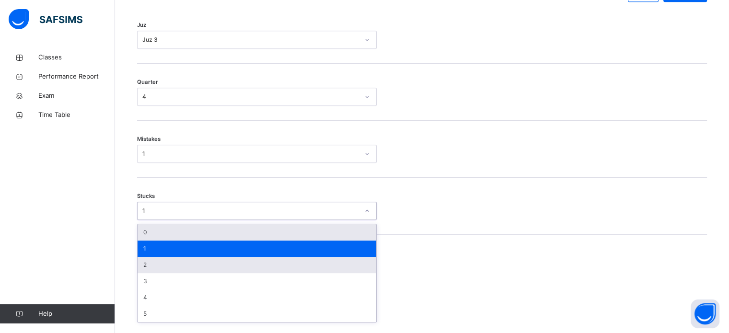
click at [153, 273] on div "2" at bounding box center [256, 265] width 239 height 16
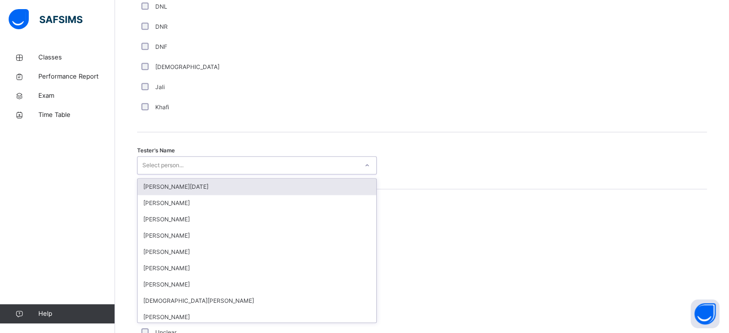
scroll to position [878, 0]
type input "***"
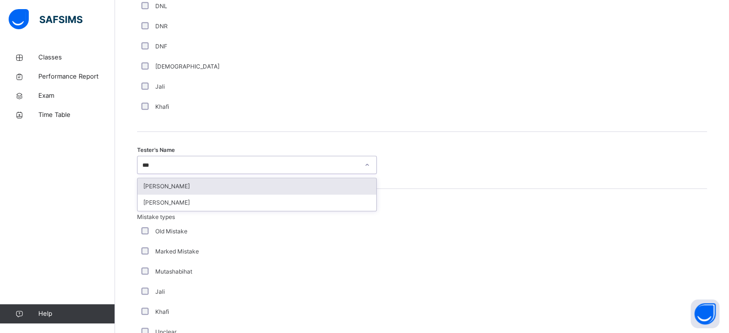
click at [148, 192] on div "[PERSON_NAME]" at bounding box center [256, 186] width 239 height 16
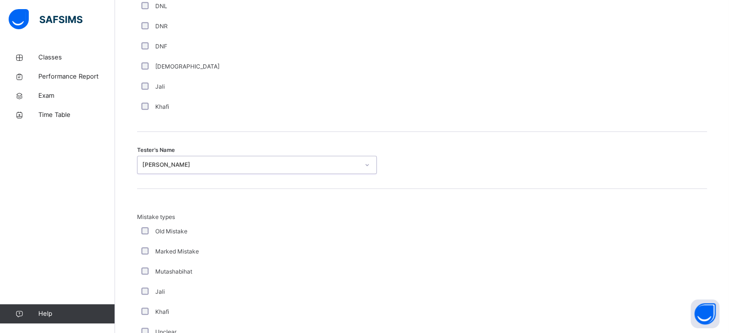
scroll to position [1053, 0]
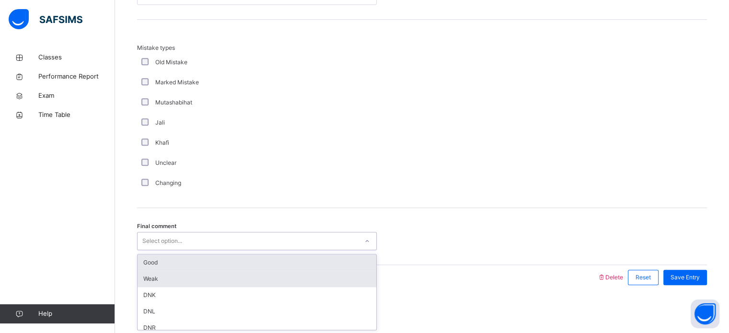
click at [150, 278] on div "Weak" at bounding box center [256, 279] width 239 height 16
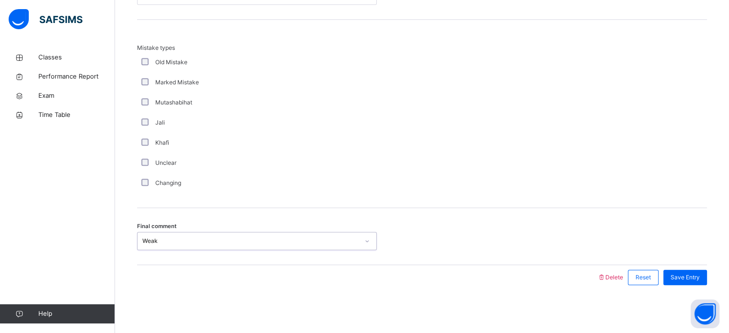
click at [142, 240] on div "Weak" at bounding box center [250, 241] width 217 height 9
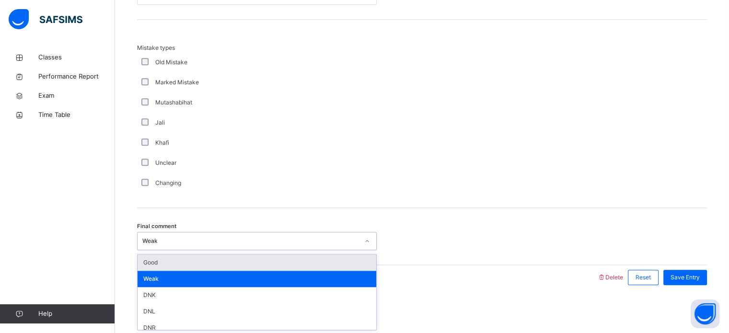
click at [147, 270] on div "Good" at bounding box center [256, 262] width 239 height 16
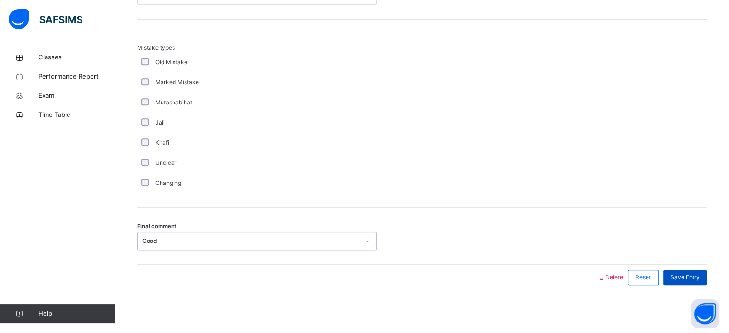
click at [678, 278] on span "Save Entry" at bounding box center [684, 277] width 29 height 9
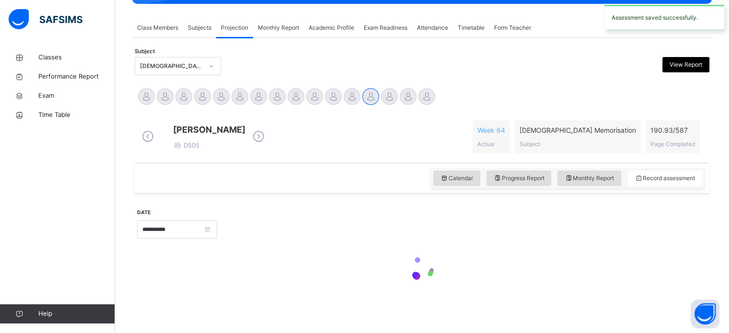
scroll to position [386, 0]
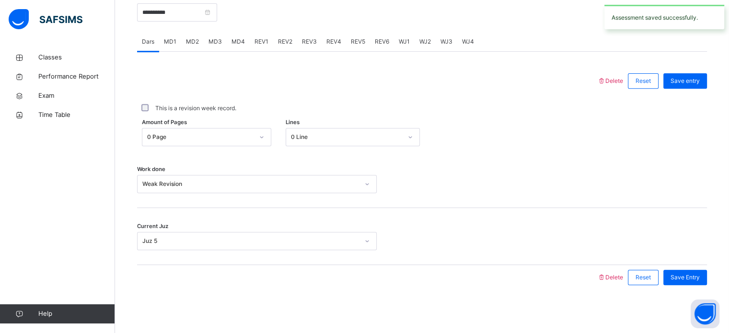
click at [310, 36] on div "REV3" at bounding box center [309, 41] width 24 height 19
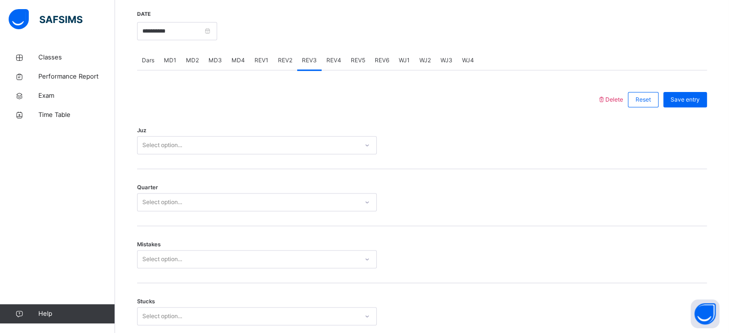
scroll to position [380, 0]
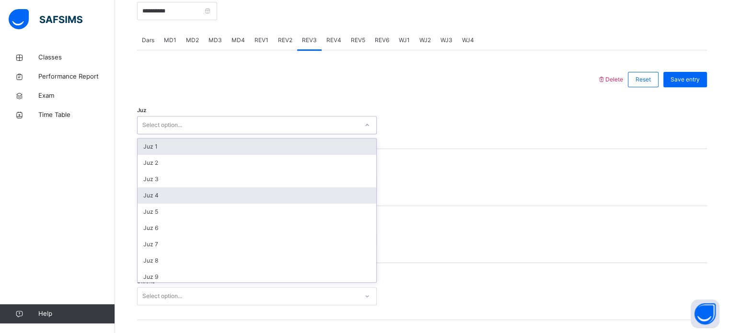
click at [152, 204] on div "Juz 4" at bounding box center [256, 195] width 239 height 16
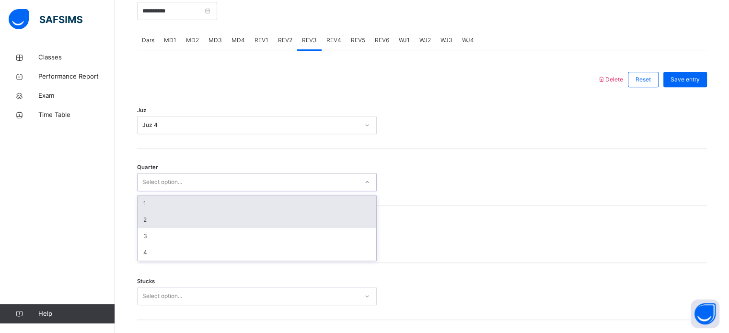
click at [144, 228] on div "2" at bounding box center [256, 220] width 239 height 16
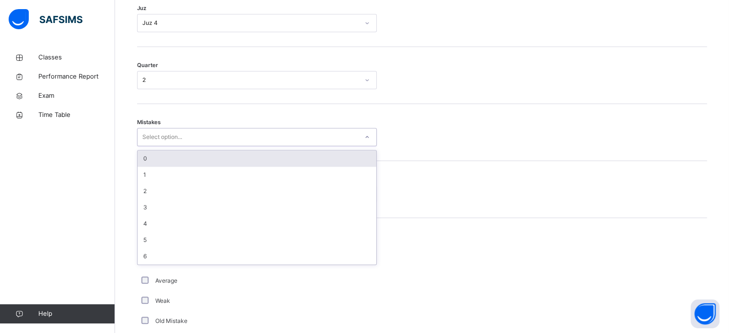
scroll to position [483, 0]
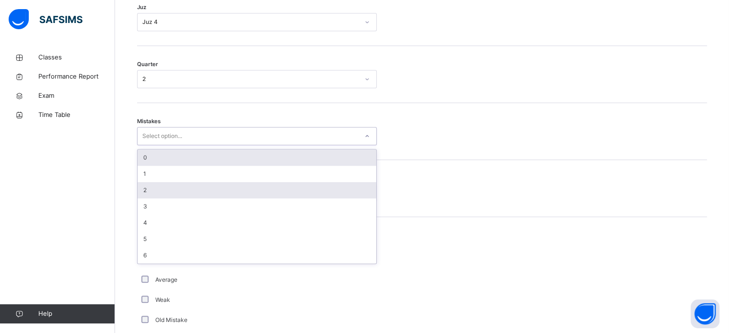
click at [138, 198] on div "2" at bounding box center [256, 190] width 239 height 16
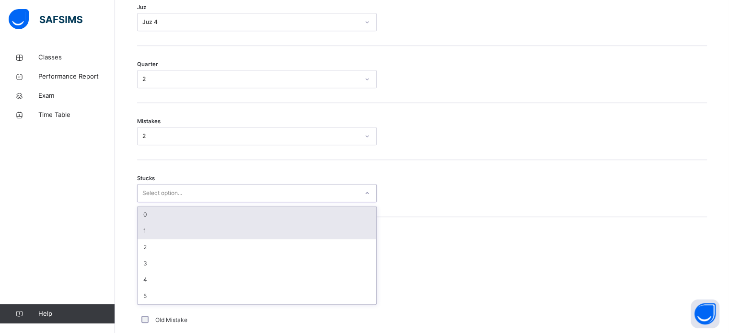
click at [144, 239] on div "1" at bounding box center [256, 231] width 239 height 16
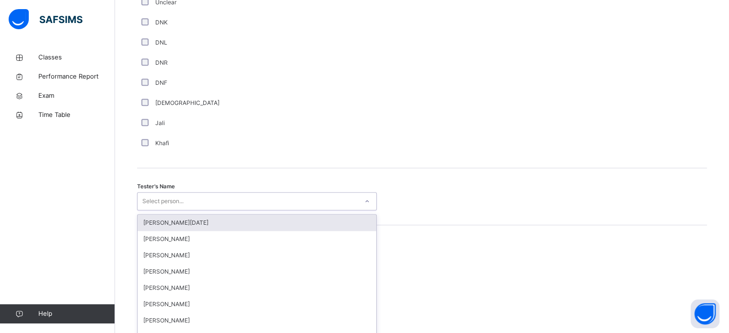
scroll to position [878, 0]
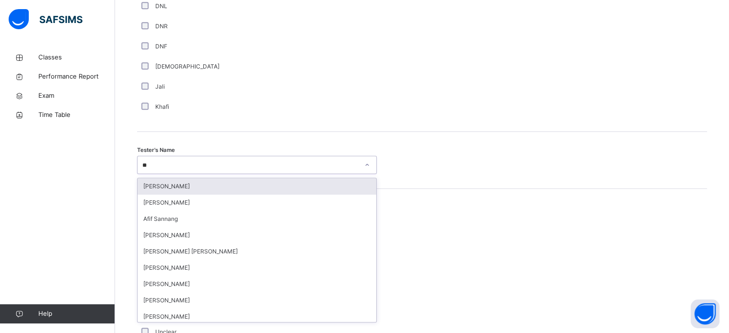
type input "***"
click at [146, 188] on div "[PERSON_NAME]" at bounding box center [256, 186] width 239 height 16
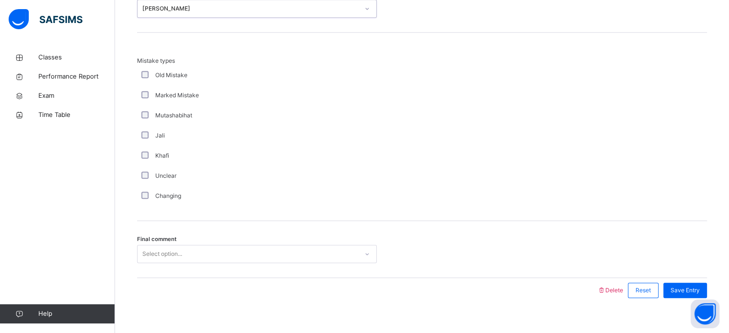
scroll to position [1053, 0]
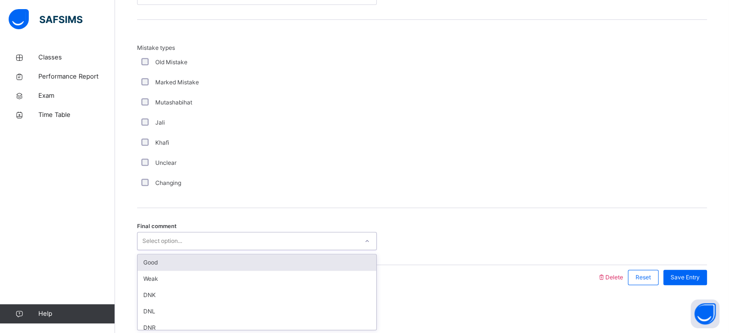
click at [148, 263] on div "Good" at bounding box center [256, 262] width 239 height 16
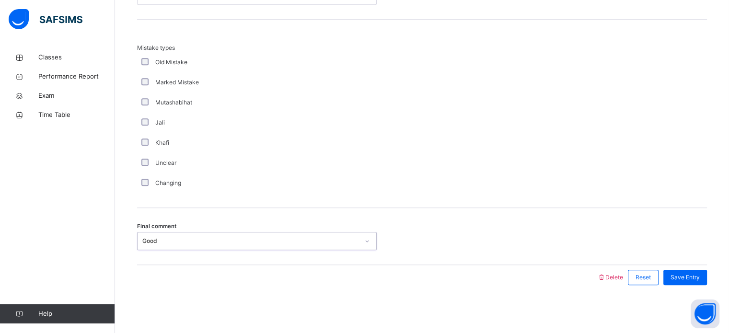
click at [142, 244] on div "Good" at bounding box center [250, 241] width 217 height 9
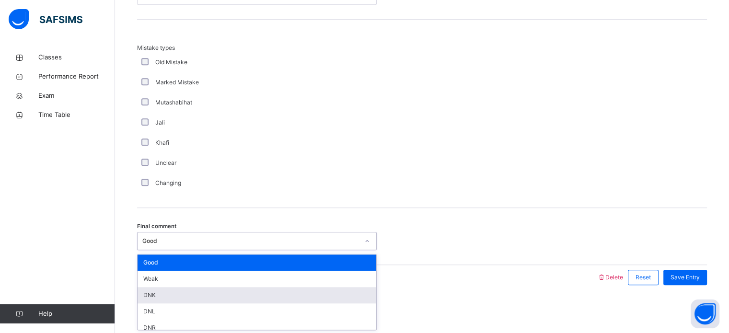
click at [149, 298] on div "DNK" at bounding box center [256, 295] width 239 height 16
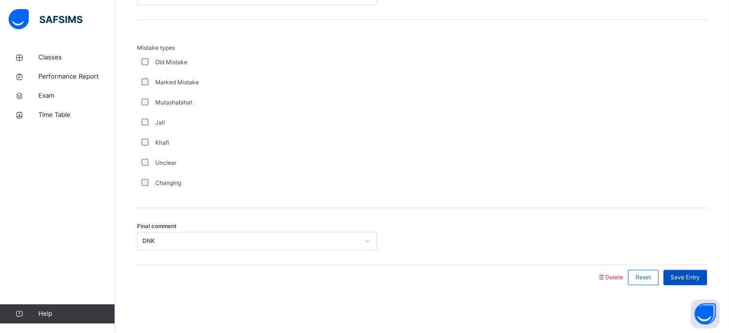
click at [707, 284] on div "Save Entry" at bounding box center [685, 277] width 44 height 15
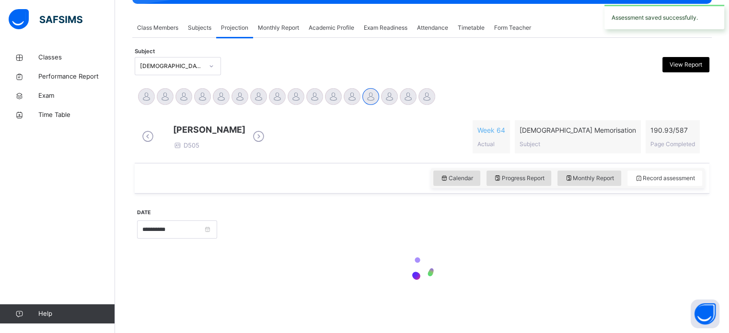
scroll to position [386, 0]
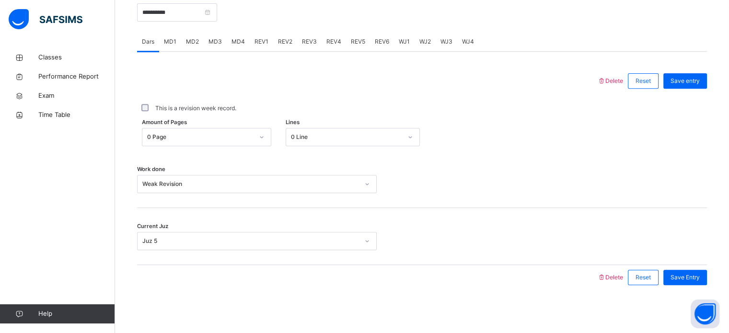
click at [245, 41] on div "MD4" at bounding box center [238, 41] width 23 height 19
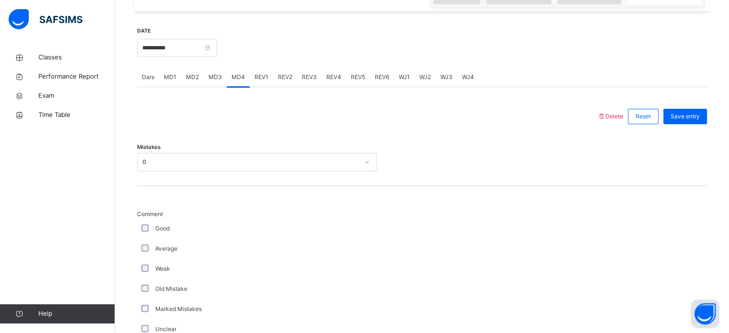
scroll to position [342, 0]
click at [352, 88] on div "REV5" at bounding box center [358, 78] width 24 height 19
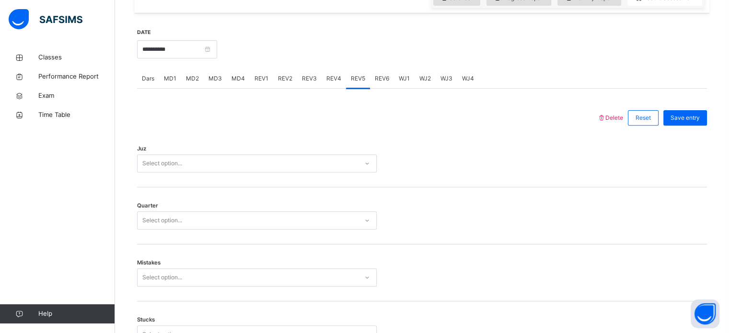
click at [326, 88] on div "REV4" at bounding box center [333, 78] width 24 height 19
click at [306, 83] on span "REV3" at bounding box center [309, 78] width 15 height 9
click at [332, 88] on div "REV4" at bounding box center [333, 78] width 24 height 19
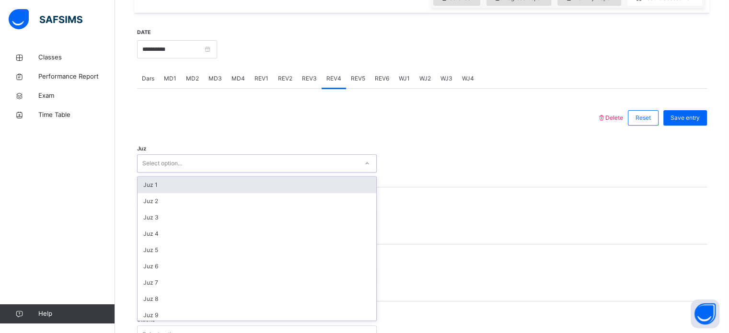
click at [145, 189] on div "Juz 1" at bounding box center [256, 185] width 239 height 16
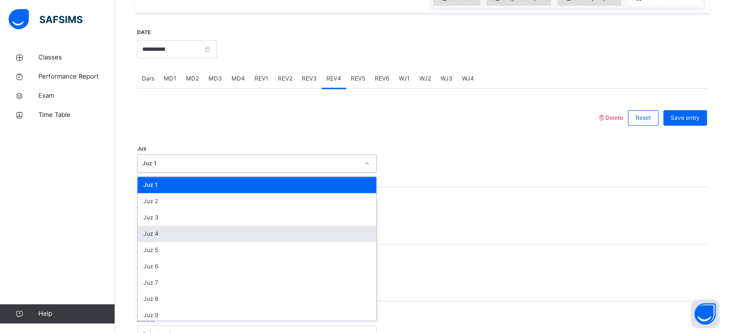
click at [139, 234] on div "Juz 4" at bounding box center [256, 234] width 239 height 16
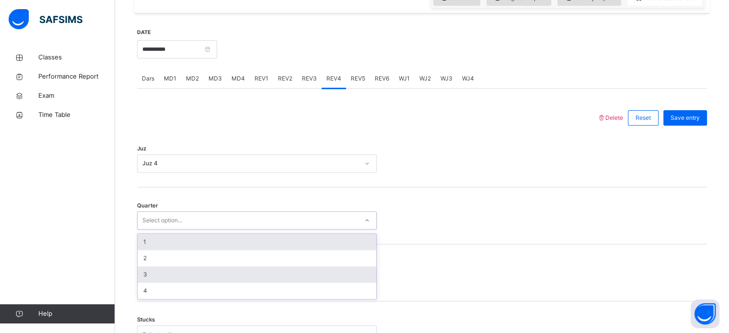
click at [144, 280] on div "3" at bounding box center [256, 274] width 239 height 16
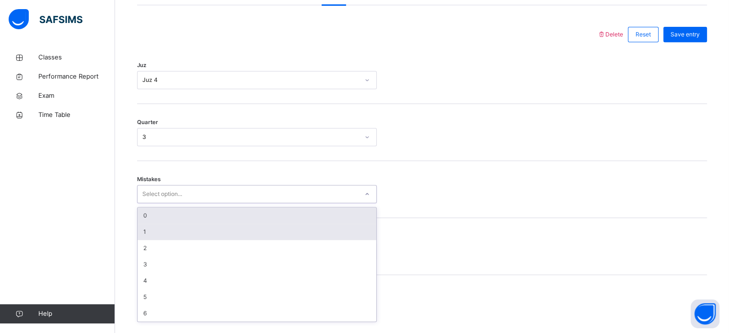
click at [140, 240] on div "1" at bounding box center [256, 232] width 239 height 16
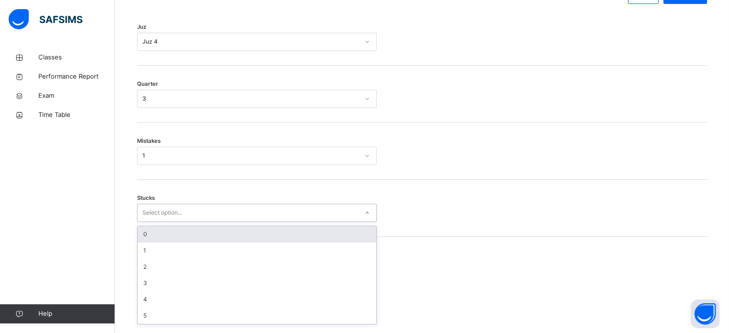
scroll to position [466, 0]
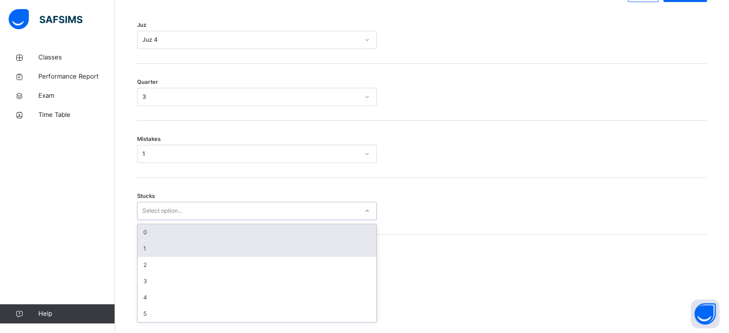
click at [140, 257] on div "1" at bounding box center [256, 248] width 239 height 16
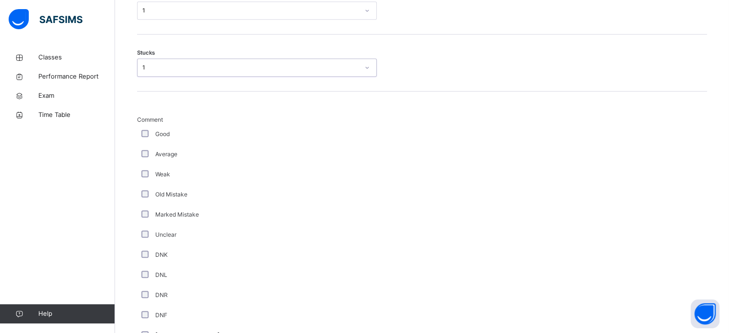
click at [630, 235] on div "Comment Good Average Weak Old Mistake Marked Mistake Unclear DNK DNL DNR DNF Mu…" at bounding box center [422, 250] width 570 height 270
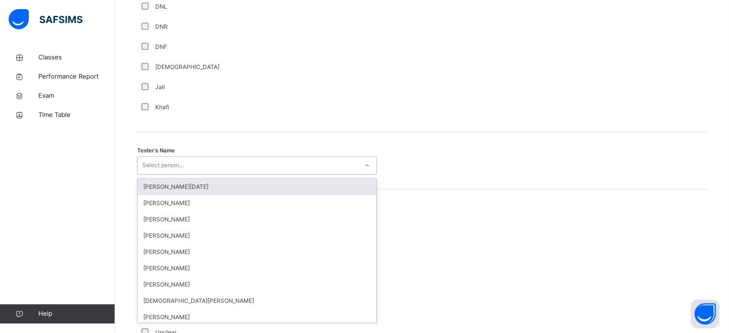
scroll to position [878, 0]
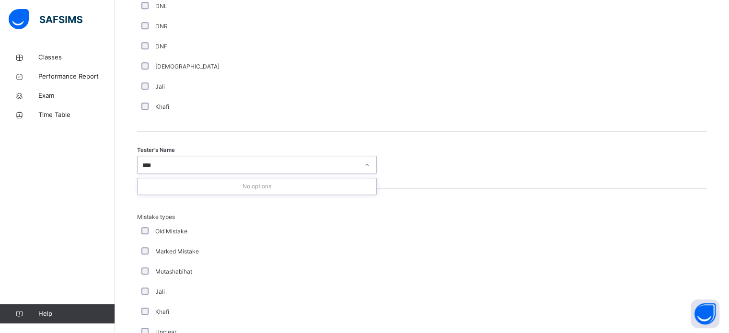
type input "***"
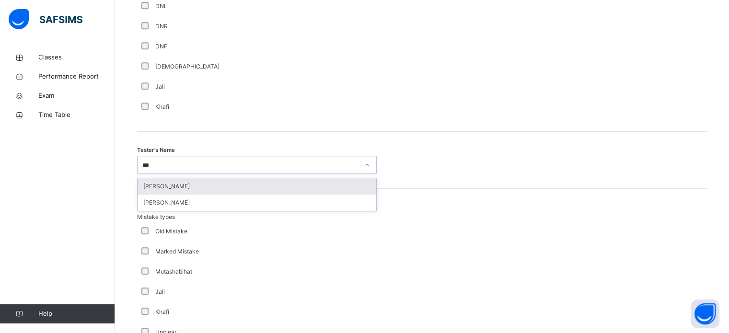
click at [144, 192] on div "[PERSON_NAME]" at bounding box center [256, 186] width 239 height 16
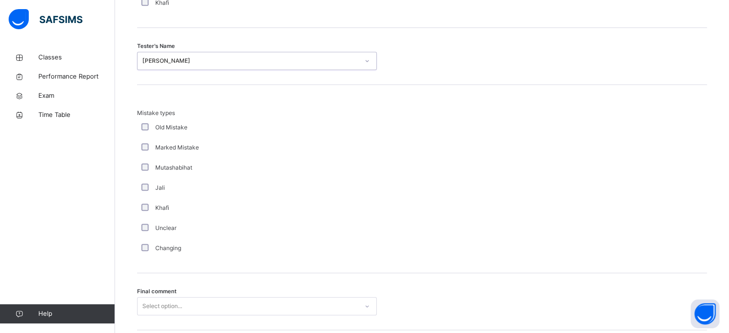
scroll to position [1053, 0]
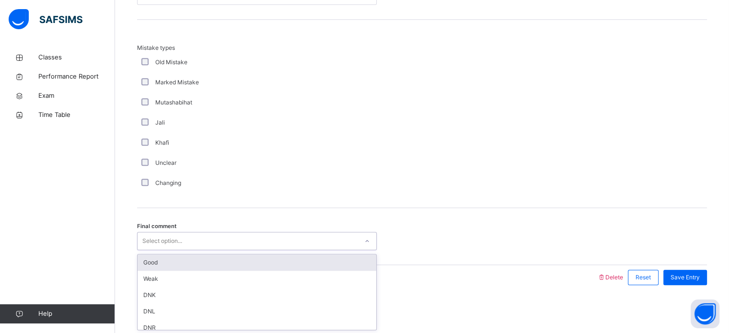
click at [145, 264] on div "Good" at bounding box center [256, 262] width 239 height 16
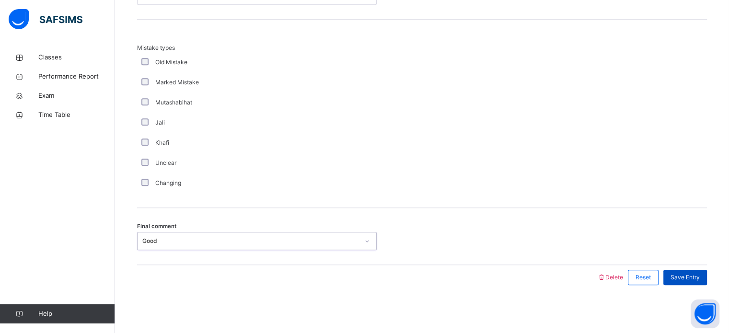
click at [699, 275] on span "Save Entry" at bounding box center [684, 277] width 29 height 9
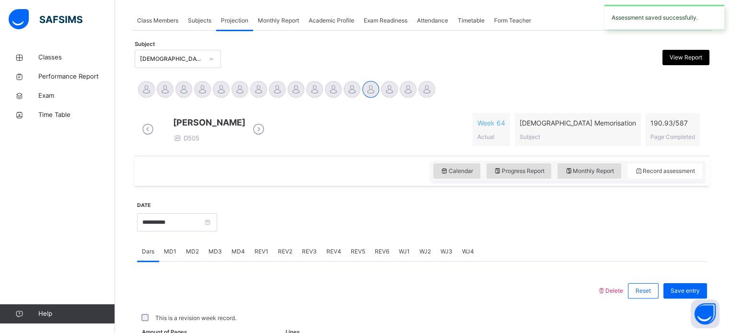
scroll to position [386, 0]
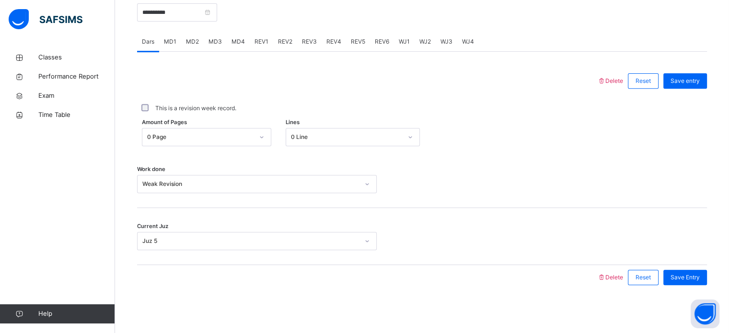
click at [331, 41] on span "REV4" at bounding box center [333, 41] width 15 height 9
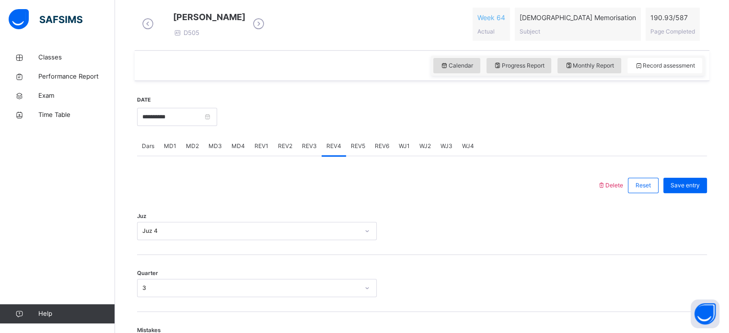
scroll to position [282, 0]
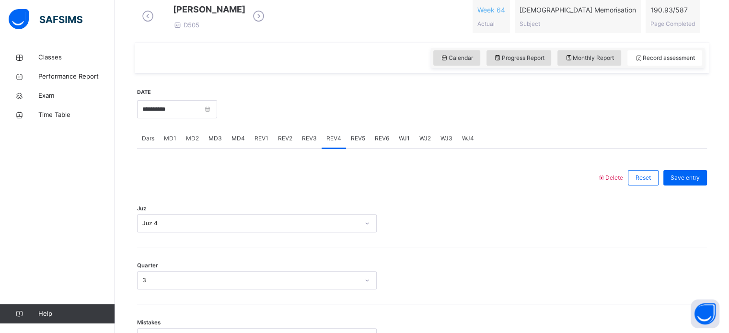
click at [370, 148] on div "REV6" at bounding box center [382, 138] width 24 height 19
click at [356, 139] on div "REV5" at bounding box center [358, 138] width 24 height 19
click at [142, 213] on span "Juz" at bounding box center [141, 209] width 9 height 8
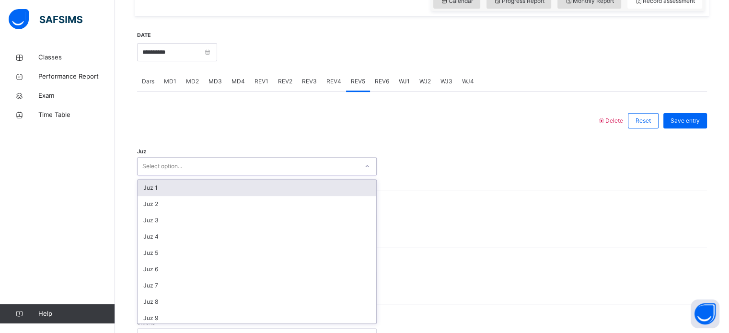
scroll to position [341, 0]
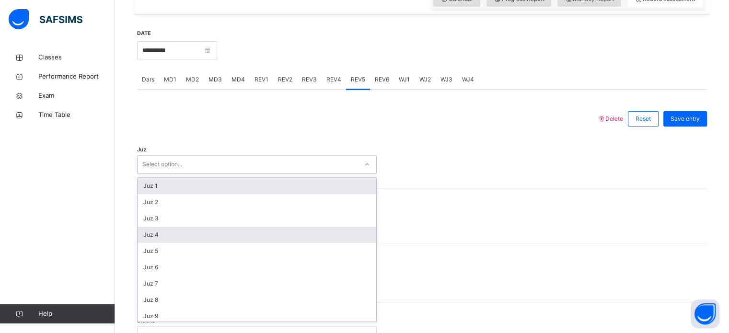
click at [144, 243] on div "Juz 4" at bounding box center [256, 235] width 239 height 16
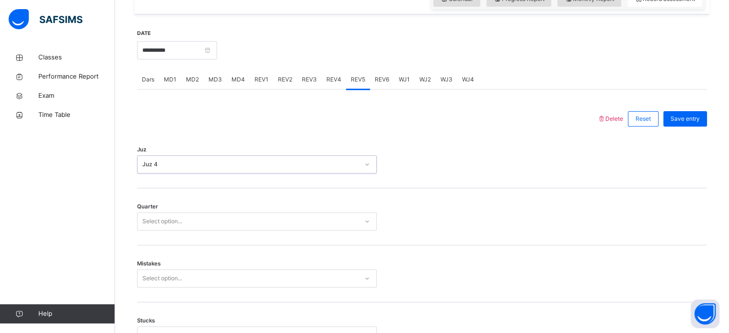
click at [145, 245] on div "Quarter Select option..." at bounding box center [422, 216] width 570 height 57
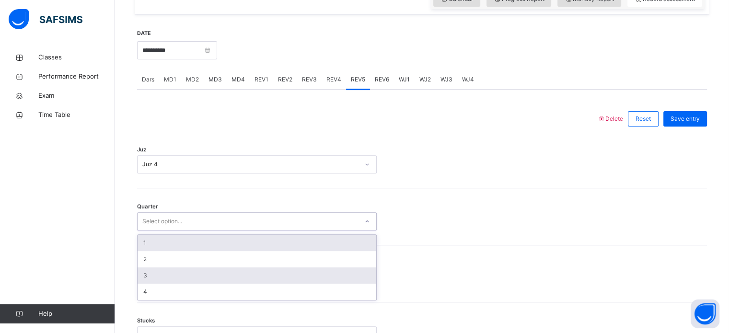
click at [152, 284] on div "3" at bounding box center [256, 275] width 239 height 16
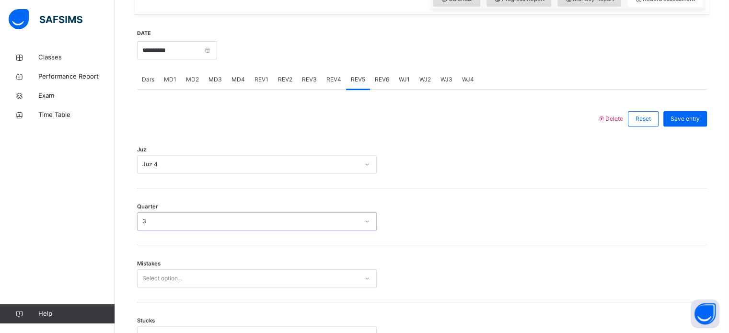
click at [142, 226] on div "3" at bounding box center [250, 221] width 217 height 9
click at [146, 300] on div "Mistakes Select option..." at bounding box center [422, 273] width 570 height 57
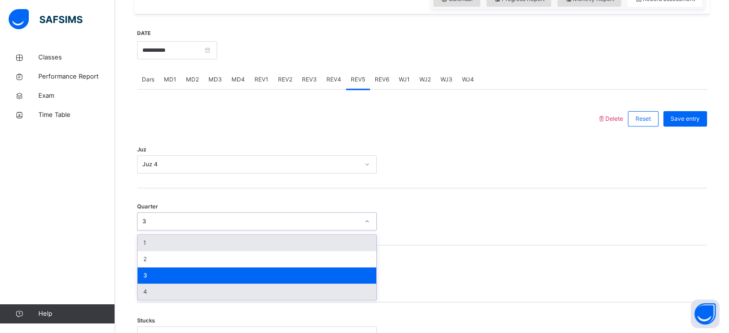
click at [155, 293] on div "4" at bounding box center [256, 292] width 239 height 16
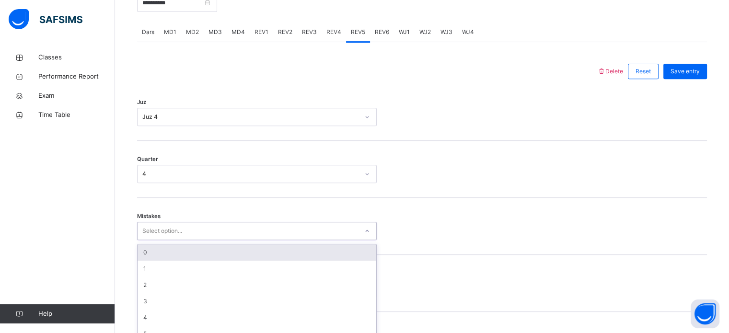
scroll to position [425, 0]
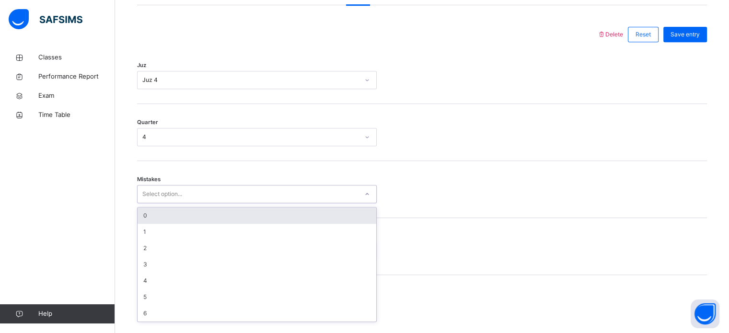
click at [139, 224] on div "0" at bounding box center [256, 215] width 239 height 16
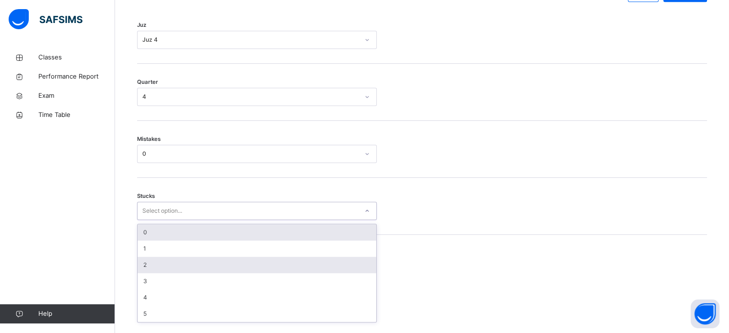
click at [138, 271] on div "2" at bounding box center [256, 265] width 239 height 16
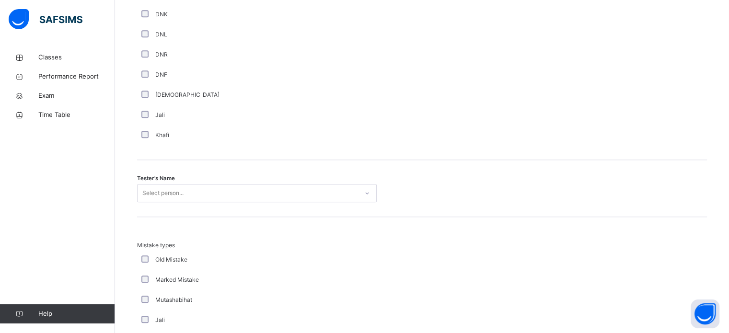
click at [142, 217] on div "Tester's Name Select person..." at bounding box center [422, 188] width 570 height 57
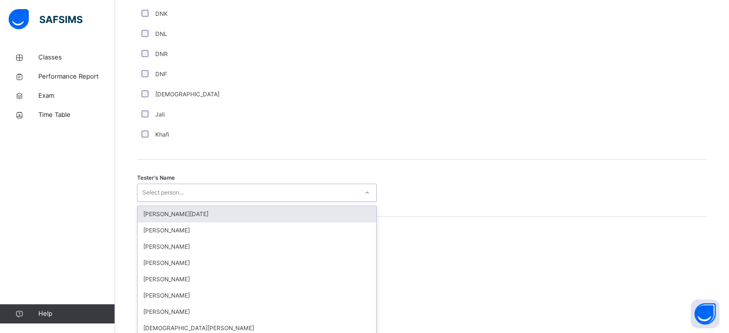
scroll to position [878, 0]
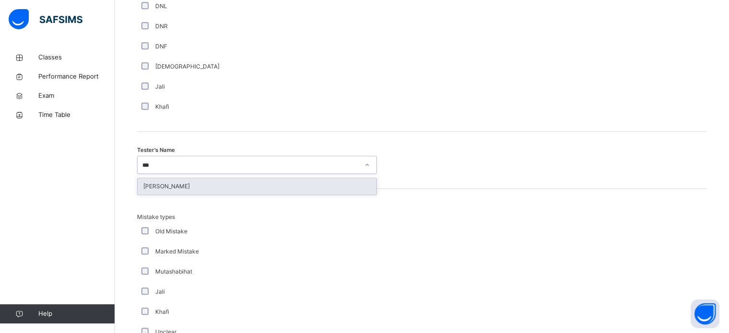
type input "****"
click at [149, 194] on div "[PERSON_NAME]" at bounding box center [256, 186] width 239 height 16
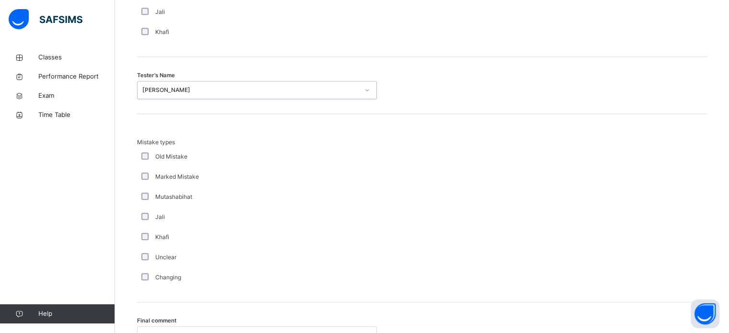
scroll to position [1053, 0]
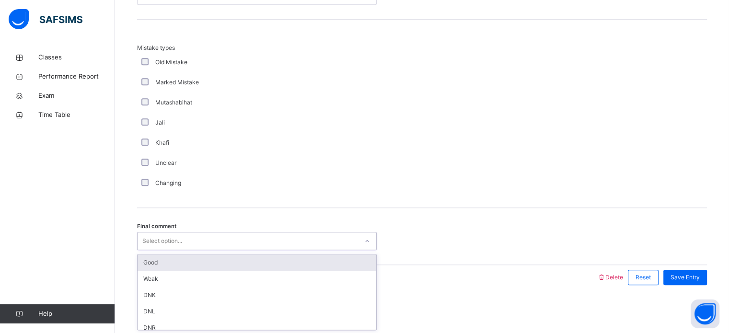
click at [143, 268] on div "Good" at bounding box center [256, 262] width 239 height 16
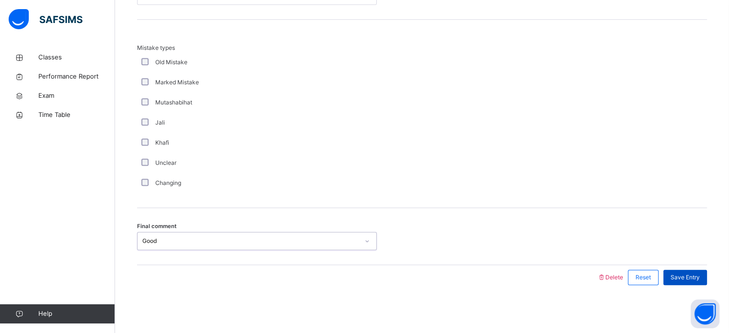
click at [697, 284] on div "Save Entry" at bounding box center [685, 277] width 44 height 15
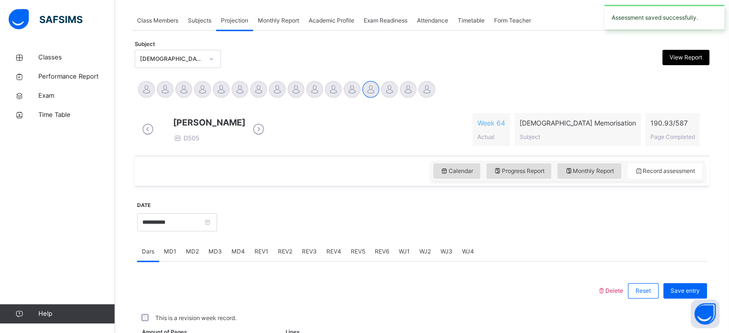
scroll to position [386, 0]
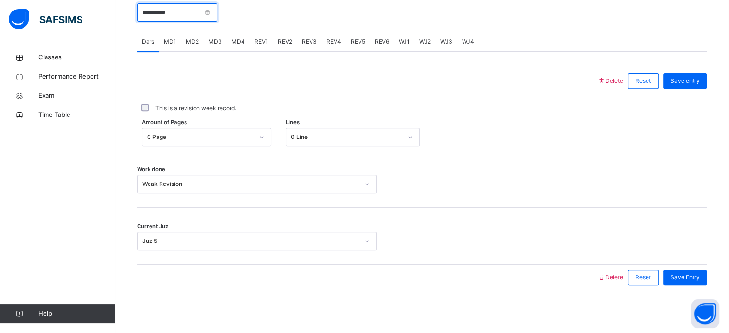
click at [157, 14] on input "**********" at bounding box center [177, 12] width 80 height 18
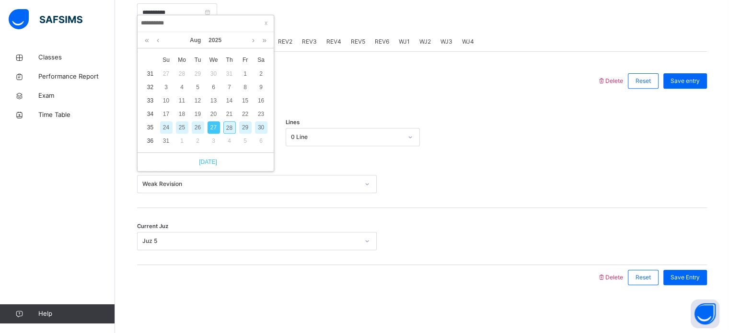
click at [196, 158] on link "Today" at bounding box center [205, 162] width 23 height 9
type input "**********"
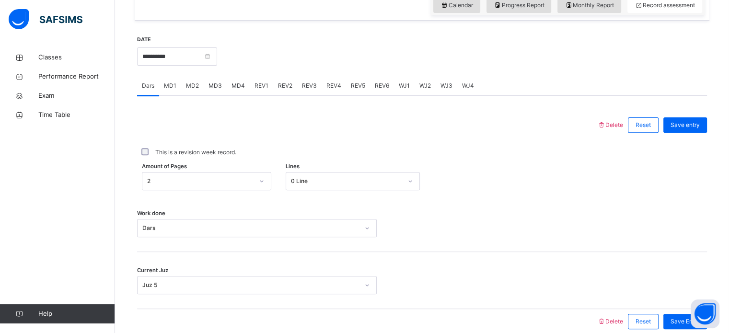
scroll to position [333, 0]
click at [180, 93] on div "MD1" at bounding box center [170, 87] width 22 height 19
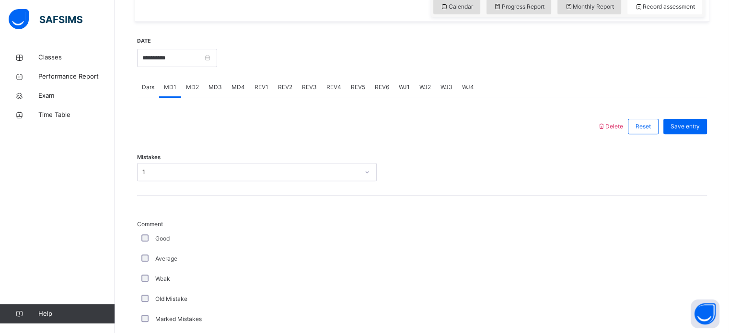
click at [236, 97] on div "MD4" at bounding box center [238, 87] width 23 height 19
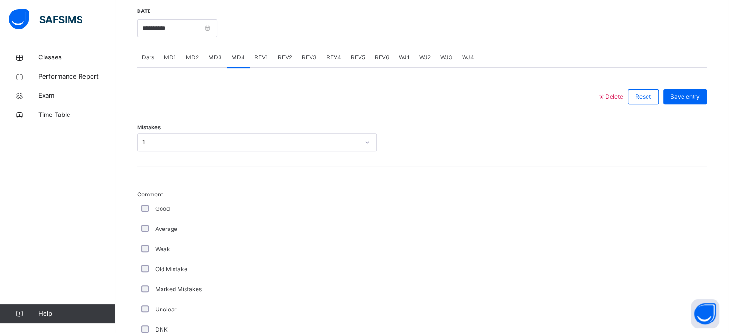
scroll to position [366, 0]
click at [167, 65] on div "MD1" at bounding box center [170, 55] width 22 height 19
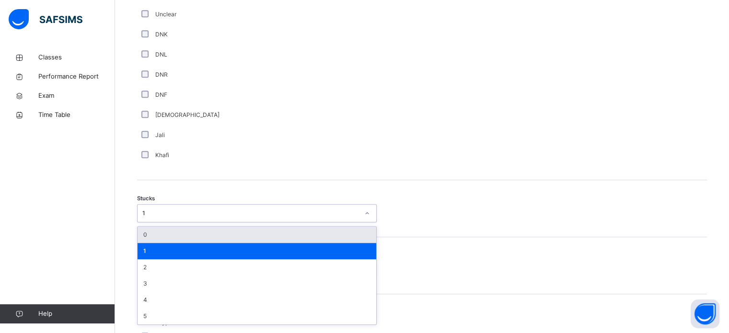
scroll to position [661, 0]
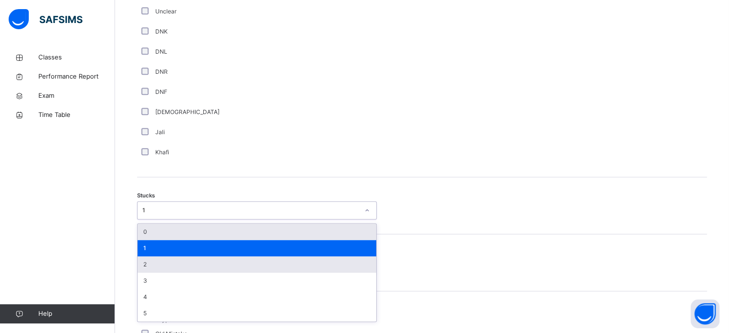
click at [138, 273] on div "2" at bounding box center [256, 264] width 239 height 16
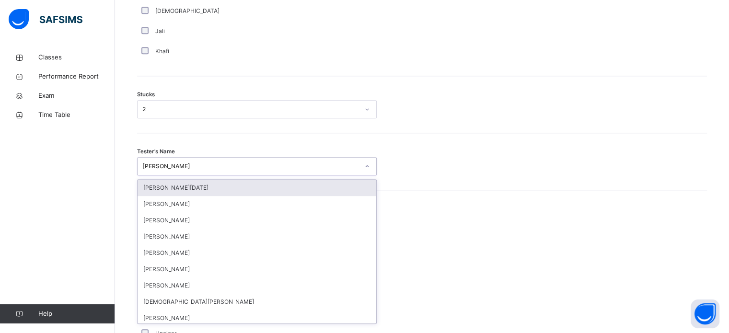
scroll to position [764, 0]
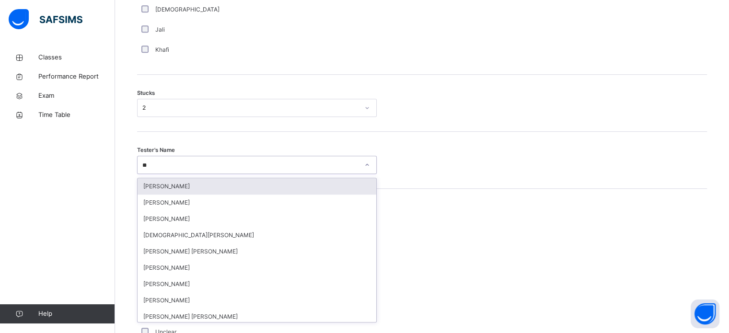
type input "***"
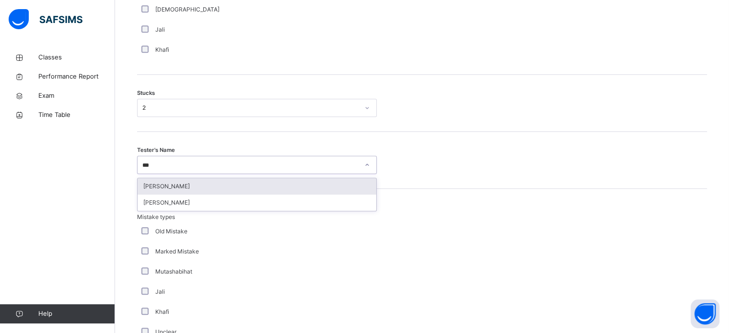
click at [146, 193] on div "[PERSON_NAME]" at bounding box center [256, 186] width 239 height 16
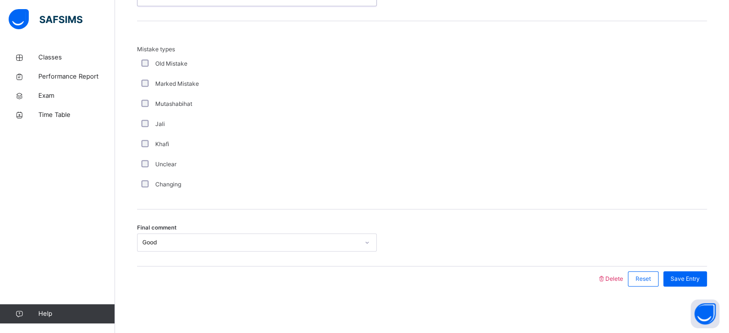
scroll to position [939, 0]
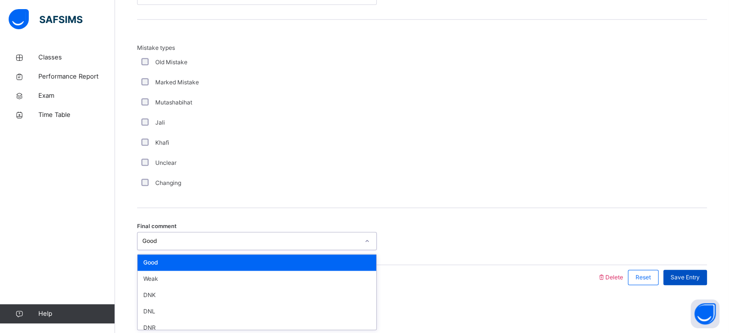
click at [707, 272] on div "Save Entry" at bounding box center [685, 277] width 44 height 15
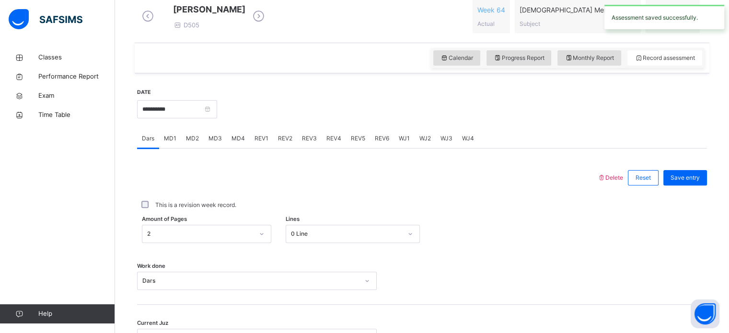
scroll to position [295, 0]
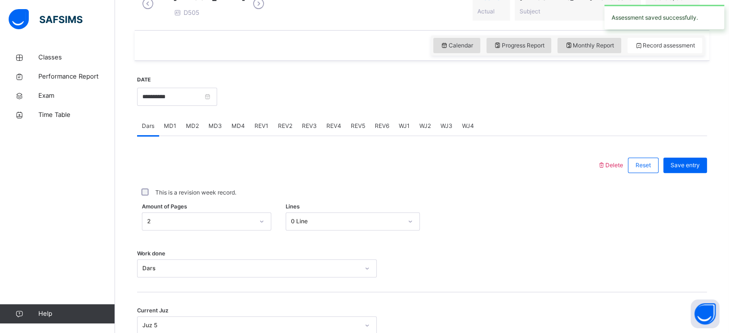
click at [237, 130] on span "MD4" at bounding box center [237, 126] width 13 height 9
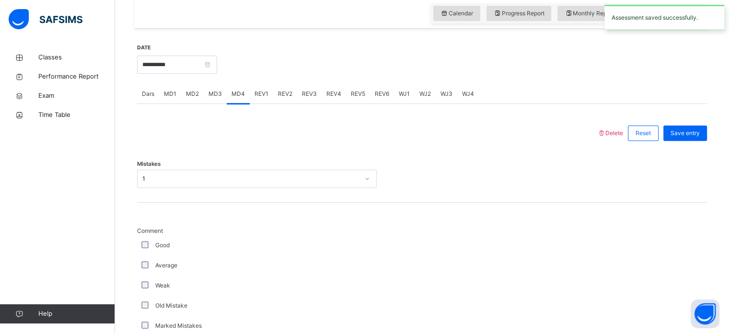
scroll to position [327, 0]
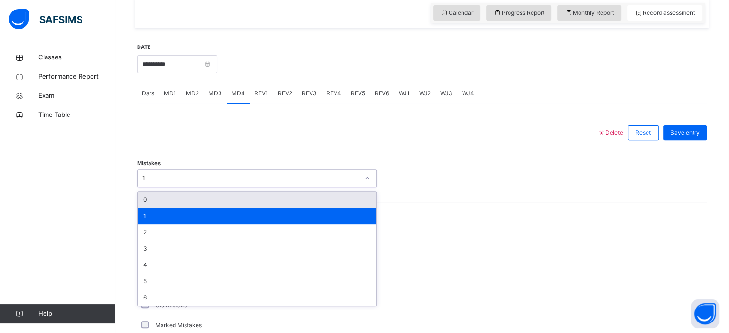
click at [145, 205] on div "0" at bounding box center [256, 200] width 239 height 16
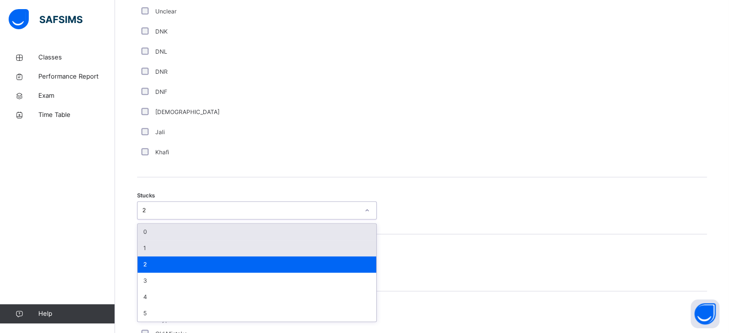
click at [143, 256] on div "1" at bounding box center [256, 248] width 239 height 16
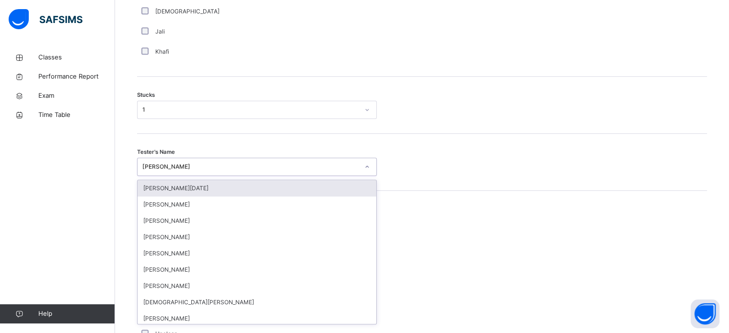
scroll to position [764, 0]
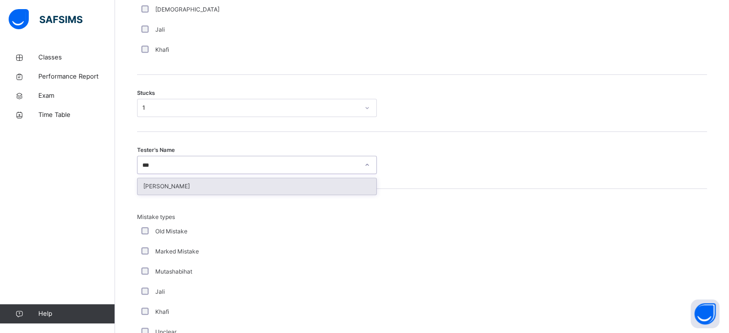
type input "****"
click at [145, 191] on div "[PERSON_NAME]" at bounding box center [256, 186] width 239 height 16
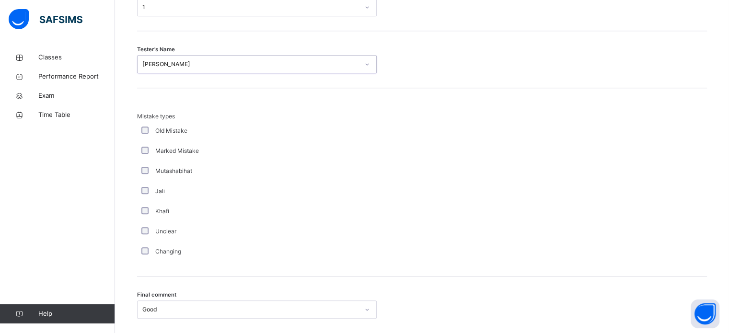
scroll to position [939, 0]
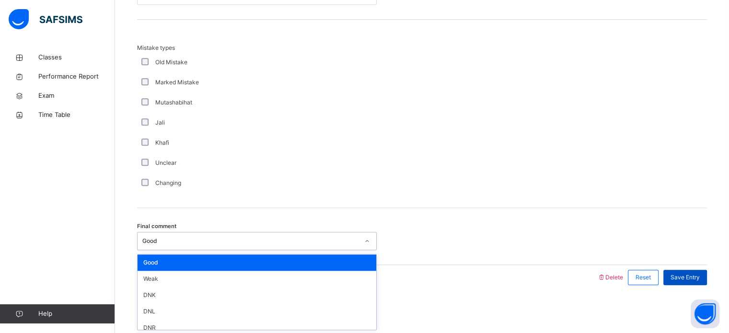
click at [690, 277] on span "Save Entry" at bounding box center [684, 277] width 29 height 9
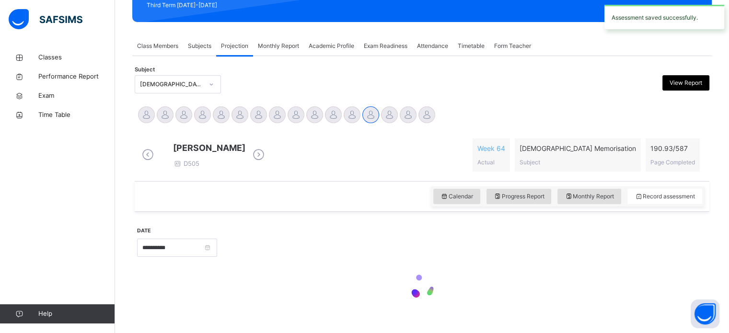
scroll to position [169, 0]
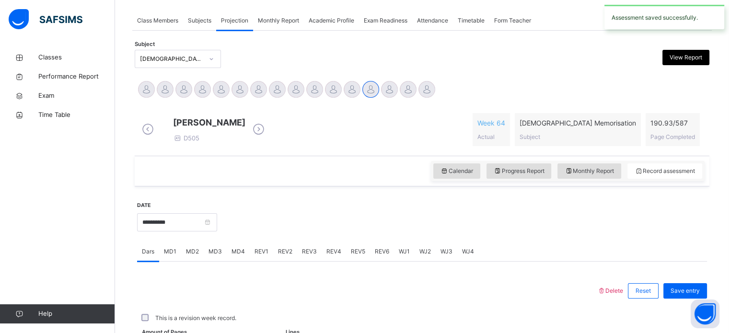
click at [211, 256] on span "MD3" at bounding box center [214, 251] width 13 height 9
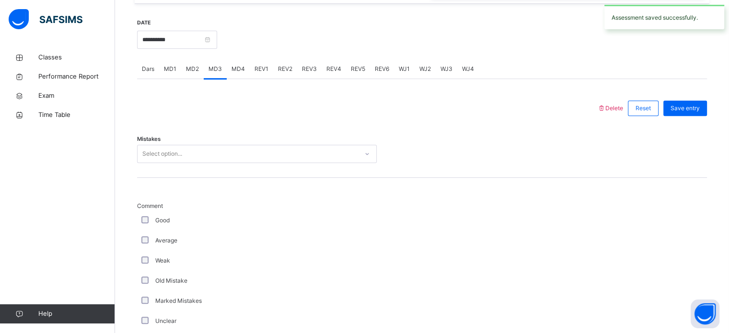
scroll to position [353, 0]
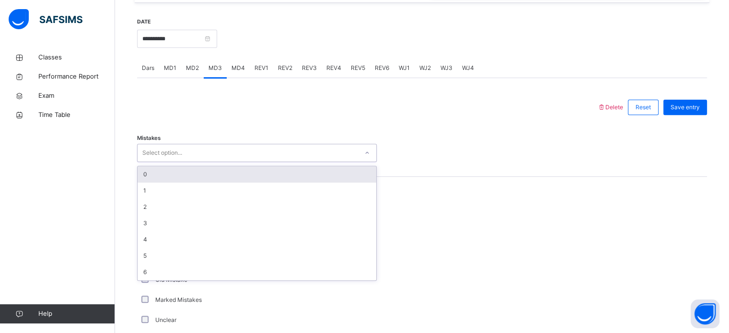
click at [141, 181] on div "0" at bounding box center [256, 174] width 239 height 16
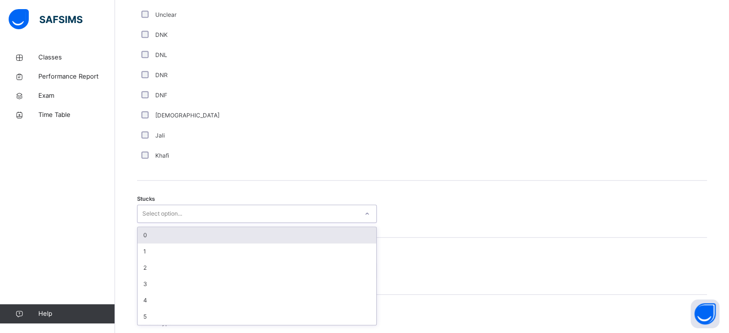
scroll to position [661, 0]
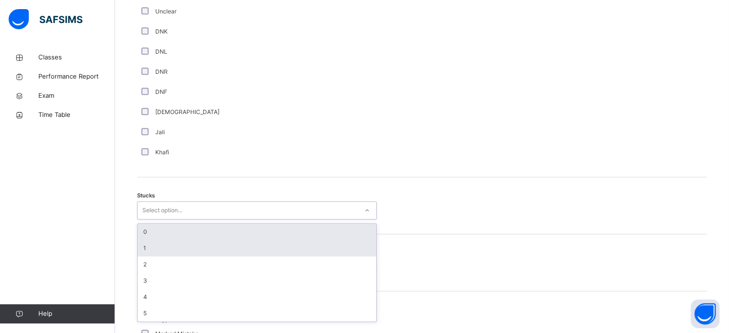
click at [147, 247] on div "1" at bounding box center [256, 248] width 239 height 16
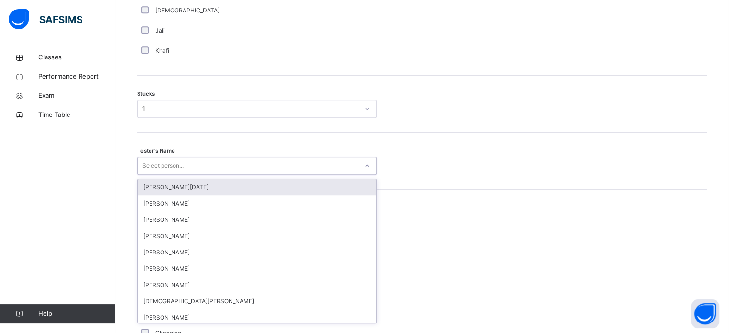
scroll to position [764, 0]
click at [142, 112] on div "1" at bounding box center [250, 107] width 217 height 9
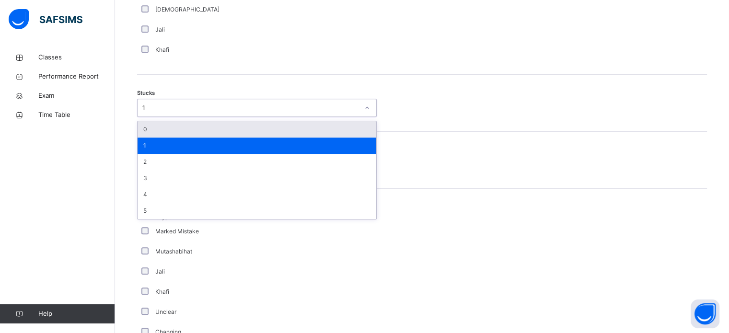
click at [149, 137] on div "0" at bounding box center [256, 129] width 239 height 16
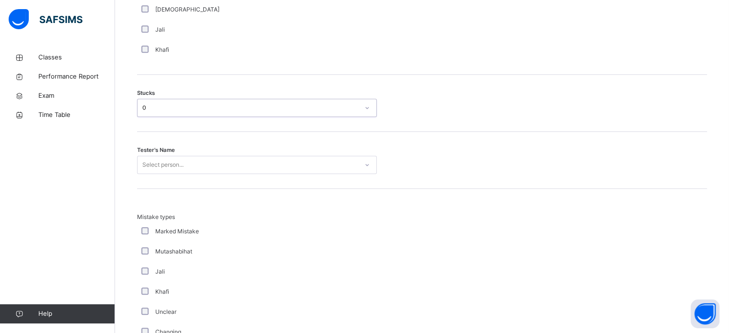
click at [152, 197] on div "Mistake types Marked Mistake Mutashabihat Jali Khafi Unclear Changing Old Mista…" at bounding box center [422, 283] width 570 height 188
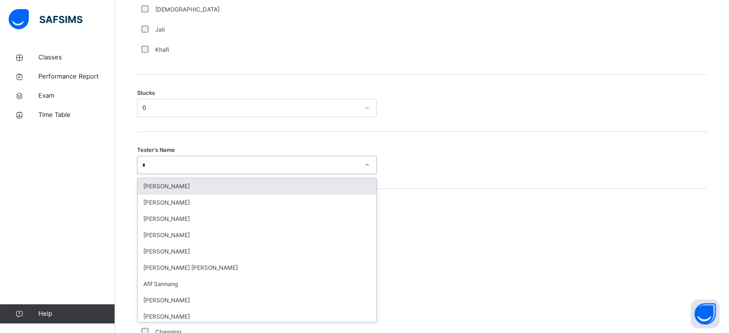
type input "**"
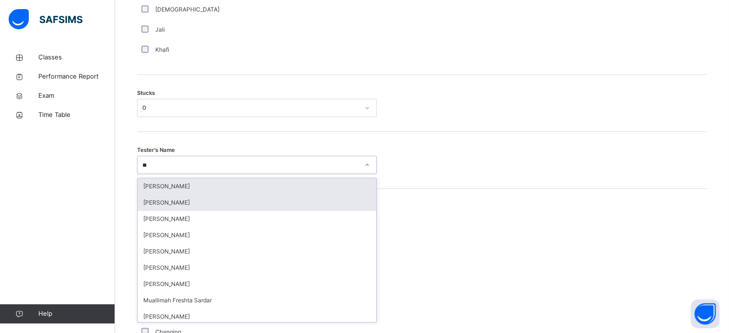
click at [152, 211] on div "[PERSON_NAME]" at bounding box center [256, 202] width 239 height 16
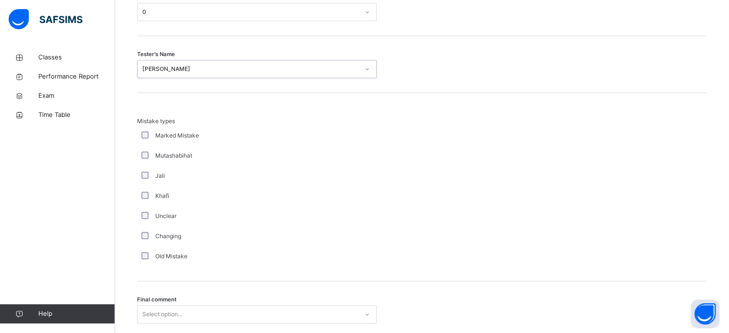
scroll to position [939, 0]
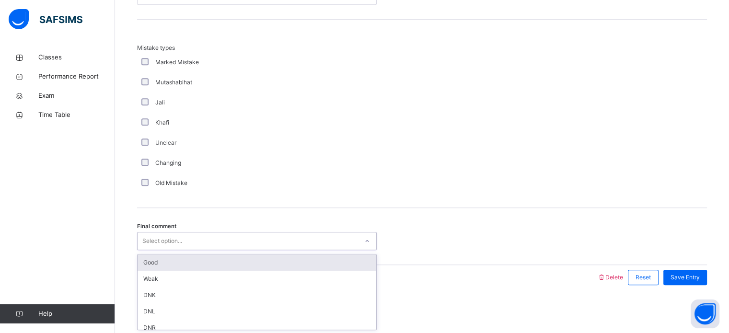
click at [151, 254] on div "Good" at bounding box center [256, 262] width 239 height 16
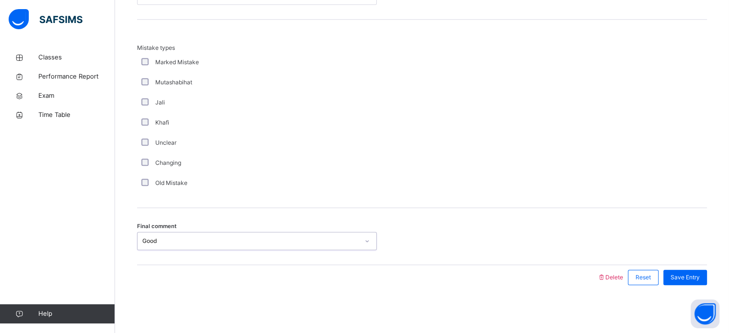
click at [701, 263] on div "Final comment option Good, selected. 0 results available. Select is focused ,ty…" at bounding box center [422, 236] width 570 height 57
click at [702, 272] on div "Save Entry" at bounding box center [685, 277] width 44 height 15
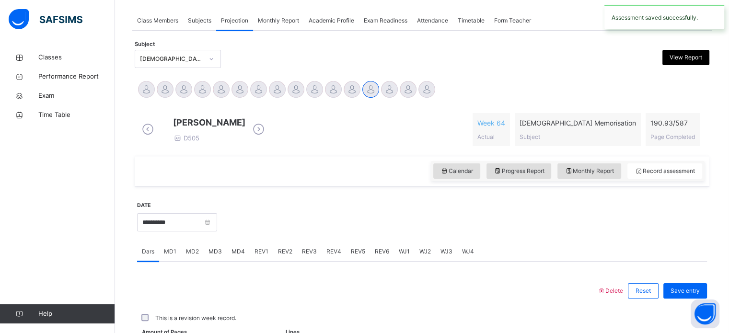
scroll to position [386, 0]
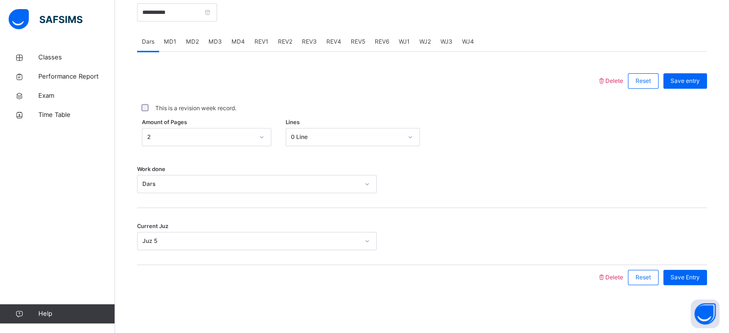
click at [262, 40] on span "REV1" at bounding box center [261, 41] width 14 height 9
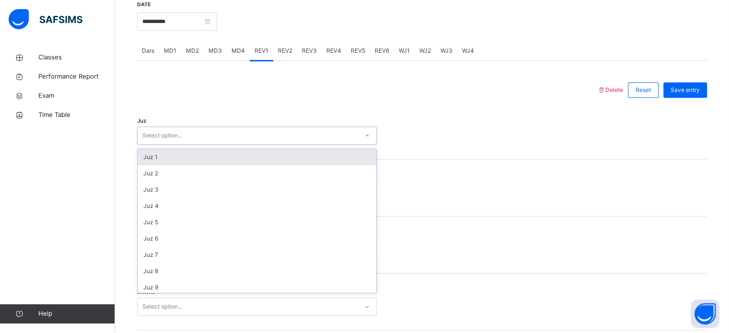
scroll to position [345, 0]
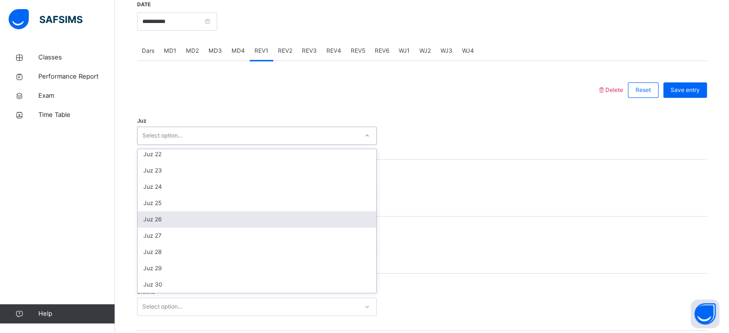
click at [141, 228] on div "Juz 26" at bounding box center [256, 219] width 239 height 16
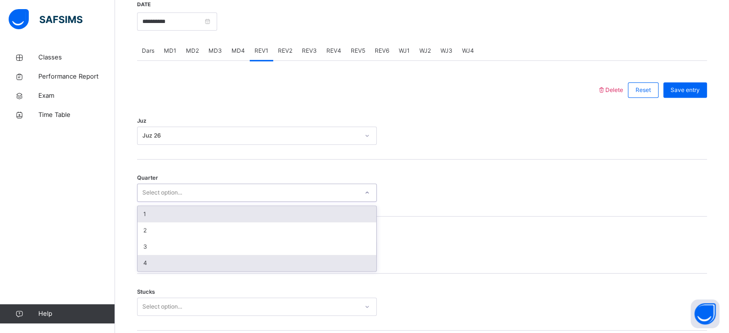
click at [139, 266] on div "4" at bounding box center [256, 263] width 239 height 16
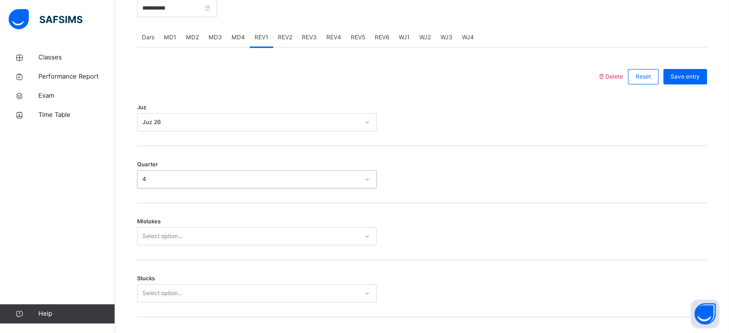
scroll to position [396, 0]
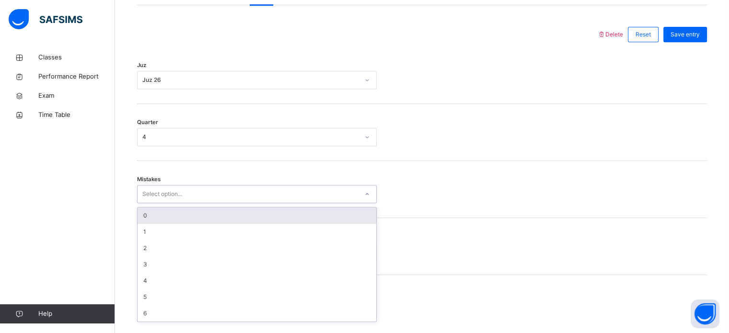
click at [144, 224] on div "0" at bounding box center [256, 215] width 239 height 16
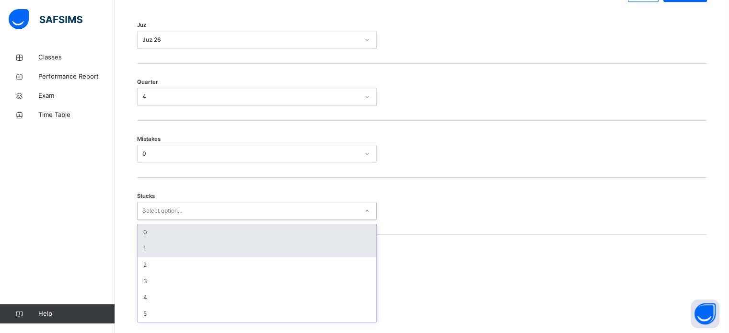
click at [146, 257] on div "1" at bounding box center [256, 248] width 239 height 16
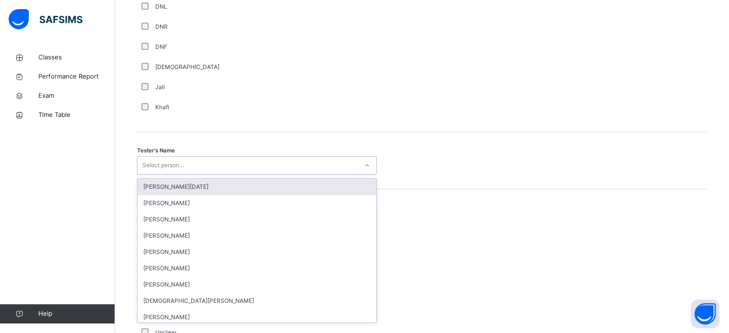
scroll to position [878, 0]
type input "***"
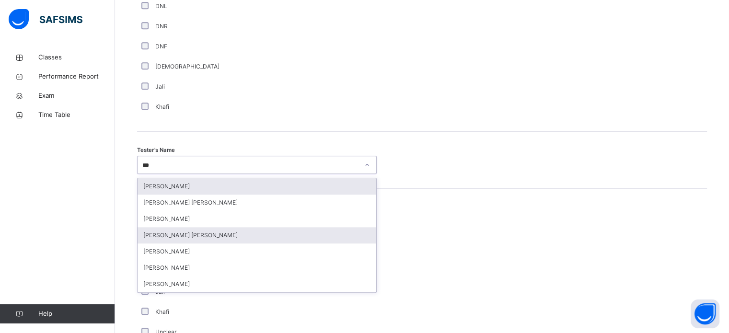
click at [144, 240] on div "[PERSON_NAME] [PERSON_NAME]" at bounding box center [256, 235] width 239 height 16
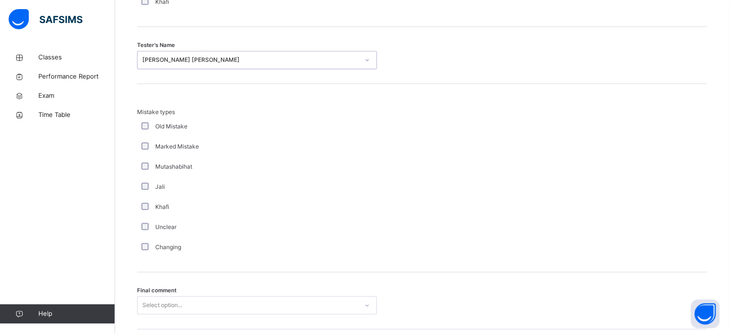
scroll to position [1053, 0]
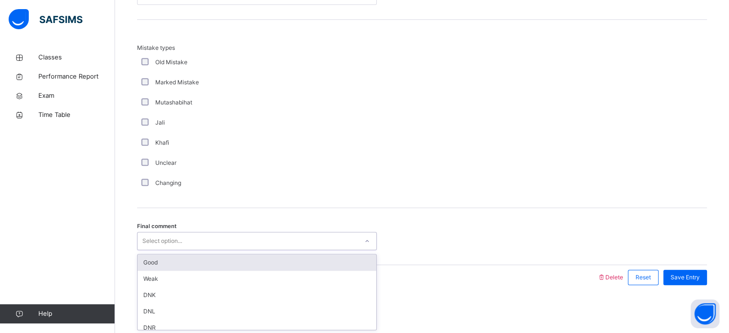
click at [145, 262] on div "Good" at bounding box center [256, 262] width 239 height 16
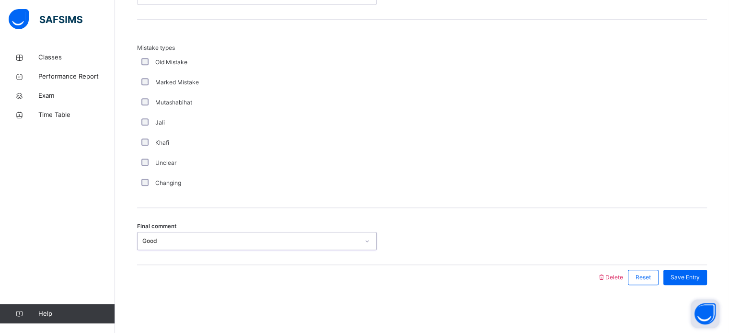
click at [694, 300] on button "Open asap" at bounding box center [704, 313] width 29 height 29
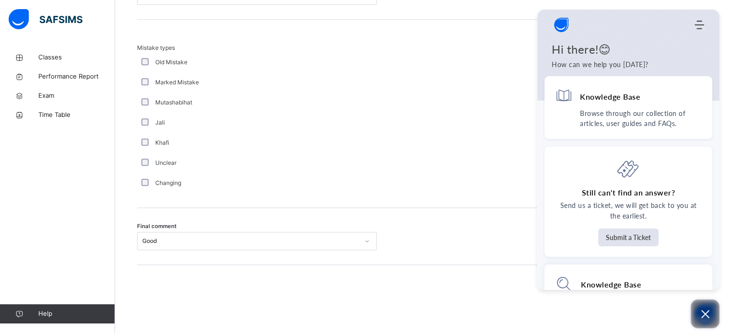
scroll to position [0, 0]
click at [454, 157] on div at bounding box center [421, 118] width 81 height 149
click at [428, 162] on div at bounding box center [421, 118] width 81 height 149
click at [707, 310] on icon "Open asap" at bounding box center [705, 314] width 12 height 12
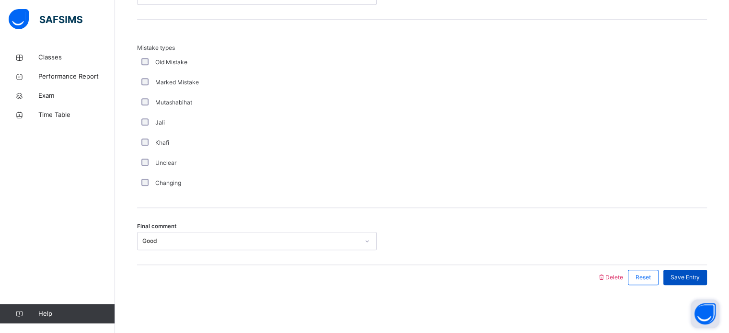
click at [684, 280] on span "Save Entry" at bounding box center [684, 277] width 29 height 9
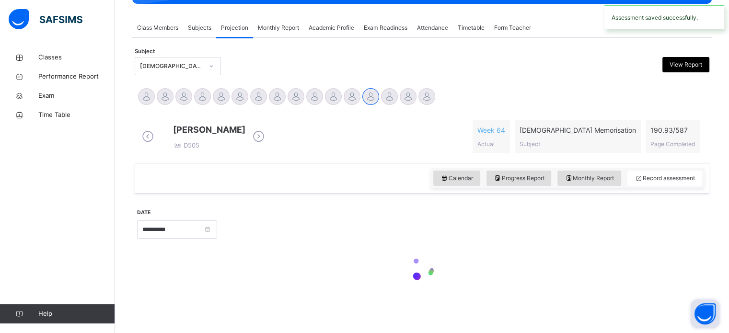
scroll to position [169, 0]
click at [713, 314] on button "Open asap" at bounding box center [704, 313] width 29 height 29
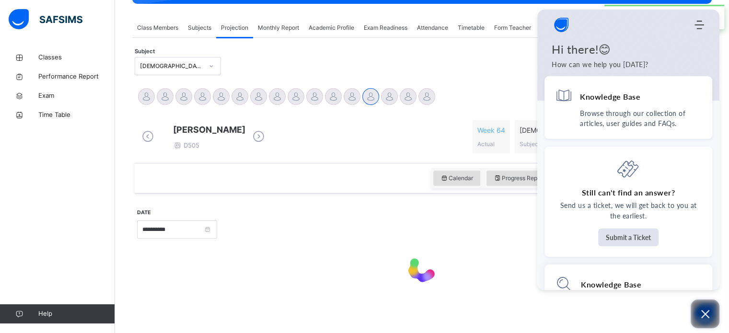
click at [702, 318] on icon "Open asap" at bounding box center [705, 314] width 12 height 12
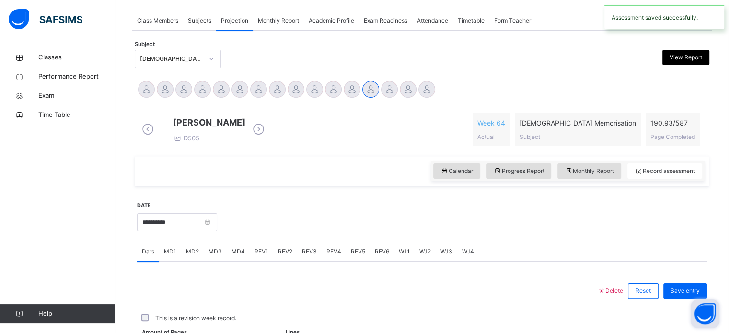
click at [702, 318] on button "Open asap" at bounding box center [704, 313] width 29 height 29
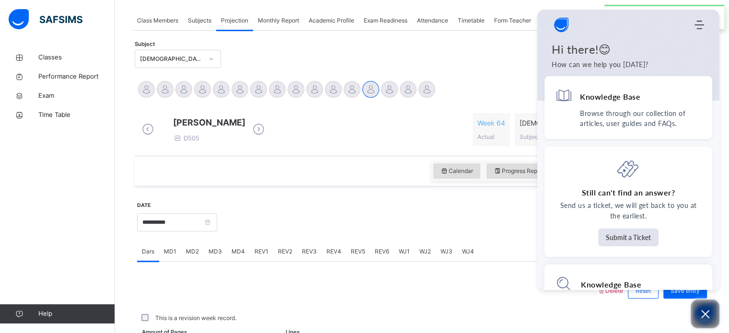
click at [704, 315] on icon "Open asap" at bounding box center [705, 314] width 8 height 8
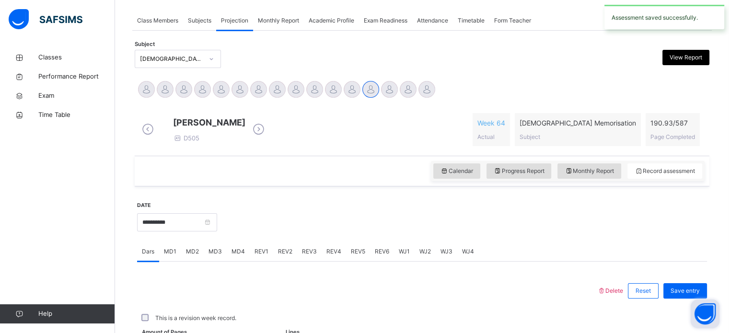
click at [707, 310] on button "Open asap" at bounding box center [704, 313] width 29 height 29
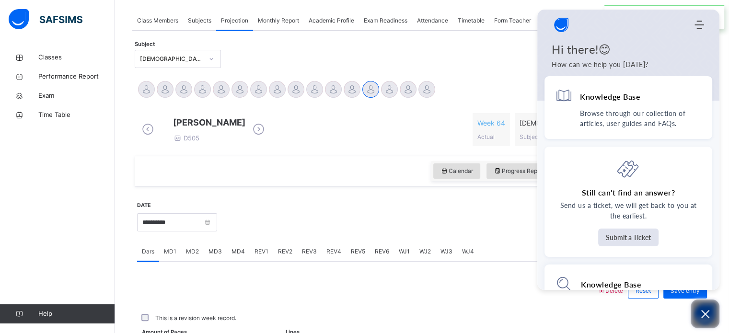
click at [708, 309] on icon "Open asap" at bounding box center [705, 314] width 12 height 12
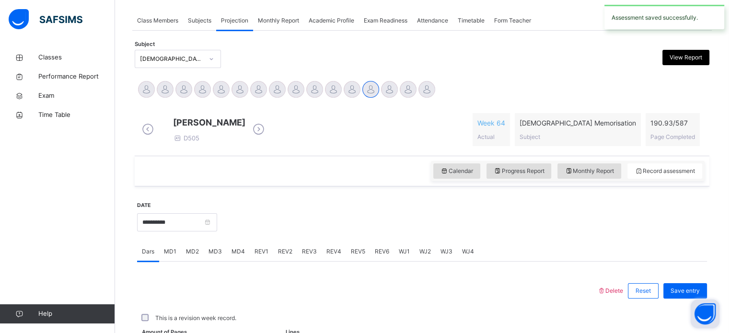
click at [709, 310] on button "Open asap" at bounding box center [704, 313] width 29 height 29
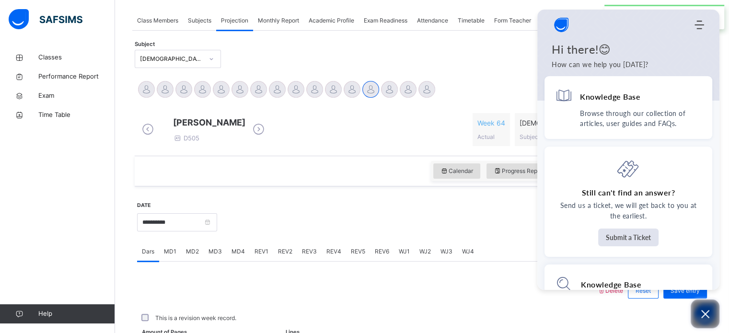
click at [708, 309] on icon "Open asap" at bounding box center [705, 314] width 12 height 12
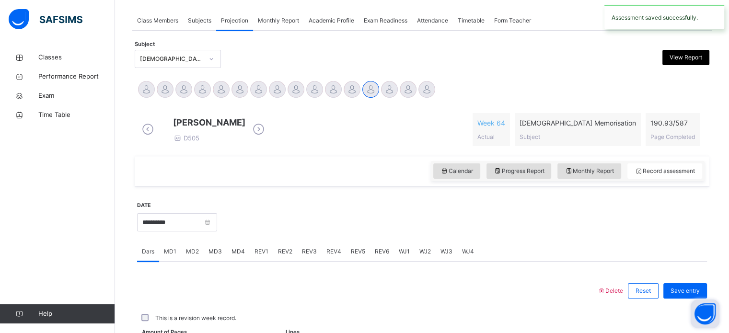
click at [705, 310] on button "Open asap" at bounding box center [704, 313] width 29 height 29
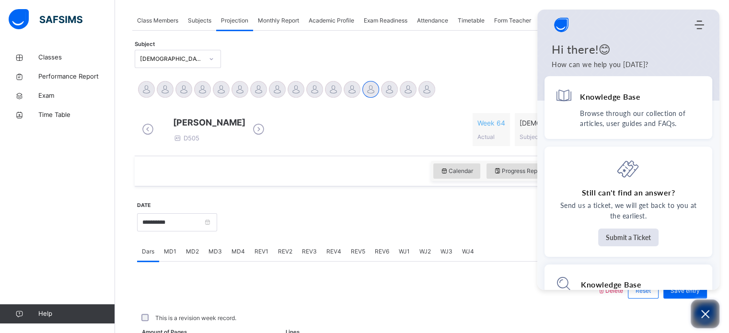
scroll to position [0, 0]
click at [700, 23] on icon "Modules Menu" at bounding box center [699, 25] width 10 height 10
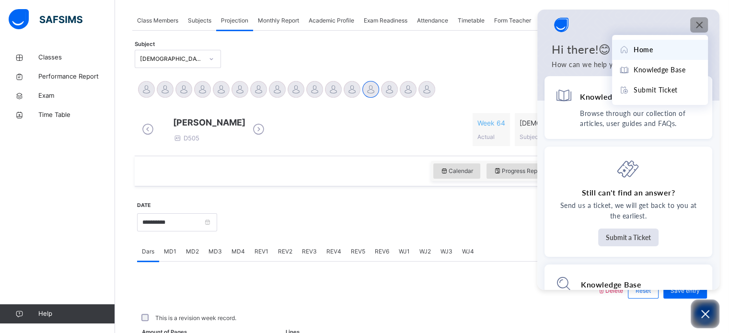
click at [697, 22] on icon "Modules Menu" at bounding box center [699, 25] width 10 height 10
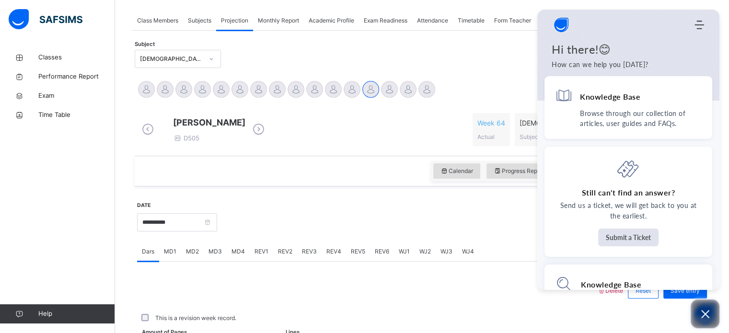
click at [702, 321] on button "Open asap" at bounding box center [704, 313] width 29 height 29
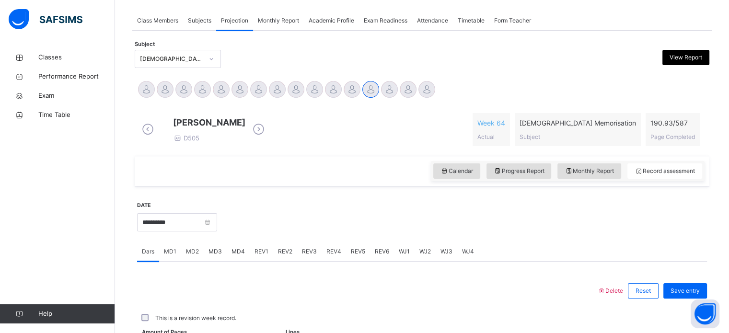
click at [273, 260] on div "REV2" at bounding box center [285, 251] width 24 height 19
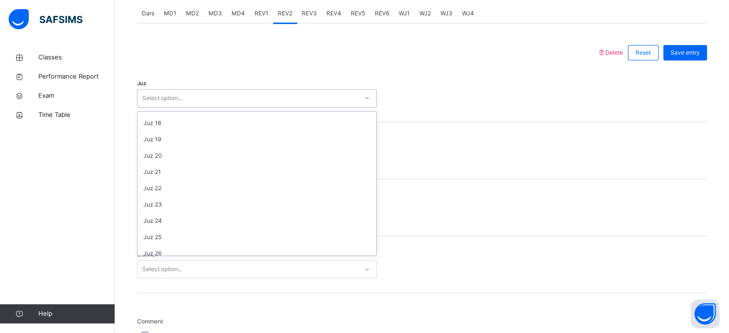
scroll to position [345, 0]
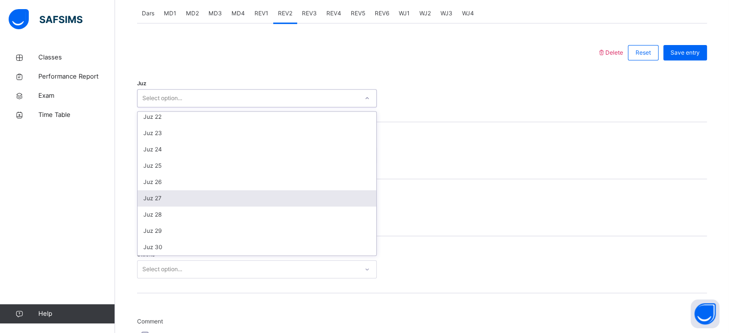
click at [146, 206] on div "Juz 27" at bounding box center [256, 198] width 239 height 16
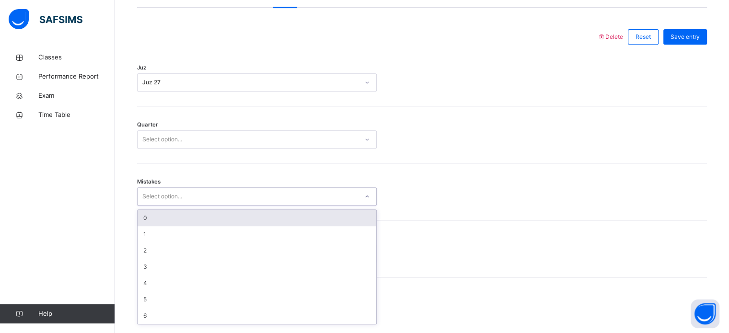
scroll to position [425, 0]
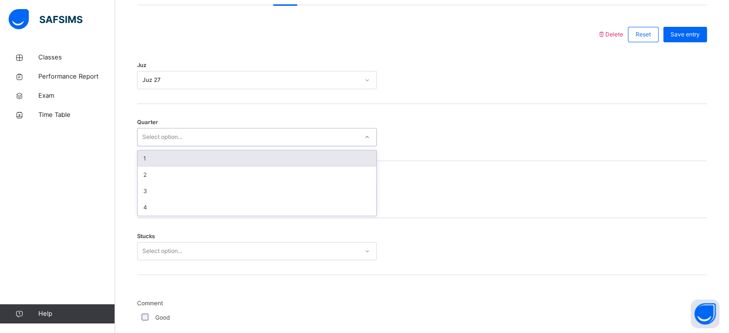
click at [138, 167] on div "1" at bounding box center [256, 158] width 239 height 16
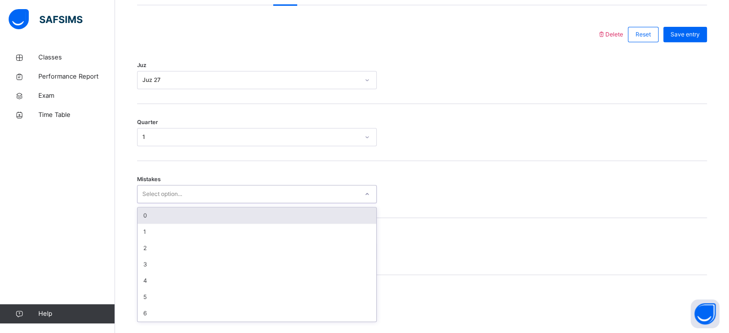
click at [147, 224] on div "0" at bounding box center [256, 215] width 239 height 16
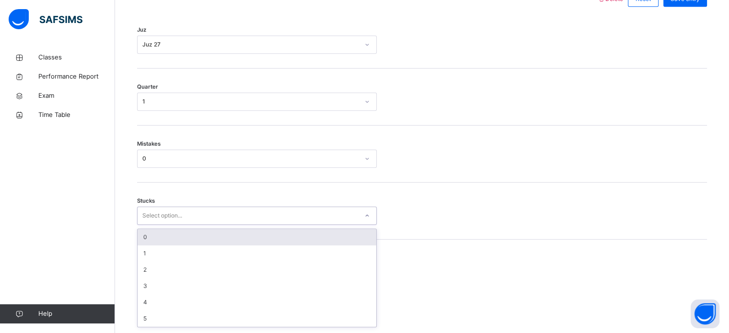
scroll to position [466, 0]
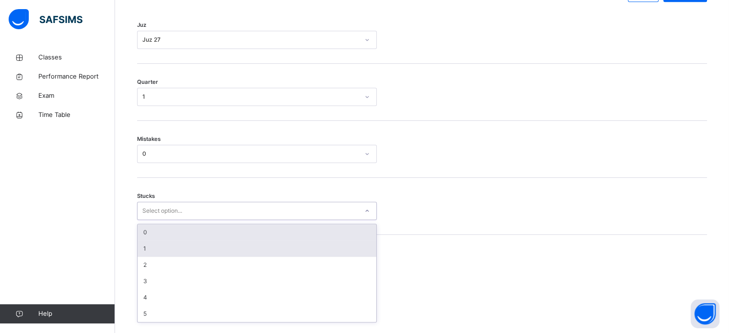
click at [149, 248] on div "1" at bounding box center [256, 248] width 239 height 16
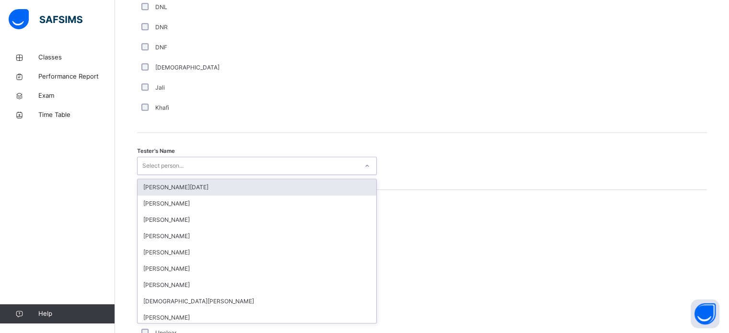
scroll to position [878, 0]
type input "***"
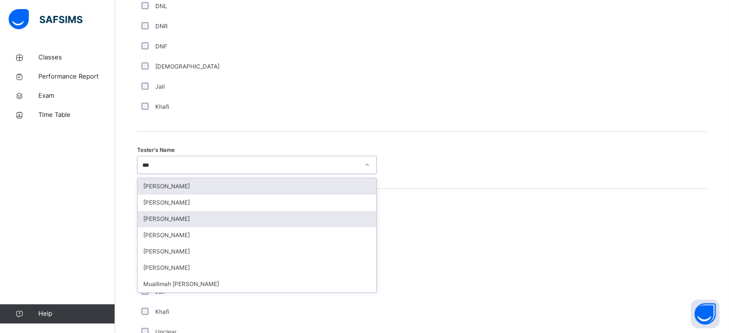
click at [142, 221] on div "[PERSON_NAME]" at bounding box center [256, 219] width 239 height 16
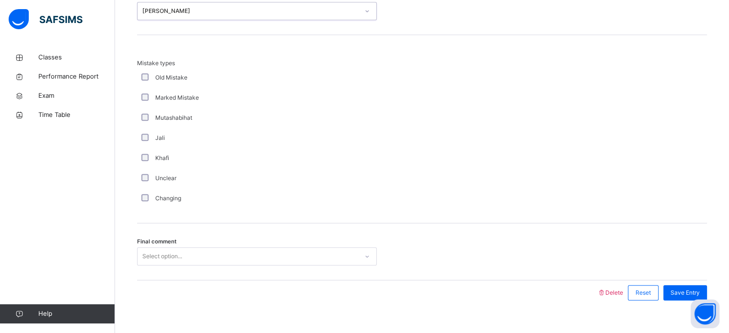
scroll to position [1053, 0]
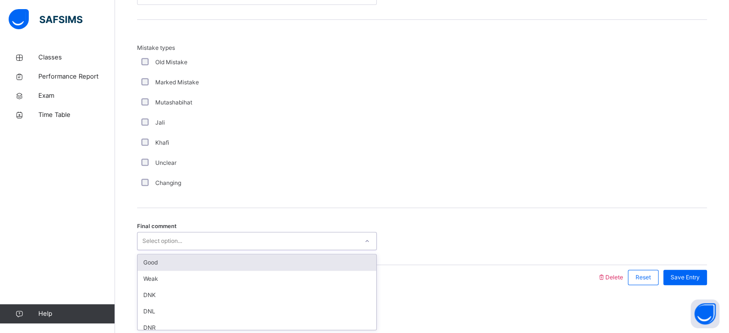
click at [146, 257] on div "Good" at bounding box center [256, 262] width 239 height 16
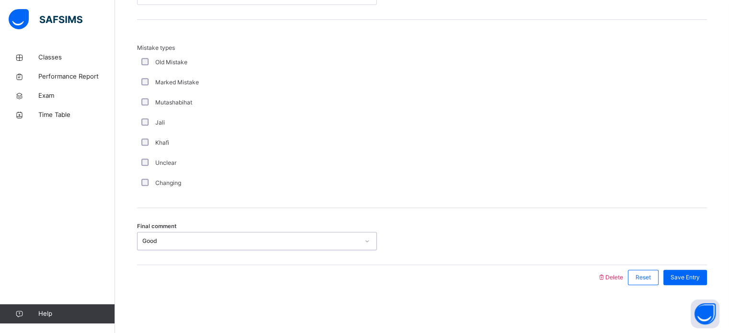
click at [697, 263] on div "Final comment option Good, selected. 0 results available. Select is focused ,ty…" at bounding box center [422, 236] width 570 height 57
click at [695, 272] on div "Save Entry" at bounding box center [685, 277] width 44 height 15
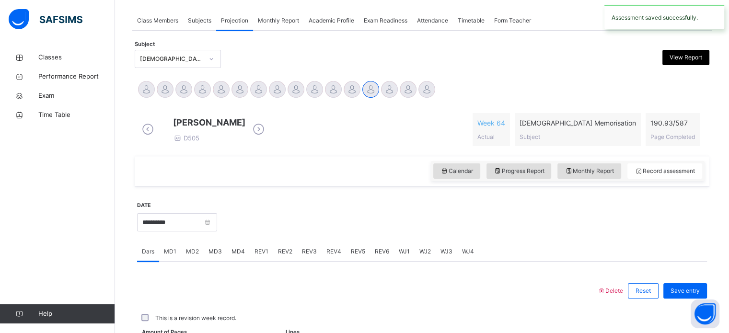
scroll to position [386, 0]
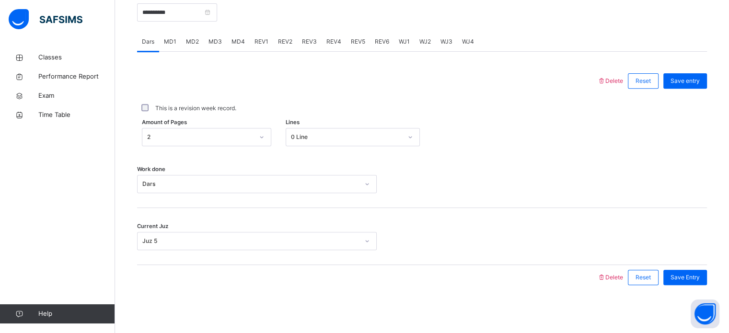
click at [314, 40] on span "REV3" at bounding box center [309, 41] width 15 height 9
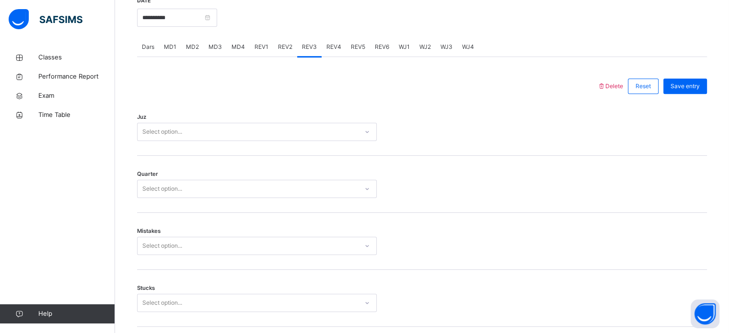
scroll to position [384, 0]
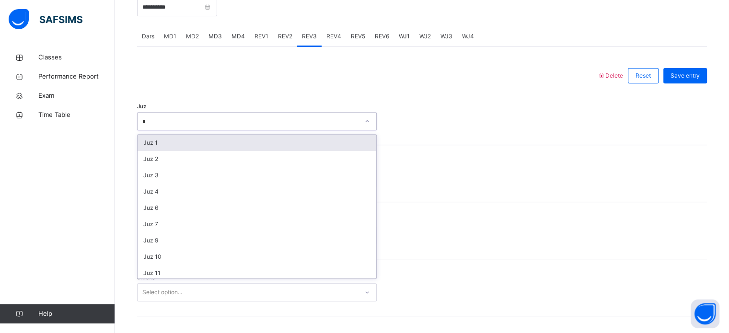
type input "**"
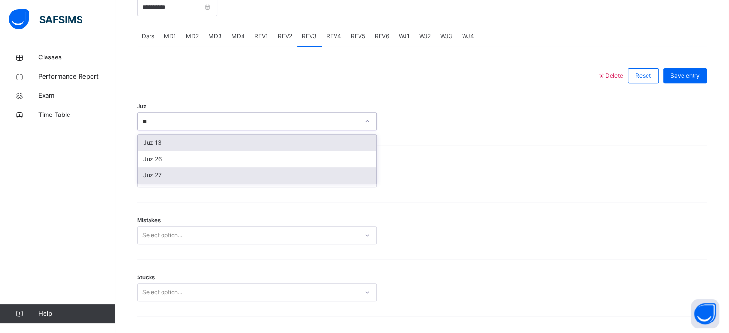
click at [147, 183] on div "Juz 27" at bounding box center [256, 175] width 239 height 16
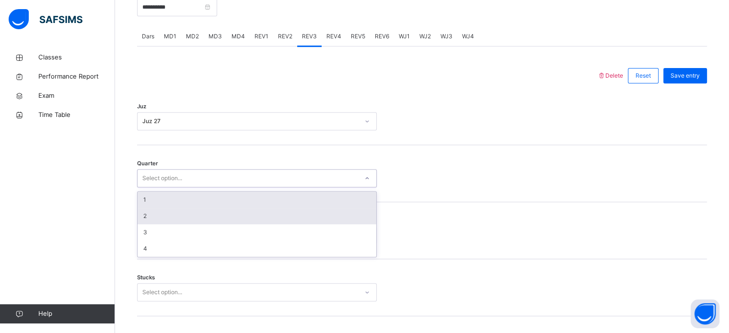
click at [139, 224] on div "2" at bounding box center [256, 216] width 239 height 16
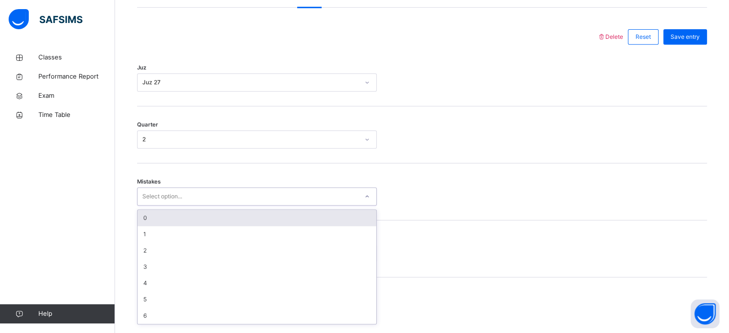
scroll to position [425, 0]
click at [148, 215] on div "0" at bounding box center [256, 215] width 239 height 16
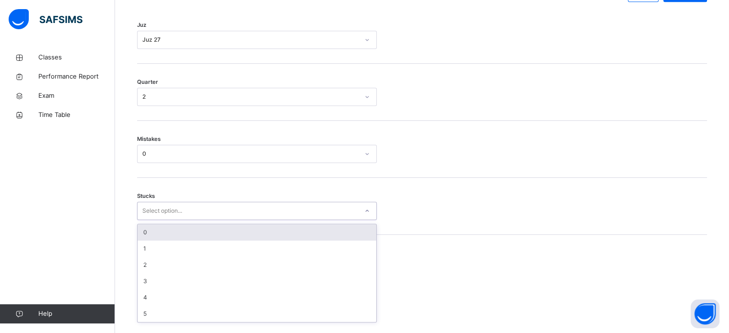
click at [146, 240] on div "0" at bounding box center [256, 232] width 239 height 16
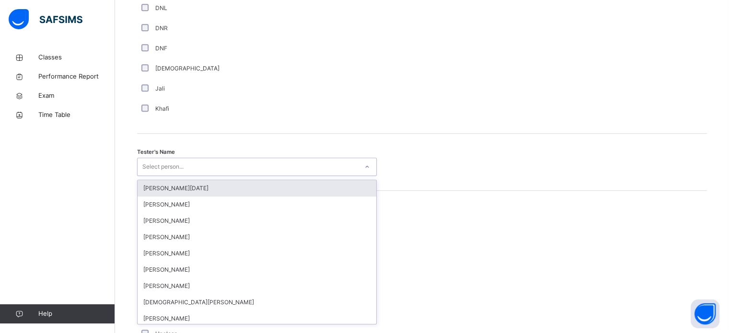
scroll to position [878, 0]
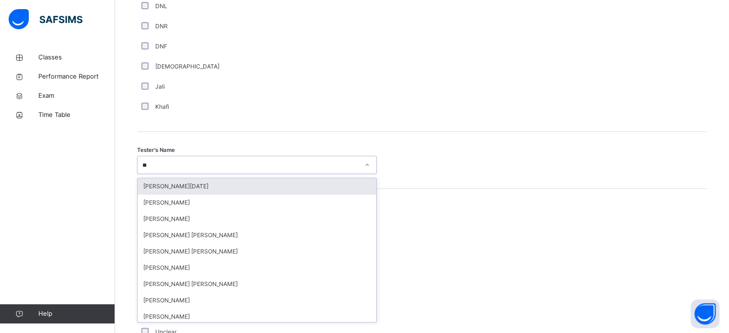
type input "*"
type input "***"
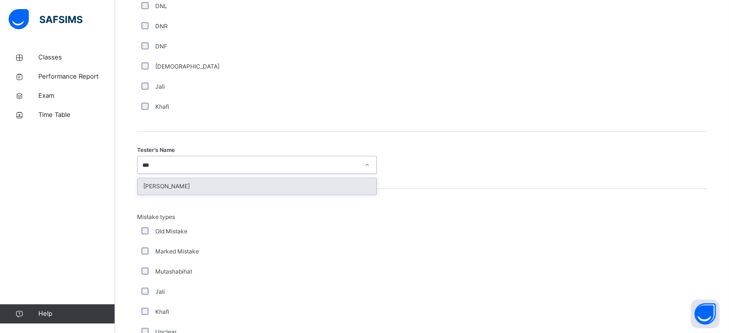
click at [149, 194] on div "[PERSON_NAME]" at bounding box center [256, 186] width 239 height 16
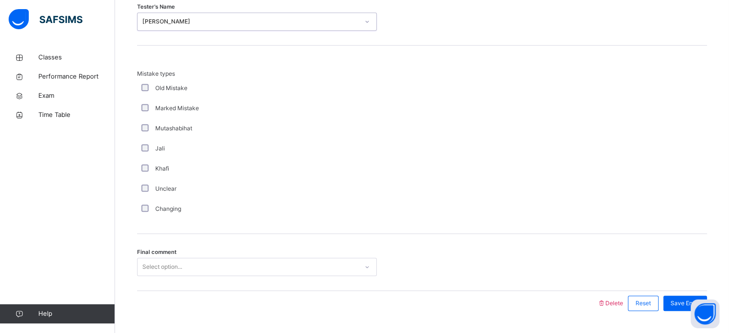
scroll to position [1053, 0]
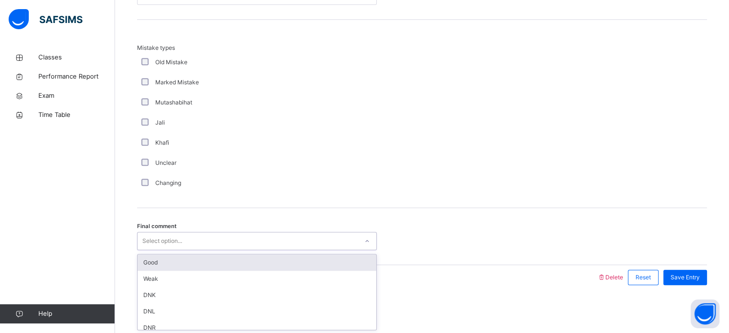
click at [144, 264] on div "Good" at bounding box center [256, 262] width 239 height 16
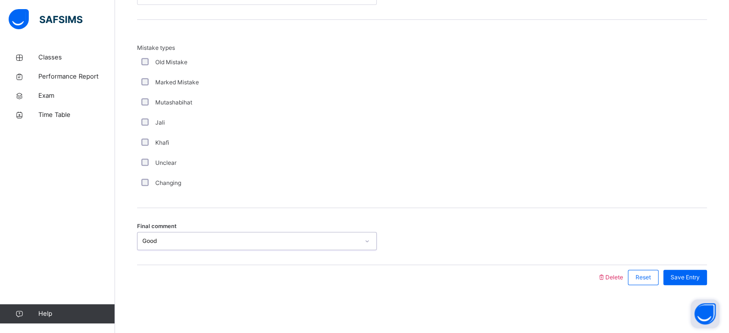
click at [707, 322] on button "Open asap" at bounding box center [704, 313] width 29 height 29
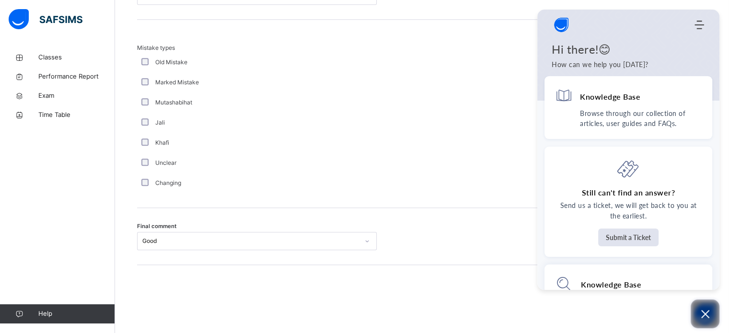
click at [704, 326] on button "Open asap" at bounding box center [704, 313] width 29 height 29
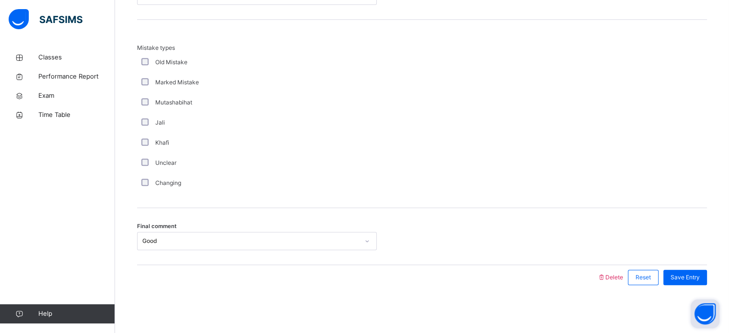
click at [696, 300] on button "Open asap" at bounding box center [704, 313] width 29 height 29
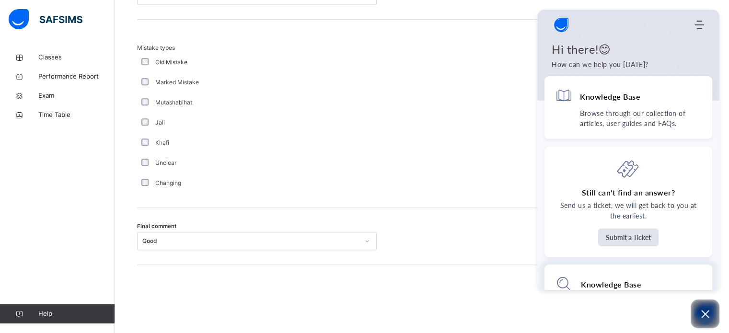
click at [705, 277] on div "Knowledge Base No result found" at bounding box center [628, 297] width 168 height 67
click at [707, 317] on icon "Open asap" at bounding box center [705, 314] width 12 height 12
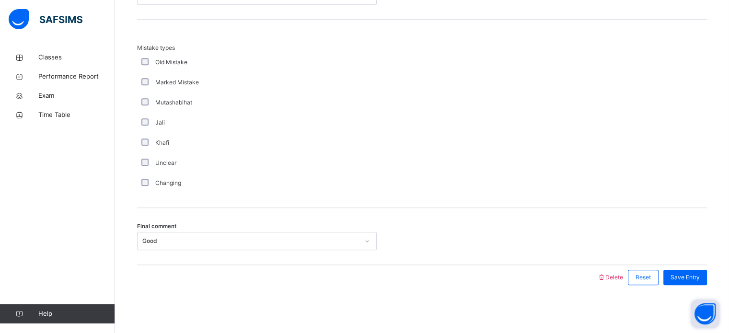
click at [719, 290] on div "Welcome to SAFSIMS AI Home Knowledge Base Submit Ticket Hi there!😊 How can we h…" at bounding box center [719, 290] width 0 height 0
click at [697, 277] on span "Save Entry" at bounding box center [684, 277] width 29 height 9
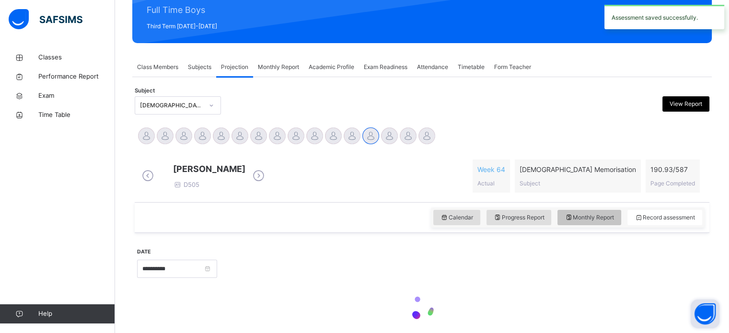
click at [585, 200] on div "Syed Hafeez Ali D505 Week 64 Actual Quran Memorisation Subject 190.93 / 587 Pag…" at bounding box center [422, 175] width 570 height 47
click at [595, 222] on span "Monthly Report" at bounding box center [588, 217] width 49 height 9
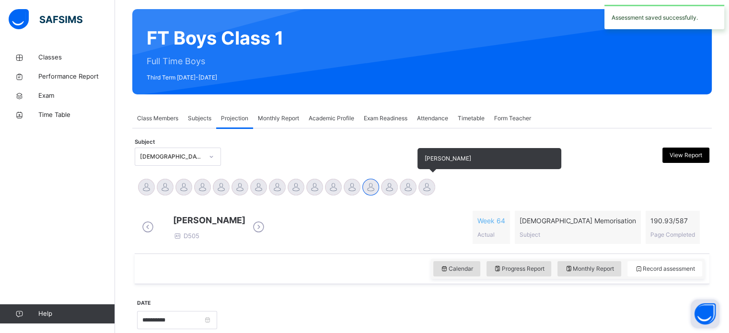
click at [433, 194] on div at bounding box center [426, 187] width 17 height 17
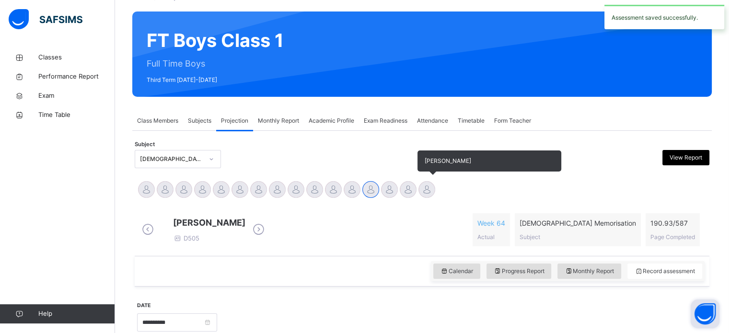
select select "****"
select select "*"
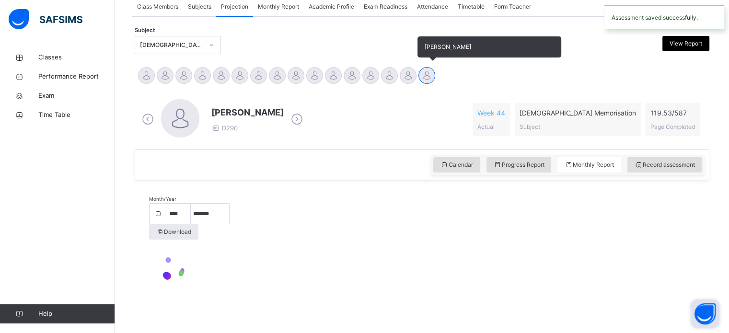
scroll to position [149, 0]
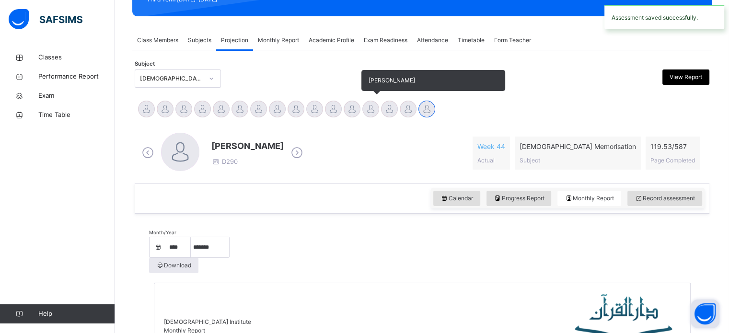
click at [375, 111] on div at bounding box center [370, 109] width 17 height 17
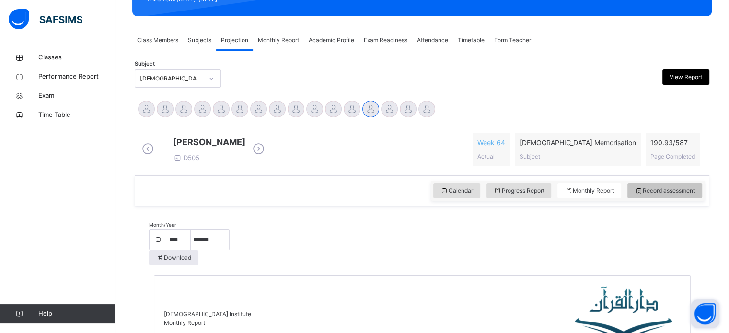
click at [688, 194] on span "Record assessment" at bounding box center [664, 190] width 60 height 9
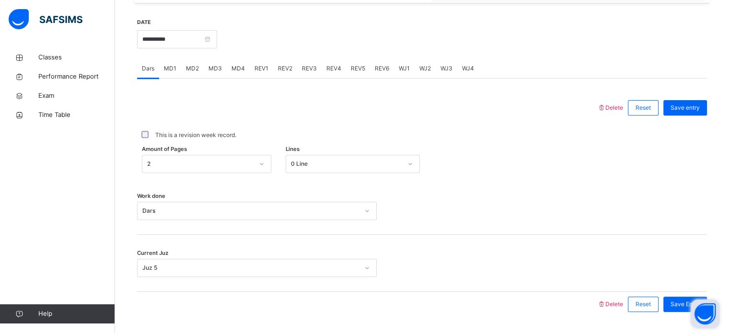
scroll to position [354, 0]
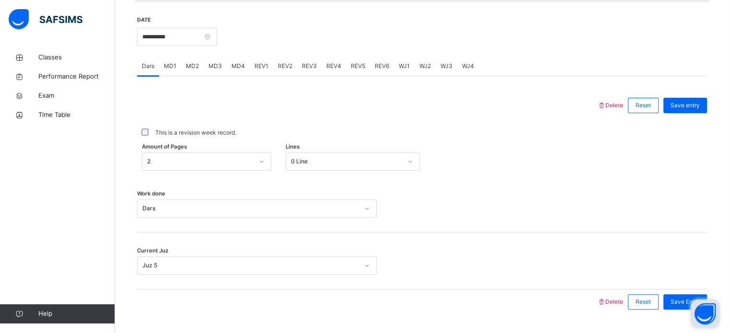
click at [353, 70] on span "REV5" at bounding box center [358, 66] width 14 height 9
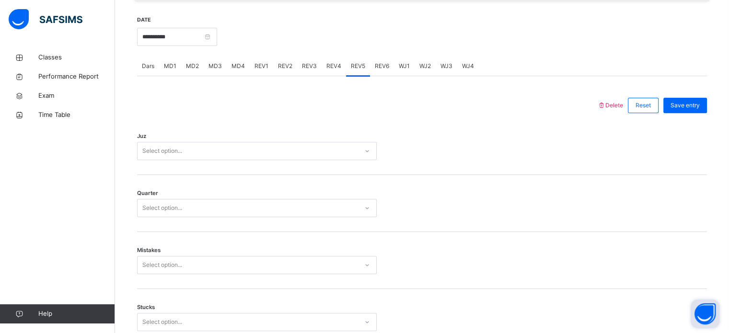
click at [337, 70] on span "REV4" at bounding box center [333, 66] width 15 height 9
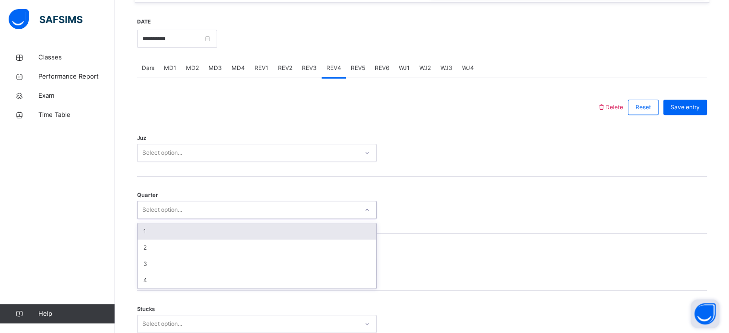
scroll to position [351, 0]
click at [321, 79] on div "REV4" at bounding box center [333, 69] width 24 height 19
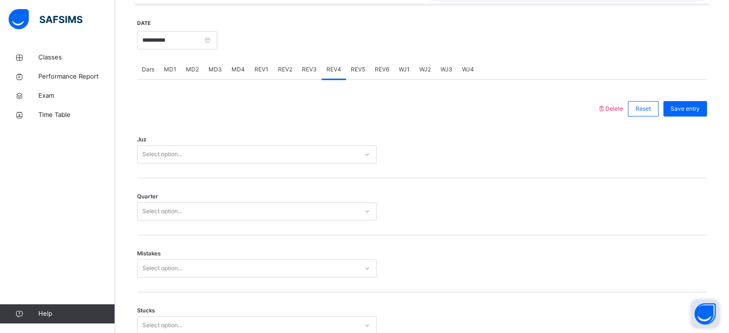
click at [308, 74] on span "REV3" at bounding box center [309, 69] width 15 height 9
click at [333, 74] on span "REV4" at bounding box center [333, 69] width 15 height 9
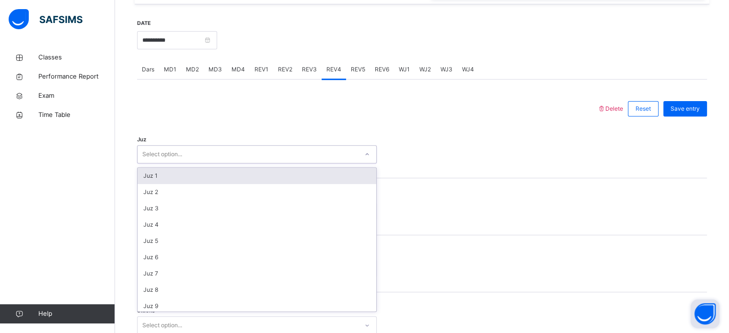
click at [354, 74] on span "REV5" at bounding box center [358, 69] width 14 height 9
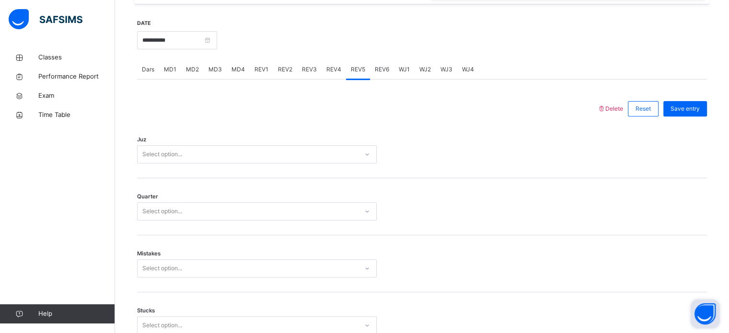
click at [330, 74] on span "REV4" at bounding box center [333, 69] width 15 height 9
click at [304, 74] on span "REV3" at bounding box center [309, 69] width 15 height 9
click at [334, 72] on div "REV4" at bounding box center [333, 69] width 24 height 19
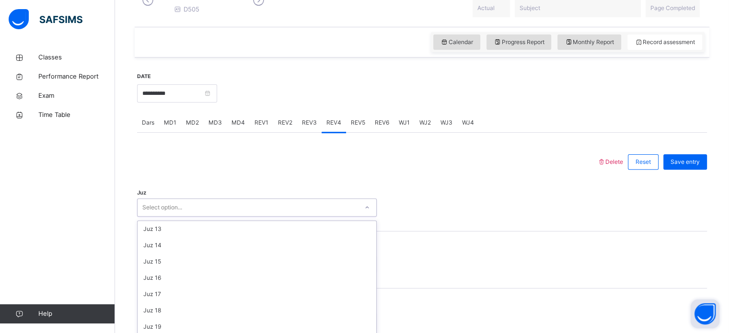
scroll to position [345, 0]
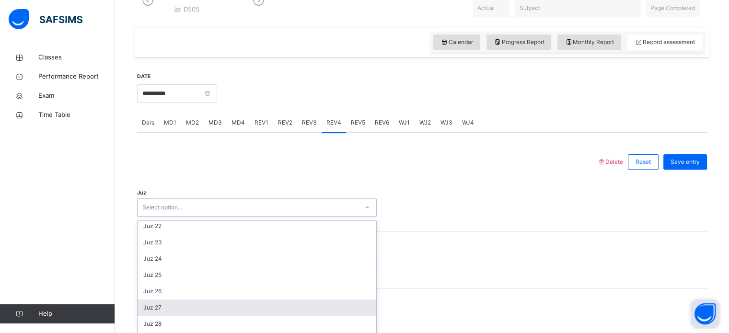
click at [144, 308] on div "Juz 27" at bounding box center [256, 307] width 239 height 16
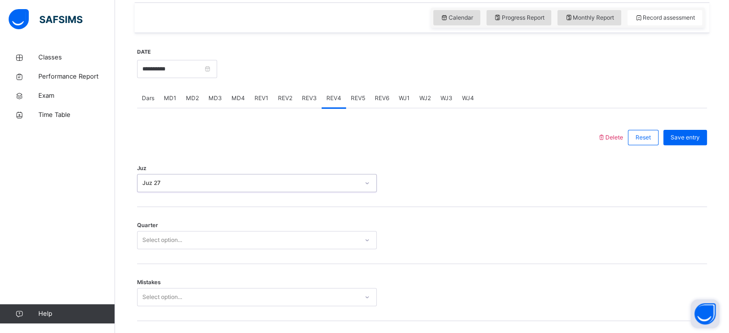
scroll to position [341, 0]
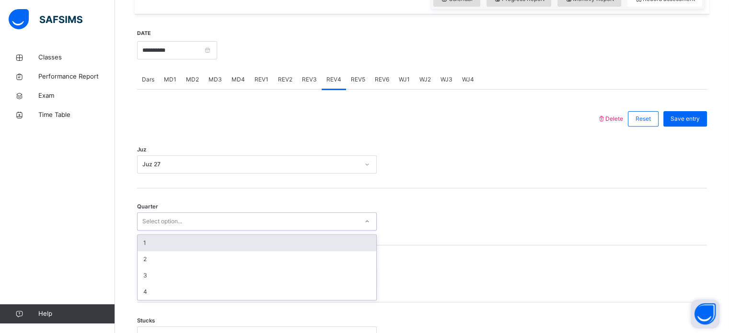
click at [137, 286] on div "Select option..." at bounding box center [257, 278] width 240 height 18
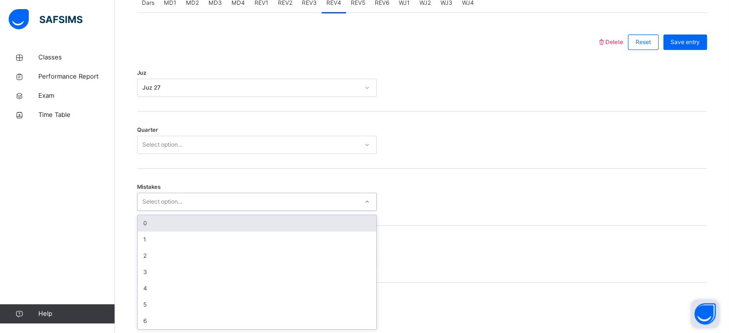
scroll to position [425, 0]
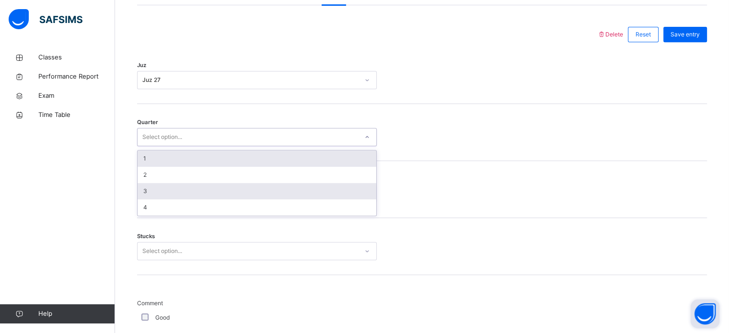
click at [142, 199] on div "3" at bounding box center [256, 191] width 239 height 16
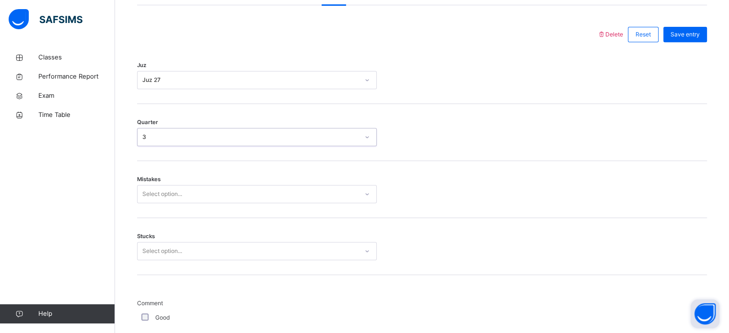
click at [149, 240] on span "Stucks" at bounding box center [146, 236] width 18 height 8
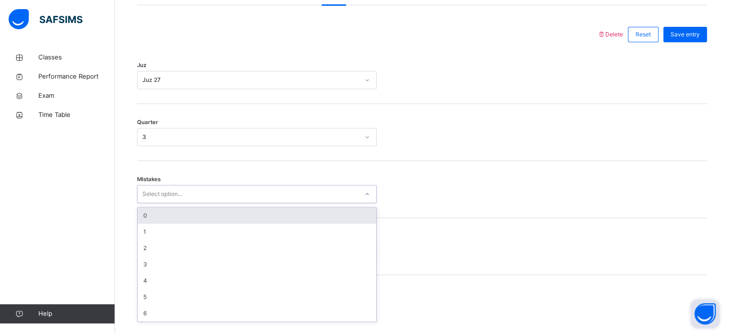
click at [149, 224] on div "0" at bounding box center [256, 215] width 239 height 16
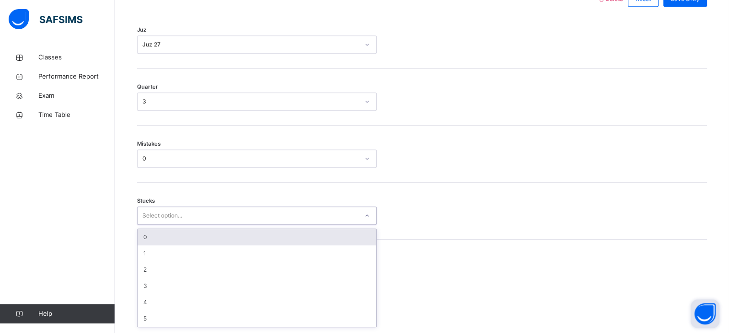
scroll to position [466, 0]
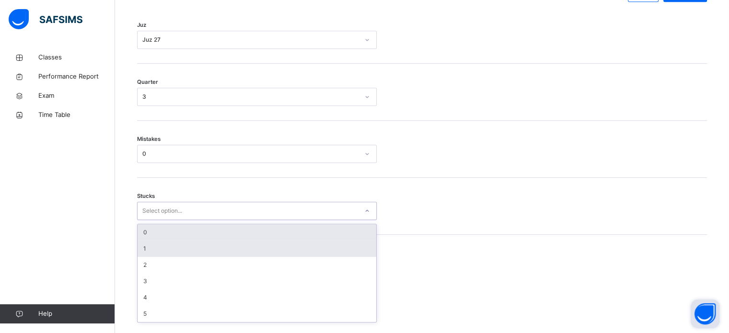
click at [148, 257] on div "1" at bounding box center [256, 248] width 239 height 16
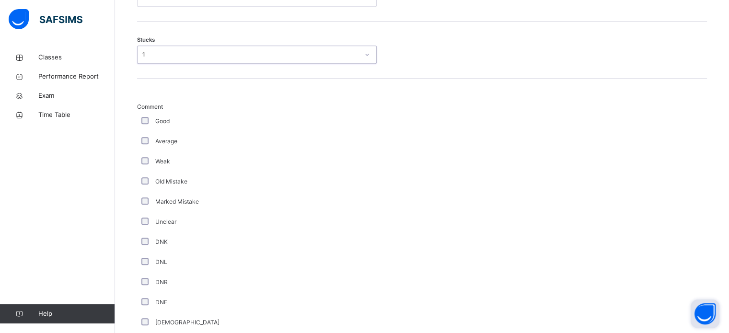
scroll to position [622, 0]
click at [658, 276] on div "Comment Good Average Weak Old Mistake Marked Mistake Unclear DNK DNL DNR DNF Mu…" at bounding box center [422, 237] width 570 height 270
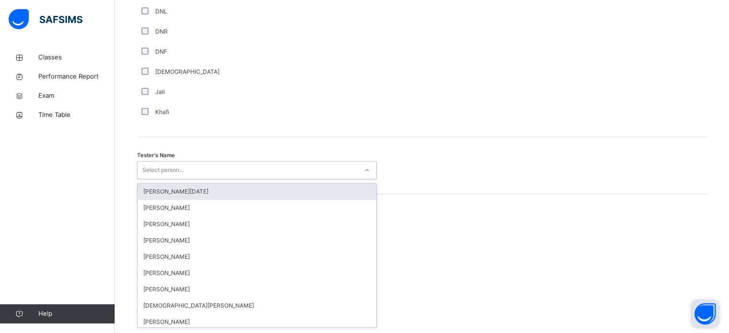
scroll to position [878, 0]
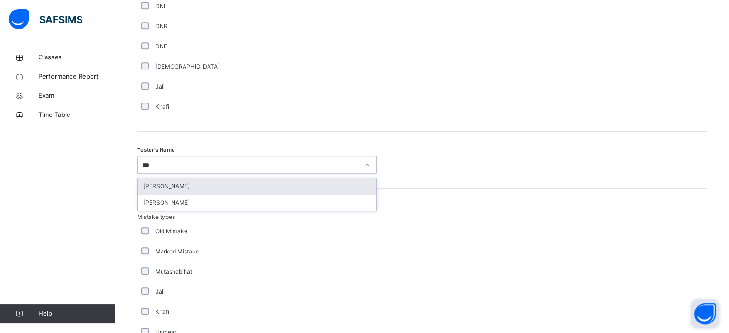
type input "****"
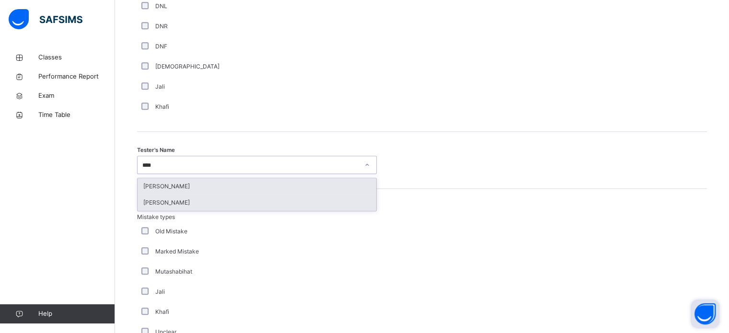
click at [146, 211] on div "[PERSON_NAME]" at bounding box center [256, 202] width 239 height 16
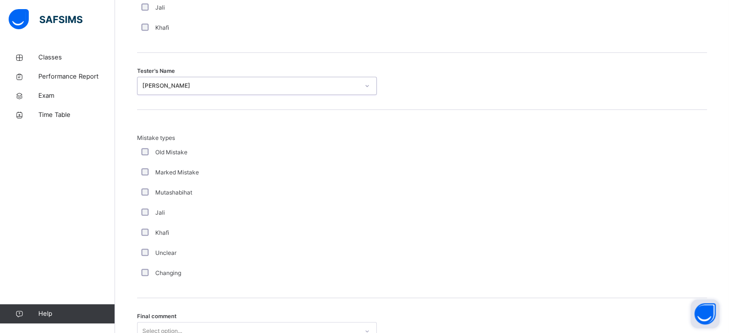
scroll to position [1053, 0]
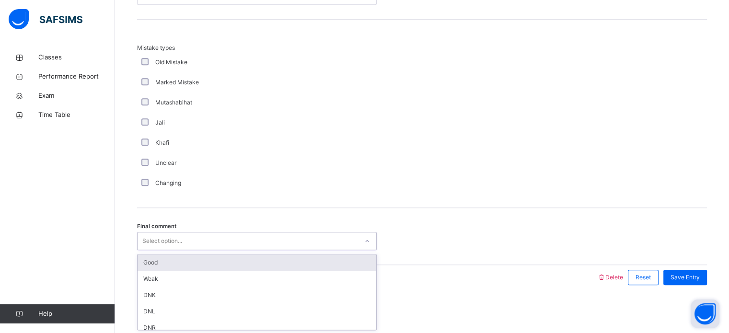
click at [154, 263] on div "Good" at bounding box center [256, 262] width 239 height 16
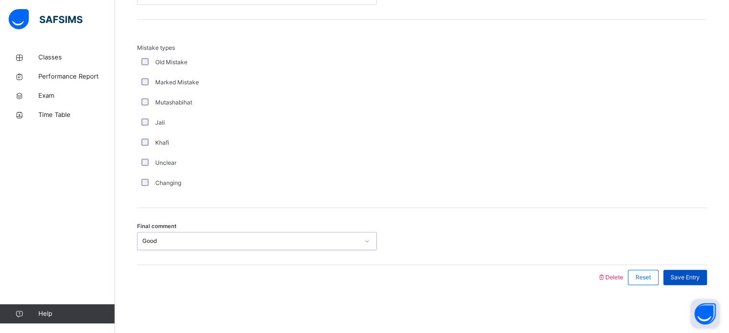
click at [696, 278] on span "Save Entry" at bounding box center [684, 277] width 29 height 9
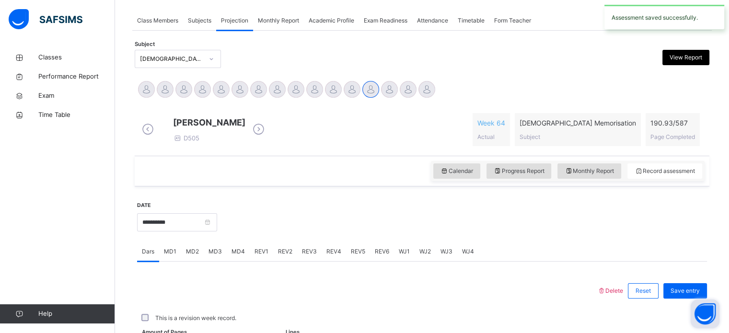
scroll to position [386, 0]
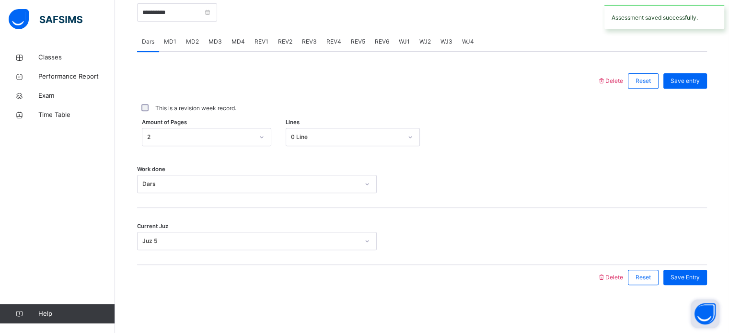
click at [359, 40] on span "REV5" at bounding box center [358, 41] width 14 height 9
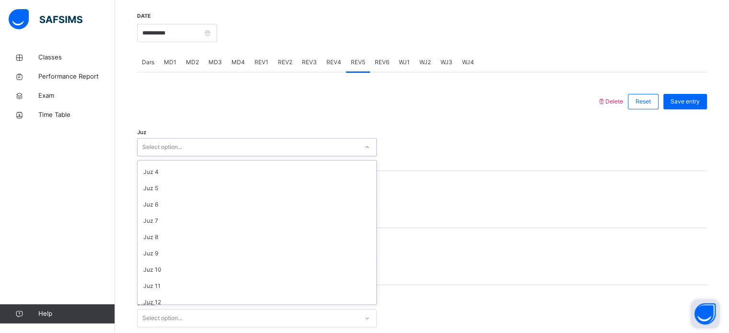
scroll to position [0, 0]
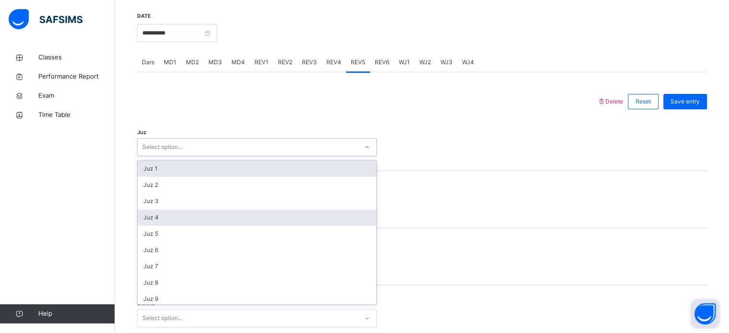
click at [143, 224] on div "Juz 4" at bounding box center [256, 217] width 239 height 16
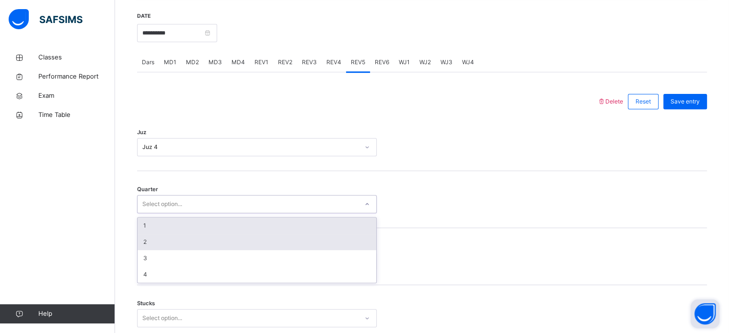
click at [139, 250] on div "2" at bounding box center [256, 242] width 239 height 16
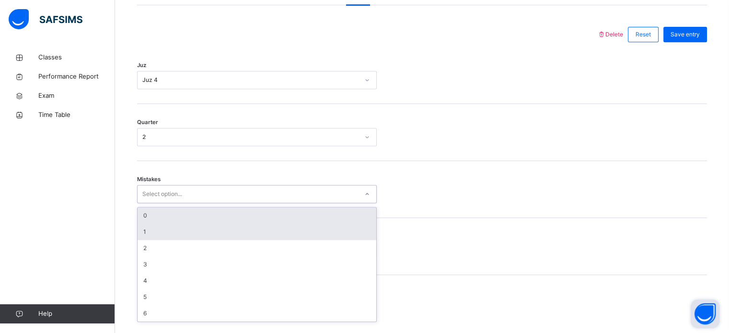
click at [147, 234] on div "1" at bounding box center [256, 232] width 239 height 16
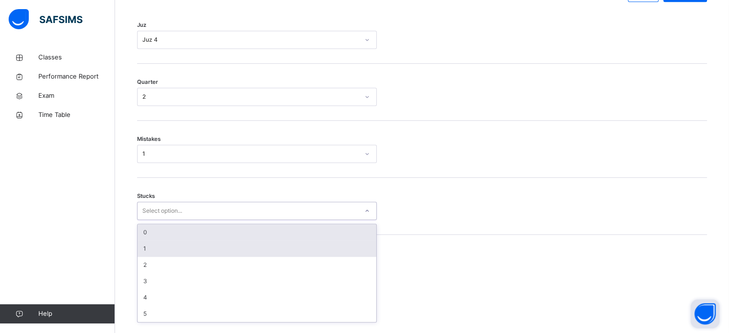
click at [144, 252] on div "1" at bounding box center [256, 248] width 239 height 16
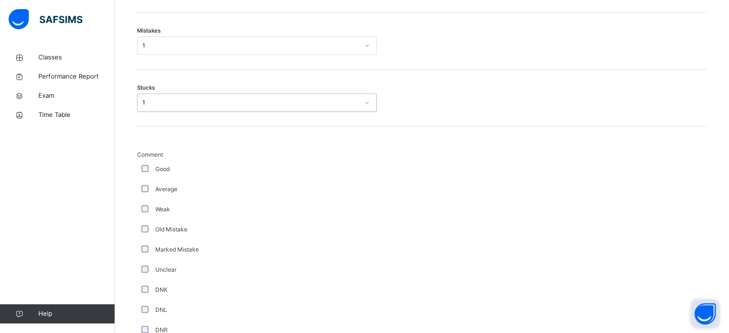
scroll to position [574, 0]
click at [146, 186] on div "Average" at bounding box center [257, 189] width 240 height 20
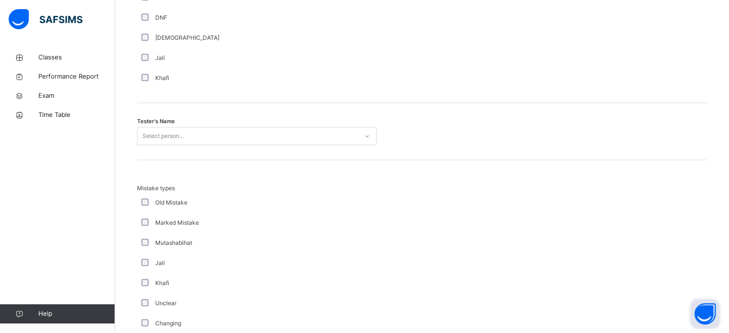
scroll to position [931, 0]
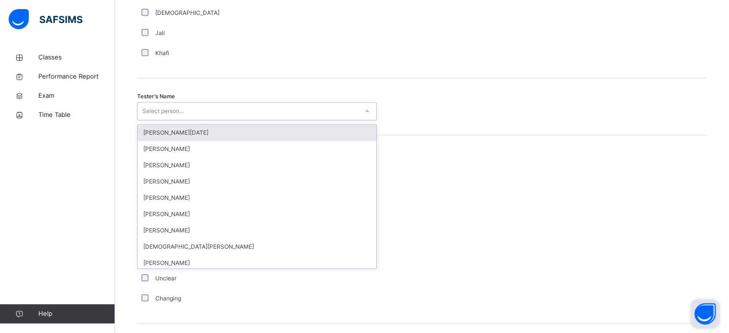
click at [3, 322] on link "Help" at bounding box center [57, 313] width 114 height 19
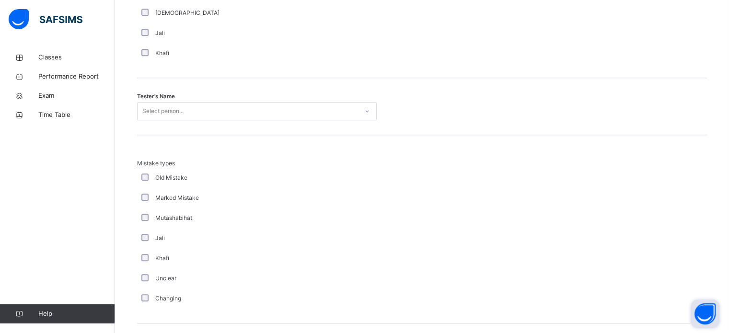
click at [2, 320] on link "Help" at bounding box center [57, 313] width 114 height 19
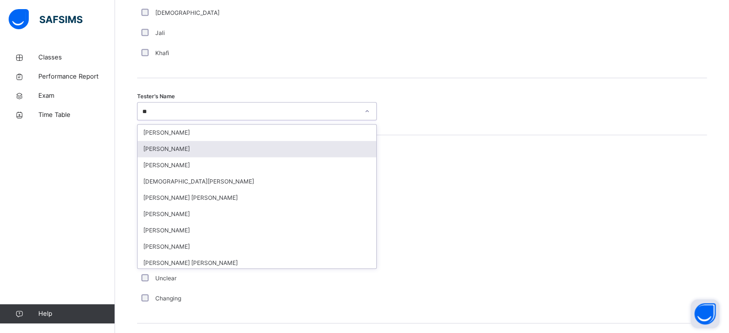
type input "***"
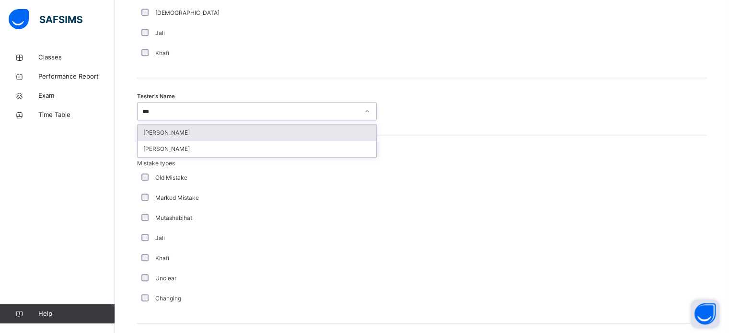
click at [154, 135] on div "[PERSON_NAME]" at bounding box center [256, 133] width 239 height 16
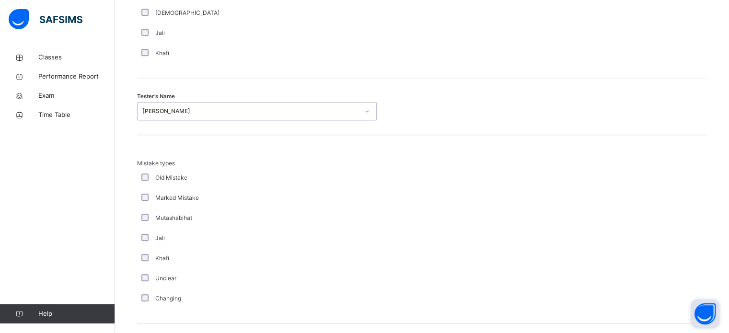
scroll to position [1053, 0]
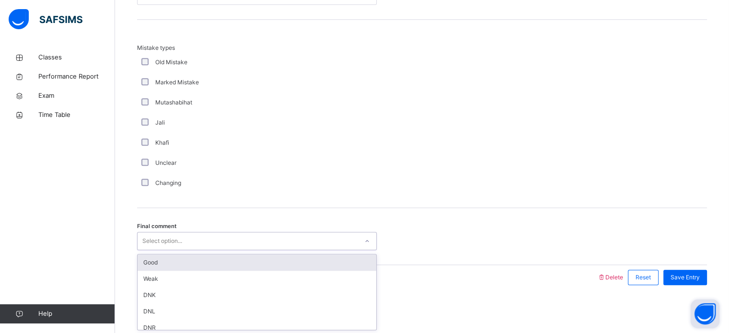
click at [141, 258] on div "Good" at bounding box center [256, 262] width 239 height 16
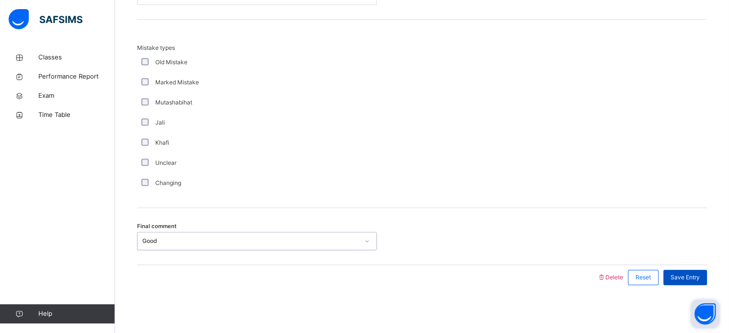
click at [703, 284] on div "Save Entry" at bounding box center [685, 277] width 44 height 15
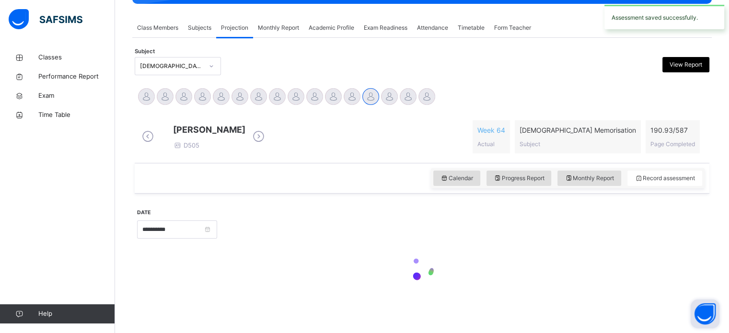
scroll to position [386, 0]
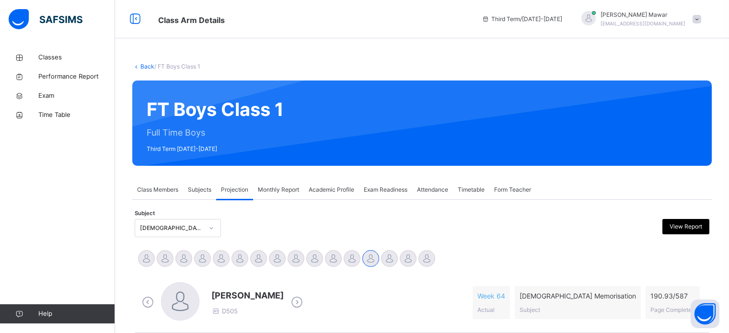
scroll to position [386, 0]
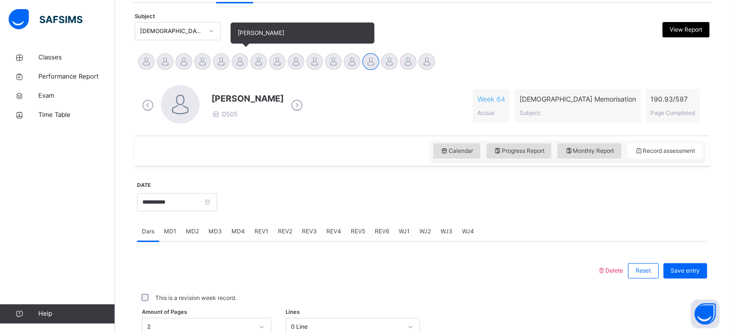
click at [240, 62] on div at bounding box center [239, 61] width 17 height 17
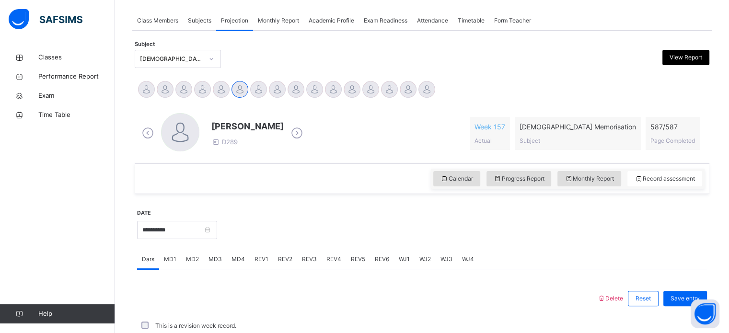
scroll to position [197, 0]
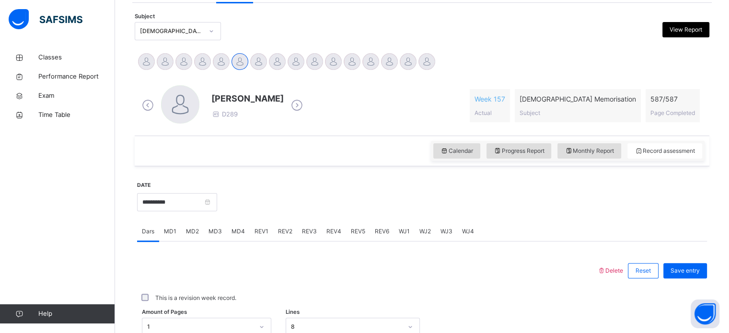
click at [282, 240] on div "REV2" at bounding box center [285, 231] width 24 height 19
click at [312, 227] on span "REV3" at bounding box center [309, 231] width 15 height 9
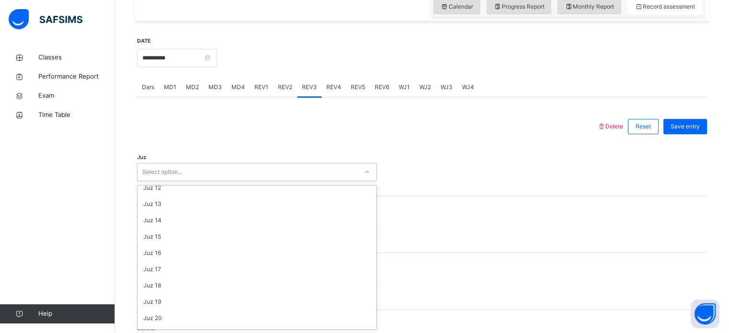
scroll to position [345, 0]
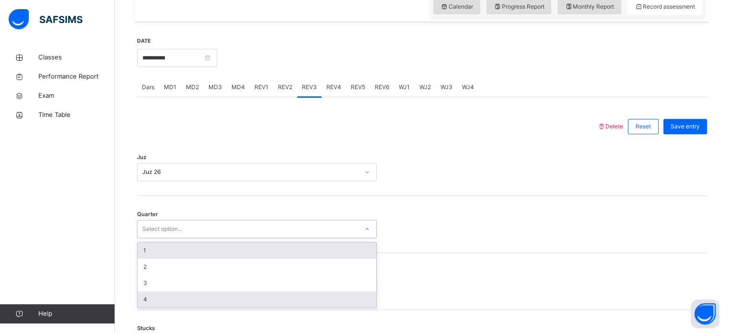
click at [192, 305] on div "4" at bounding box center [256, 299] width 239 height 16
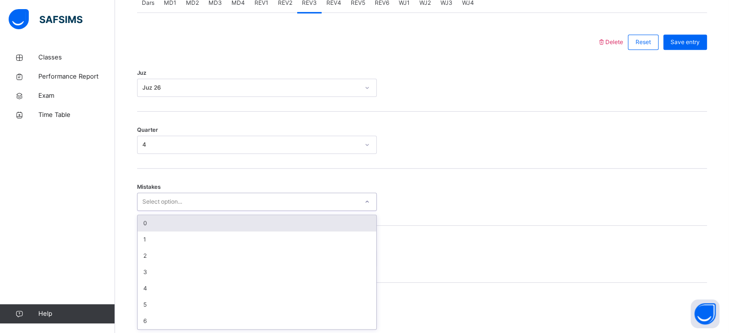
click at [240, 225] on div "0" at bounding box center [256, 223] width 239 height 16
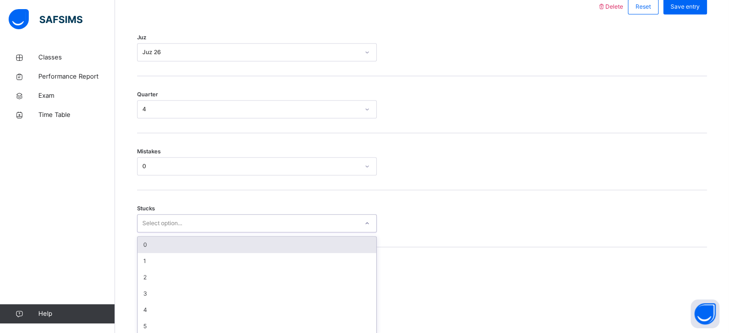
scroll to position [466, 0]
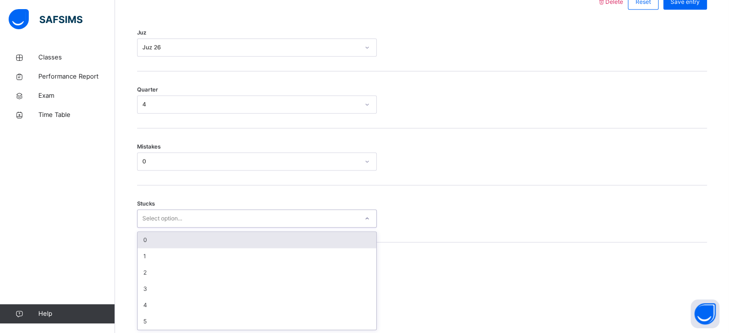
click at [209, 244] on div "0" at bounding box center [256, 240] width 239 height 16
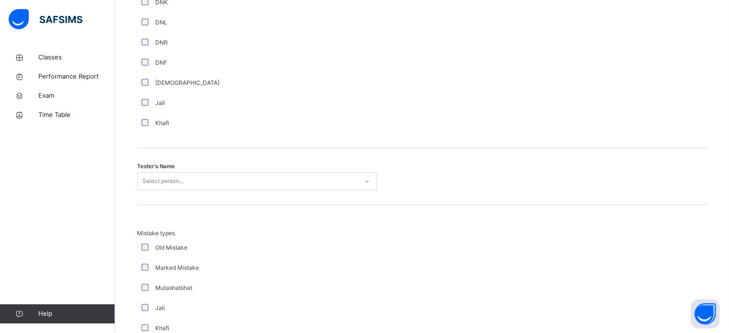
scroll to position [878, 0]
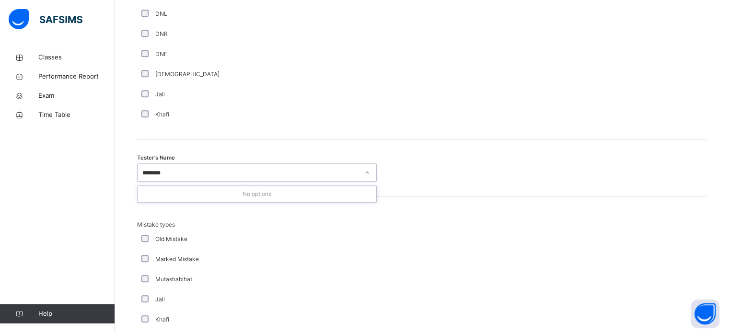
type input "*******"
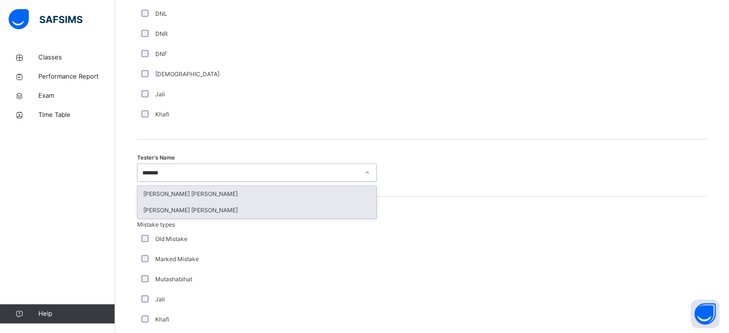
click at [243, 215] on div "[PERSON_NAME] [PERSON_NAME]" at bounding box center [256, 210] width 239 height 16
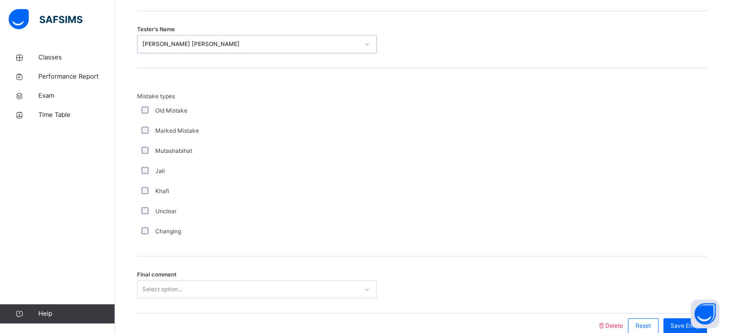
scroll to position [1053, 0]
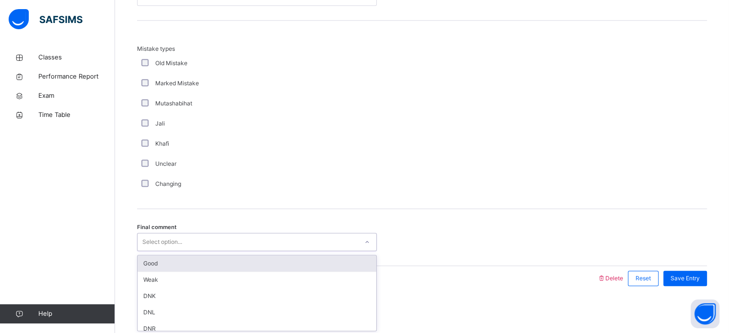
click at [228, 255] on div "Good" at bounding box center [256, 263] width 239 height 16
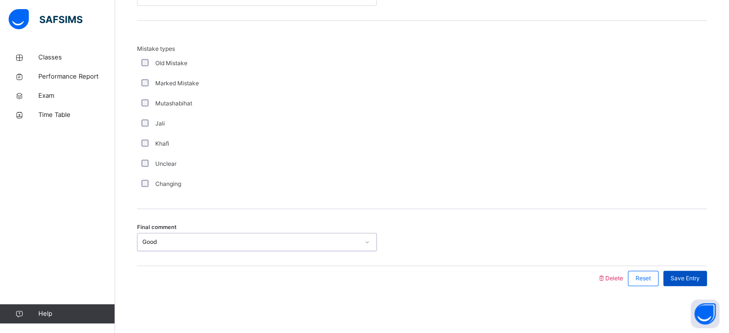
click at [701, 284] on div "Save Entry" at bounding box center [685, 278] width 44 height 15
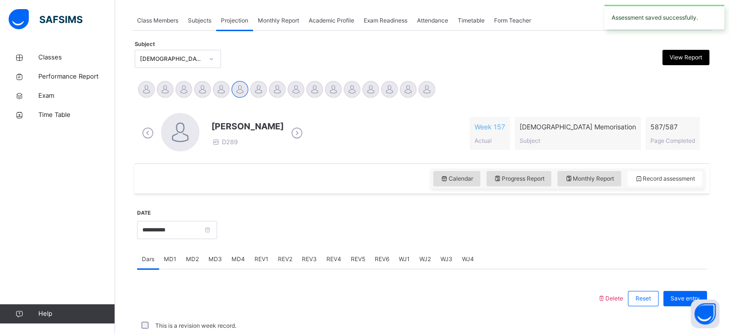
scroll to position [386, 0]
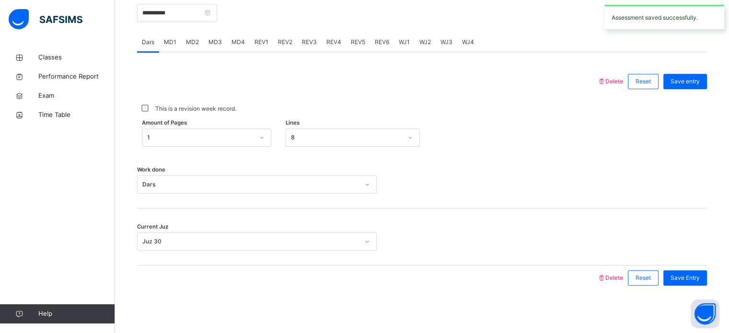
click at [316, 44] on div "REV3" at bounding box center [309, 42] width 24 height 19
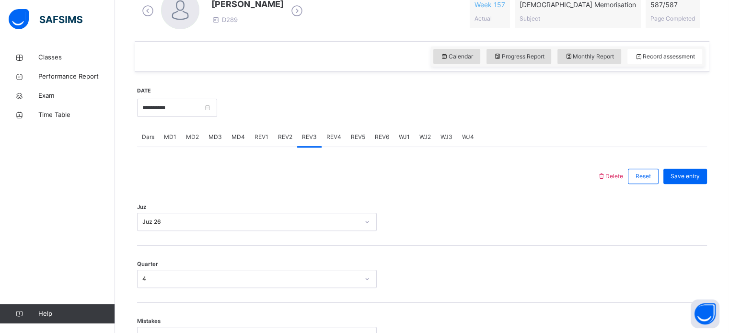
scroll to position [303, 0]
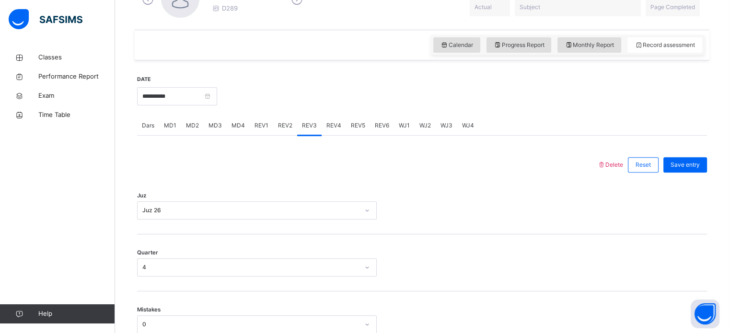
click at [335, 128] on span "REV4" at bounding box center [333, 125] width 15 height 9
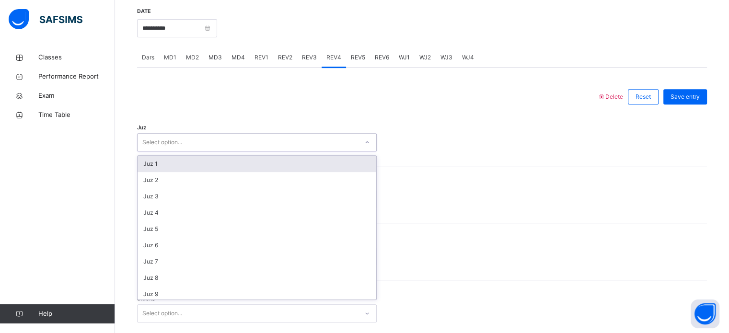
scroll to position [345, 0]
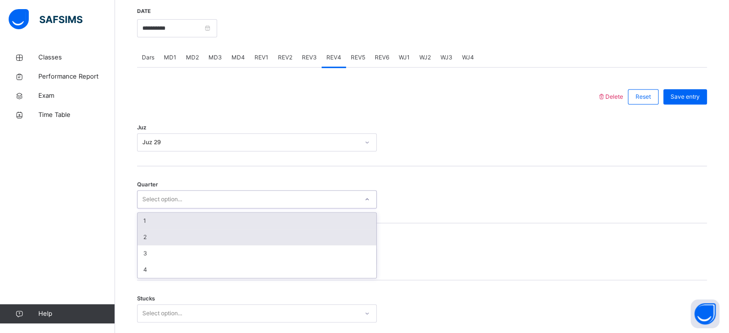
click at [208, 238] on div "2" at bounding box center [256, 237] width 239 height 16
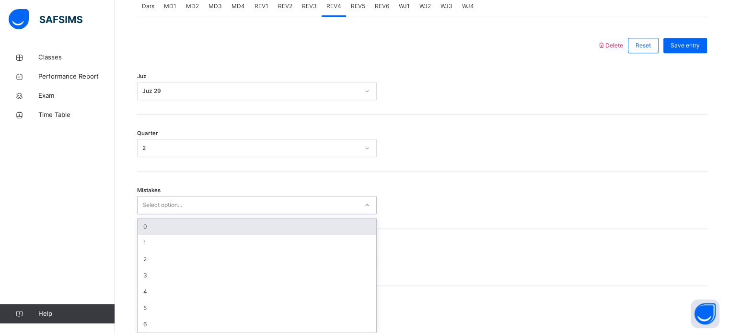
scroll to position [425, 0]
click at [205, 221] on div "0" at bounding box center [256, 223] width 239 height 16
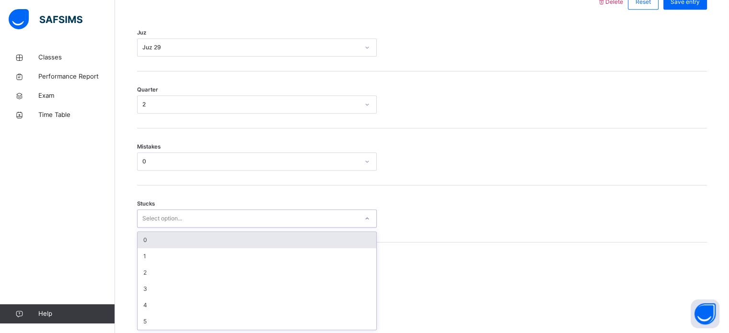
click at [196, 242] on div "0" at bounding box center [256, 240] width 239 height 16
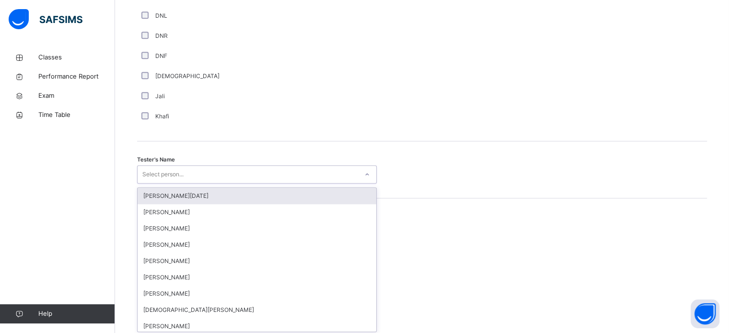
scroll to position [878, 0]
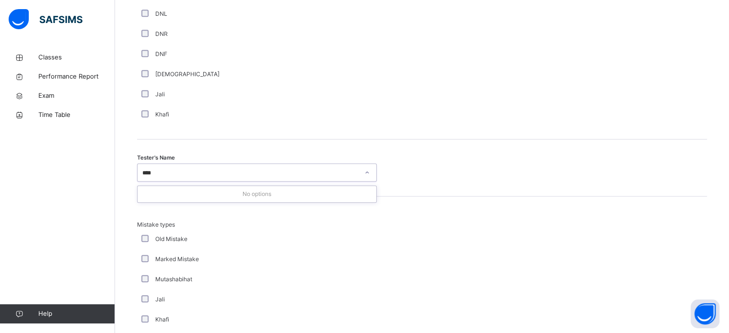
type input "***"
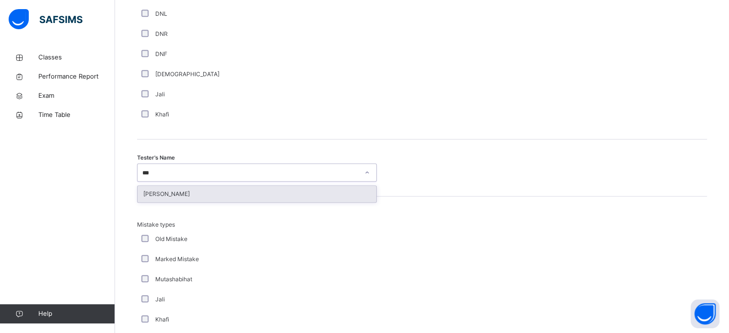
click at [280, 188] on div "[PERSON_NAME]" at bounding box center [256, 194] width 239 height 16
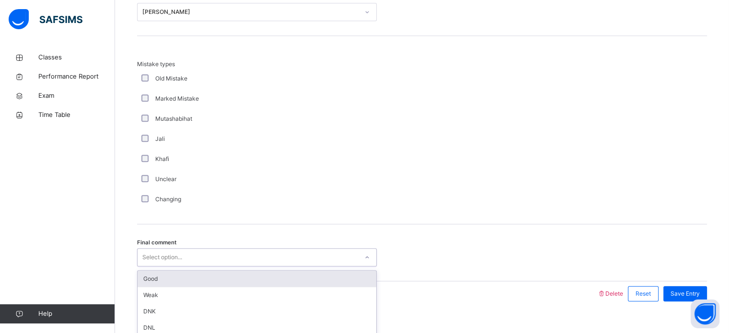
scroll to position [1053, 0]
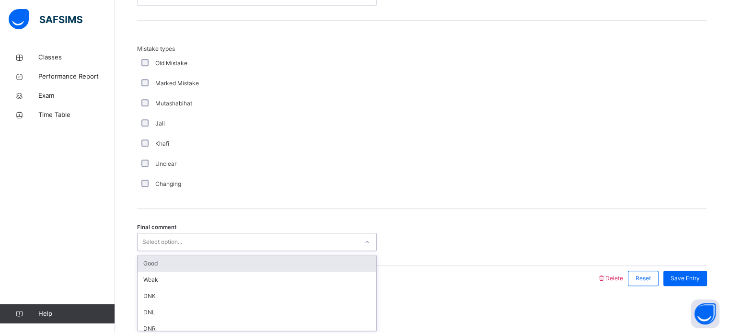
click at [226, 258] on div "Good" at bounding box center [256, 263] width 239 height 16
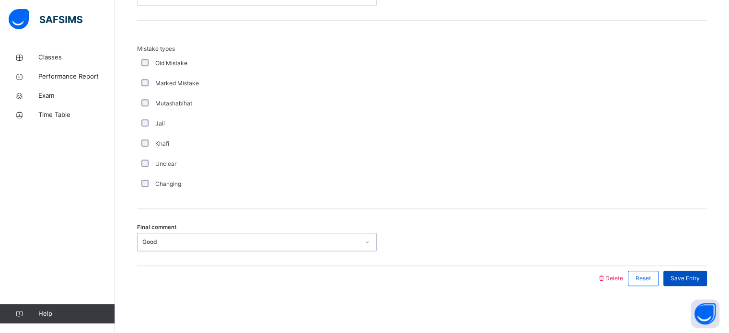
click at [691, 283] on div "Save Entry" at bounding box center [685, 278] width 44 height 15
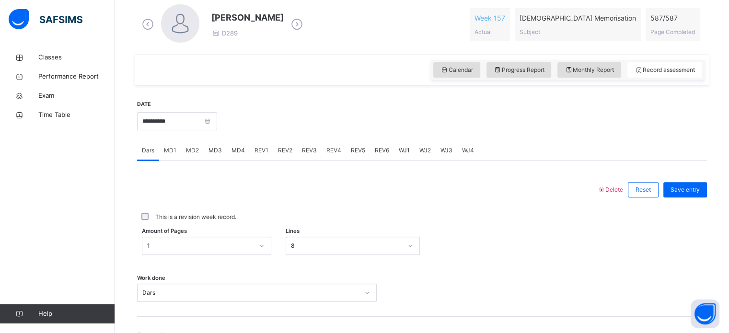
scroll to position [194, 0]
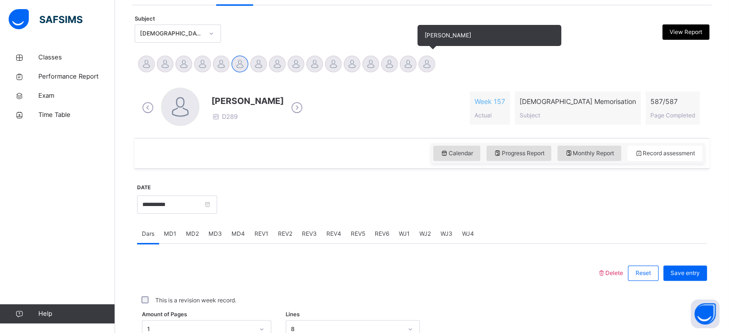
click at [429, 59] on div "[PERSON_NAME]" at bounding box center [426, 65] width 19 height 21
click at [427, 62] on div at bounding box center [426, 64] width 17 height 17
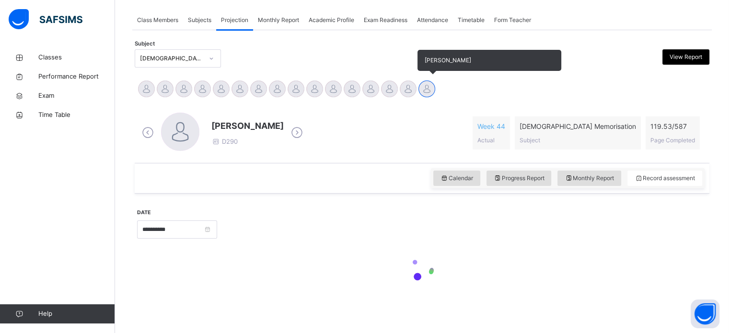
scroll to position [169, 0]
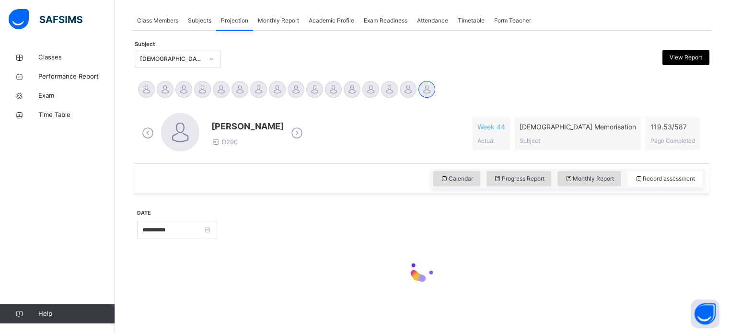
click at [607, 183] on div "Monthly Report" at bounding box center [589, 178] width 64 height 15
select select "****"
select select "*"
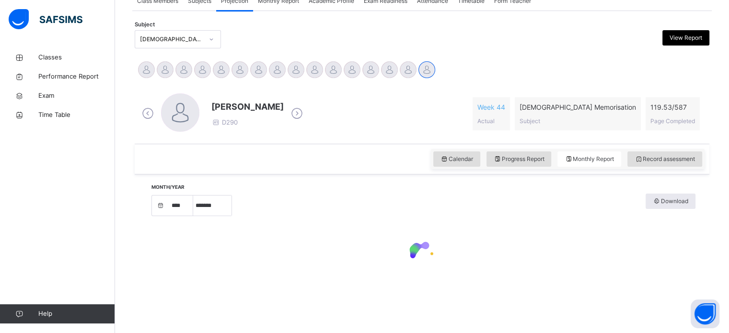
click at [518, 207] on div "Month/Year **** **** **** **** **** **** **** **** **** **** **** **** **** ***…" at bounding box center [422, 205] width 546 height 23
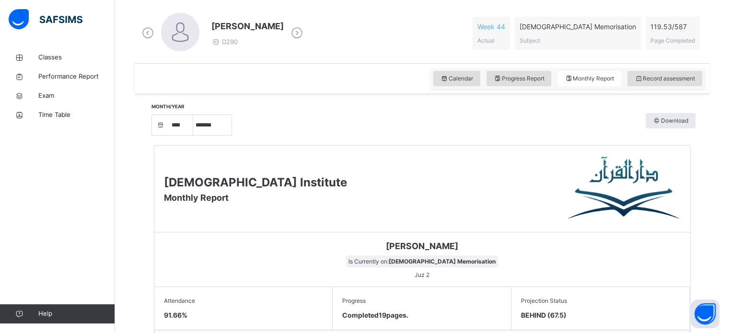
scroll to position [267, 0]
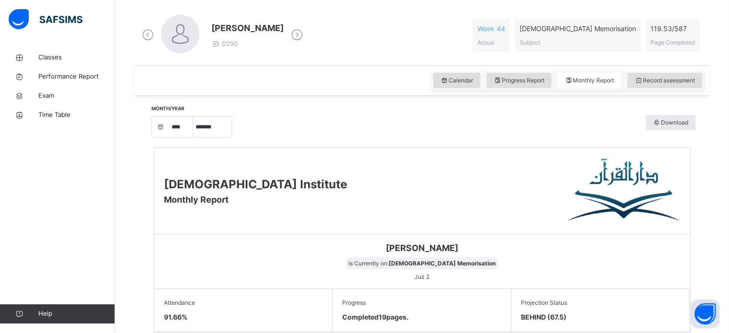
drag, startPoint x: 686, startPoint y: 75, endPoint x: 684, endPoint y: 69, distance: 5.6
click at [684, 69] on div "Calendar Progress Report Monthly Report Record assessment" at bounding box center [422, 80] width 574 height 31
click at [682, 73] on div "Calendar Progress Report Monthly Report Record assessment" at bounding box center [568, 80] width 274 height 20
click at [682, 74] on div "Record assessment" at bounding box center [664, 80] width 75 height 15
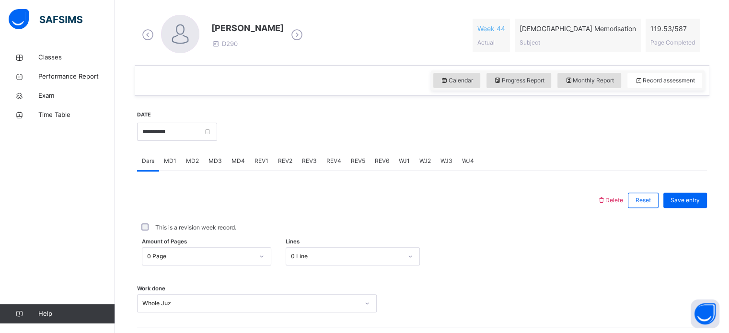
click at [266, 168] on div "REV1" at bounding box center [261, 160] width 23 height 19
click at [251, 164] on div "REV1" at bounding box center [261, 160] width 23 height 19
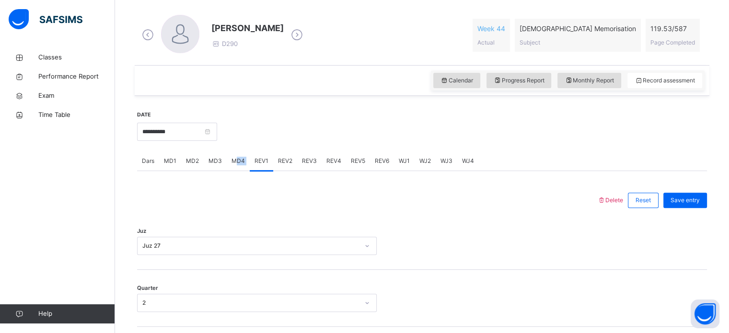
drag, startPoint x: 249, startPoint y: 164, endPoint x: 234, endPoint y: 162, distance: 15.0
click at [234, 162] on div "Dars MD1 MD2 MD3 MD4 REV1 REV2 REV3 REV4 REV5 REV6 WJ1 WJ2 WJ3 WJ4" at bounding box center [422, 161] width 570 height 20
click at [234, 162] on span "MD4" at bounding box center [237, 161] width 13 height 9
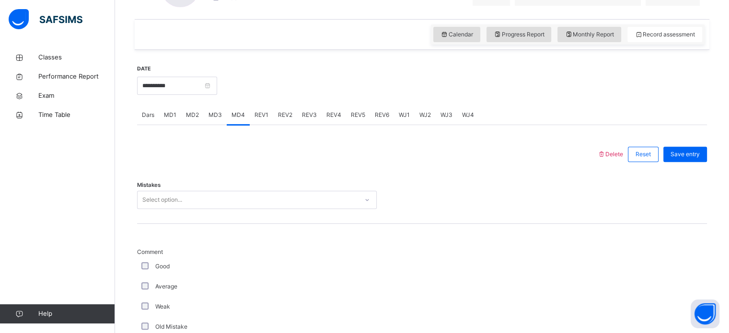
scroll to position [325, 0]
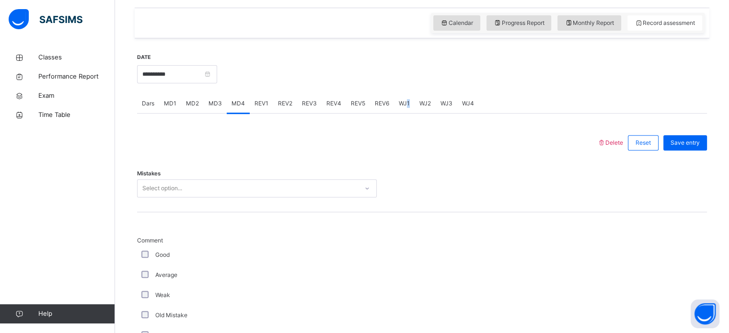
click at [403, 104] on span "WJ1" at bounding box center [404, 103] width 11 height 9
click at [408, 102] on div "WJ1" at bounding box center [404, 103] width 21 height 19
click at [435, 100] on div "WJ3" at bounding box center [446, 103] width 22 height 19
click at [414, 107] on div "WJ2" at bounding box center [424, 103] width 21 height 19
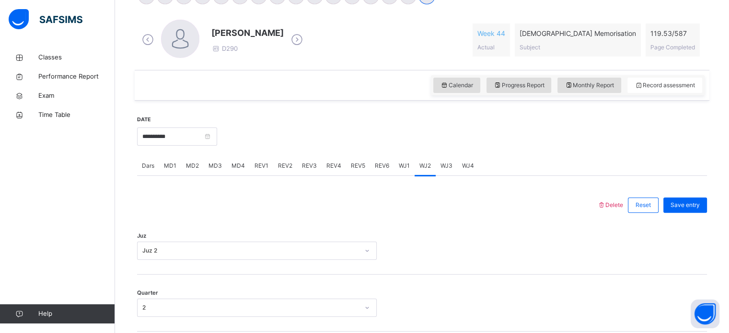
scroll to position [263, 0]
drag, startPoint x: 632, startPoint y: 210, endPoint x: 627, endPoint y: 209, distance: 5.8
click at [628, 209] on div "Delete Reset Save entry" at bounding box center [652, 204] width 110 height 25
click at [623, 213] on div "Delete Reset Save entry" at bounding box center [652, 204] width 110 height 25
click at [605, 201] on icon at bounding box center [601, 203] width 8 height 7
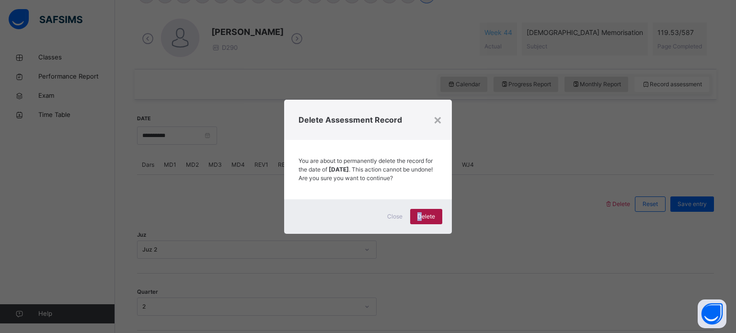
click at [419, 224] on div "Delete" at bounding box center [426, 216] width 32 height 15
click at [436, 113] on div "×" at bounding box center [437, 119] width 9 height 20
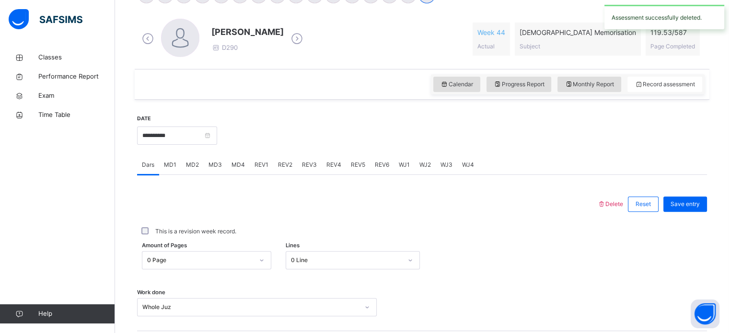
click at [438, 153] on div at bounding box center [462, 134] width 480 height 41
drag, startPoint x: 438, startPoint y: 155, endPoint x: 439, endPoint y: 163, distance: 8.2
click at [439, 156] on div "**********" at bounding box center [422, 263] width 570 height 318
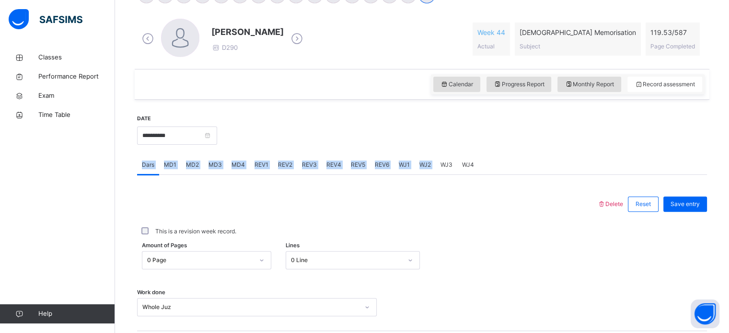
click at [425, 164] on span "WJ2" at bounding box center [424, 164] width 11 height 9
click at [440, 167] on span "WJ3" at bounding box center [446, 164] width 12 height 9
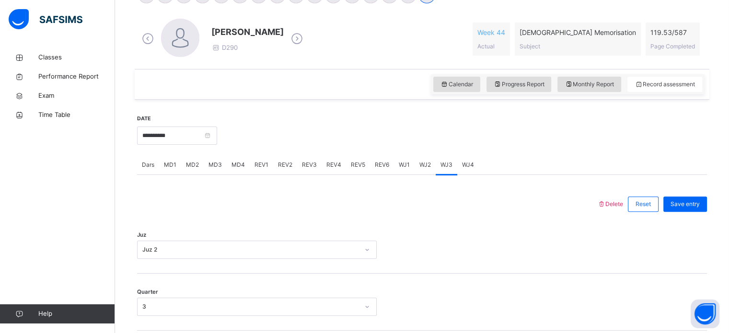
click at [607, 197] on div "Delete Reset Save entry" at bounding box center [652, 204] width 110 height 25
click at [606, 199] on div "Delete Reset Save entry" at bounding box center [652, 204] width 110 height 25
click at [605, 200] on icon at bounding box center [601, 203] width 8 height 7
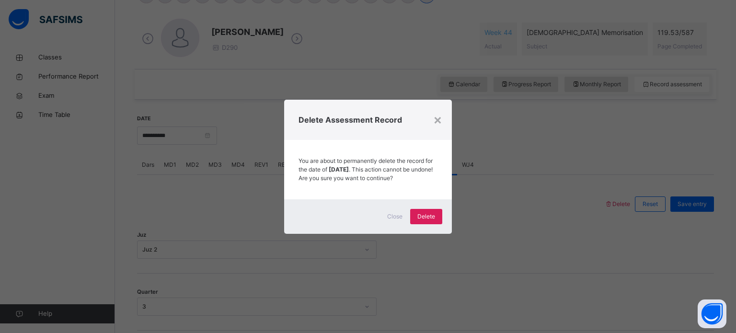
click at [427, 235] on div "× Delete Assessment Record You are about to permanently delete the record for t…" at bounding box center [368, 166] width 736 height 333
click at [427, 224] on div "Delete" at bounding box center [426, 216] width 32 height 15
click at [435, 114] on div "×" at bounding box center [437, 119] width 9 height 20
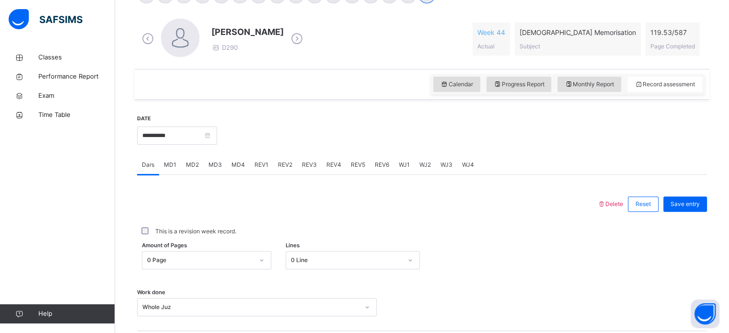
drag, startPoint x: 404, startPoint y: 167, endPoint x: 413, endPoint y: 171, distance: 9.9
click at [404, 168] on span "WJ1" at bounding box center [404, 164] width 11 height 9
click at [424, 170] on div "WJ2" at bounding box center [424, 164] width 21 height 19
drag, startPoint x: 425, startPoint y: 169, endPoint x: 437, endPoint y: 167, distance: 12.1
click at [437, 167] on div "Dars MD1 MD2 MD3 MD4 REV1 REV2 REV3 REV4 REV5 REV6 WJ1 WJ2 WJ3 WJ4" at bounding box center [422, 165] width 570 height 20
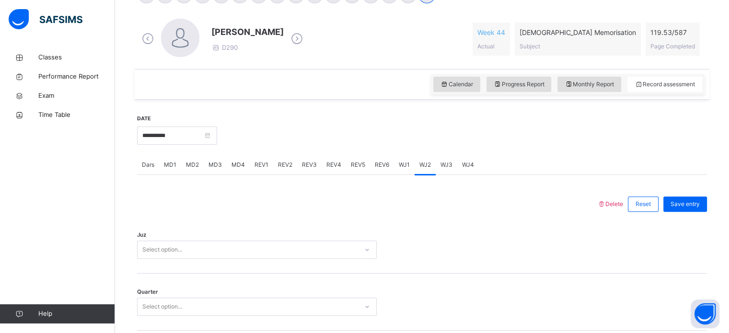
click at [456, 163] on div "Dars MD1 MD2 MD3 MD4 REV1 REV2 REV3 REV4 REV5 REV6 WJ1 WJ2 WJ3 WJ4" at bounding box center [422, 165] width 570 height 20
click at [457, 163] on div "WJ4" at bounding box center [468, 164] width 22 height 19
click at [440, 167] on span "WJ3" at bounding box center [446, 164] width 12 height 9
click at [391, 164] on div "Dars MD1 MD2 MD3 MD4 REV1 REV2 REV3 REV4 REV5 REV6 WJ1 WJ2 WJ3 WJ4" at bounding box center [422, 165] width 570 height 20
click at [402, 166] on span "WJ1" at bounding box center [404, 164] width 11 height 9
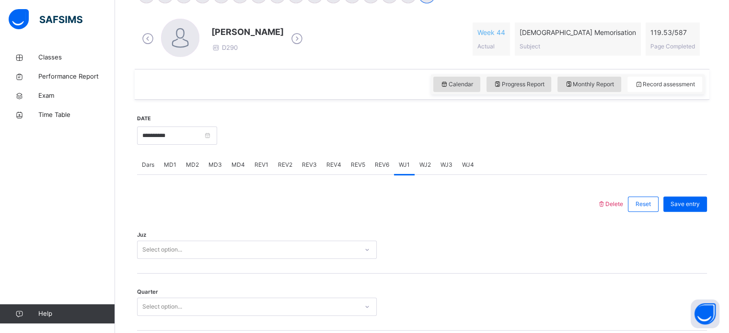
click at [256, 226] on div "Juz Select option..." at bounding box center [422, 245] width 570 height 57
drag, startPoint x: 191, startPoint y: 235, endPoint x: 178, endPoint y: 246, distance: 17.3
click at [182, 242] on div "Juz Select option..." at bounding box center [422, 245] width 570 height 57
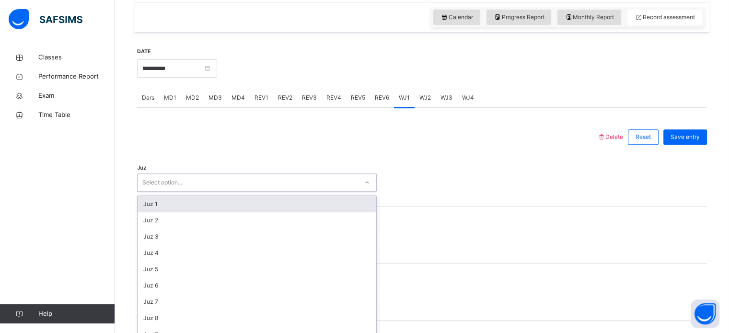
click at [178, 192] on div "option Juz 1 focused, 1 of 30. 30 results available. Use Up and Down to choose …" at bounding box center [257, 182] width 240 height 18
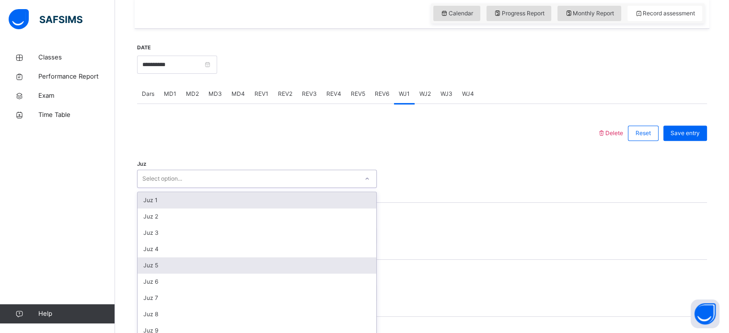
scroll to position [341, 0]
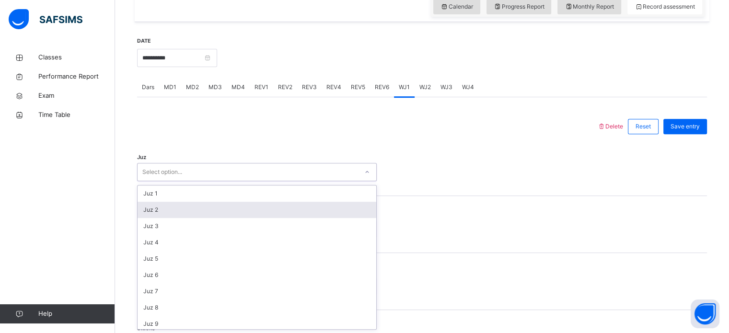
click at [172, 214] on div "Juz 2" at bounding box center [256, 210] width 239 height 16
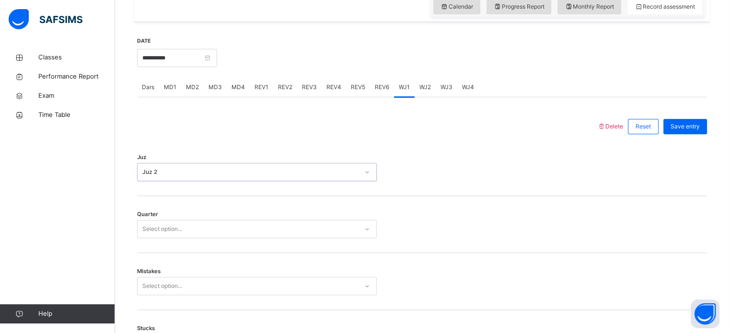
click at [188, 226] on div "Select option..." at bounding box center [247, 229] width 220 height 15
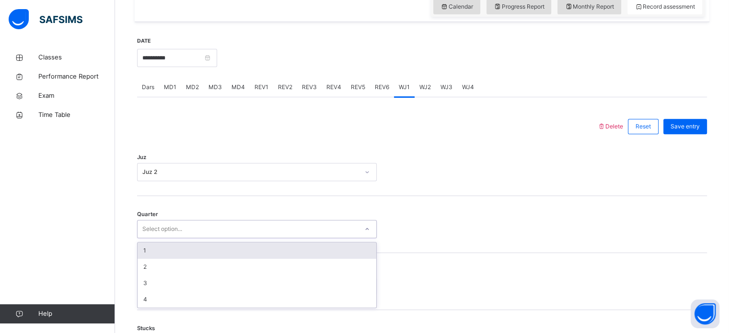
click at [165, 249] on div "1" at bounding box center [256, 250] width 239 height 16
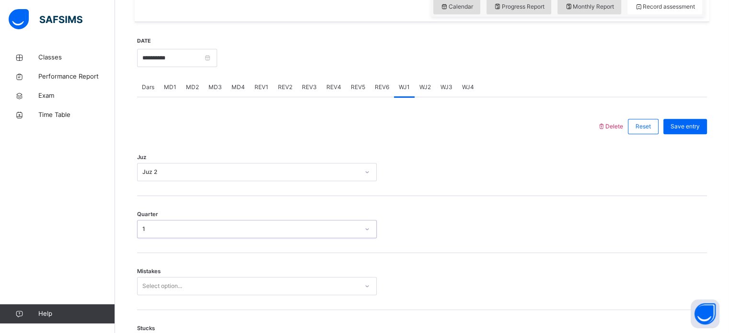
click at [165, 278] on div "Select option..." at bounding box center [257, 286] width 240 height 18
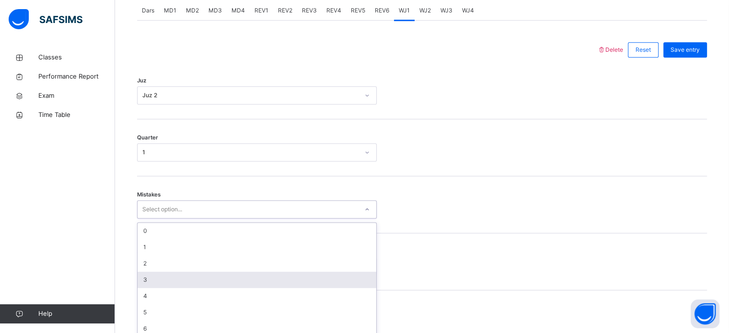
scroll to position [425, 0]
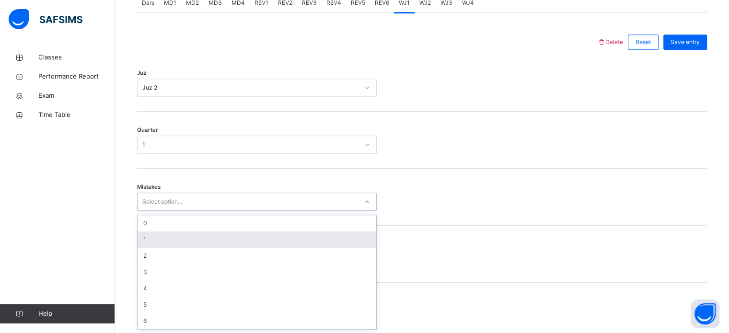
click at [149, 247] on div "1" at bounding box center [256, 239] width 239 height 16
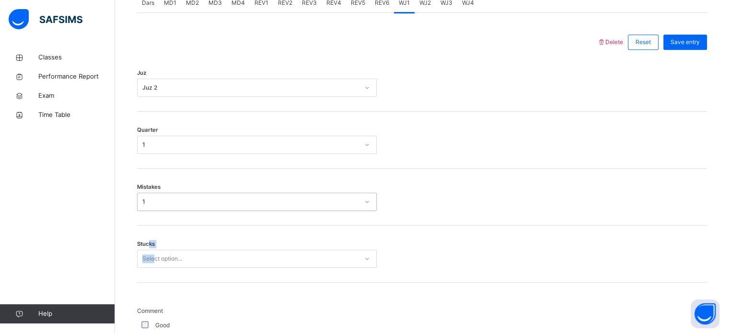
drag, startPoint x: 149, startPoint y: 247, endPoint x: 153, endPoint y: 263, distance: 16.7
click at [153, 261] on div "Stucks Select option..." at bounding box center [257, 259] width 240 height 18
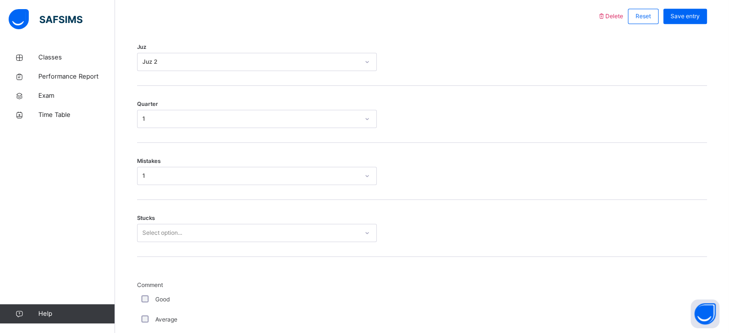
click at [153, 242] on div "Select option..." at bounding box center [257, 233] width 240 height 18
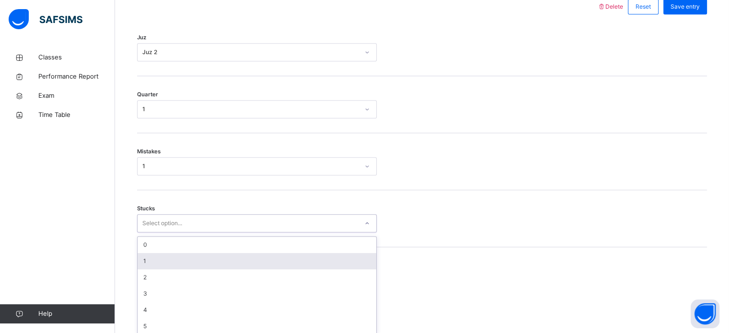
scroll to position [466, 0]
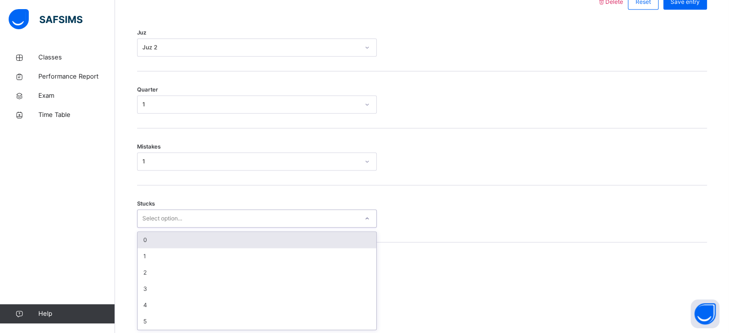
click at [161, 240] on div "0" at bounding box center [256, 240] width 239 height 16
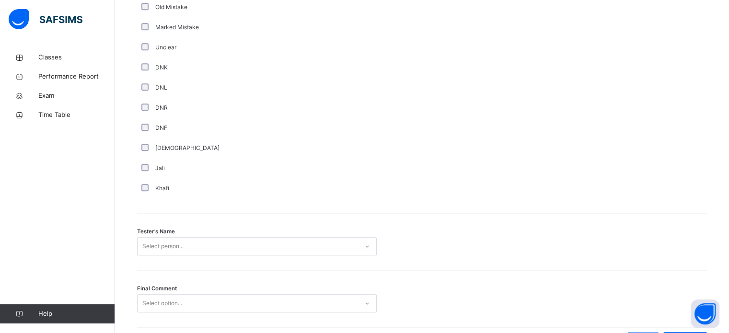
scroll to position [830, 0]
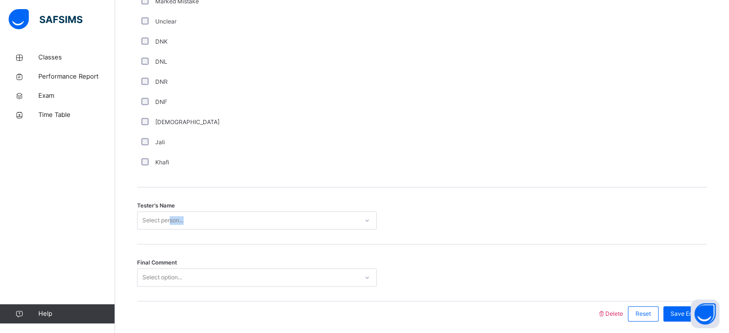
click at [171, 219] on div "Tester's Name Select person..." at bounding box center [422, 215] width 570 height 57
click at [169, 220] on div "Select person..." at bounding box center [257, 220] width 240 height 18
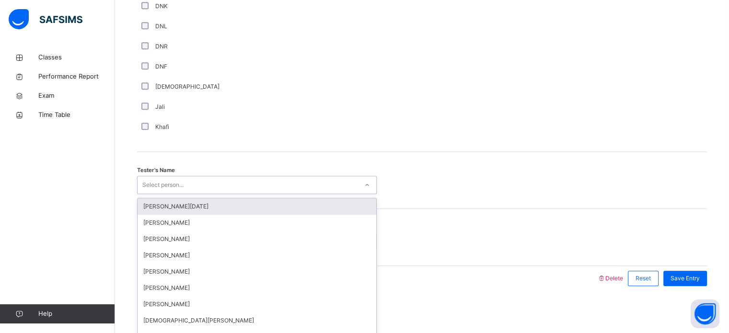
click at [164, 211] on div "[PERSON_NAME][DATE]" at bounding box center [256, 206] width 239 height 16
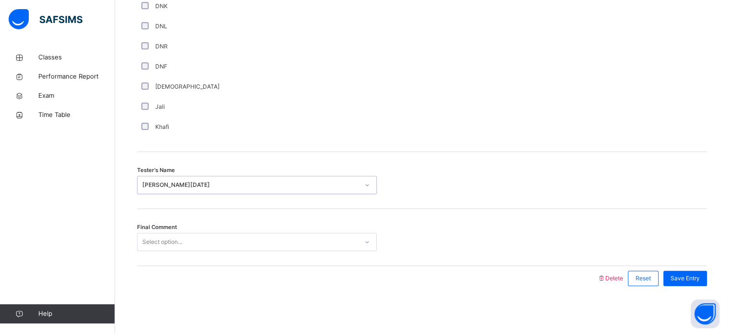
click at [163, 233] on div "Select option..." at bounding box center [257, 242] width 240 height 18
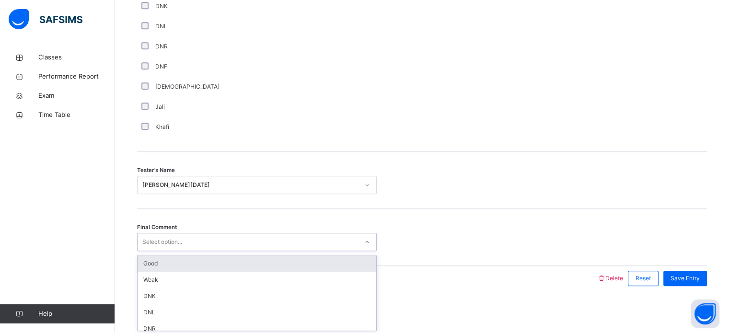
click at [155, 268] on div "Good" at bounding box center [256, 263] width 239 height 16
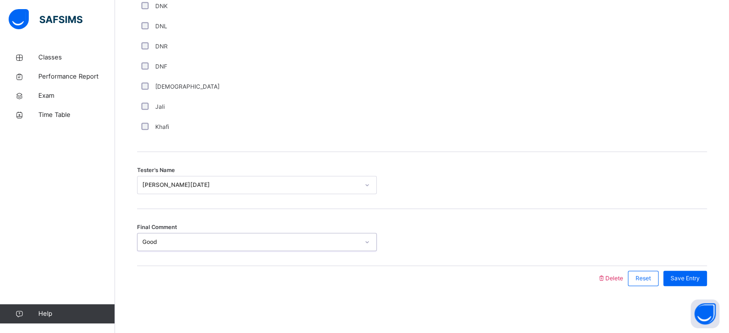
click at [705, 285] on div "Save Entry" at bounding box center [682, 278] width 48 height 25
click at [694, 274] on span "Save Entry" at bounding box center [684, 278] width 29 height 9
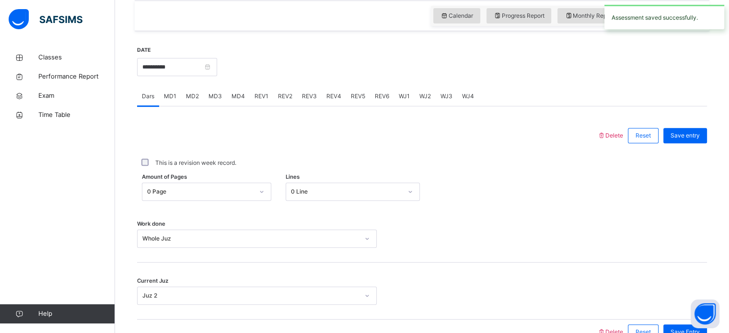
scroll to position [342, 0]
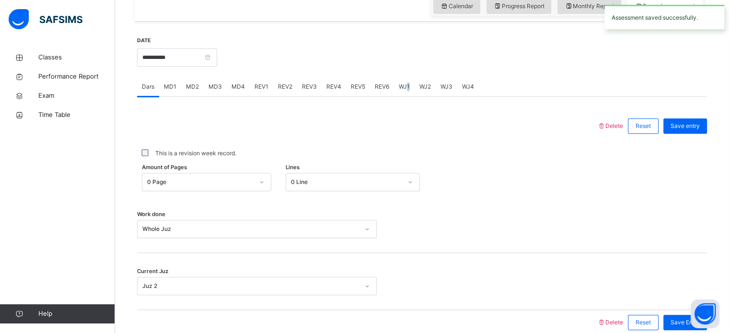
click at [405, 88] on span "WJ1" at bounding box center [404, 86] width 11 height 9
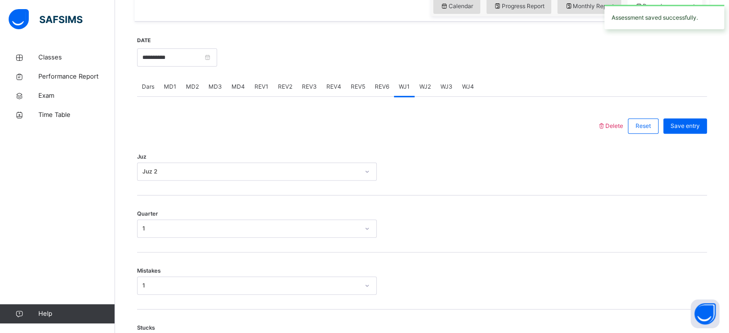
click at [424, 95] on div "WJ2" at bounding box center [424, 86] width 21 height 19
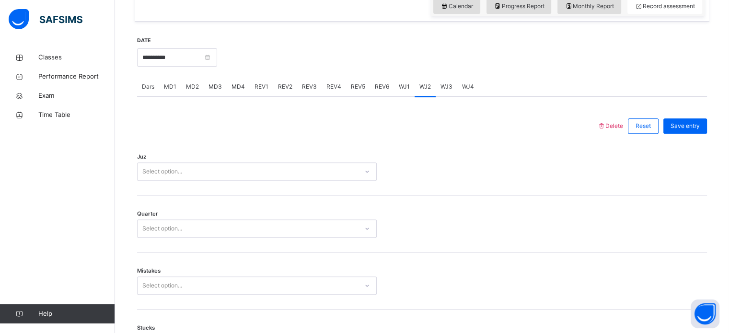
click at [274, 166] on div "Select option..." at bounding box center [247, 171] width 220 height 15
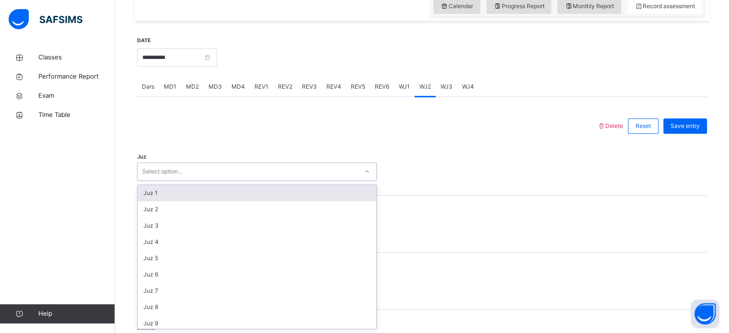
type input "*"
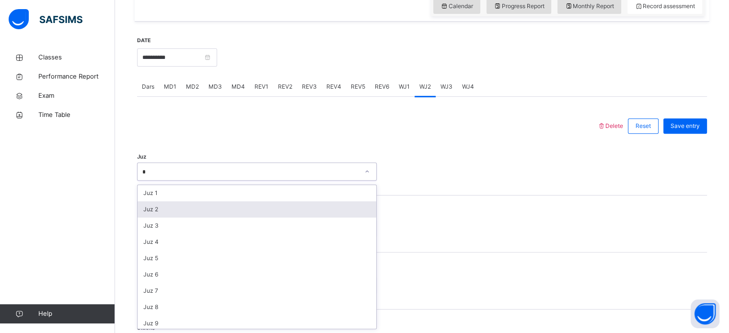
click at [161, 207] on div "Juz 2" at bounding box center [256, 209] width 239 height 16
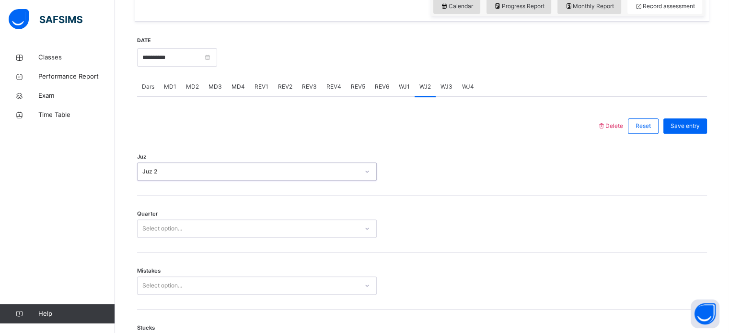
drag, startPoint x: 163, startPoint y: 219, endPoint x: 158, endPoint y: 228, distance: 10.4
click at [162, 221] on div "Select option..." at bounding box center [257, 228] width 240 height 18
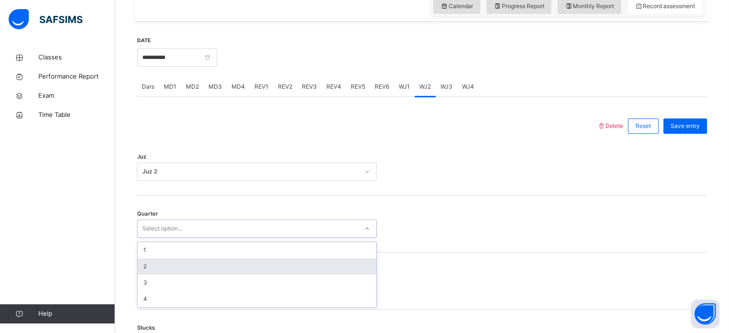
click at [157, 263] on div "2" at bounding box center [256, 266] width 239 height 16
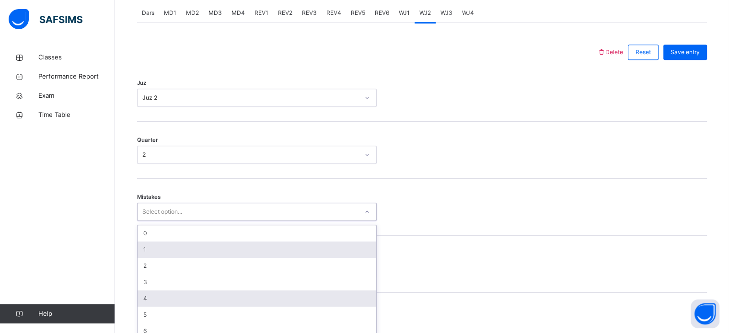
click at [153, 221] on div "option 1 focused, 2 of 7. 7 results available. Use Up and Down to choose option…" at bounding box center [257, 212] width 240 height 18
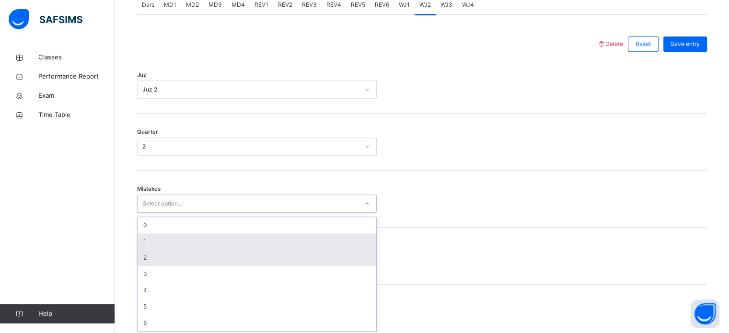
scroll to position [425, 0]
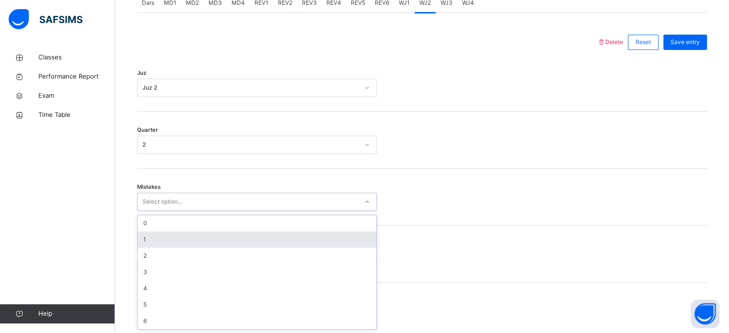
click at [146, 241] on div "1" at bounding box center [256, 239] width 239 height 16
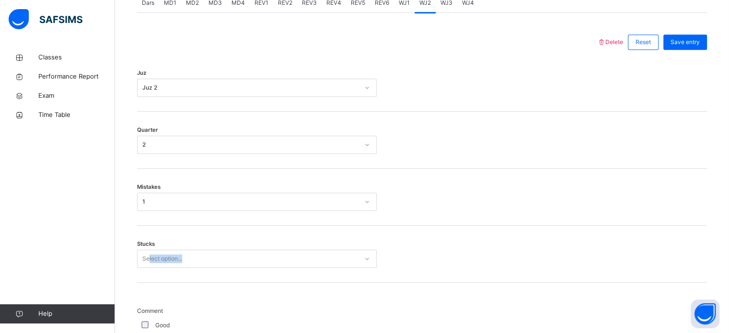
drag, startPoint x: 149, startPoint y: 268, endPoint x: 149, endPoint y: 262, distance: 5.7
click at [149, 263] on div "Stucks Select option..." at bounding box center [422, 254] width 570 height 57
click at [150, 264] on div "Select option..." at bounding box center [257, 259] width 240 height 18
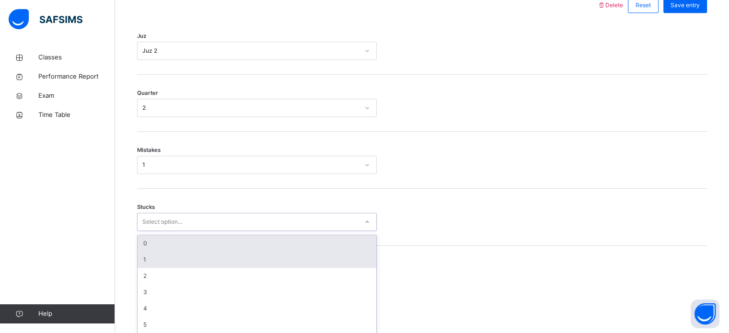
scroll to position [466, 0]
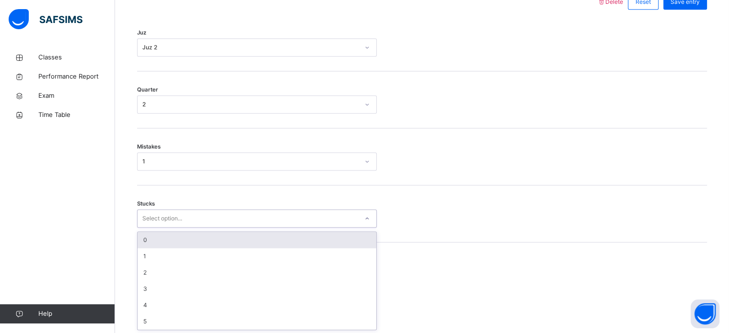
click at [144, 239] on div "0" at bounding box center [256, 240] width 239 height 16
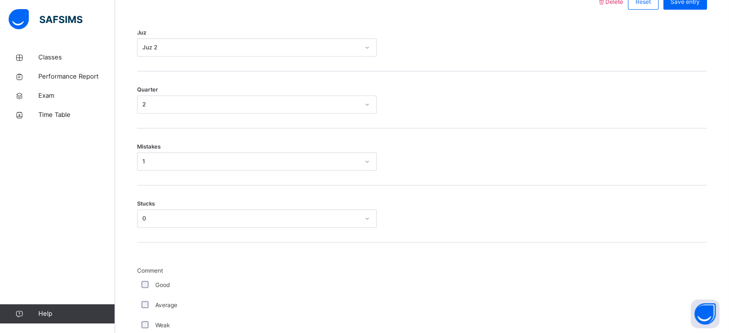
click at [135, 286] on div "**********" at bounding box center [422, 272] width 574 height 750
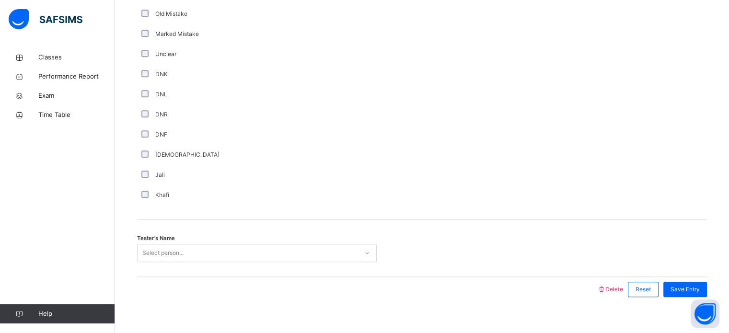
scroll to position [808, 0]
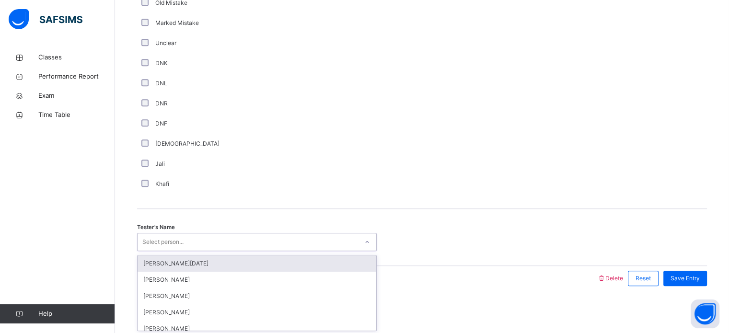
click at [191, 245] on div "Select person..." at bounding box center [247, 242] width 220 height 15
type input "***"
click at [143, 265] on div "[PERSON_NAME][DATE]" at bounding box center [256, 263] width 239 height 16
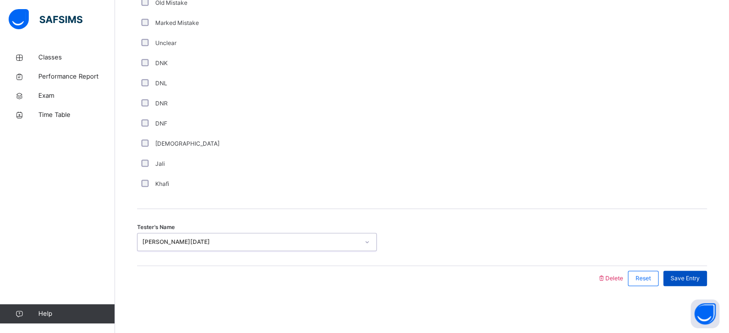
click at [693, 279] on span "Save Entry" at bounding box center [684, 278] width 29 height 9
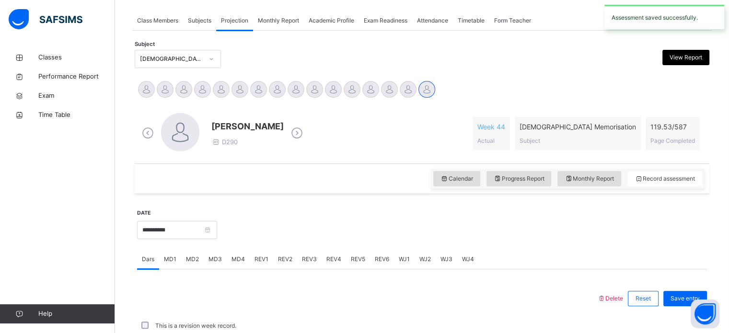
scroll to position [386, 0]
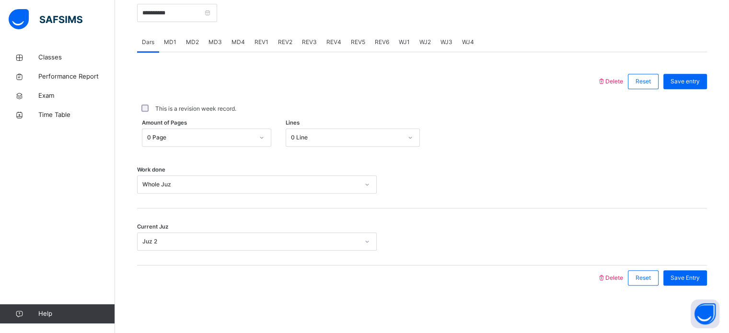
click at [404, 44] on span "WJ1" at bounding box center [404, 42] width 11 height 9
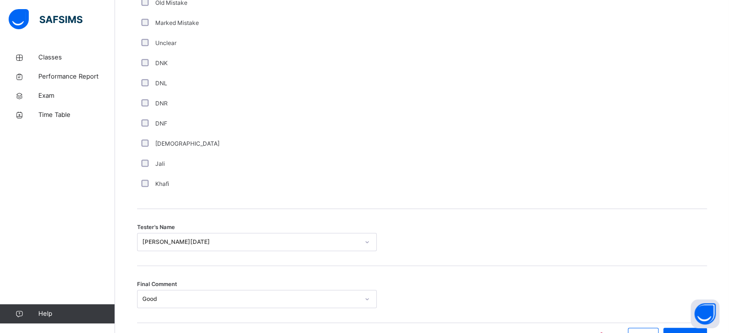
click at [433, 35] on div at bounding box center [421, 59] width 81 height 270
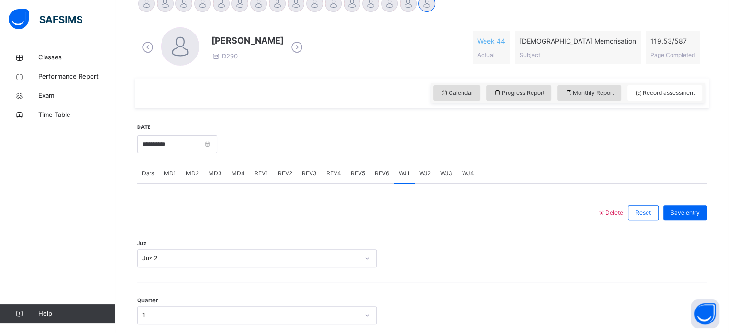
scroll to position [252, 0]
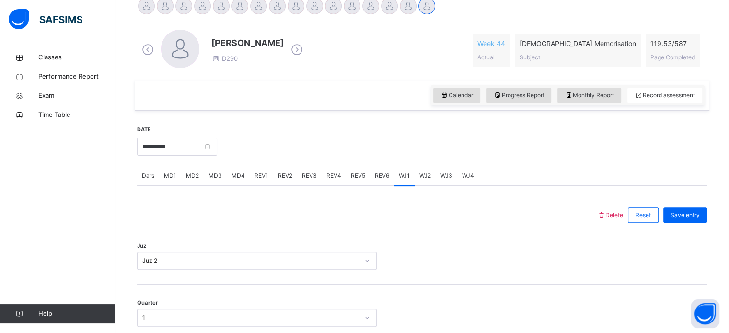
click at [426, 177] on span "WJ2" at bounding box center [424, 175] width 11 height 9
click at [438, 176] on div "WJ3" at bounding box center [446, 175] width 22 height 19
click at [294, 268] on div "option Juz 4 focused, 4 of 30. 30 results available. Use Up and Down to choose …" at bounding box center [257, 260] width 240 height 18
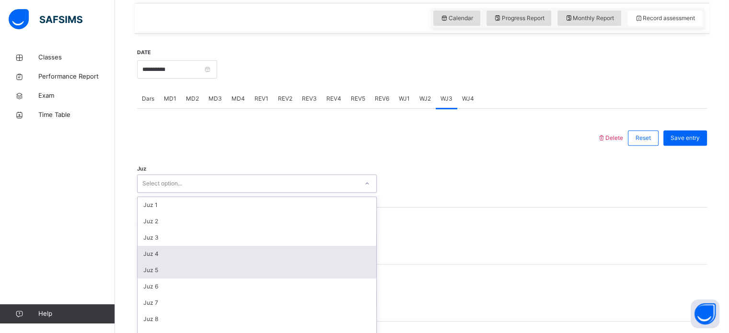
scroll to position [341, 0]
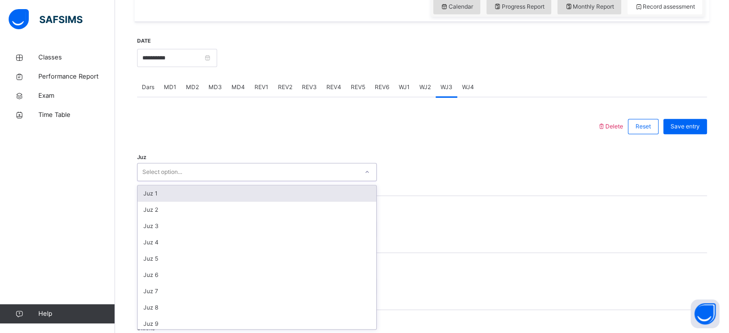
type input "*"
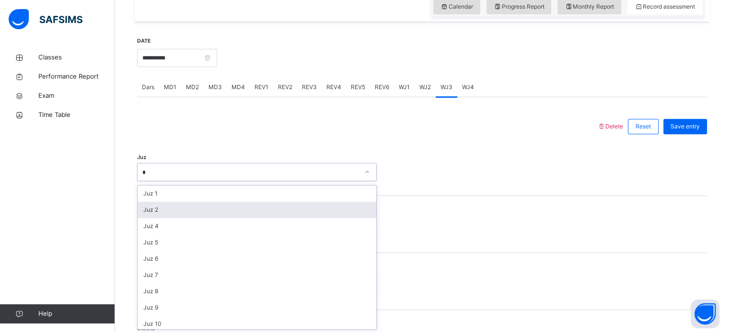
click at [182, 214] on div "Juz 2" at bounding box center [256, 210] width 239 height 16
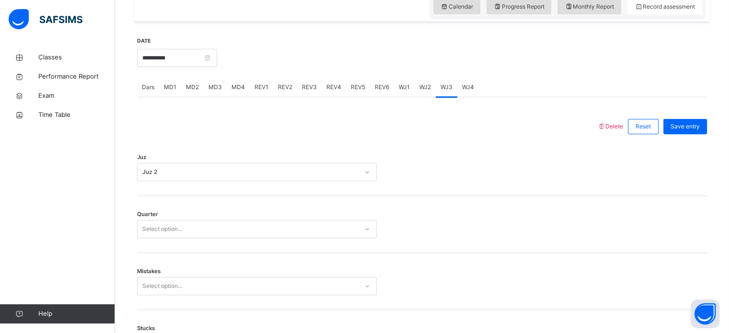
drag, startPoint x: 159, startPoint y: 240, endPoint x: 158, endPoint y: 229, distance: 11.0
click at [157, 242] on div "Quarter Select option..." at bounding box center [422, 224] width 570 height 57
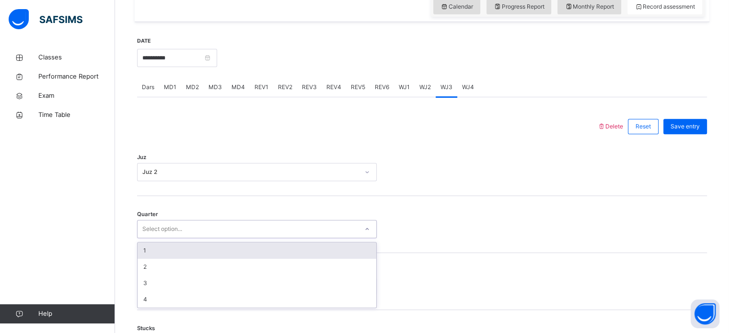
click at [158, 228] on div "Select option..." at bounding box center [162, 229] width 40 height 18
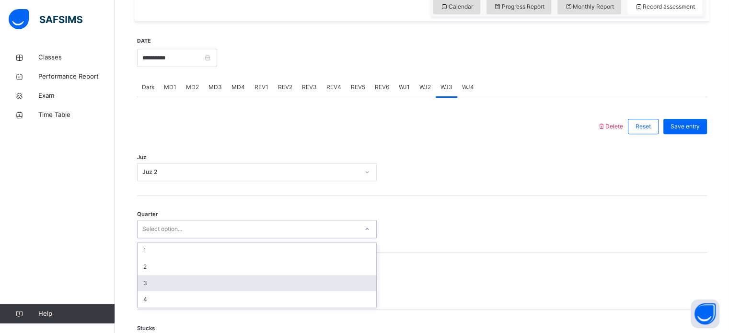
click at [157, 288] on div "3" at bounding box center [256, 283] width 239 height 16
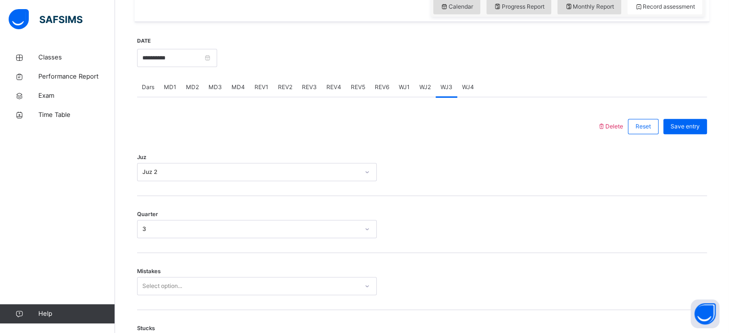
click at [147, 271] on span "Mistakes" at bounding box center [148, 271] width 23 height 8
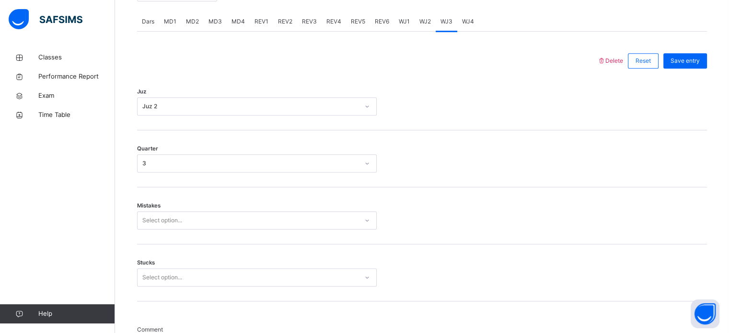
click at [147, 229] on div "Select option..." at bounding box center [257, 220] width 240 height 18
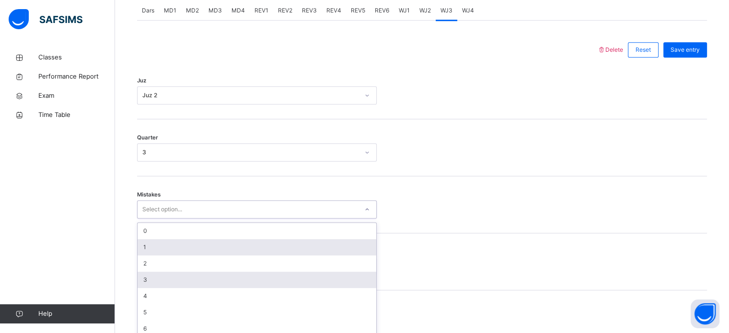
scroll to position [425, 0]
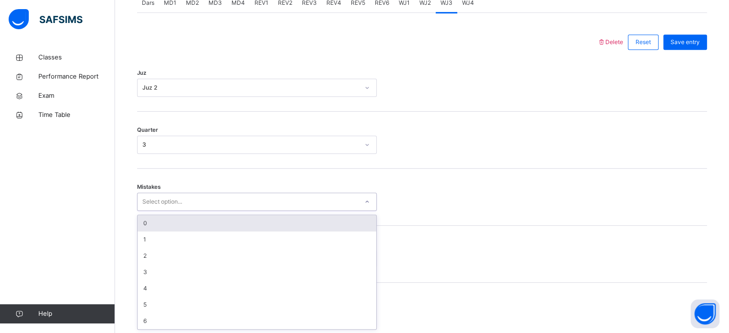
click at [163, 215] on div "0 1 2 3 4 5 6" at bounding box center [257, 272] width 240 height 115
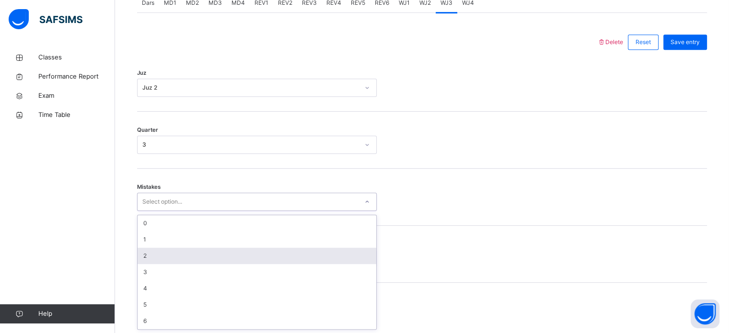
click at [149, 249] on div "2" at bounding box center [256, 256] width 239 height 16
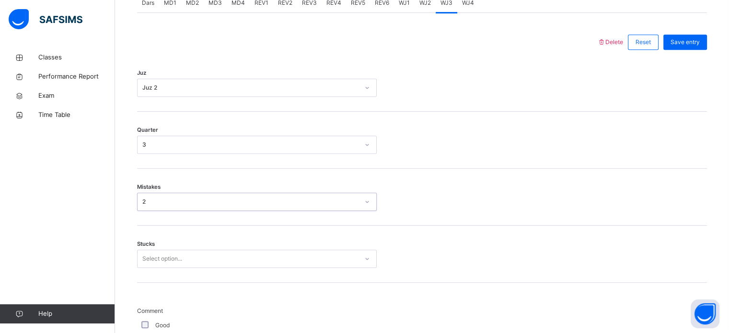
click at [142, 208] on div "Mistakes option 2, selected. 0 results available. Select is focused ,type to re…" at bounding box center [422, 197] width 570 height 57
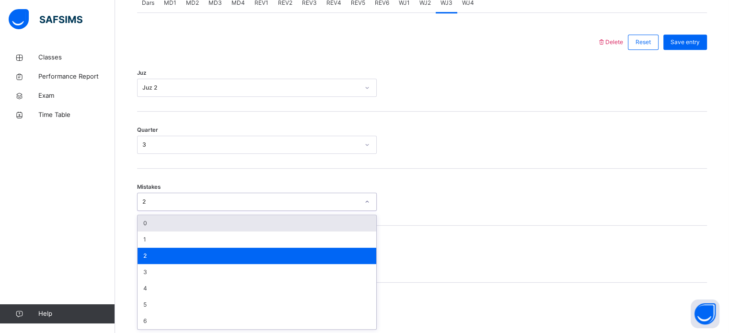
click at [148, 203] on div "2" at bounding box center [250, 201] width 217 height 9
click at [151, 224] on div "0" at bounding box center [256, 223] width 239 height 16
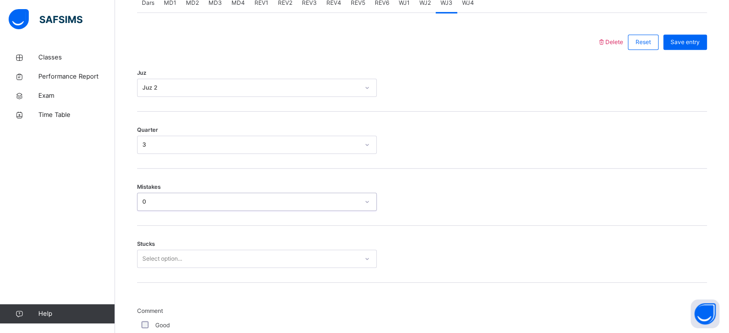
click at [151, 253] on div "Select option..." at bounding box center [257, 259] width 240 height 18
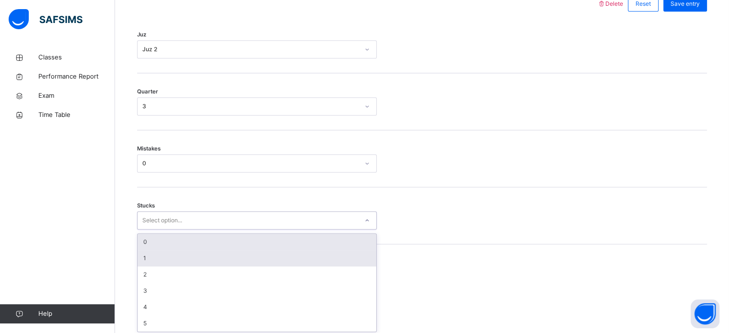
click at [153, 239] on div "0" at bounding box center [256, 242] width 239 height 16
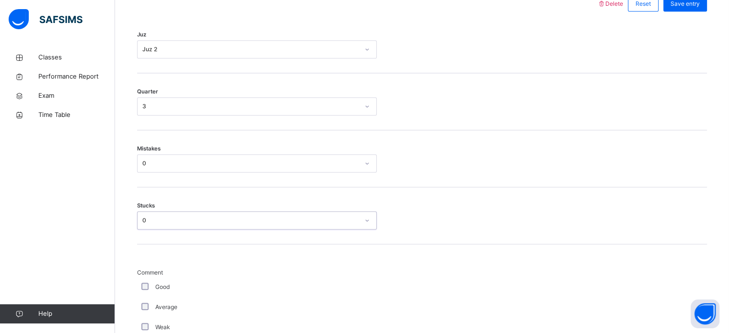
scroll to position [466, 0]
click at [140, 278] on div "Good" at bounding box center [257, 285] width 240 height 20
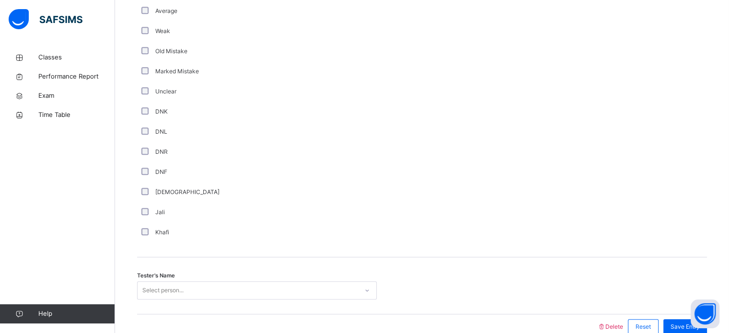
scroll to position [808, 0]
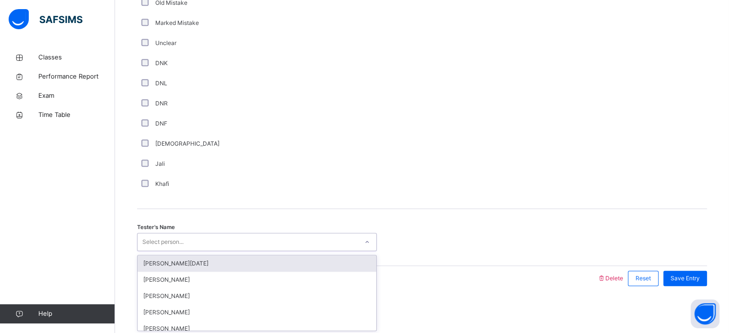
click at [148, 260] on div "[PERSON_NAME][DATE]" at bounding box center [256, 263] width 239 height 16
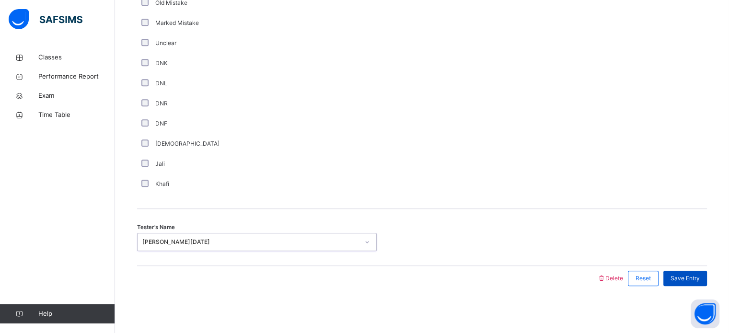
click at [692, 271] on div "Save Entry" at bounding box center [685, 278] width 44 height 15
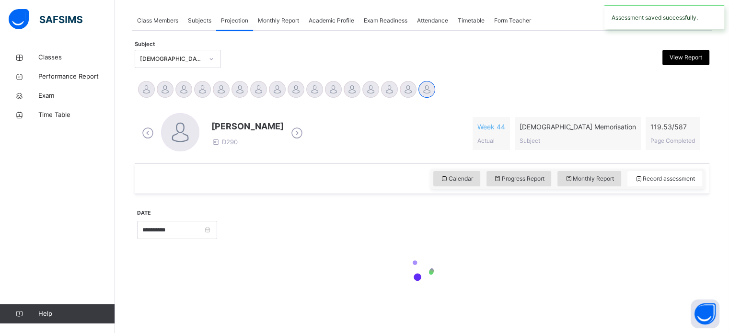
scroll to position [386, 0]
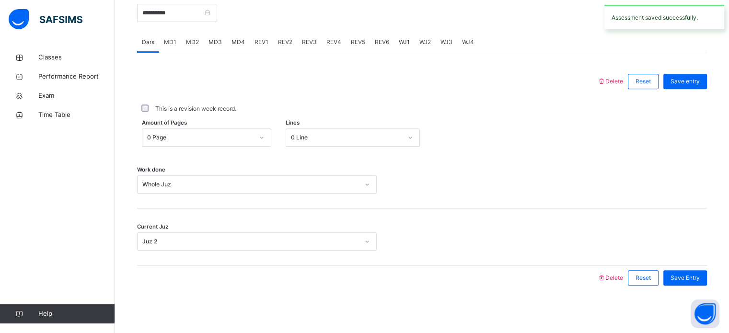
click at [468, 42] on span "WJ4" at bounding box center [468, 42] width 12 height 9
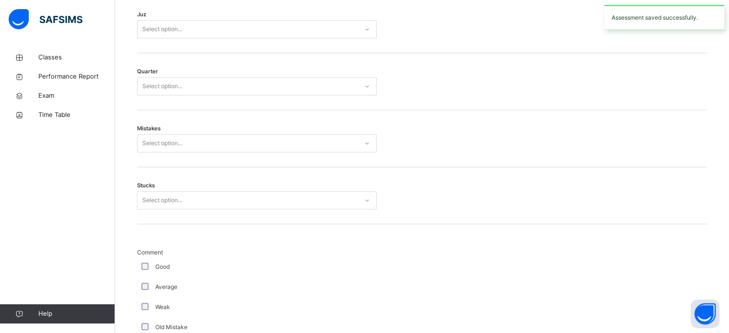
scroll to position [479, 0]
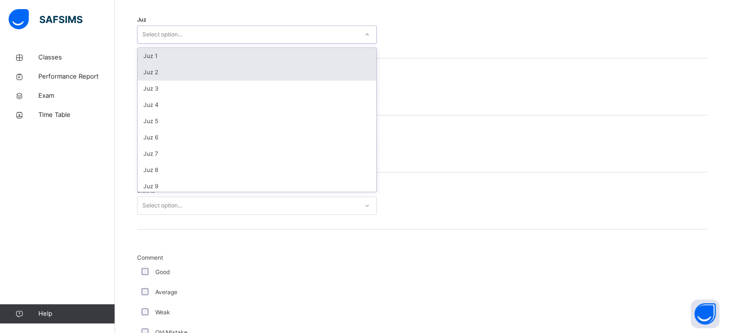
click at [144, 67] on div "Juz 2" at bounding box center [256, 72] width 239 height 16
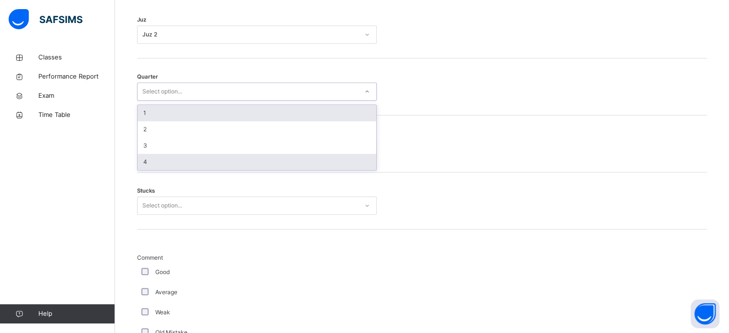
click at [141, 166] on div "4" at bounding box center [256, 162] width 239 height 16
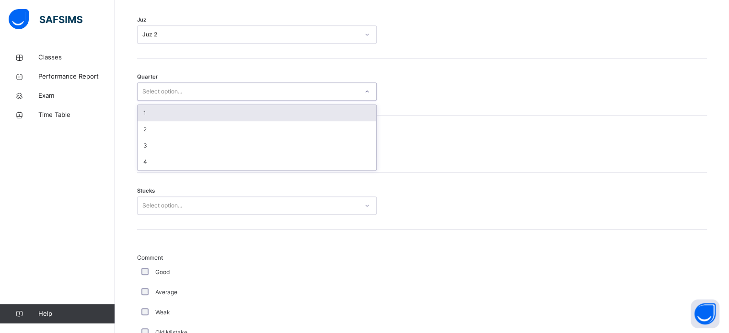
click at [138, 134] on span "Mistakes" at bounding box center [148, 134] width 23 height 8
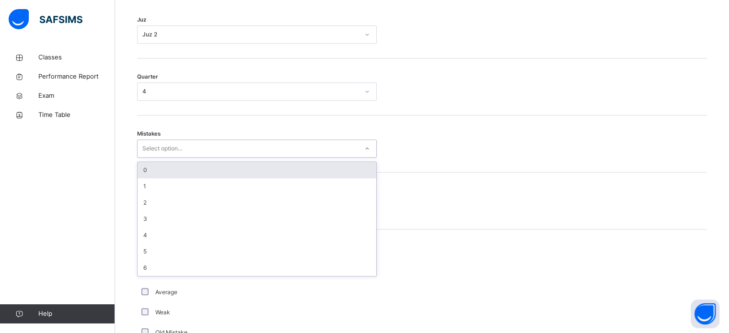
click at [139, 169] on div "0" at bounding box center [256, 170] width 239 height 16
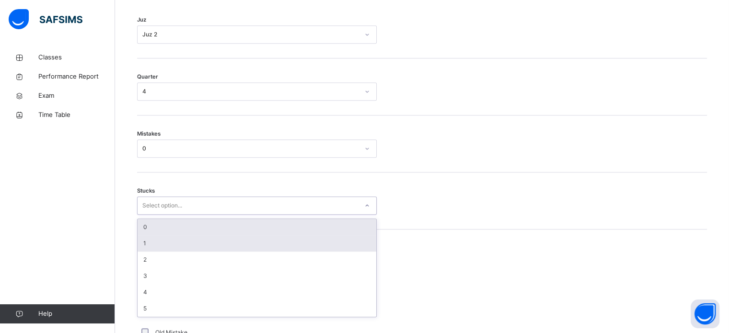
click at [144, 242] on div "1" at bounding box center [256, 243] width 239 height 16
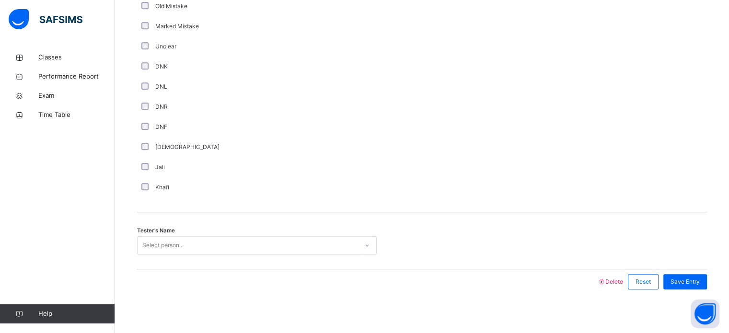
scroll to position [808, 0]
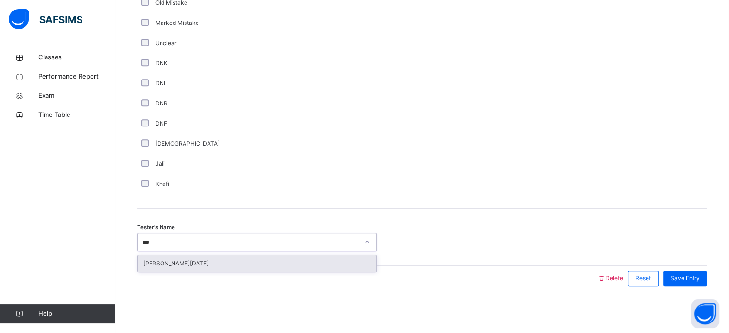
type input "****"
click at [149, 267] on div "[PERSON_NAME][DATE]" at bounding box center [256, 263] width 239 height 16
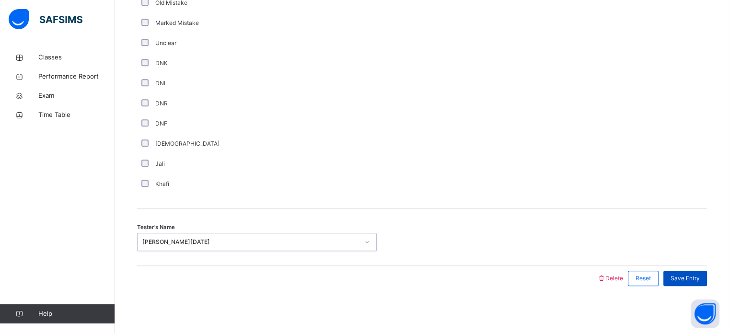
click at [693, 278] on span "Save Entry" at bounding box center [684, 278] width 29 height 9
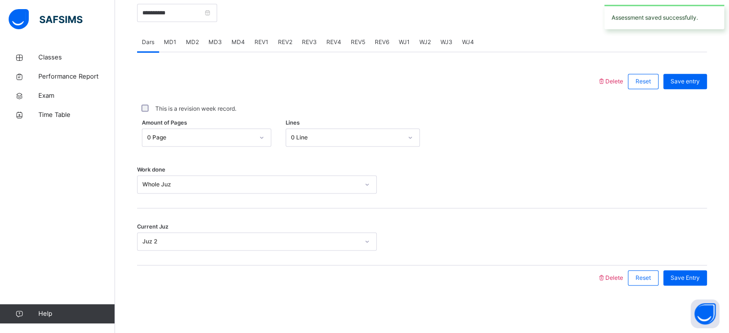
scroll to position [364, 0]
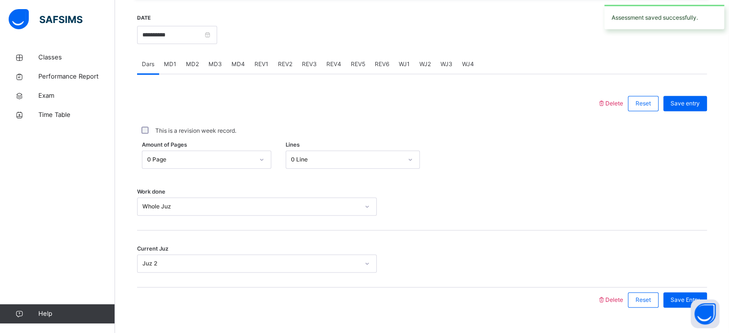
click at [254, 61] on span "REV1" at bounding box center [261, 64] width 14 height 9
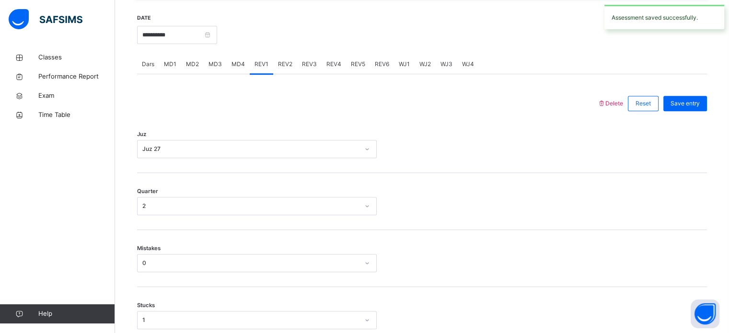
click at [294, 63] on div "REV2" at bounding box center [285, 64] width 24 height 19
click at [278, 66] on span "REV2" at bounding box center [285, 64] width 14 height 9
click at [308, 69] on div "REV3" at bounding box center [309, 64] width 24 height 19
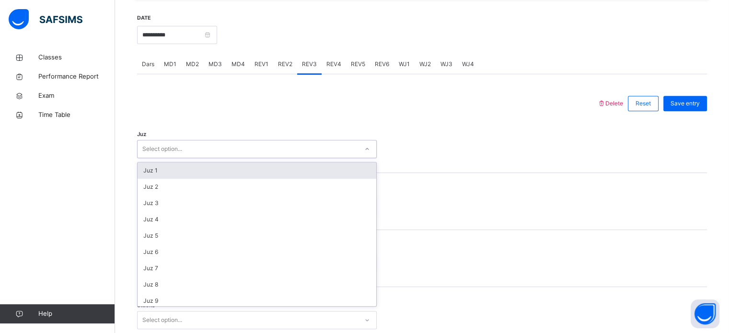
drag, startPoint x: 214, startPoint y: 149, endPoint x: 209, endPoint y: 152, distance: 5.6
click at [209, 151] on div "Select option..." at bounding box center [247, 149] width 220 height 15
type input "**"
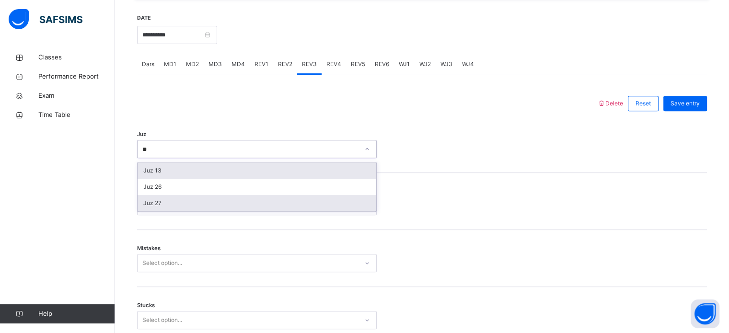
click at [144, 208] on div "Juz 27" at bounding box center [256, 203] width 239 height 16
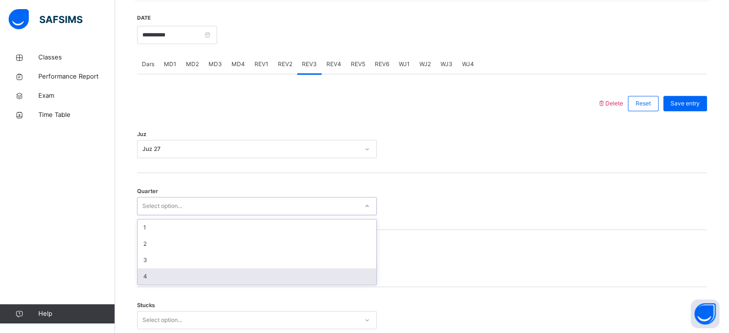
click at [184, 271] on div "4" at bounding box center [256, 276] width 239 height 16
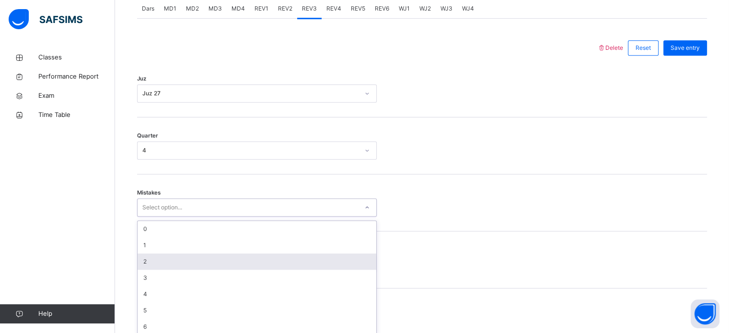
click at [165, 217] on div "option 2 focused, 3 of 7. 7 results available. Use Up and Down to choose option…" at bounding box center [257, 207] width 240 height 18
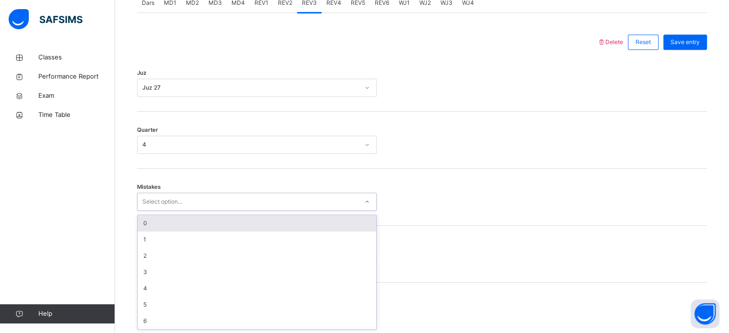
click at [160, 228] on div "0" at bounding box center [256, 223] width 239 height 16
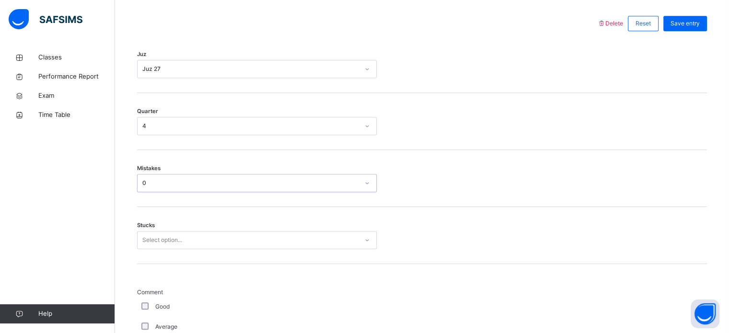
click at [146, 249] on div "Select option..." at bounding box center [257, 240] width 240 height 18
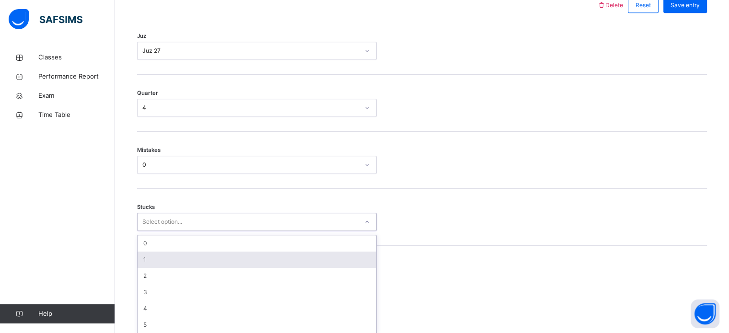
scroll to position [466, 0]
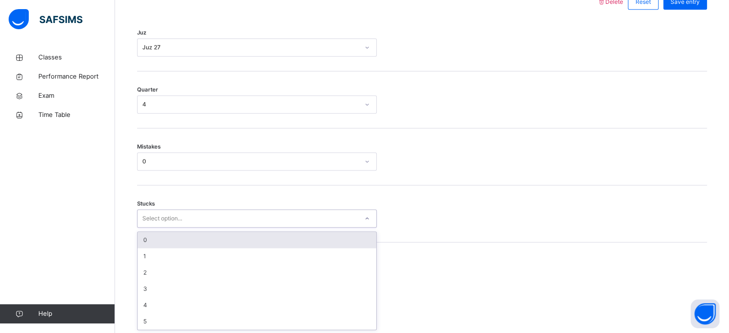
click at [153, 246] on div "0" at bounding box center [256, 240] width 239 height 16
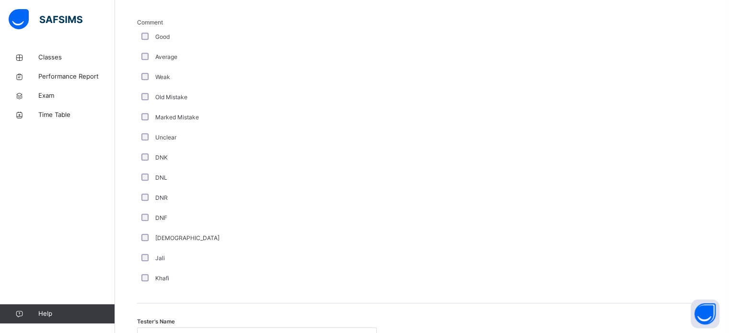
scroll to position [772, 0]
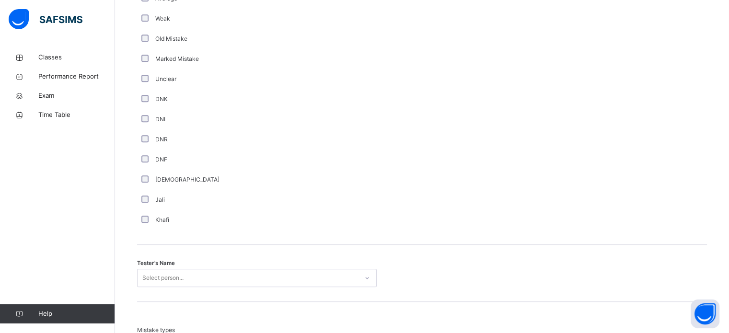
click at [161, 274] on div "Select person..." at bounding box center [257, 278] width 240 height 18
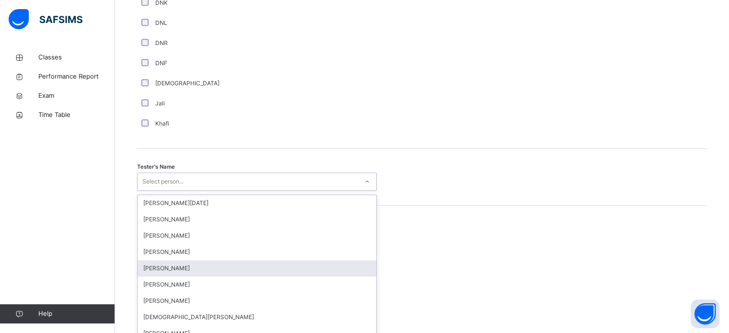
scroll to position [878, 0]
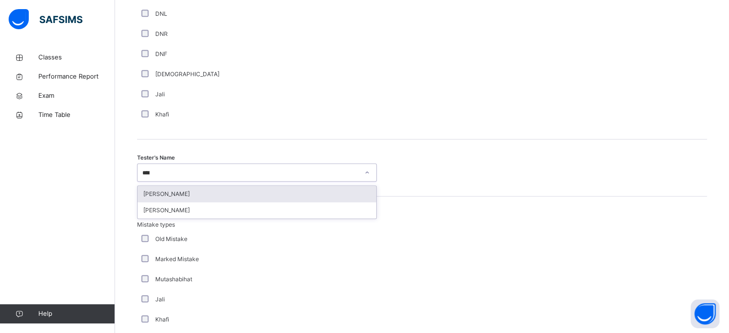
type input "*****"
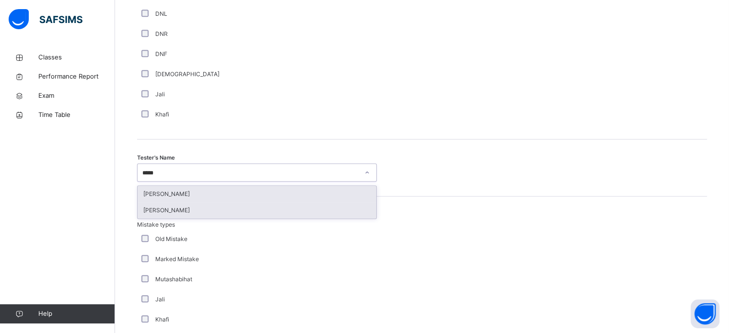
click at [150, 208] on div "[PERSON_NAME]" at bounding box center [256, 210] width 239 height 16
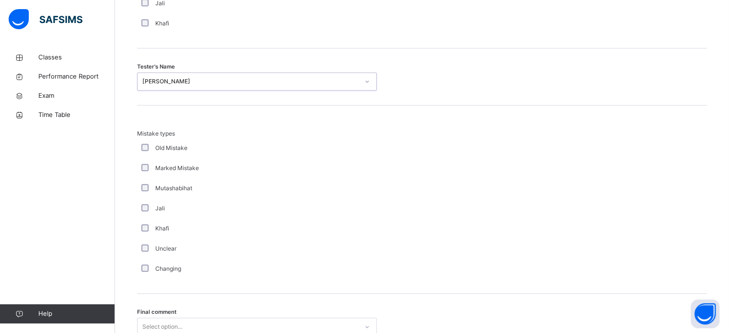
scroll to position [1053, 0]
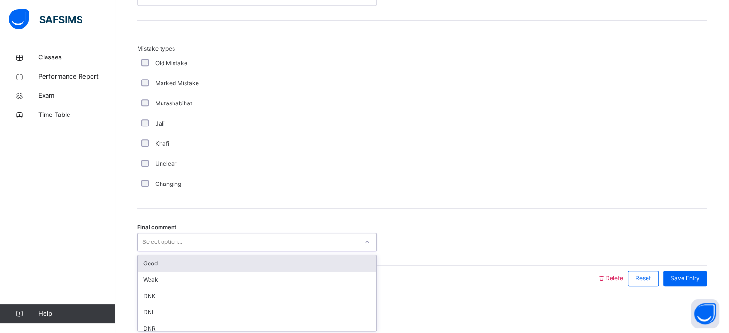
click at [145, 263] on div "Good" at bounding box center [256, 263] width 239 height 16
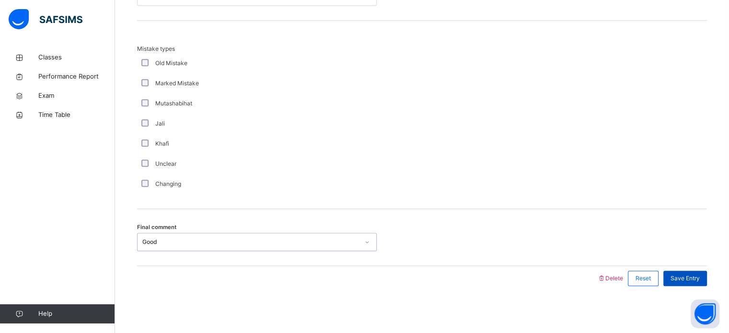
click at [686, 277] on span "Save Entry" at bounding box center [684, 278] width 29 height 9
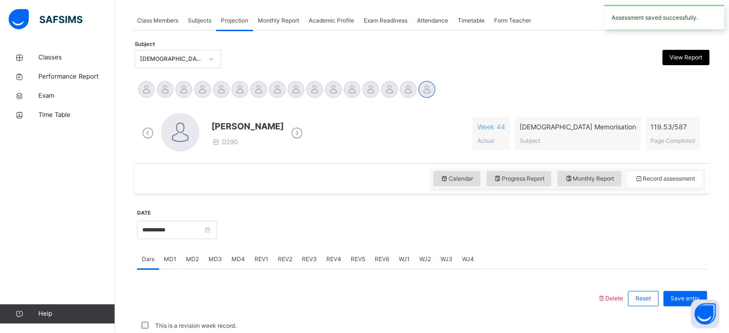
scroll to position [386, 0]
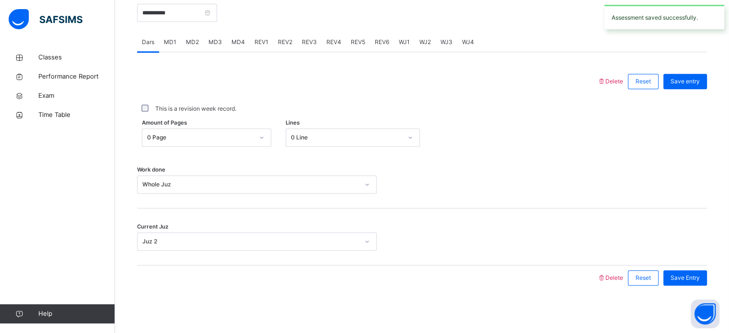
click at [325, 47] on div "REV4" at bounding box center [333, 42] width 24 height 19
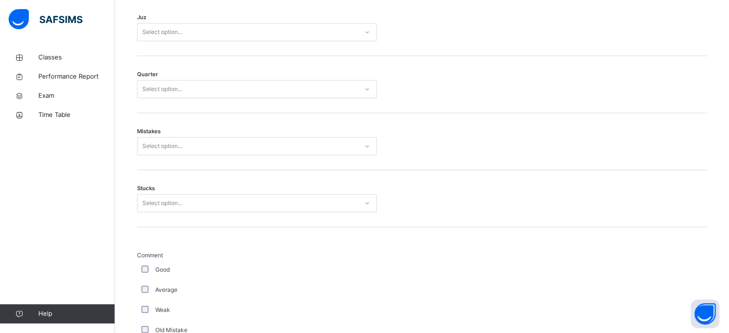
scroll to position [402, 0]
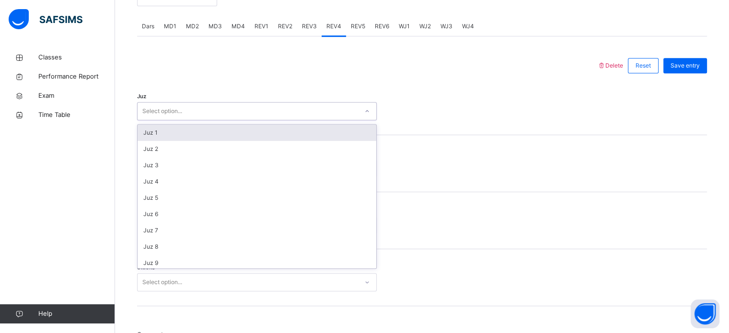
click at [233, 109] on div "Select option..." at bounding box center [247, 111] width 220 height 15
type input "**"
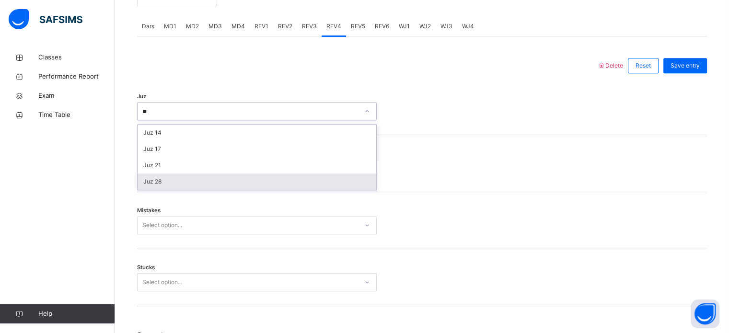
click at [166, 178] on div "Juz 28" at bounding box center [256, 181] width 239 height 16
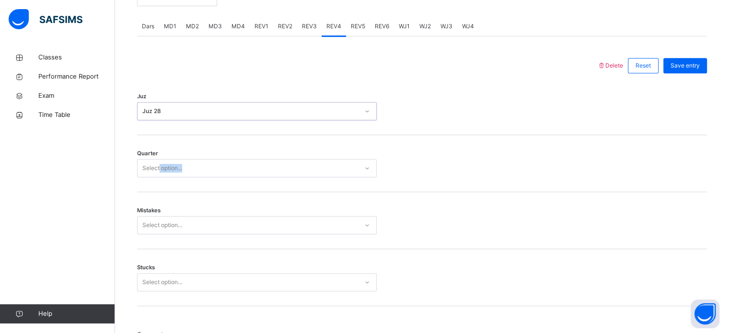
click at [158, 170] on div "Quarter Select option..." at bounding box center [422, 163] width 570 height 57
click at [155, 180] on div "Quarter Select option..." at bounding box center [422, 163] width 570 height 57
click at [155, 178] on div "Quarter Select option..." at bounding box center [422, 163] width 570 height 57
drag, startPoint x: 155, startPoint y: 177, endPoint x: 159, endPoint y: 159, distance: 18.6
click at [159, 159] on div "Quarter Select option..." at bounding box center [422, 163] width 570 height 57
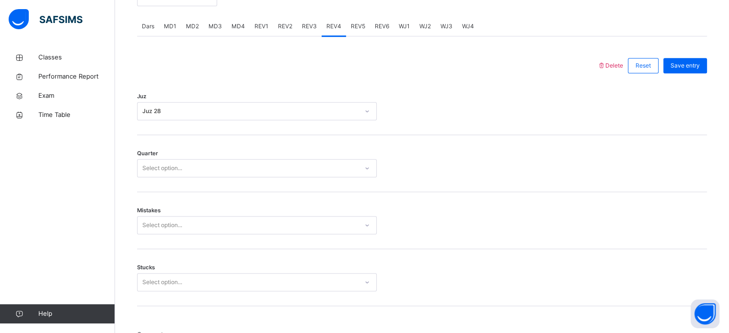
click at [157, 166] on div "Select option..." at bounding box center [162, 168] width 40 height 18
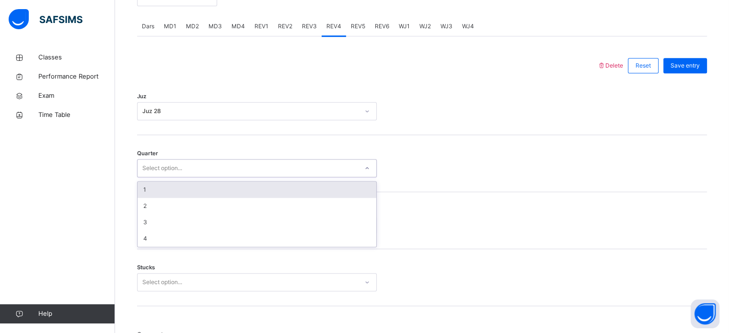
click at [159, 191] on div "1" at bounding box center [256, 190] width 239 height 16
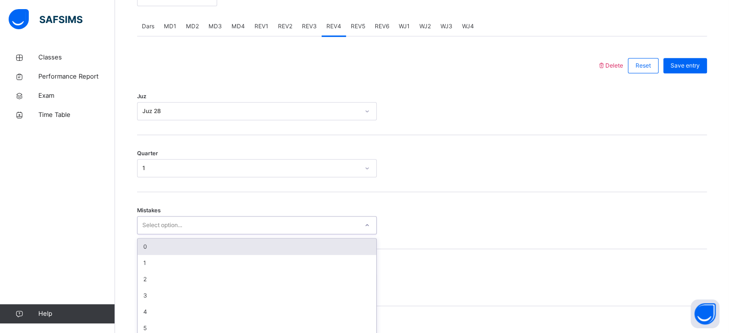
click at [156, 226] on div "option 0 focused, 1 of 7. 7 results available. Use Up and Down to choose option…" at bounding box center [257, 225] width 240 height 18
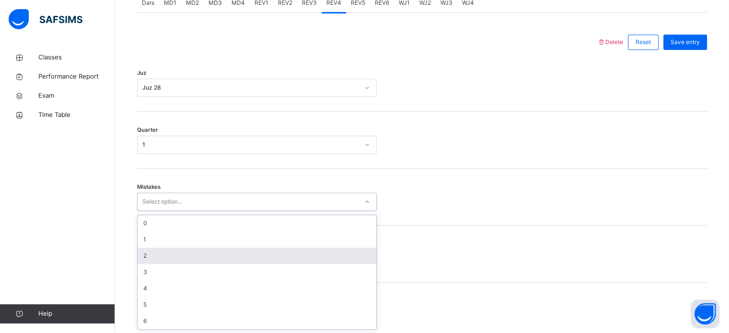
click at [146, 258] on div "2" at bounding box center [256, 256] width 239 height 16
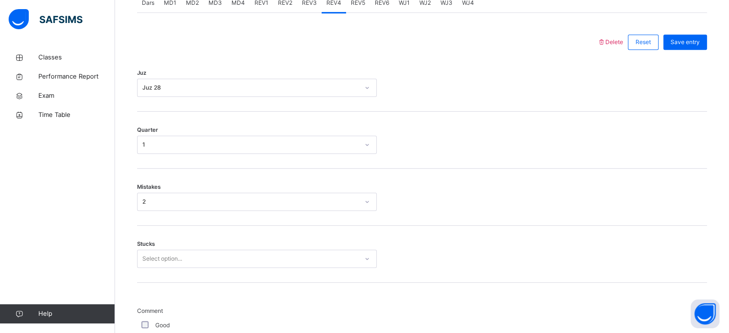
click at [147, 269] on div "Stucks Select option..." at bounding box center [422, 254] width 570 height 57
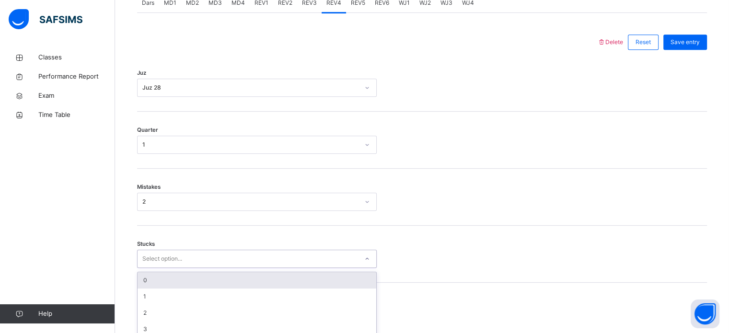
click at [149, 251] on div "option 0 focused, 1 of 6. 6 results available. Use Up and Down to choose option…" at bounding box center [257, 259] width 240 height 18
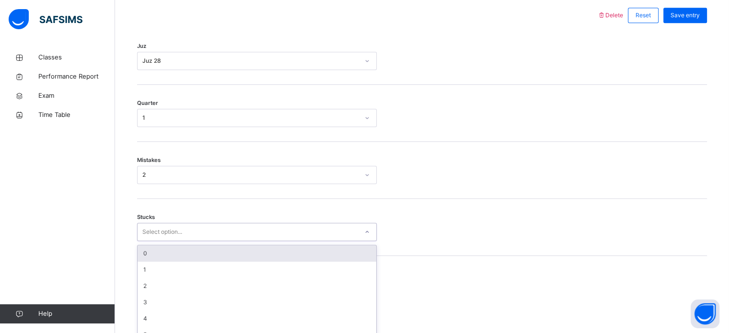
scroll to position [466, 0]
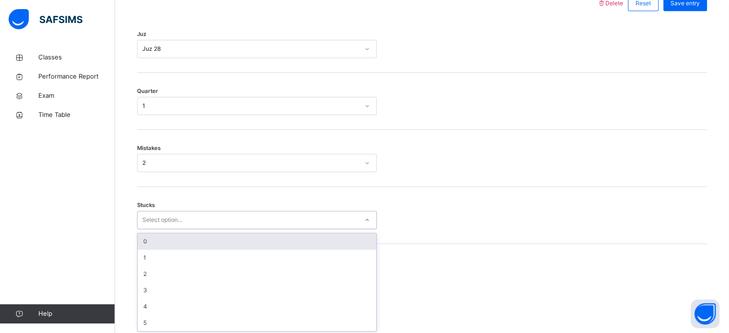
click at [149, 251] on div "1" at bounding box center [256, 258] width 239 height 16
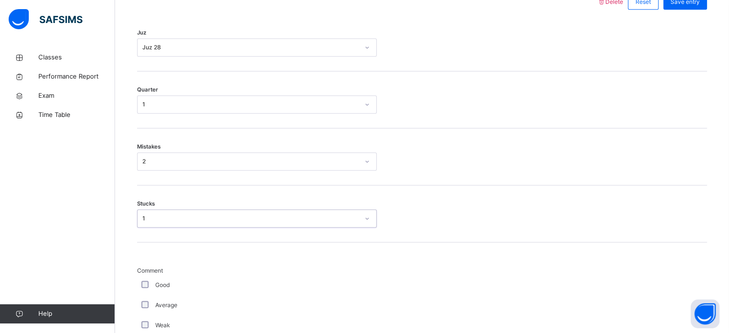
click at [148, 224] on div "1" at bounding box center [247, 218] width 220 height 15
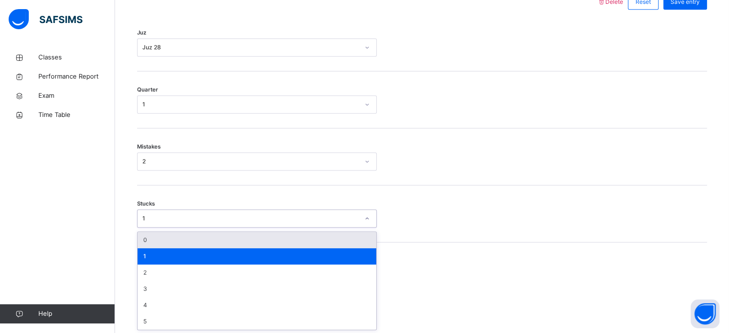
click at [146, 238] on div "0" at bounding box center [256, 240] width 239 height 16
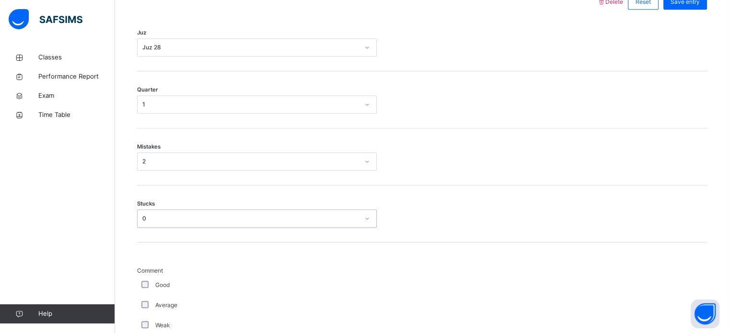
click at [149, 327] on div "Weak" at bounding box center [256, 325] width 235 height 9
click at [147, 325] on div "Weak" at bounding box center [256, 325] width 235 height 9
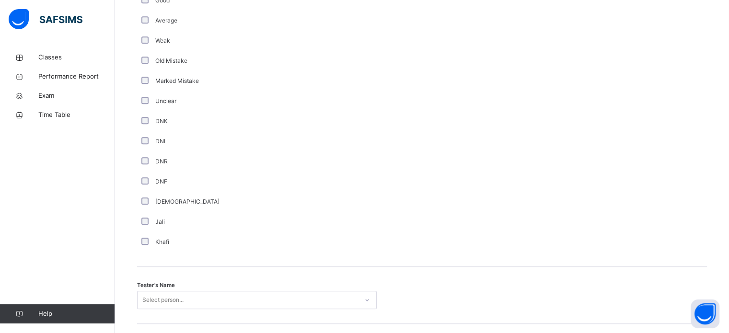
scroll to position [791, 0]
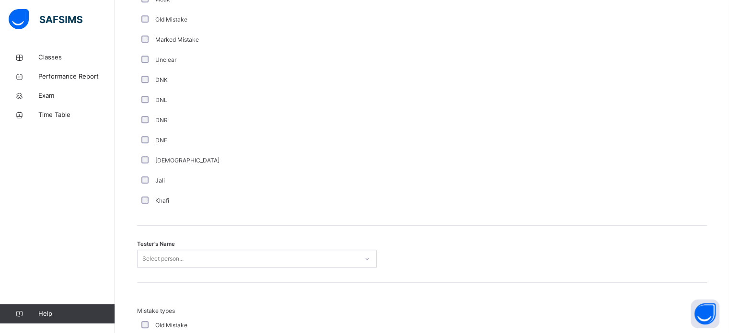
click at [153, 268] on div "Tester's Name Select person..." at bounding box center [422, 254] width 570 height 57
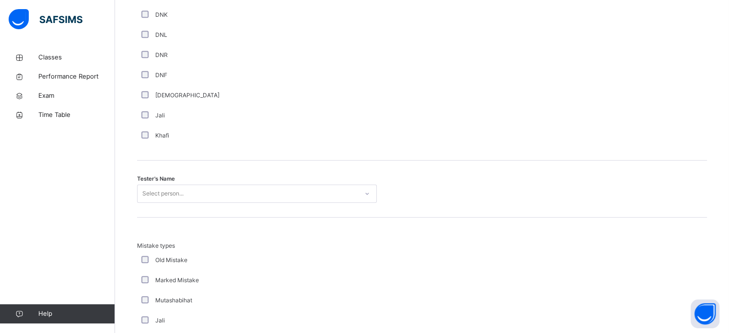
click at [153, 203] on div "Select person..." at bounding box center [257, 193] width 240 height 18
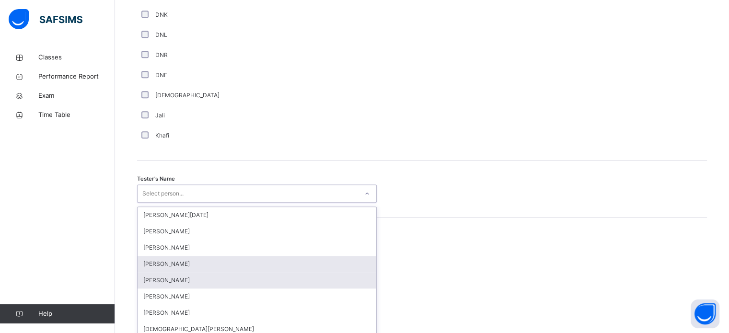
scroll to position [878, 0]
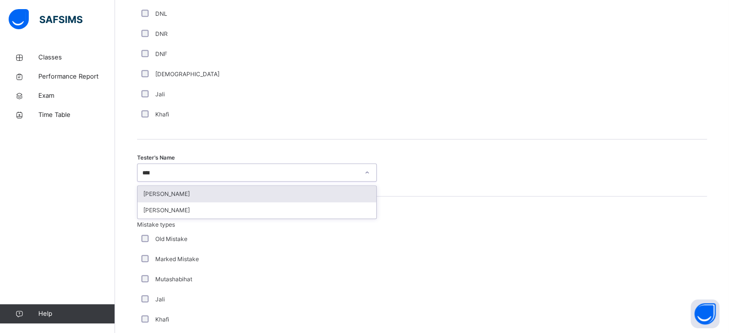
type input "*****"
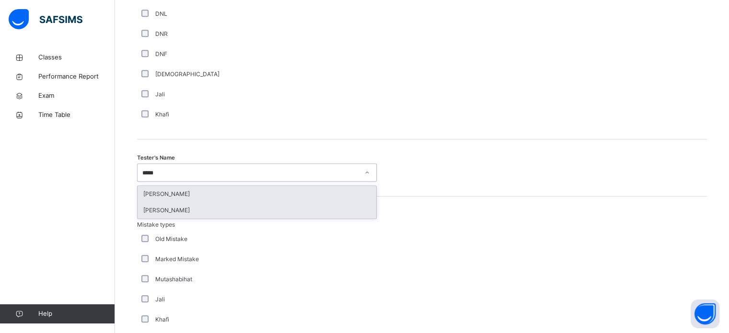
click at [144, 208] on div "[PERSON_NAME]" at bounding box center [256, 210] width 239 height 16
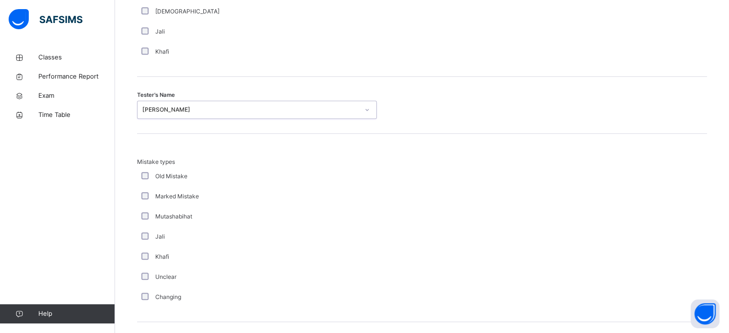
scroll to position [1053, 0]
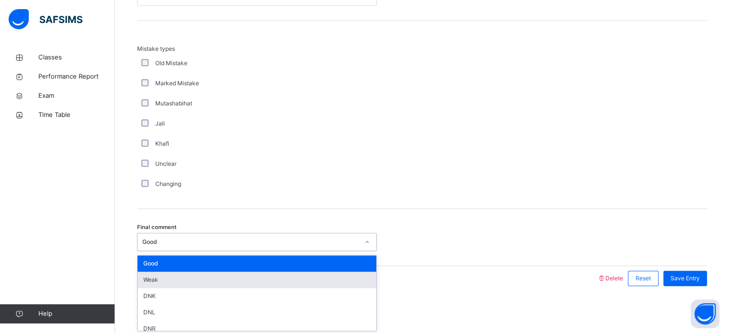
click at [150, 272] on div "Weak" at bounding box center [256, 280] width 239 height 16
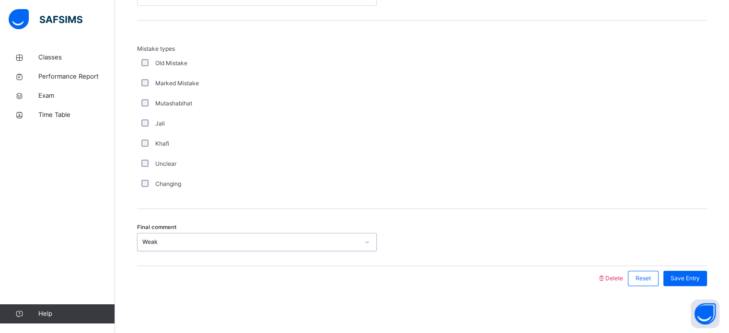
click at [686, 283] on div "Save Entry" at bounding box center [685, 278] width 44 height 15
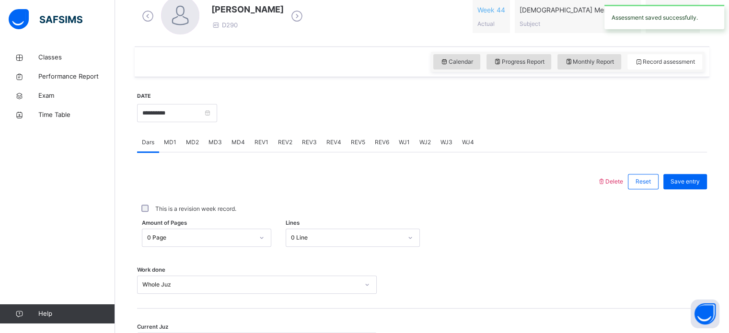
scroll to position [284, 0]
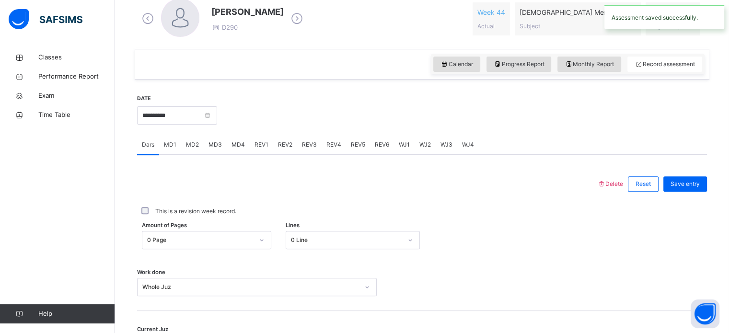
click at [259, 145] on span "REV1" at bounding box center [261, 144] width 14 height 9
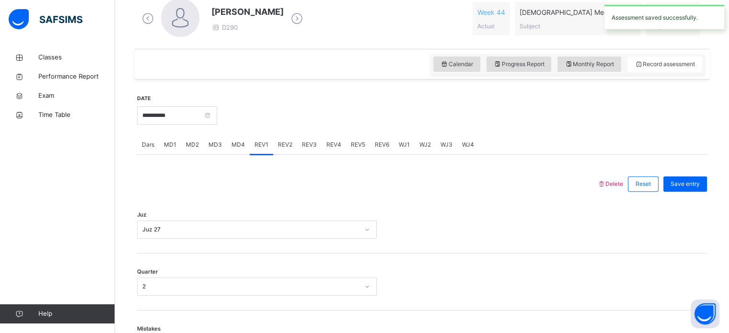
drag, startPoint x: 313, startPoint y: 128, endPoint x: 303, endPoint y: 142, distance: 17.4
click at [314, 128] on div at bounding box center [462, 114] width 480 height 41
click at [292, 142] on div "REV2" at bounding box center [285, 144] width 24 height 19
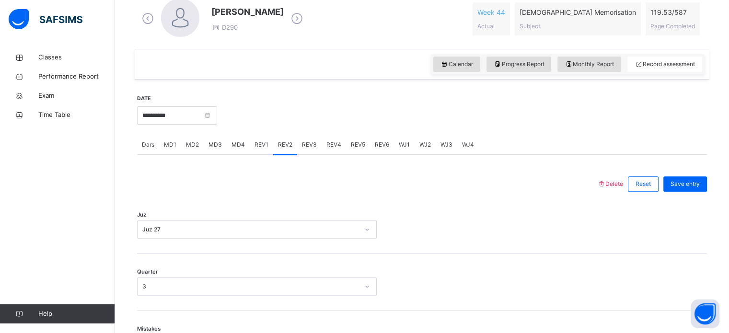
click at [302, 145] on span "REV3" at bounding box center [309, 144] width 15 height 9
click at [330, 142] on span "REV4" at bounding box center [333, 144] width 15 height 9
click at [397, 148] on div "WJ1" at bounding box center [404, 144] width 21 height 19
drag, startPoint x: 415, startPoint y: 142, endPoint x: 420, endPoint y: 147, distance: 6.1
click at [416, 142] on div "WJ2" at bounding box center [424, 144] width 21 height 19
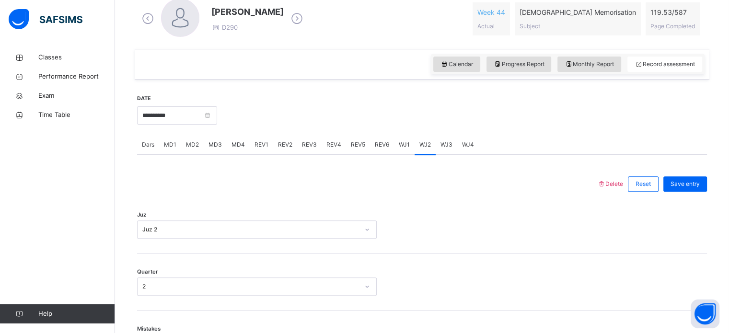
click at [448, 141] on span "WJ3" at bounding box center [446, 144] width 12 height 9
click at [465, 144] on span "WJ4" at bounding box center [468, 144] width 12 height 9
click at [149, 141] on span "Dars" at bounding box center [148, 144] width 12 height 9
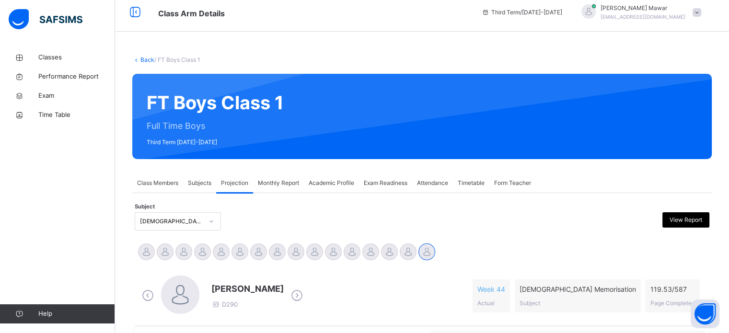
scroll to position [0, 0]
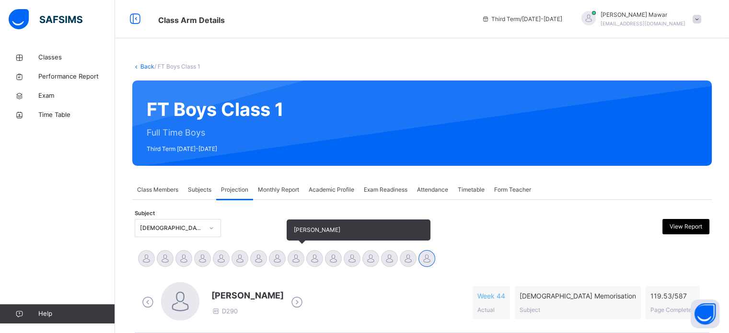
click at [293, 265] on div at bounding box center [295, 258] width 17 height 17
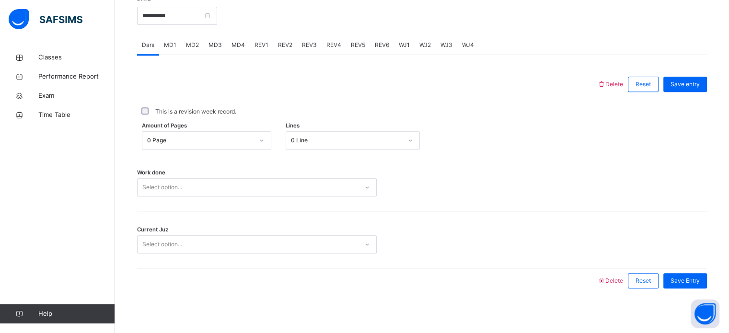
scroll to position [386, 0]
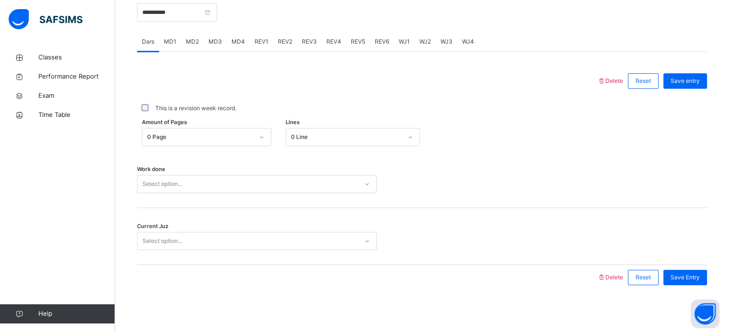
click at [267, 115] on div "This is a revision week record." at bounding box center [422, 108] width 570 height 20
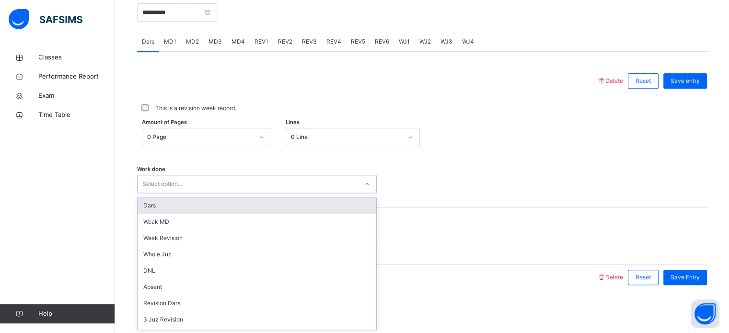
click at [212, 177] on div "Select option..." at bounding box center [247, 184] width 220 height 15
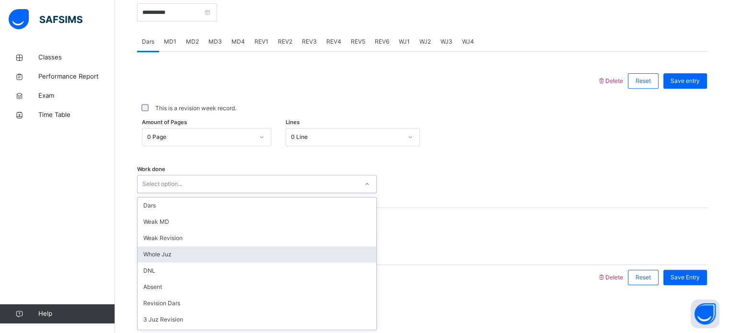
click at [203, 258] on div "Whole Juz" at bounding box center [256, 254] width 239 height 16
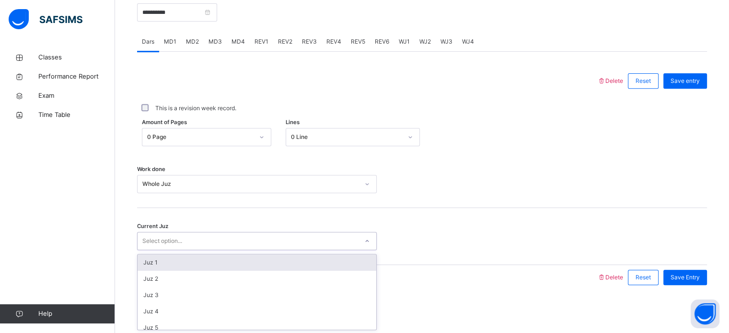
click at [208, 237] on div "Select option..." at bounding box center [247, 241] width 220 height 15
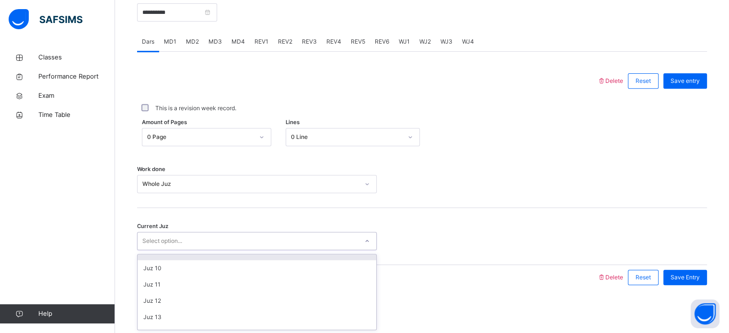
scroll to position [125, 0]
type input "*"
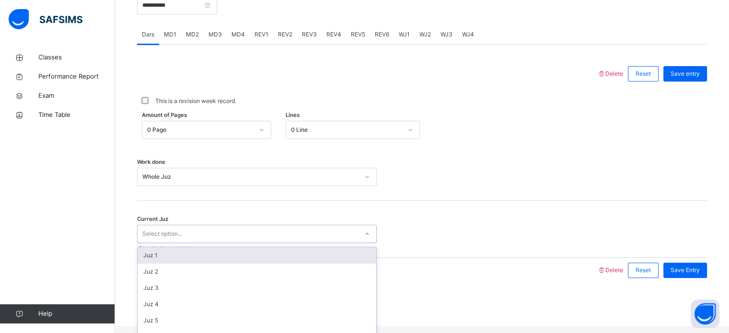
type input "*"
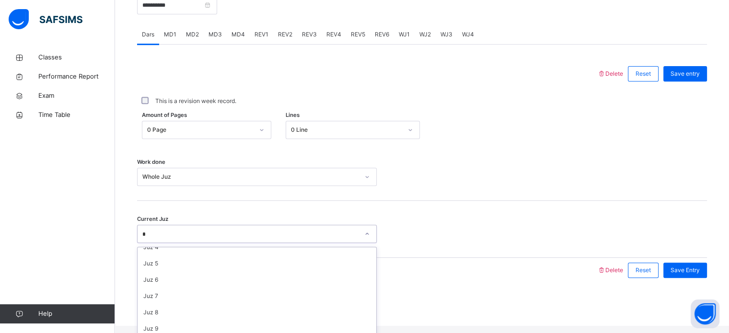
scroll to position [41, 0]
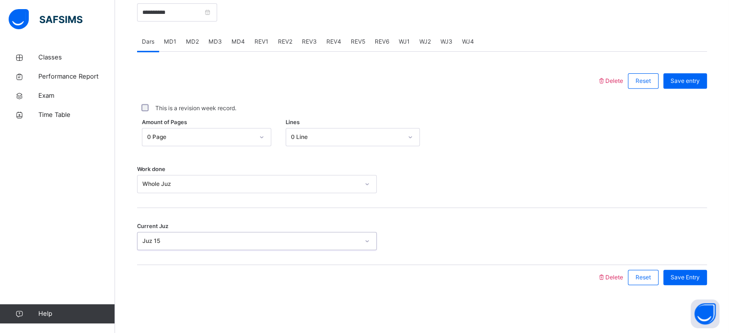
click at [208, 237] on div "Juz 15" at bounding box center [250, 241] width 217 height 9
click at [696, 281] on div "Save Entry" at bounding box center [685, 277] width 44 height 15
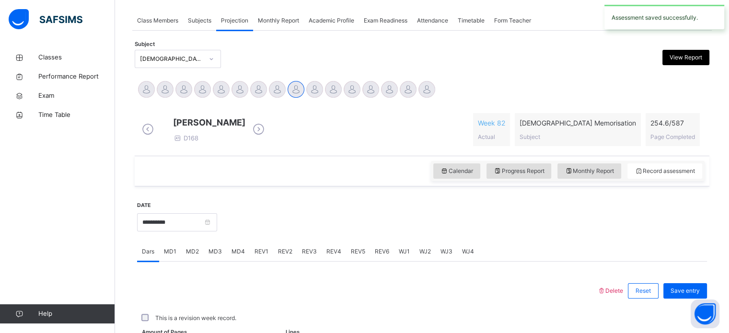
scroll to position [386, 0]
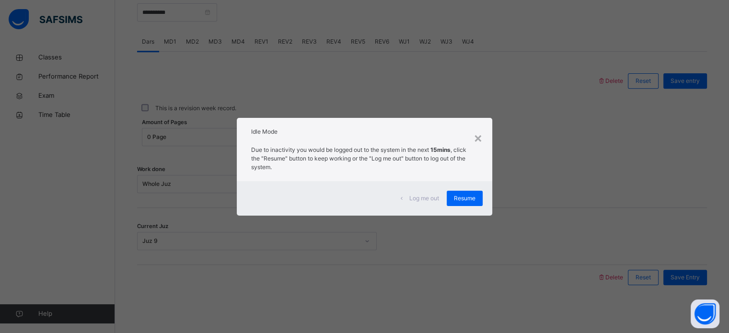
click at [421, 201] on span "Log me out" at bounding box center [424, 198] width 30 height 9
